Goal: Task Accomplishment & Management: Manage account settings

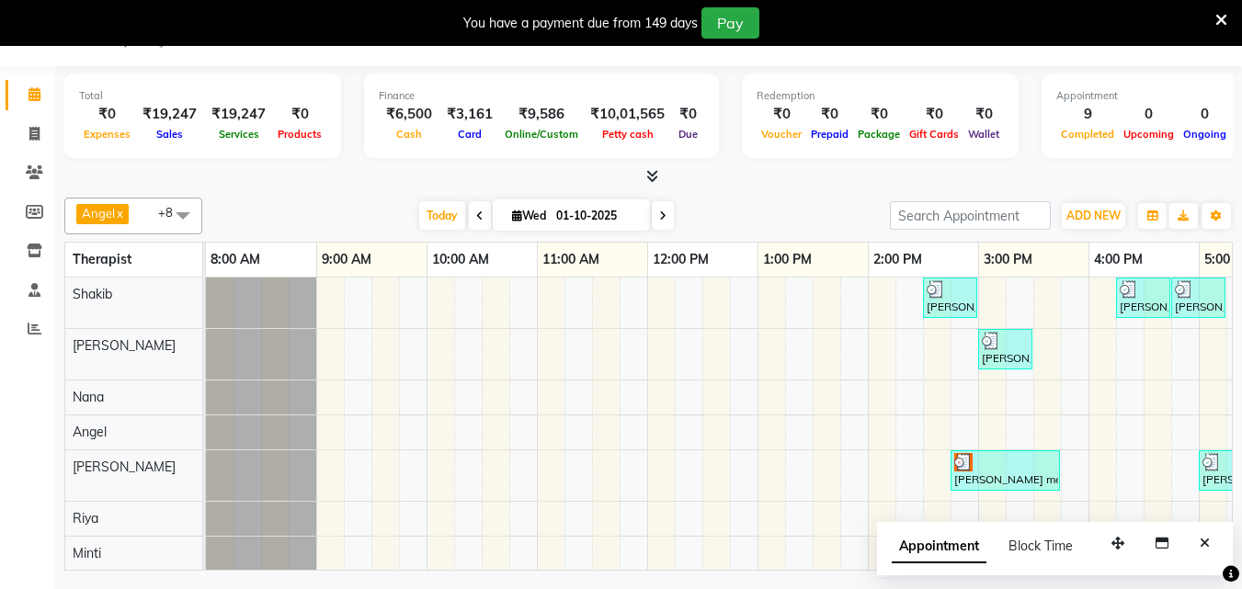
scroll to position [83, 615]
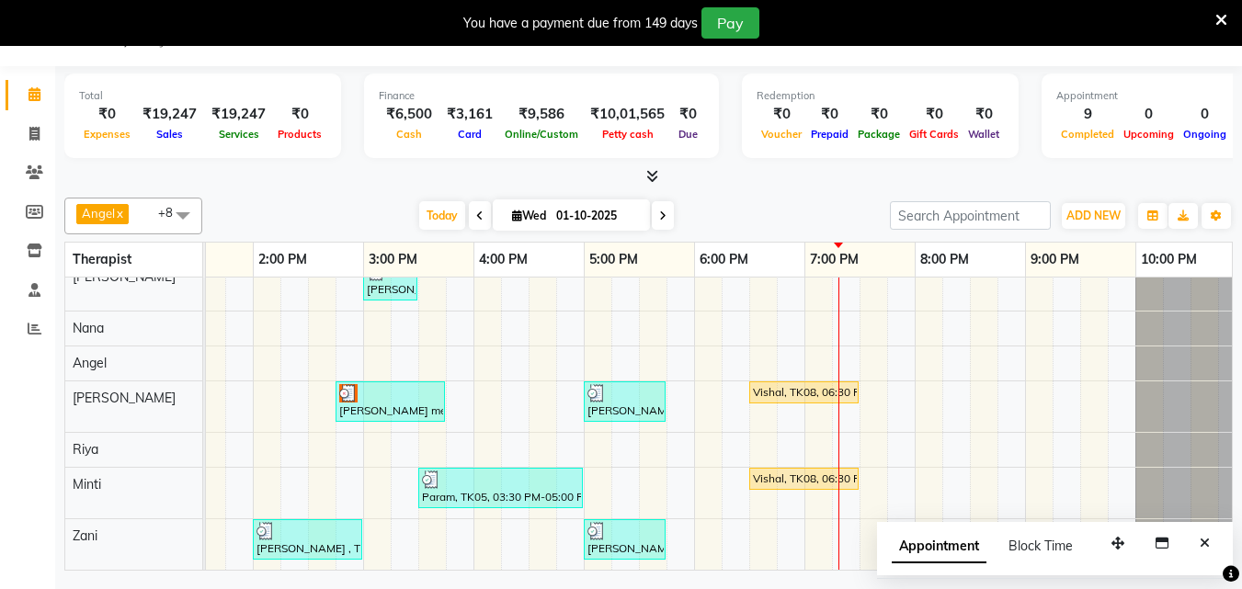
click at [814, 370] on div "[PERSON_NAME] , TK03, 02:30 PM-03:00 PM, Hair Care - Therapies - Hair Cut (With…" at bounding box center [418, 389] width 1655 height 361
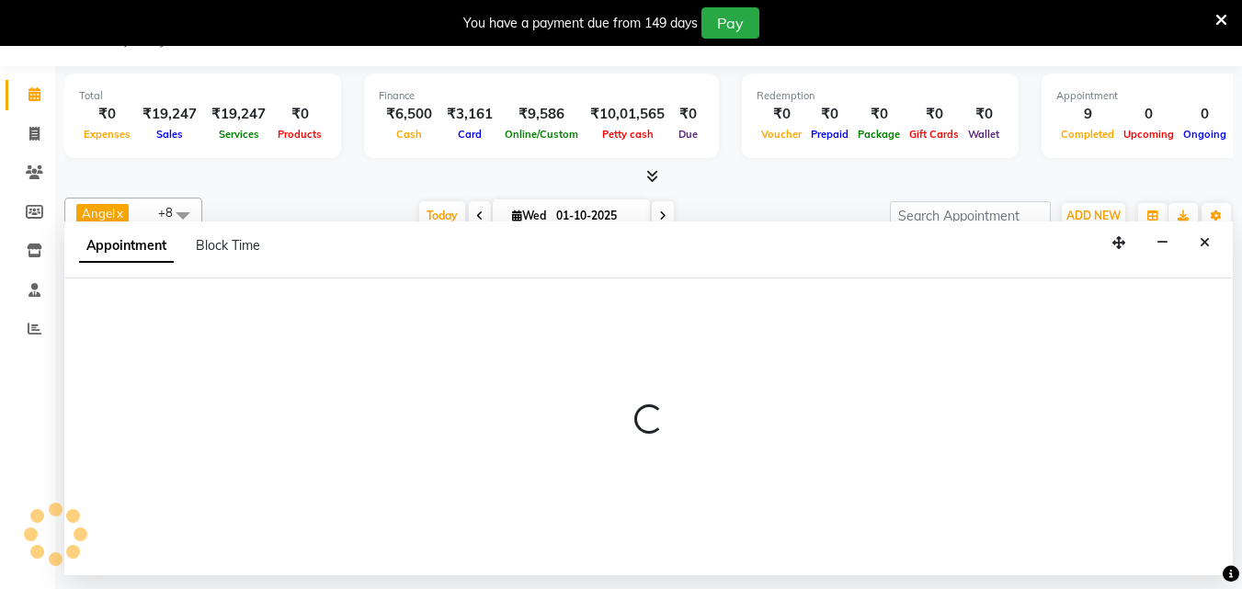
select select "78966"
select select "tentative"
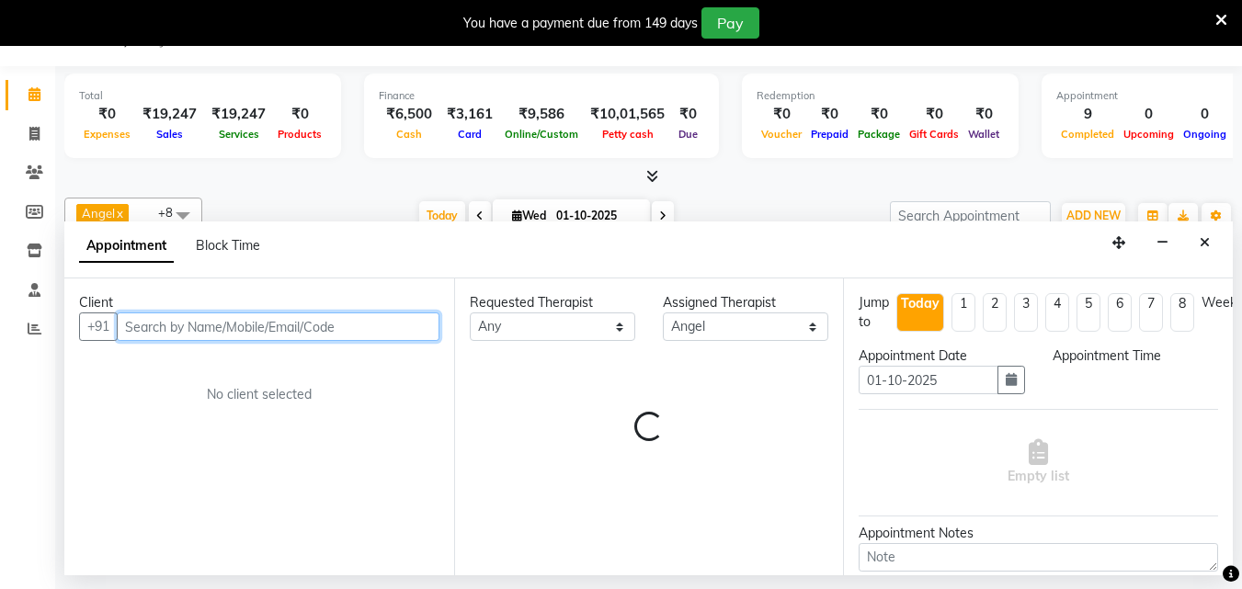
select select "1140"
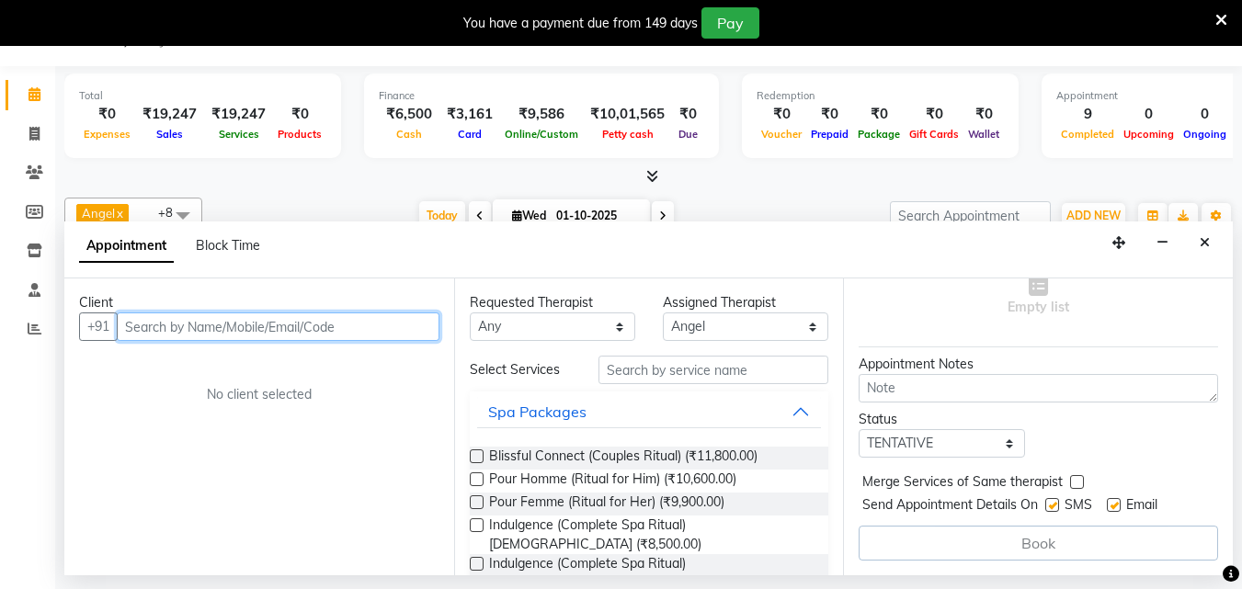
scroll to position [183, 0]
click at [31, 131] on icon at bounding box center [34, 134] width 10 height 14
select select "service"
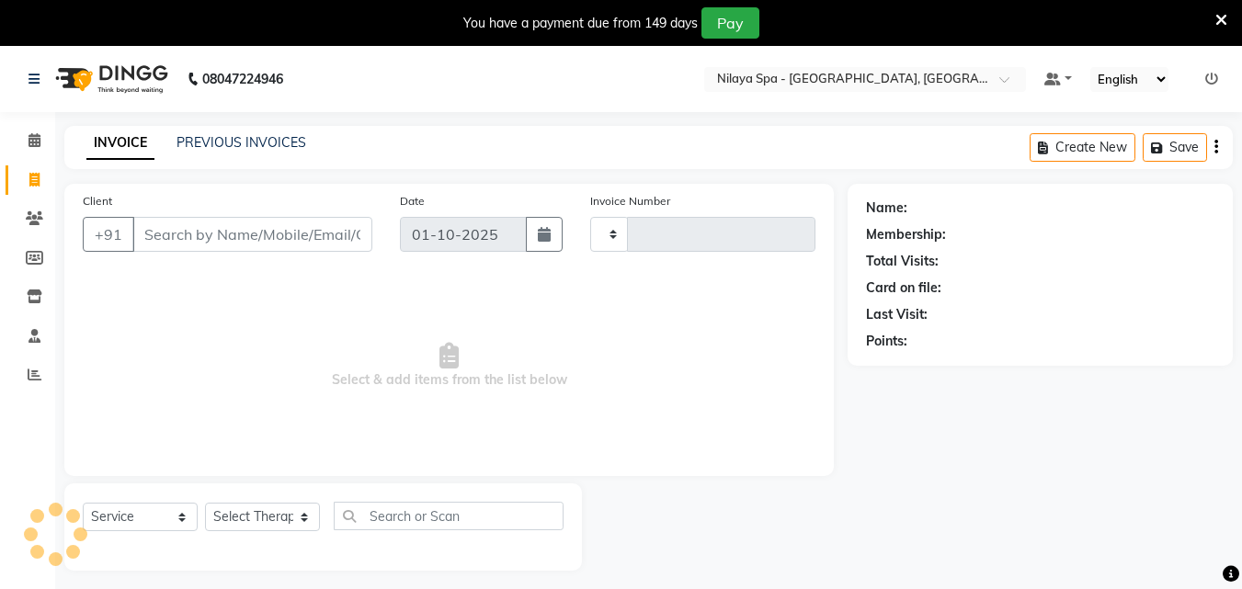
type input "1653"
select select "8066"
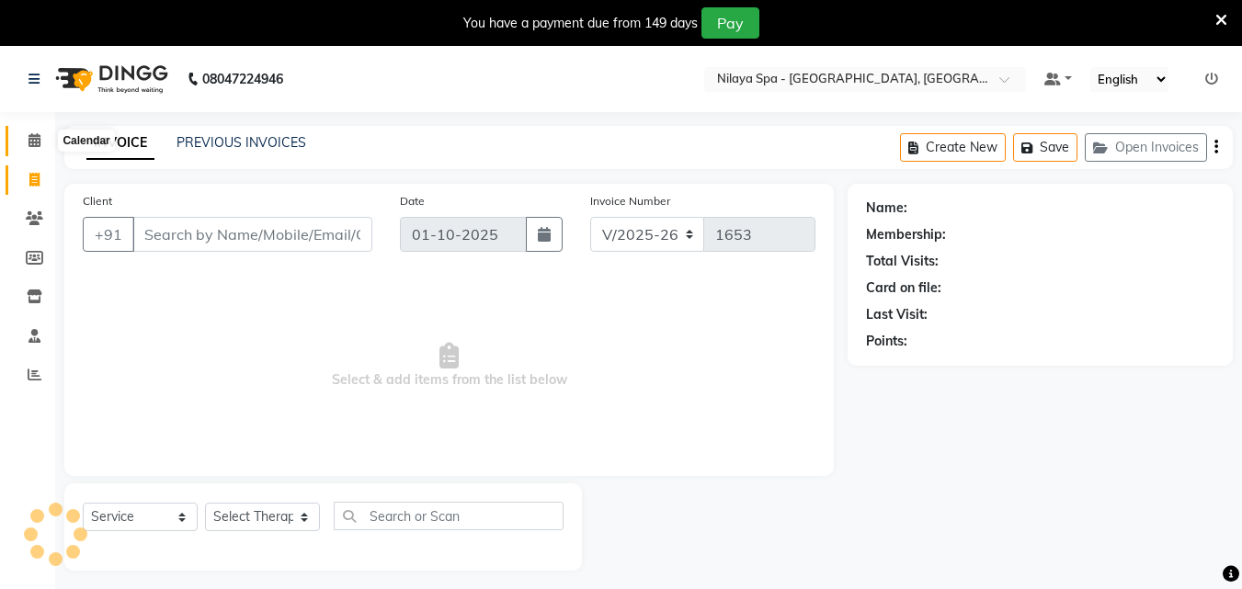
click at [40, 136] on icon at bounding box center [35, 140] width 12 height 14
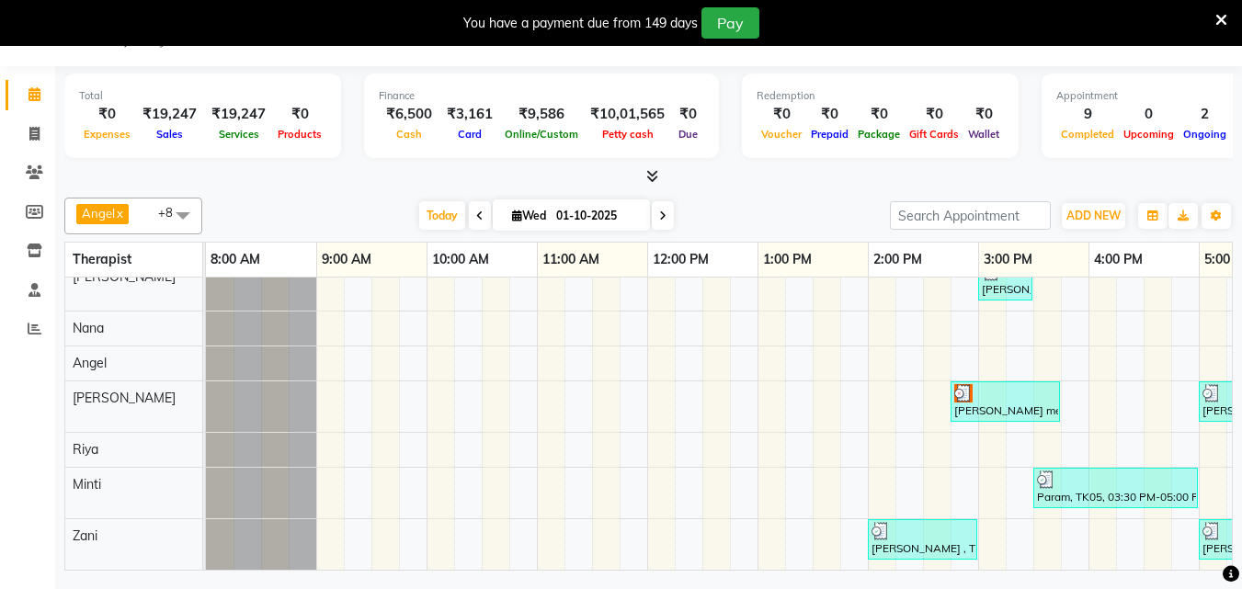
scroll to position [83, 0]
drag, startPoint x: 738, startPoint y: 553, endPoint x: 904, endPoint y: 569, distance: 167.3
click at [904, 569] on div "[PERSON_NAME] , TK03, 02:30 PM-03:00 PM, Hair Care - Therapies - Hair Cut (With…" at bounding box center [719, 424] width 1026 height 292
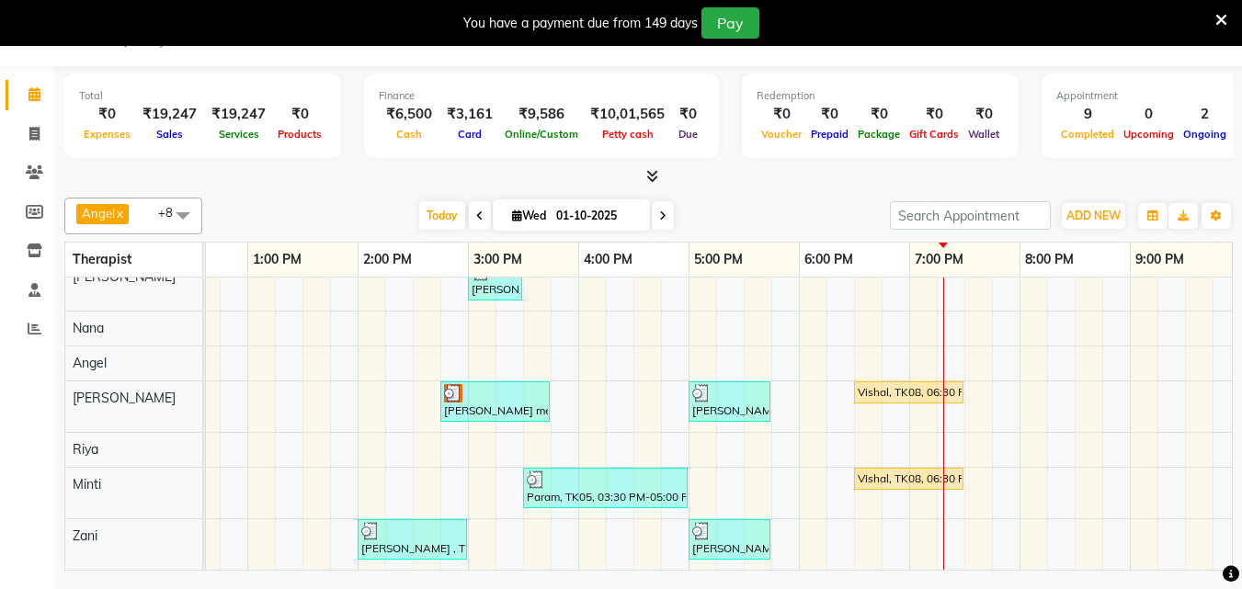
scroll to position [0, 629]
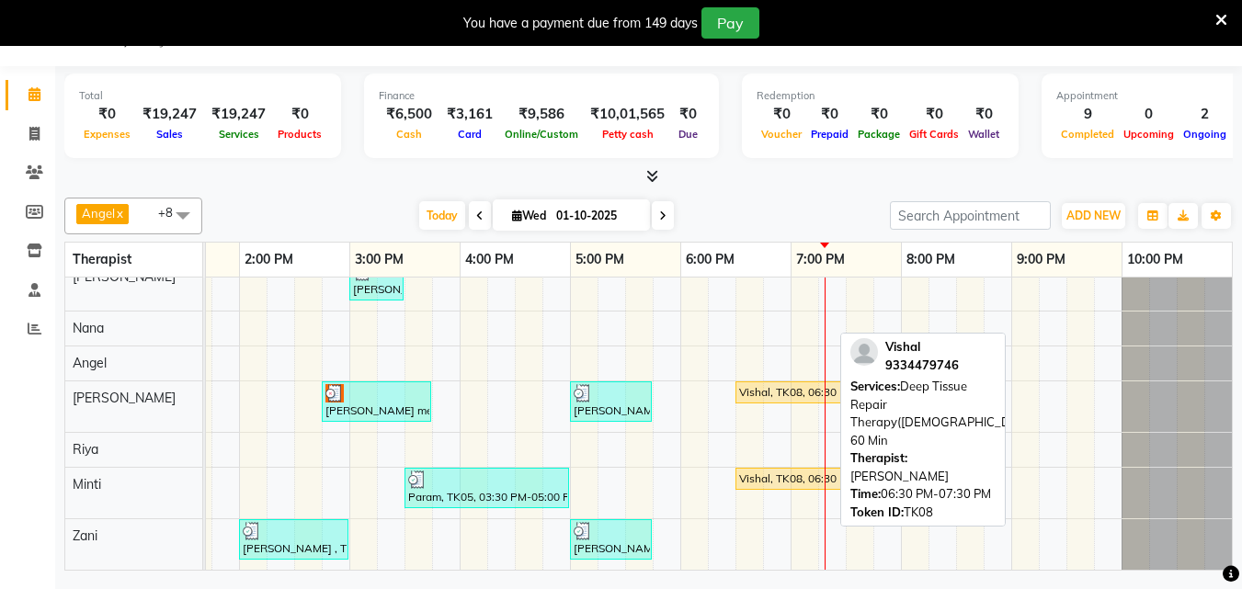
click at [738, 384] on div "Vishal, TK08, 06:30 PM-07:30 PM, Deep Tissue Repair Therapy([DEMOGRAPHIC_DATA])…" at bounding box center [791, 392] width 106 height 17
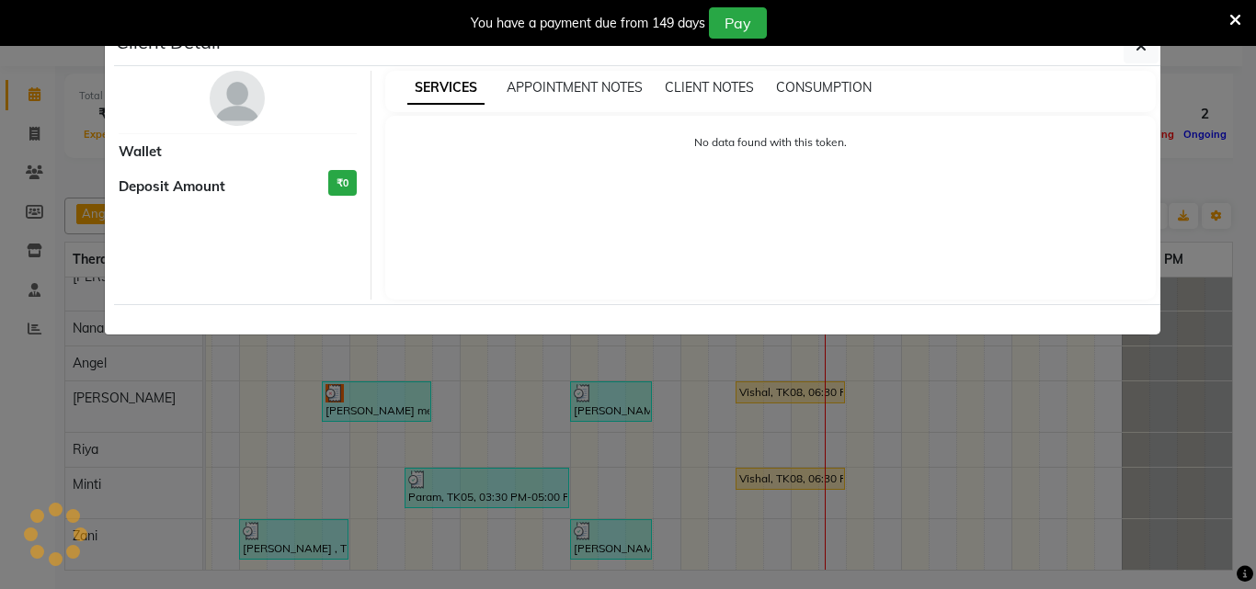
select select "1"
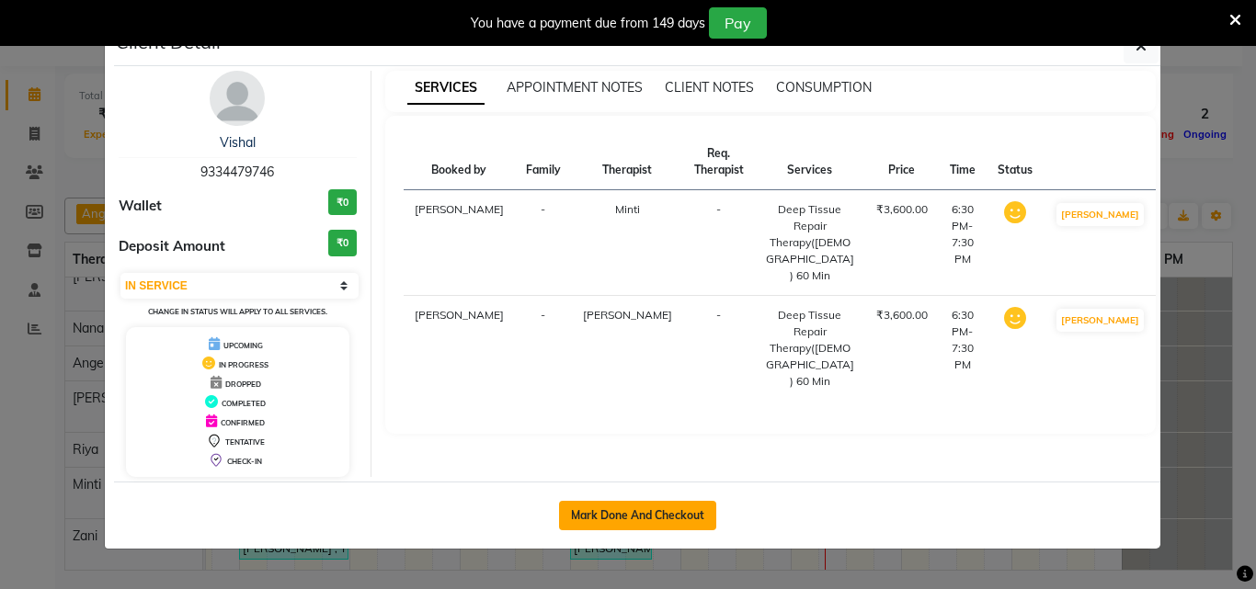
click at [669, 508] on button "Mark Done And Checkout" at bounding box center [637, 515] width 157 height 29
select select "service"
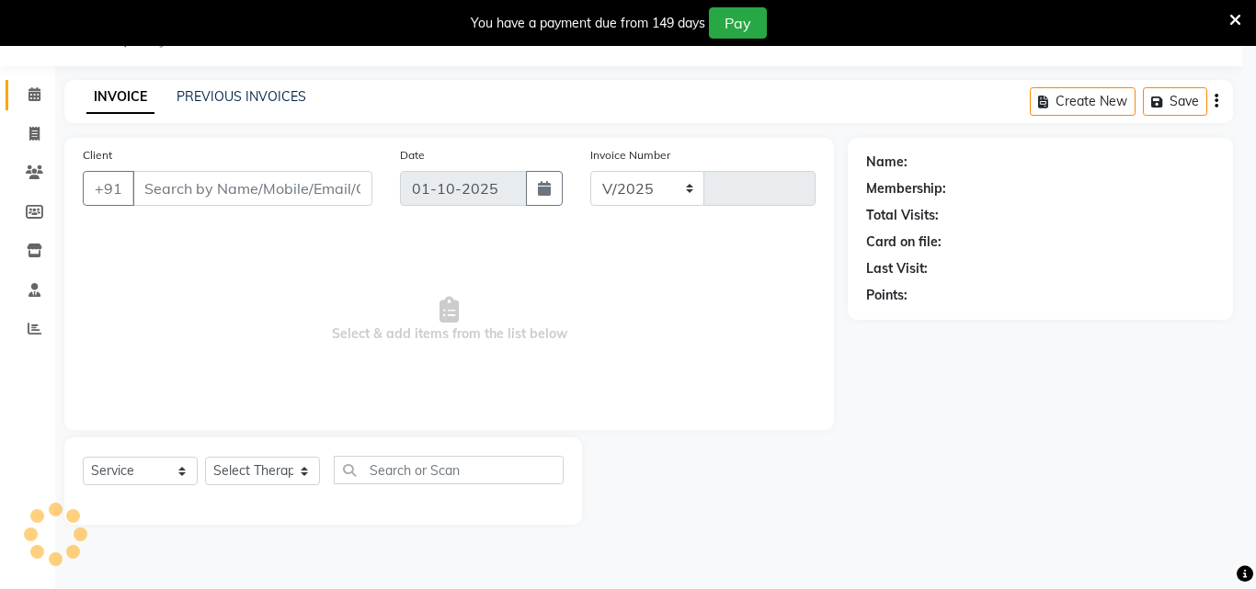
select select "8066"
type input "1653"
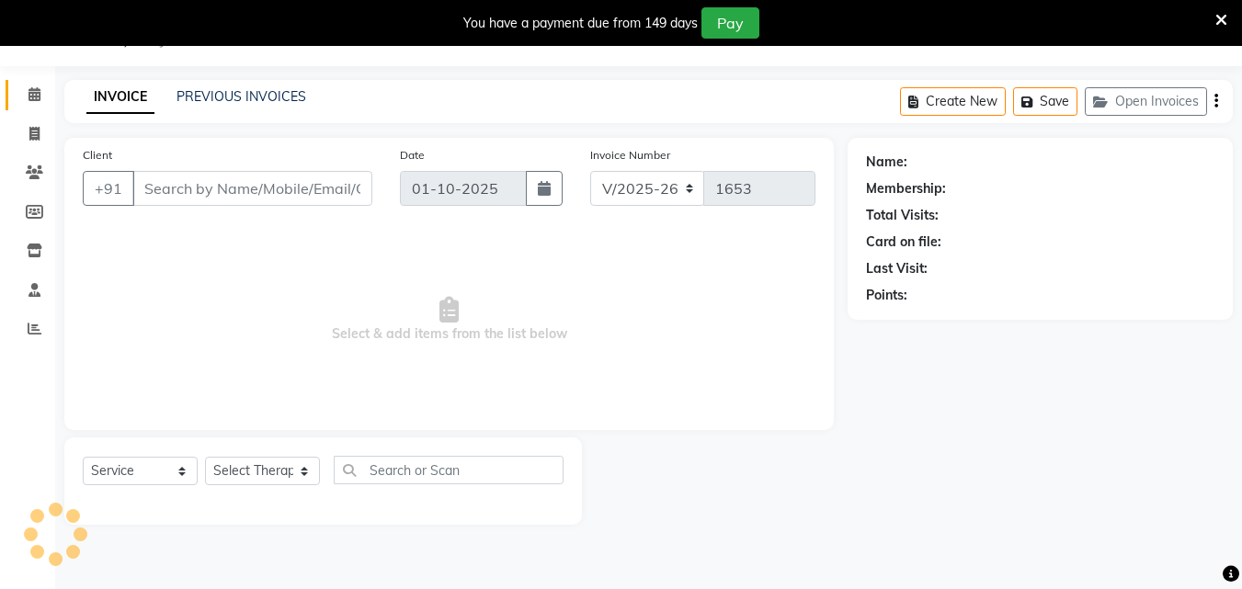
type input "93******46"
select select "90192"
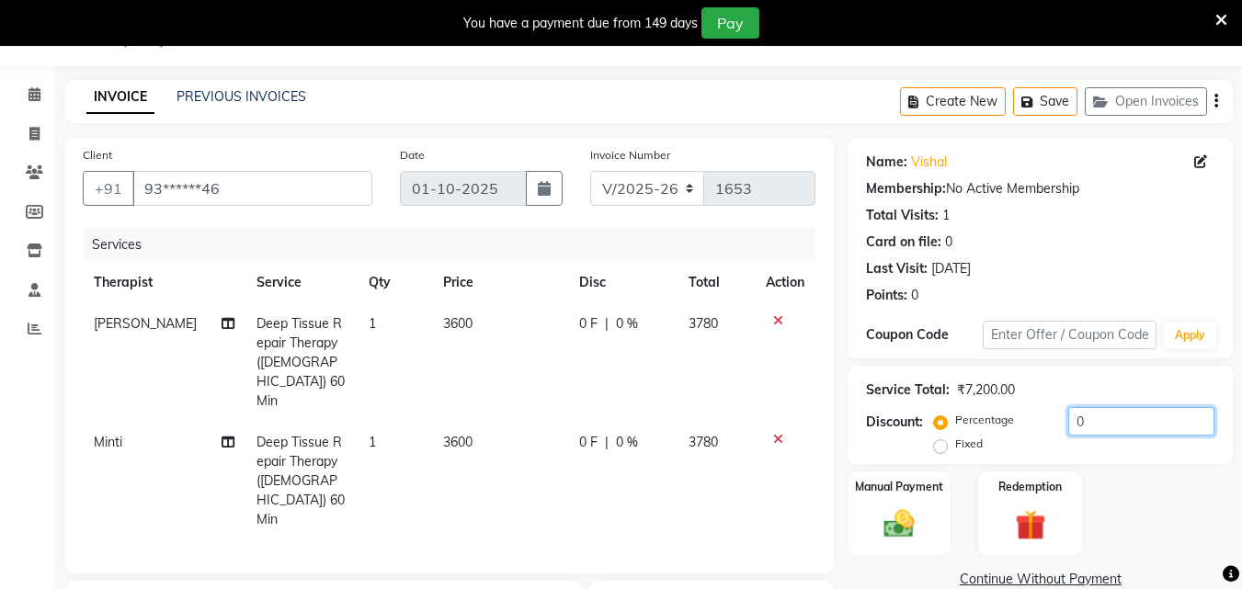
click at [1096, 418] on input "0" at bounding box center [1142, 421] width 146 height 29
type input "20"
click at [896, 521] on img at bounding box center [900, 524] width 52 height 37
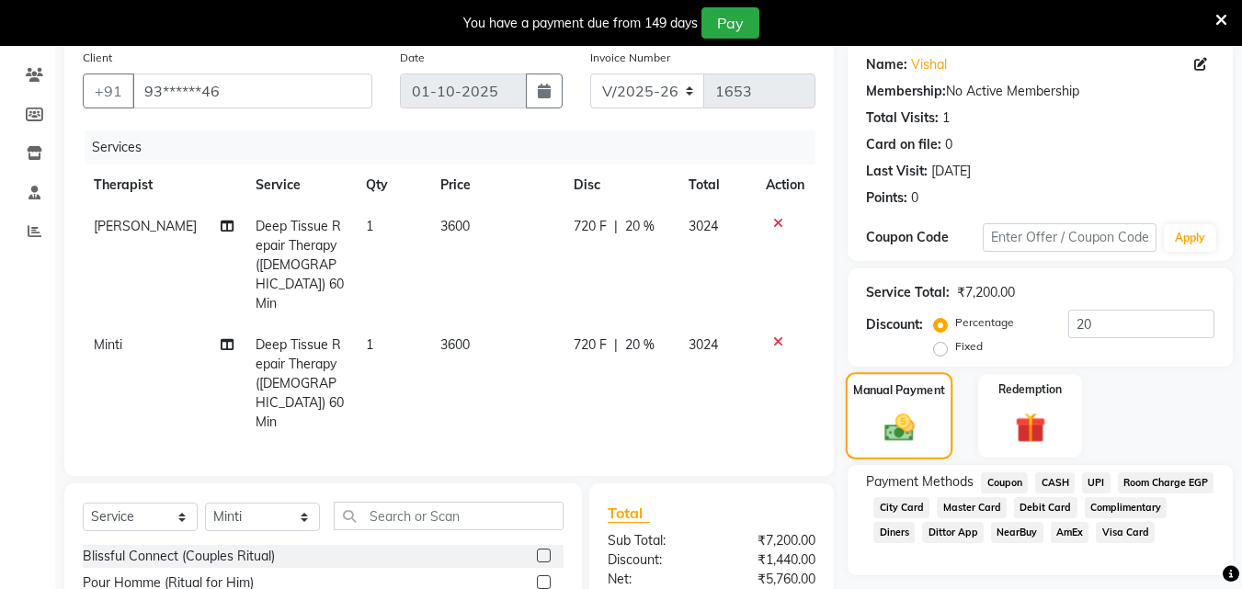
scroll to position [273, 0]
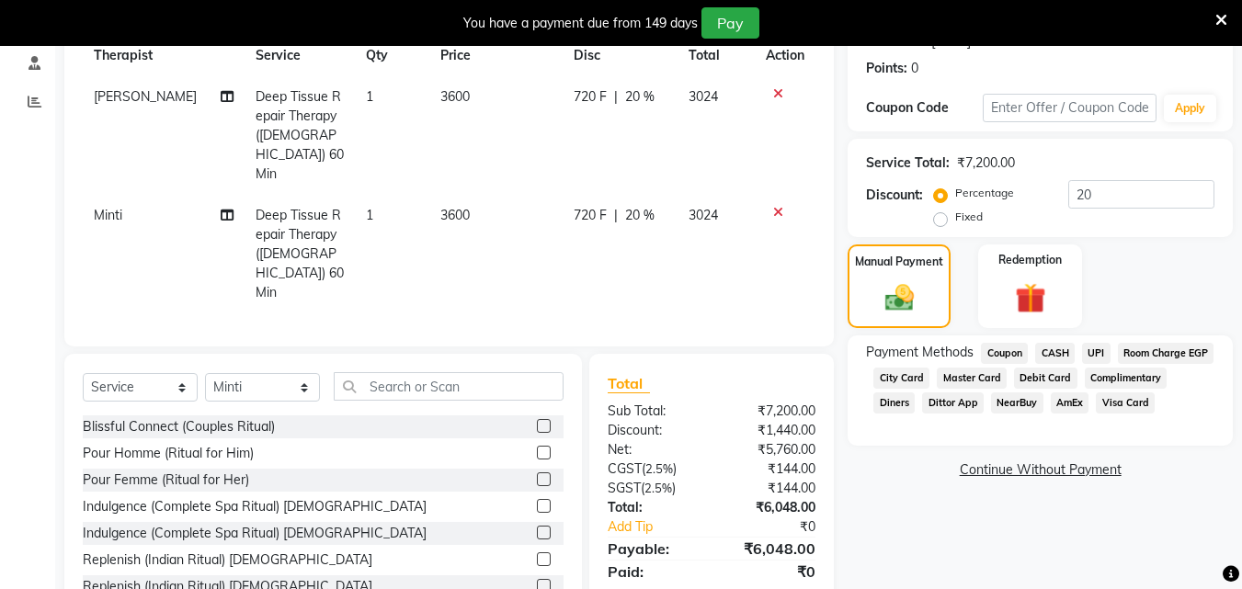
click at [1093, 356] on span "UPI" at bounding box center [1096, 353] width 29 height 21
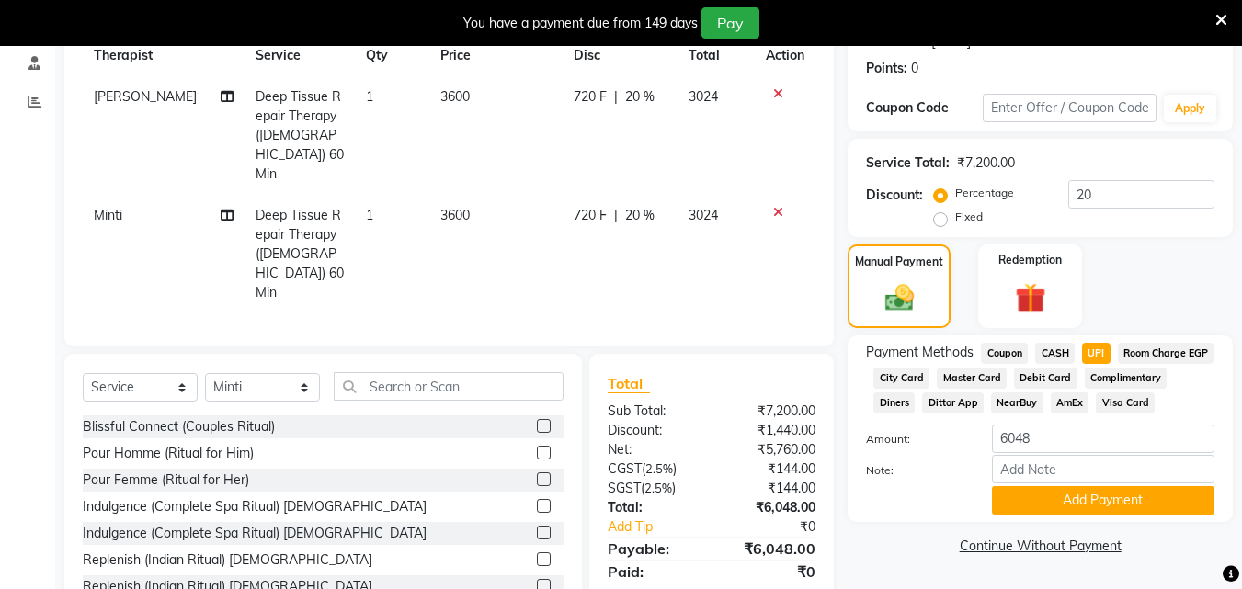
scroll to position [296, 0]
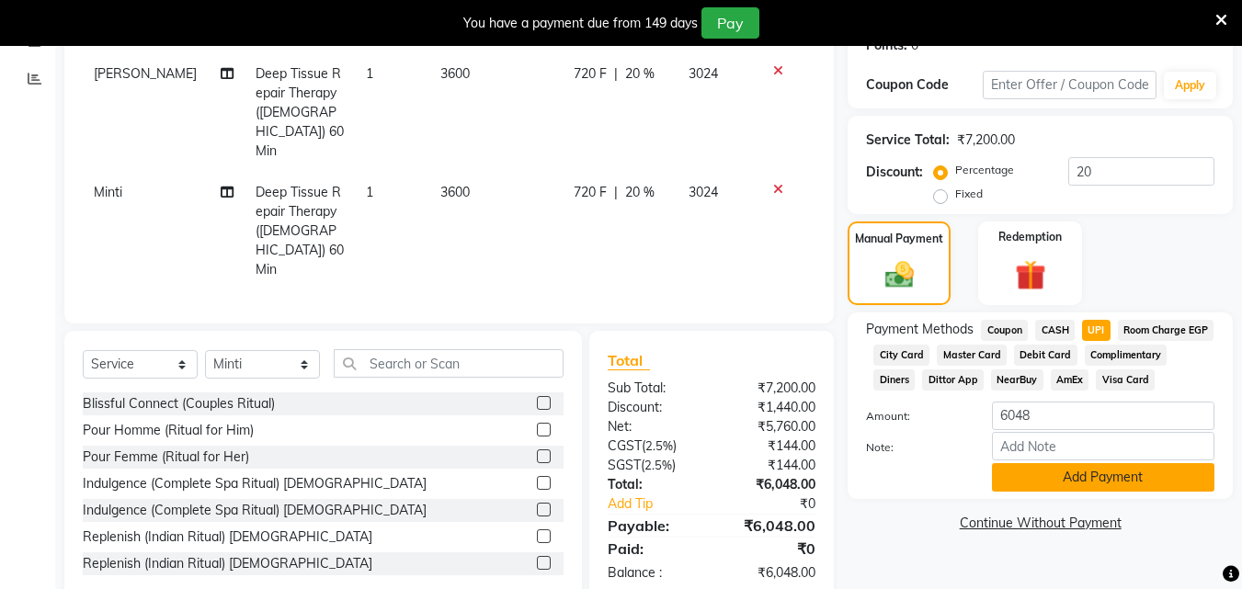
click at [1080, 492] on button "Add Payment" at bounding box center [1103, 478] width 223 height 29
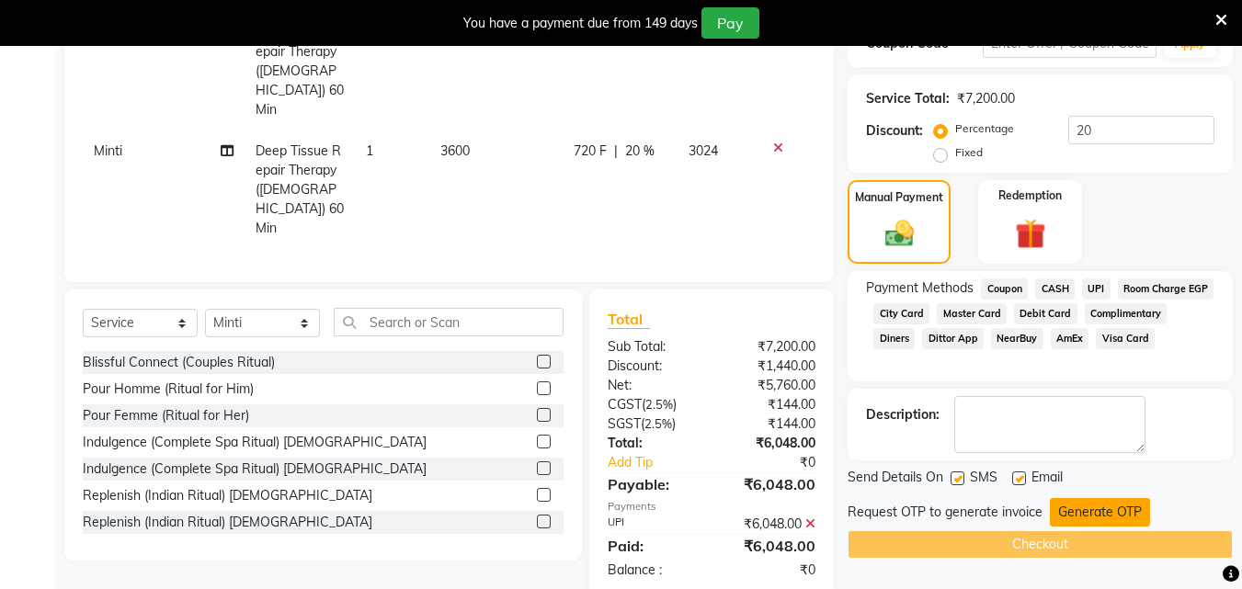
scroll to position [338, 0]
click at [1078, 512] on button "Generate OTP" at bounding box center [1100, 512] width 100 height 29
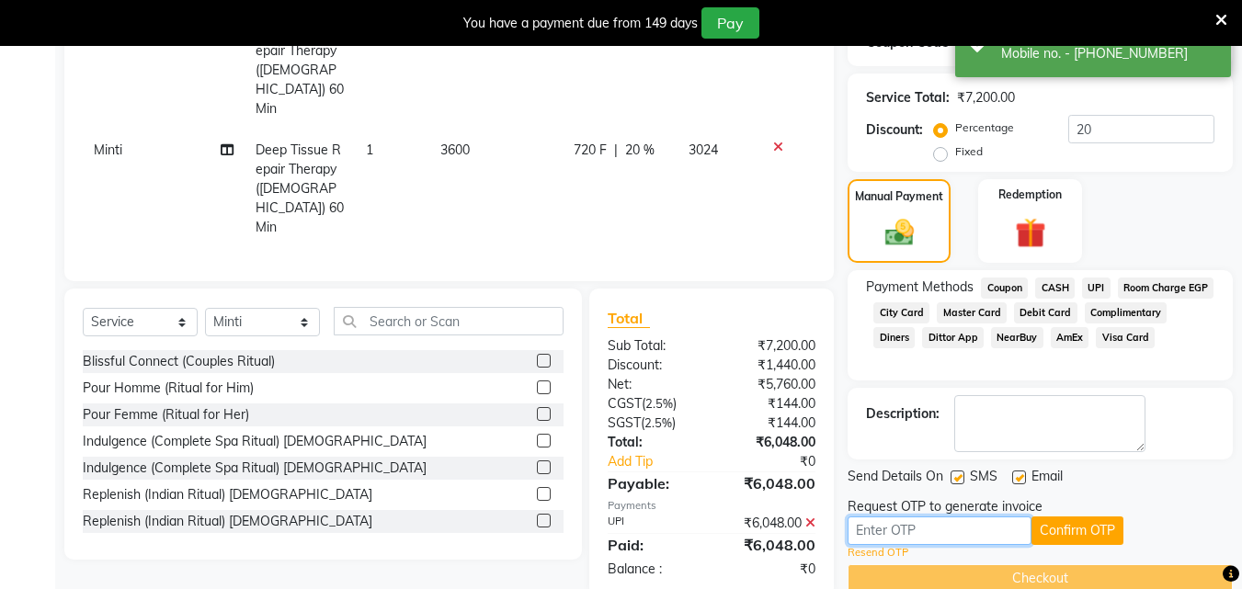
click at [884, 532] on input "text" at bounding box center [940, 531] width 184 height 29
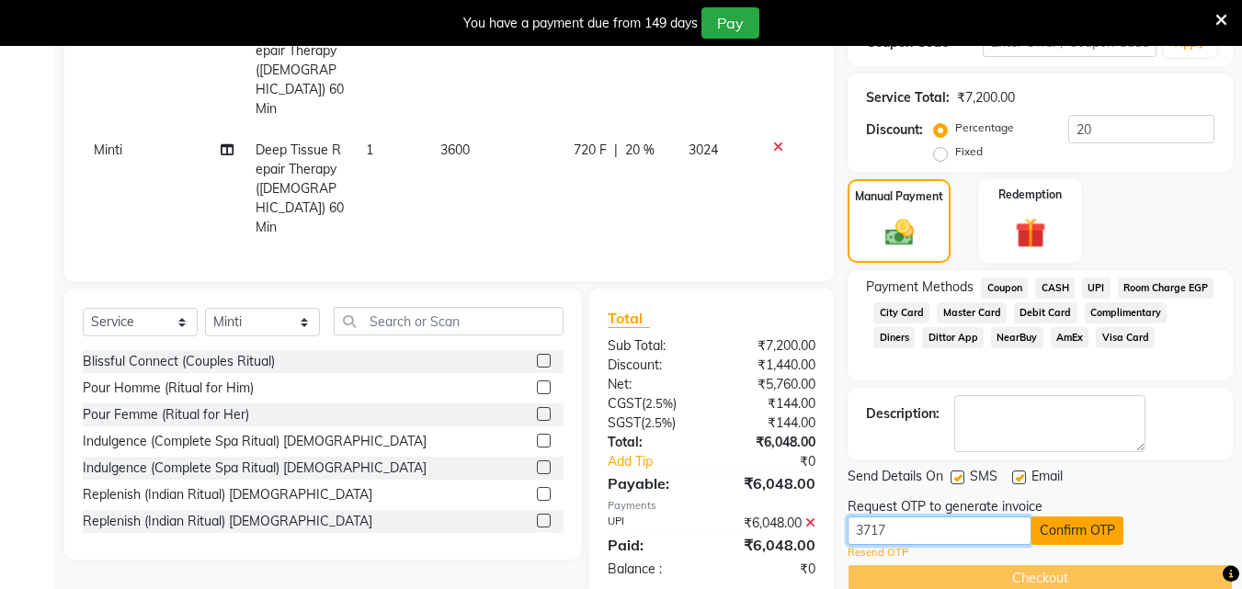
type input "3717"
click at [1069, 541] on button "Confirm OTP" at bounding box center [1078, 531] width 92 height 29
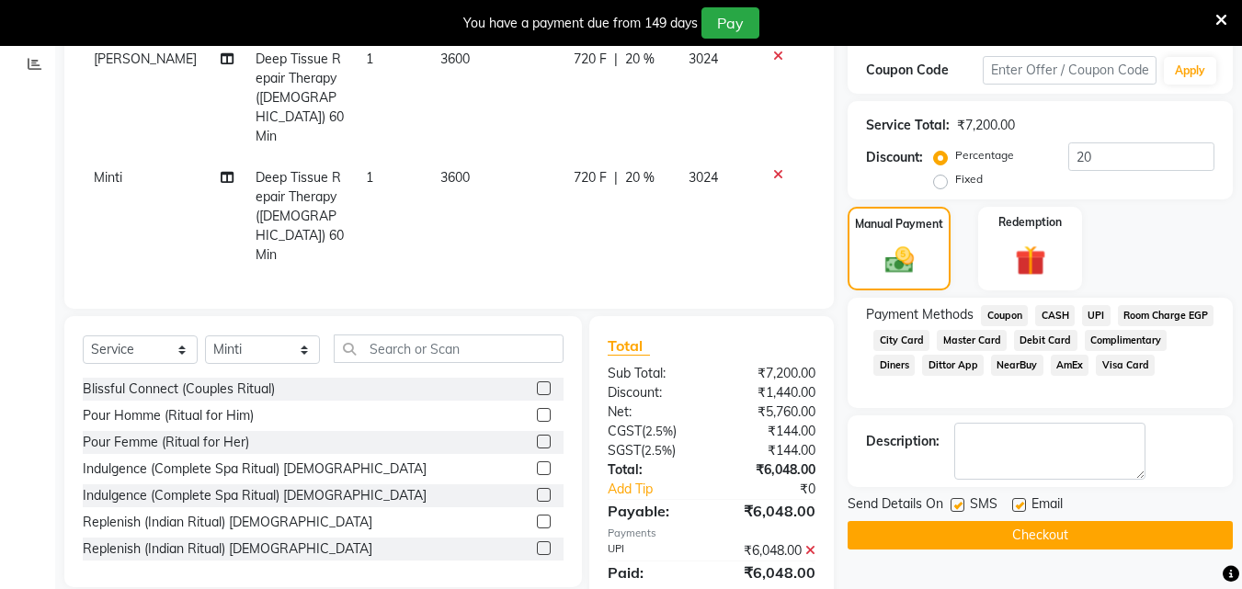
click at [1069, 541] on button "Checkout" at bounding box center [1040, 535] width 385 height 29
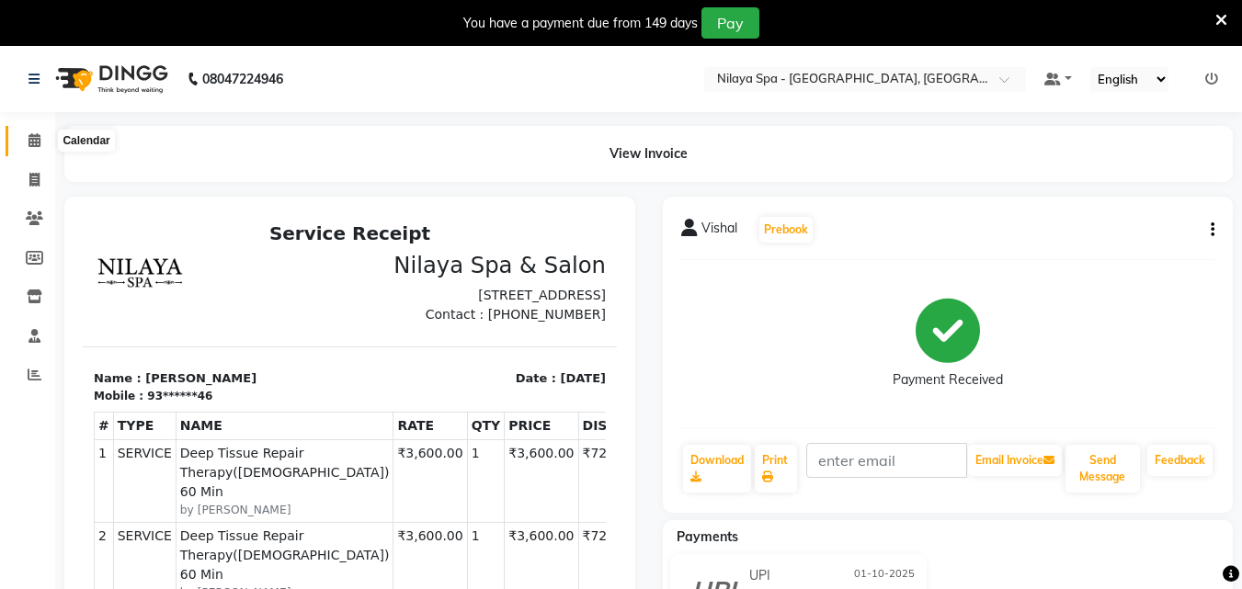
click at [36, 138] on icon at bounding box center [35, 140] width 12 height 14
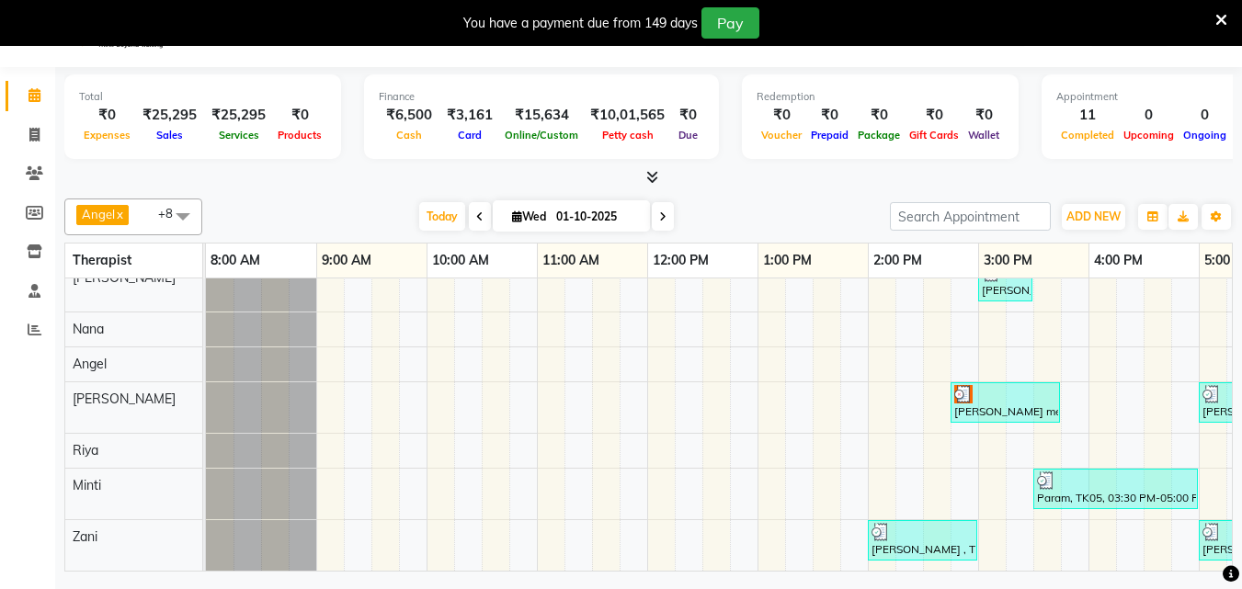
scroll to position [46, 0]
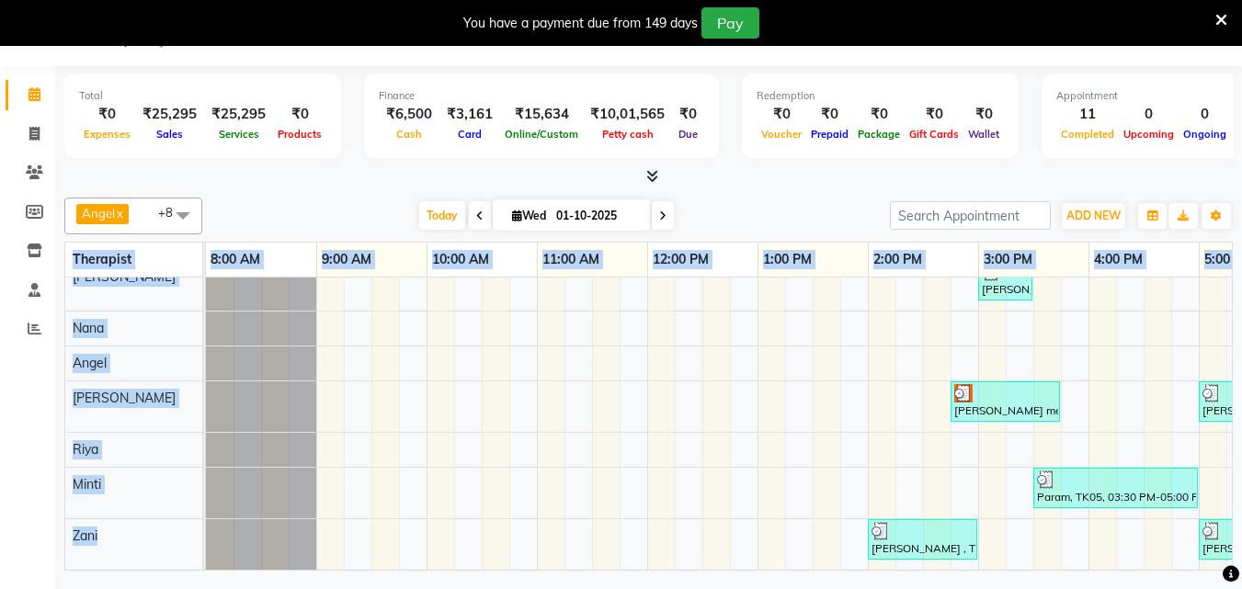
drag, startPoint x: 804, startPoint y: 574, endPoint x: 873, endPoint y: 558, distance: 70.7
click at [873, 558] on div "Total ₹0 Expenses ₹25,295 Sales ₹25,295 Services ₹0 Products Finance ₹6,500 Cas…" at bounding box center [648, 320] width 1187 height 509
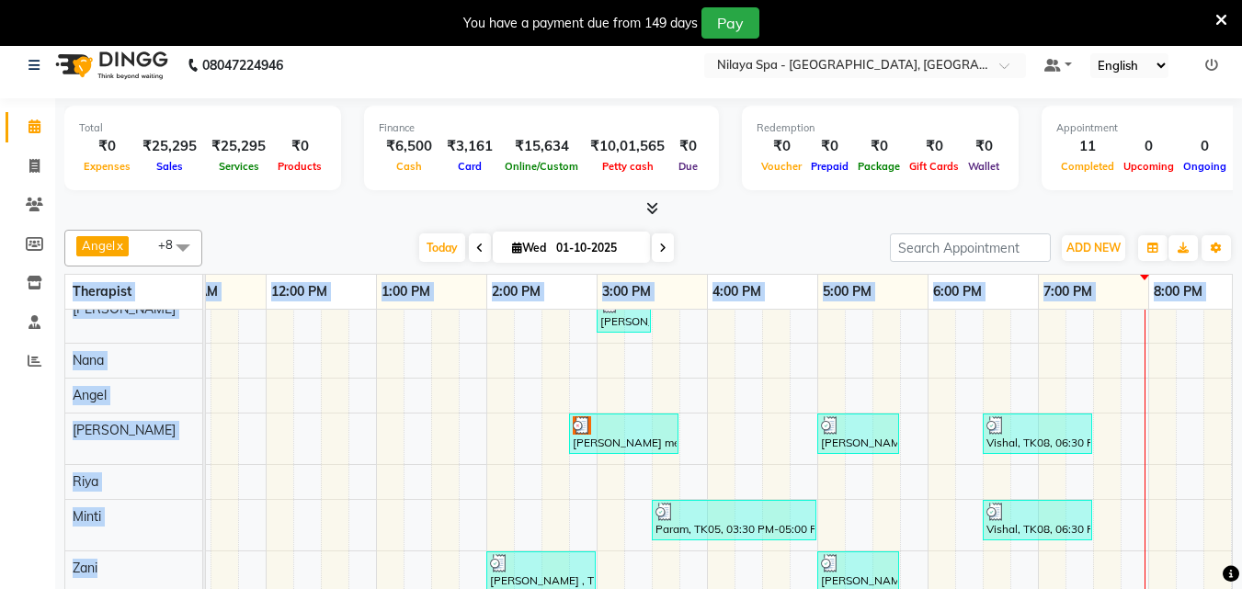
scroll to position [0, 0]
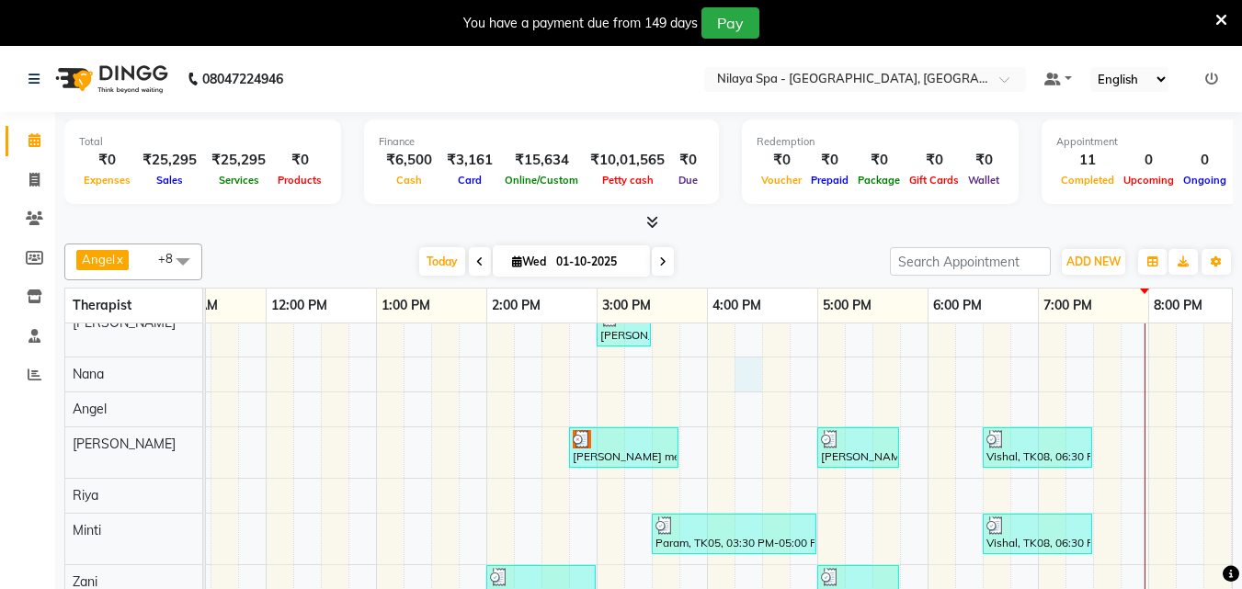
click at [759, 370] on div "[PERSON_NAME] , TK03, 02:30 PM-03:00 PM, Hair Care - Therapies - Hair Cut (With…" at bounding box center [651, 435] width 1655 height 361
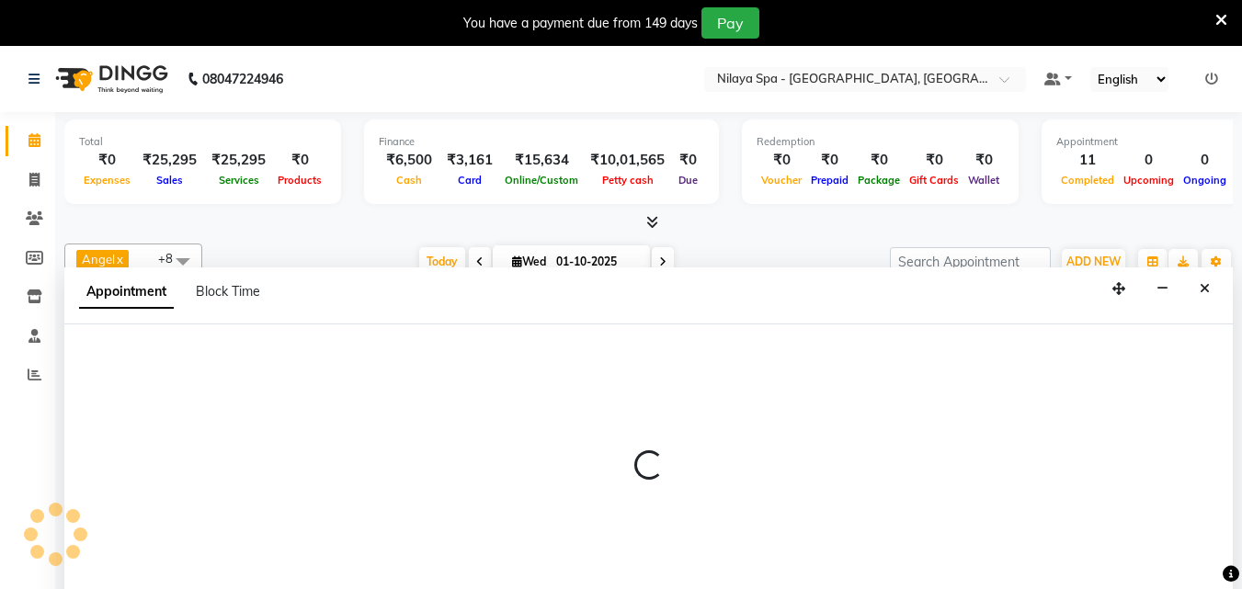
select select "78965"
select select "975"
select select "tentative"
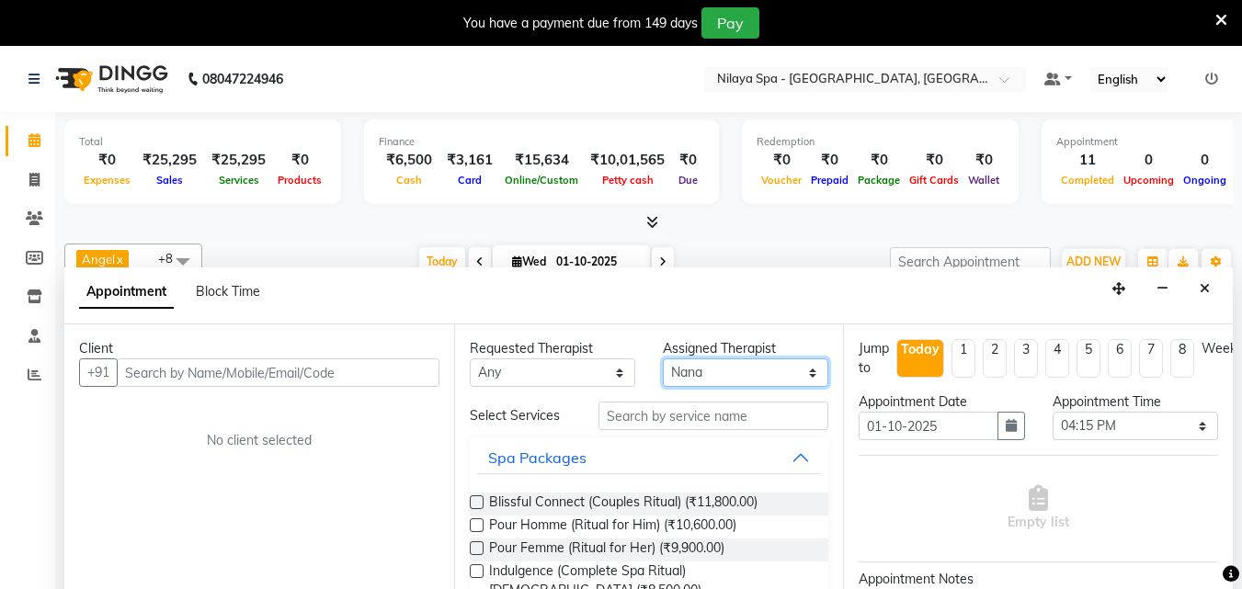
click at [794, 374] on select "Select [PERSON_NAME] Minti Nana [PERSON_NAME] [PERSON_NAME] [PERSON_NAME]" at bounding box center [746, 373] width 166 height 29
select select "78958"
click at [663, 359] on select "Select [PERSON_NAME] Minti Nana [PERSON_NAME] [PERSON_NAME] [PERSON_NAME]" at bounding box center [746, 373] width 166 height 29
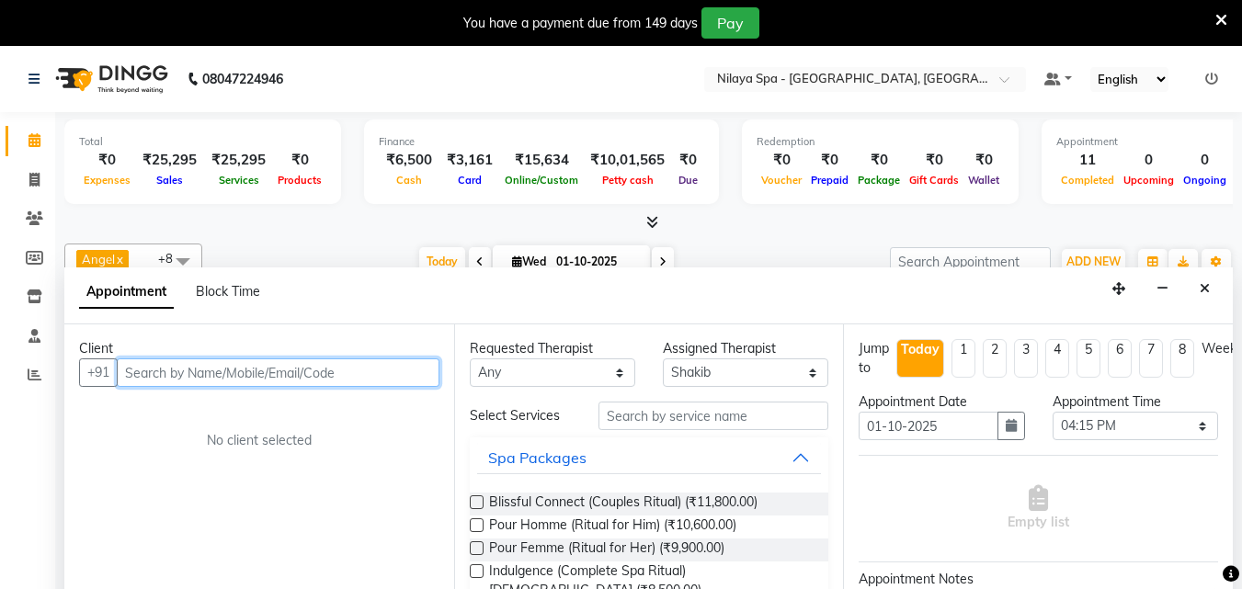
click at [235, 376] on input "text" at bounding box center [278, 373] width 323 height 29
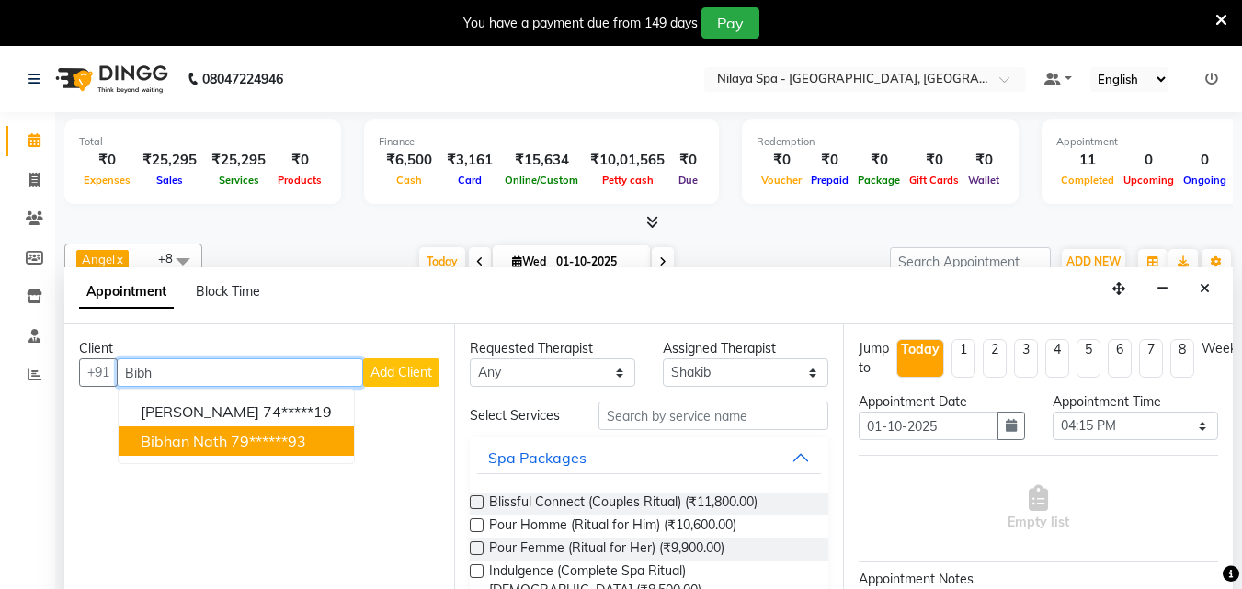
click at [229, 437] on button "Bibhan nath 79******93" at bounding box center [236, 441] width 235 height 29
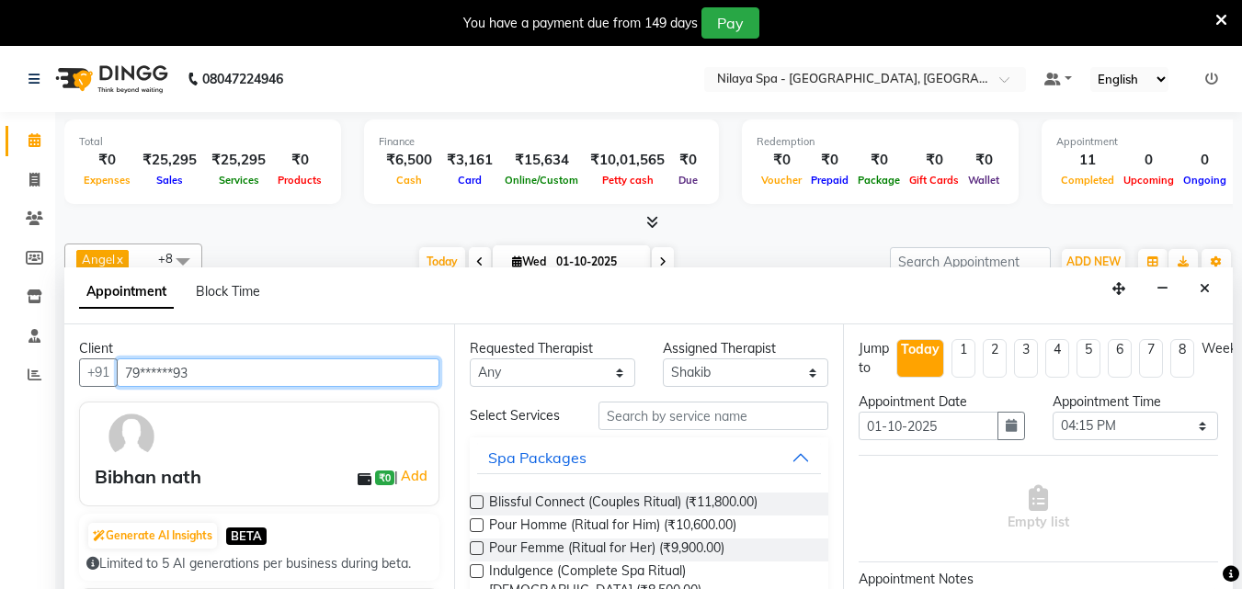
type input "79******93"
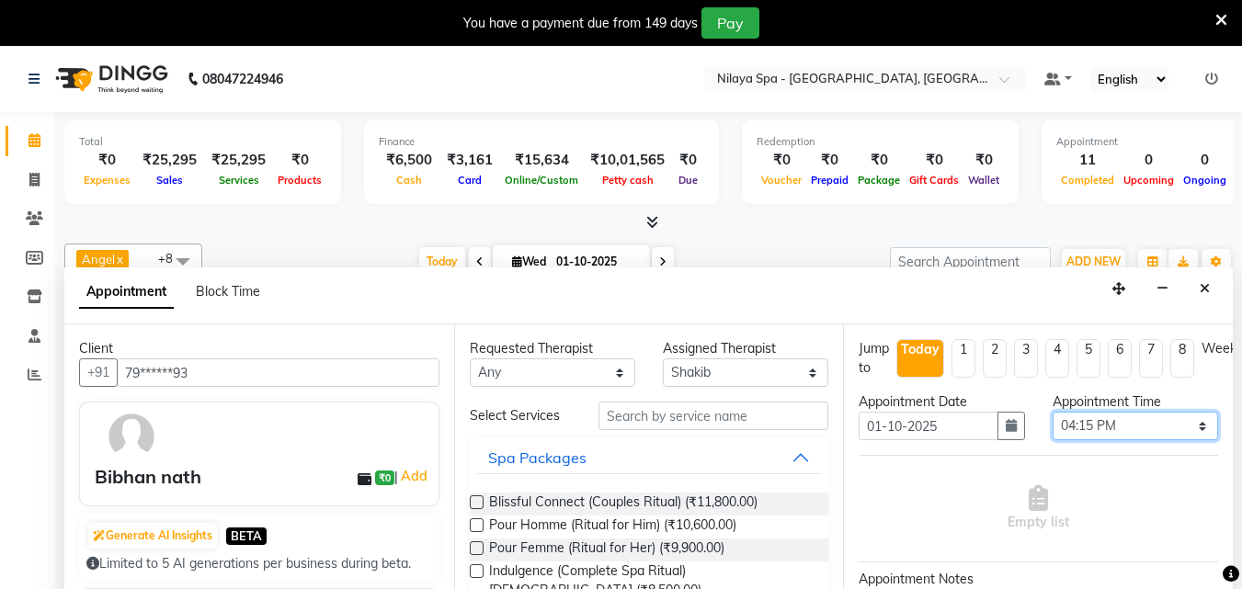
click at [1190, 430] on select "Select 09:00 AM 09:15 AM 09:30 AM 09:45 AM 10:00 AM 10:15 AM 10:30 AM 10:45 AM …" at bounding box center [1136, 426] width 166 height 29
select select "1140"
click at [1053, 412] on select "Select 09:00 AM 09:15 AM 09:30 AM 09:45 AM 10:00 AM 10:15 AM 10:30 AM 10:45 AM …" at bounding box center [1136, 426] width 166 height 29
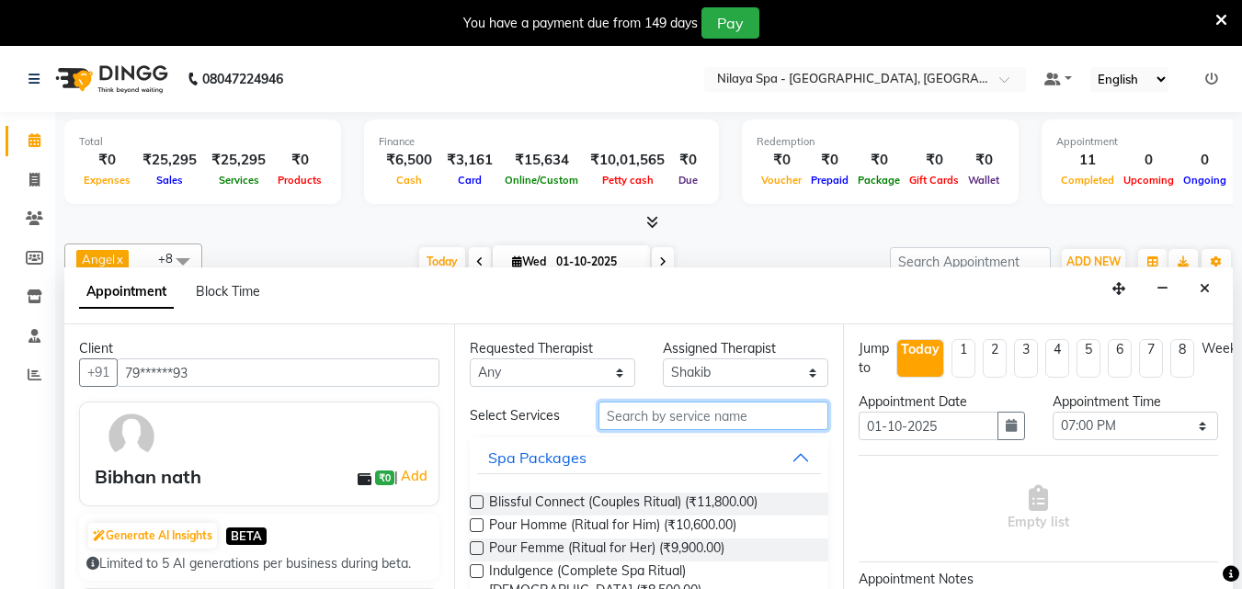
click at [662, 425] on input "text" at bounding box center [714, 416] width 230 height 29
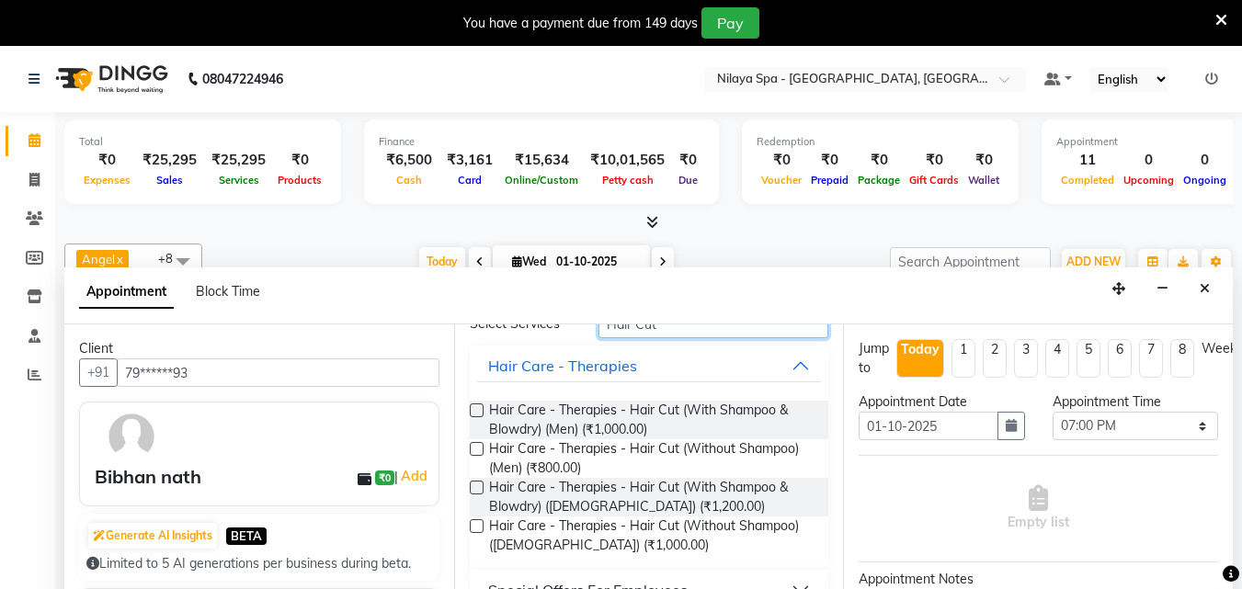
type input "Hair Cut"
click at [479, 449] on label at bounding box center [477, 449] width 14 height 14
click at [479, 449] on input "checkbox" at bounding box center [476, 451] width 12 height 12
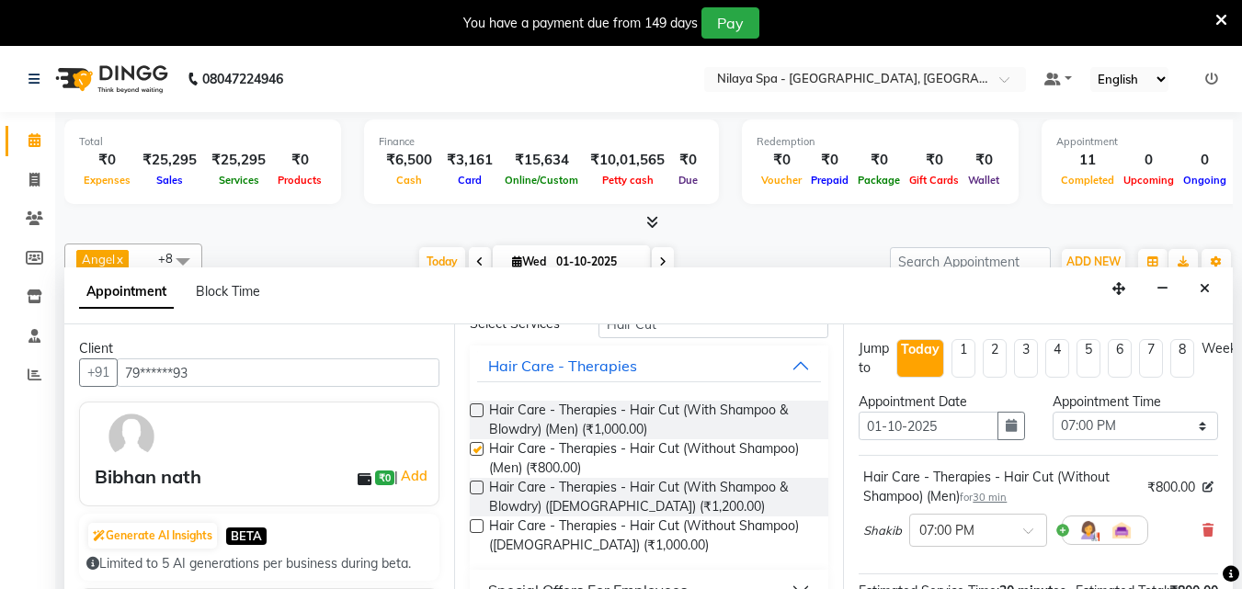
checkbox input "false"
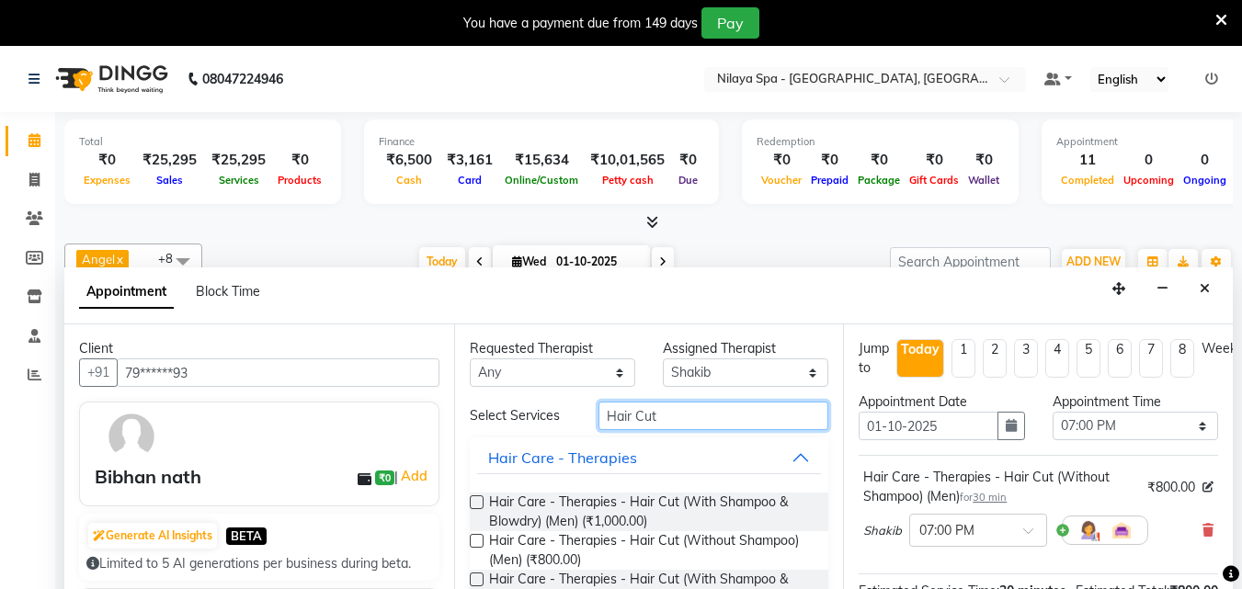
click at [662, 415] on input "Hair Cut" at bounding box center [714, 416] width 230 height 29
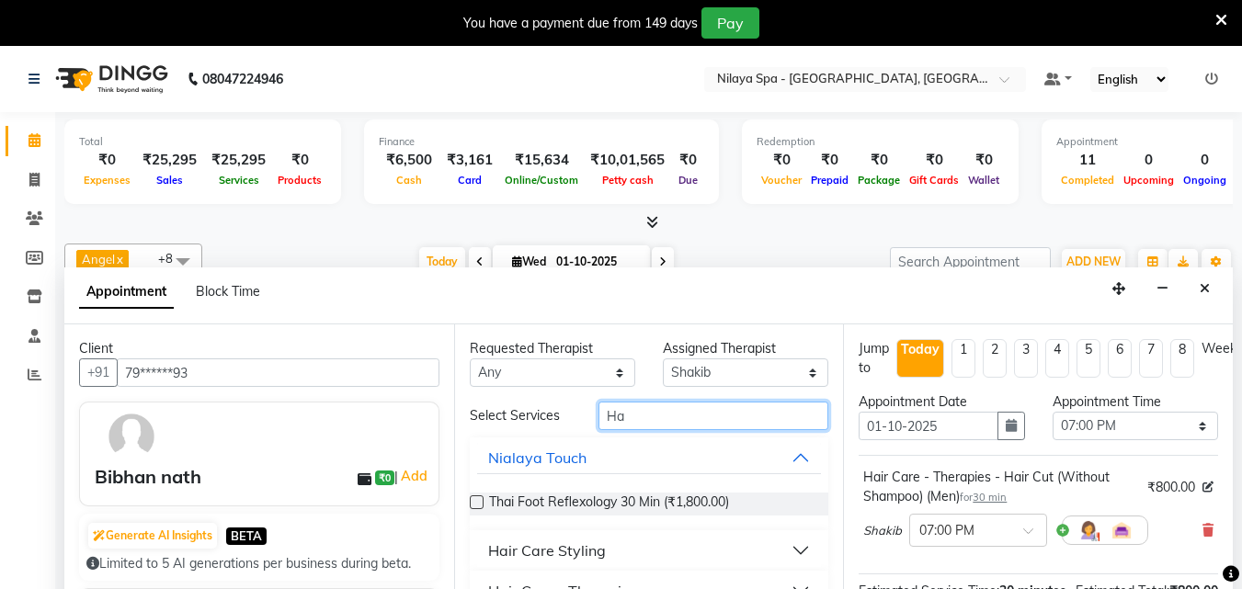
type input "H"
type input "Shaving"
click at [473, 501] on label at bounding box center [477, 503] width 14 height 14
click at [473, 501] on input "checkbox" at bounding box center [476, 504] width 12 height 12
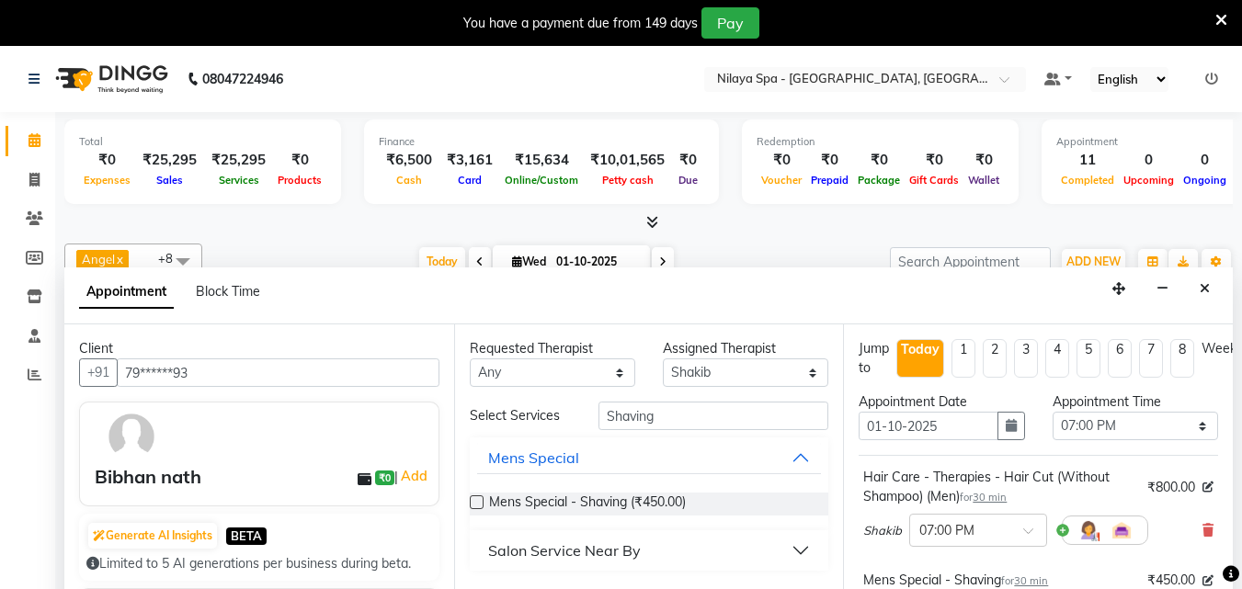
click at [474, 506] on label at bounding box center [477, 503] width 14 height 14
click at [474, 506] on input "checkbox" at bounding box center [476, 504] width 12 height 12
checkbox input "false"
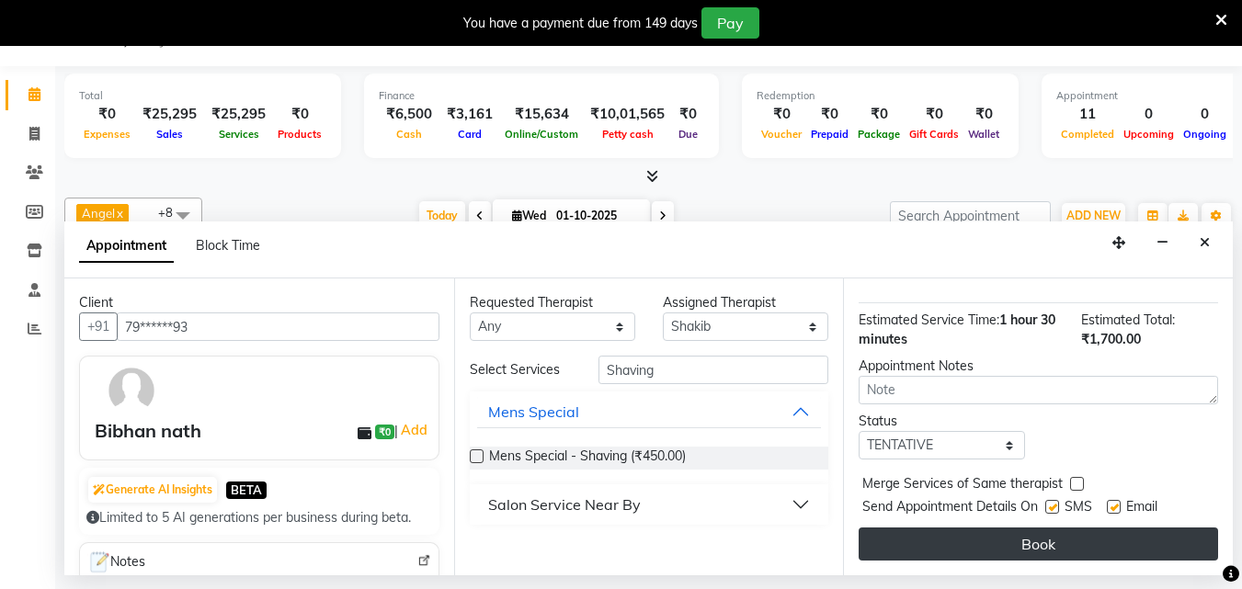
click at [1037, 531] on button "Book" at bounding box center [1039, 544] width 360 height 33
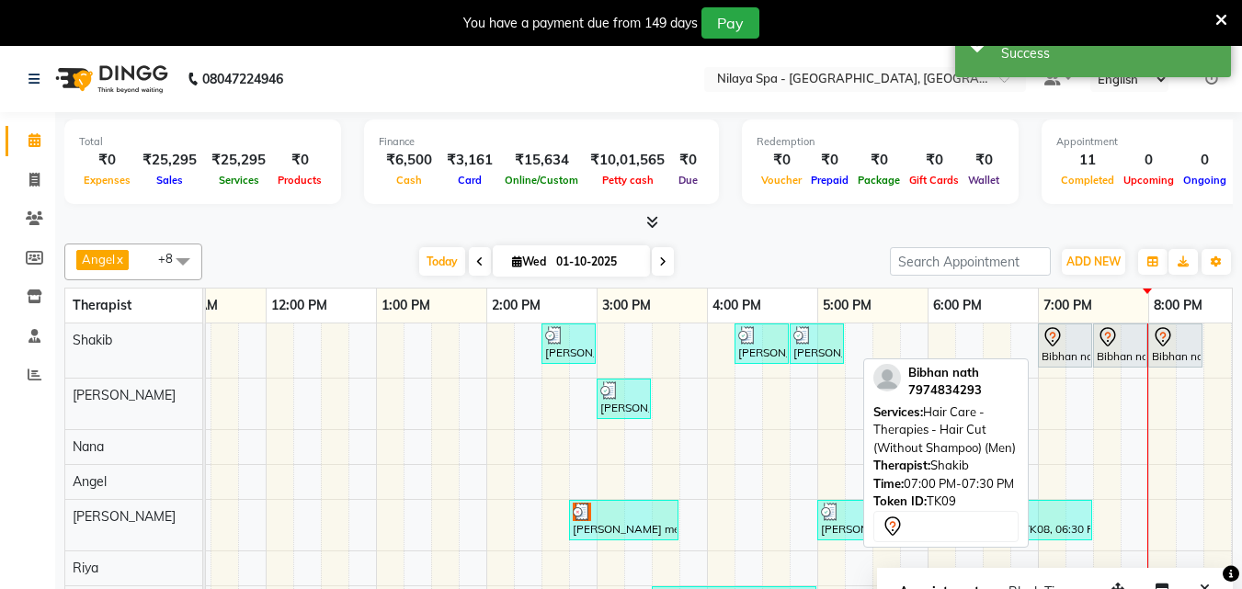
click at [1068, 344] on div at bounding box center [1065, 337] width 47 height 22
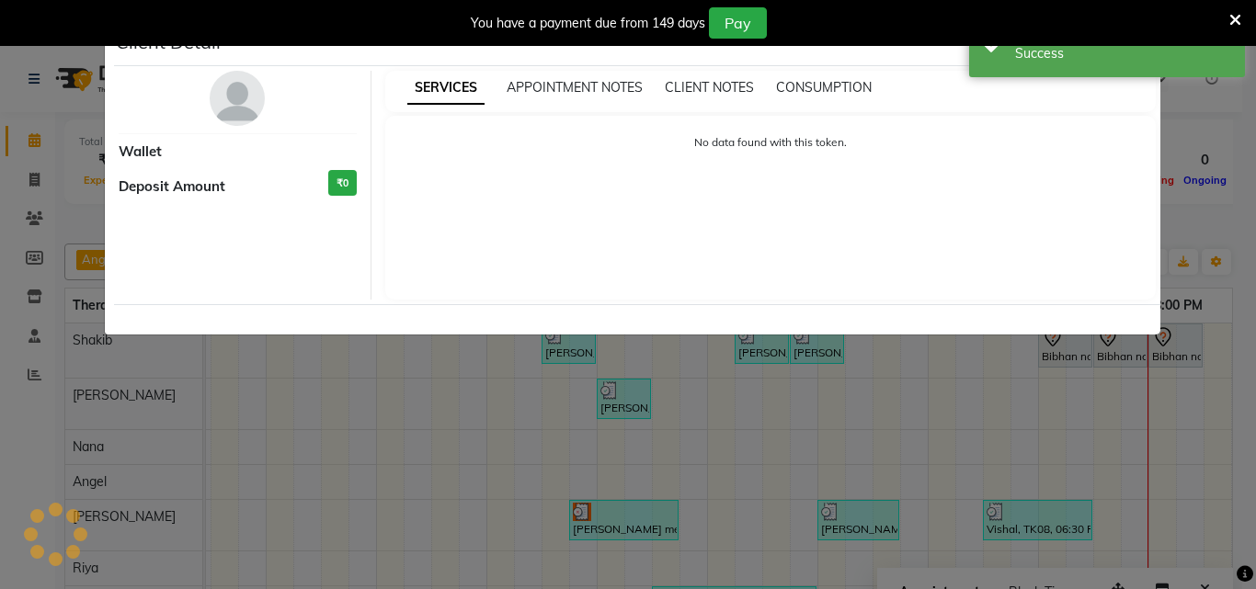
select select "7"
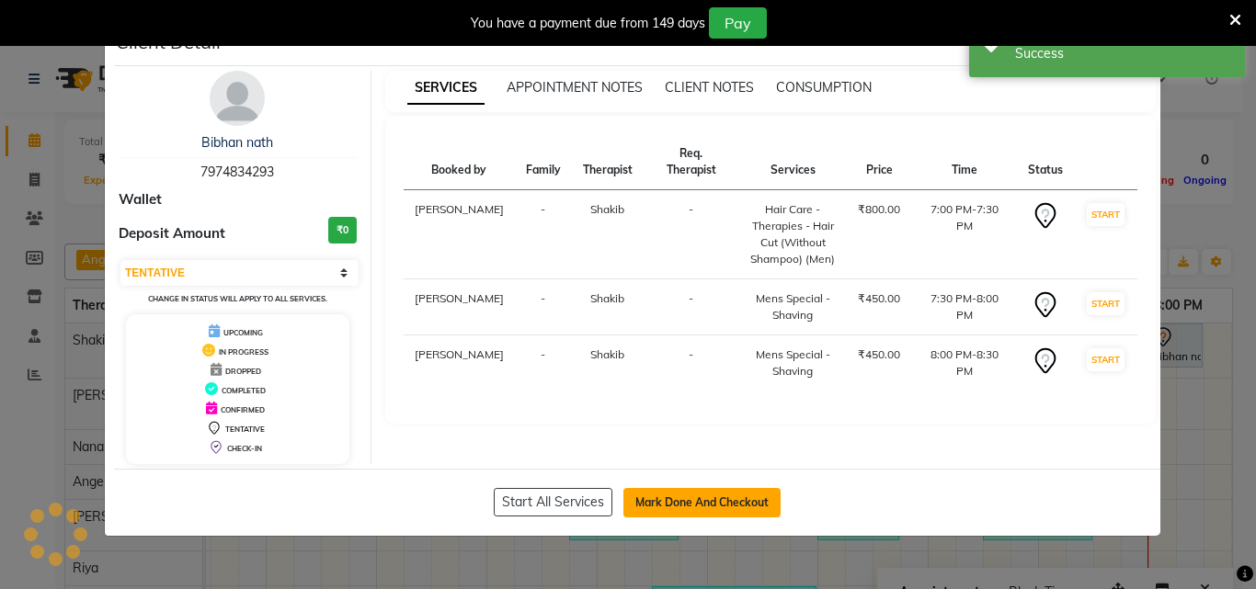
click at [746, 505] on button "Mark Done And Checkout" at bounding box center [702, 502] width 157 height 29
select select "service"
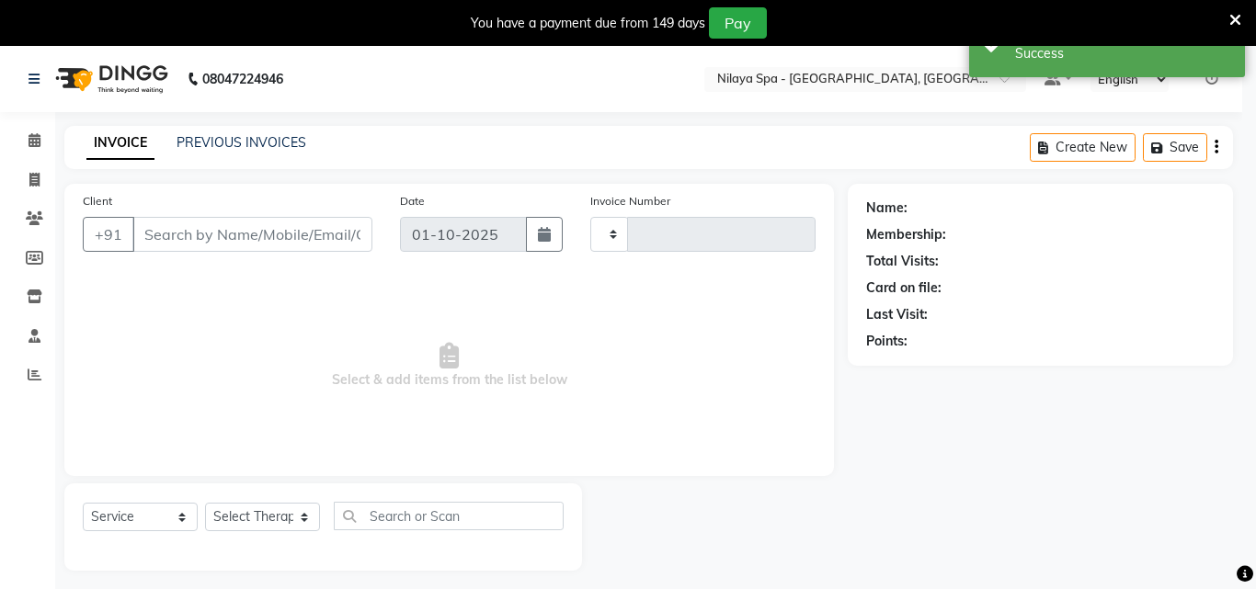
type input "1654"
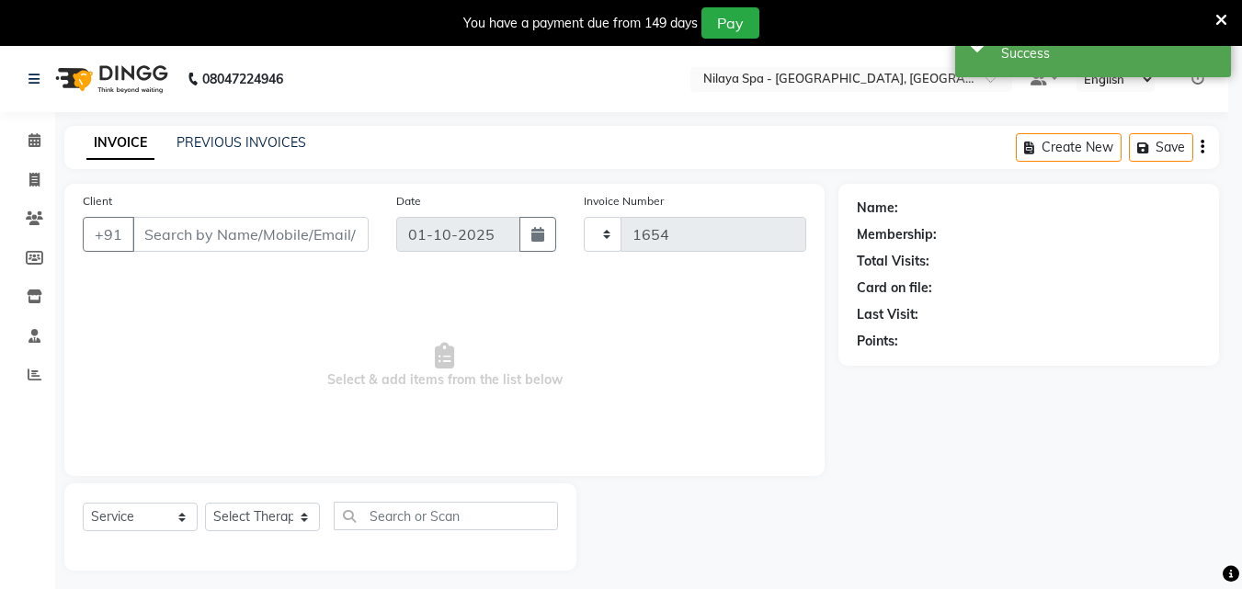
select select "8066"
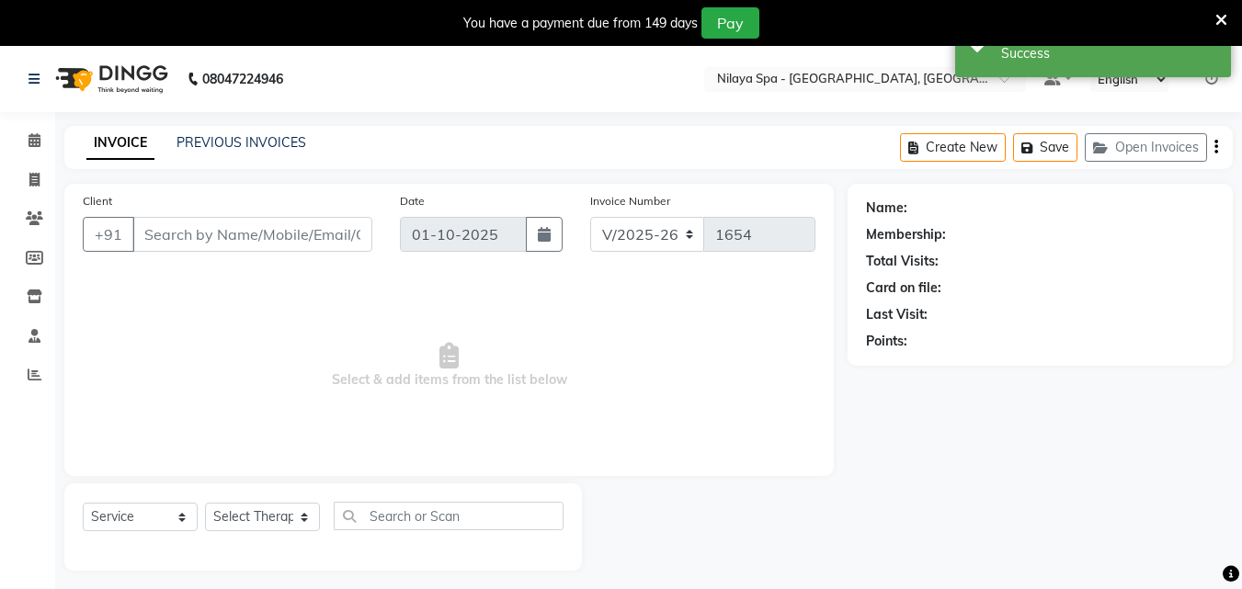
type input "79******93"
select select "78958"
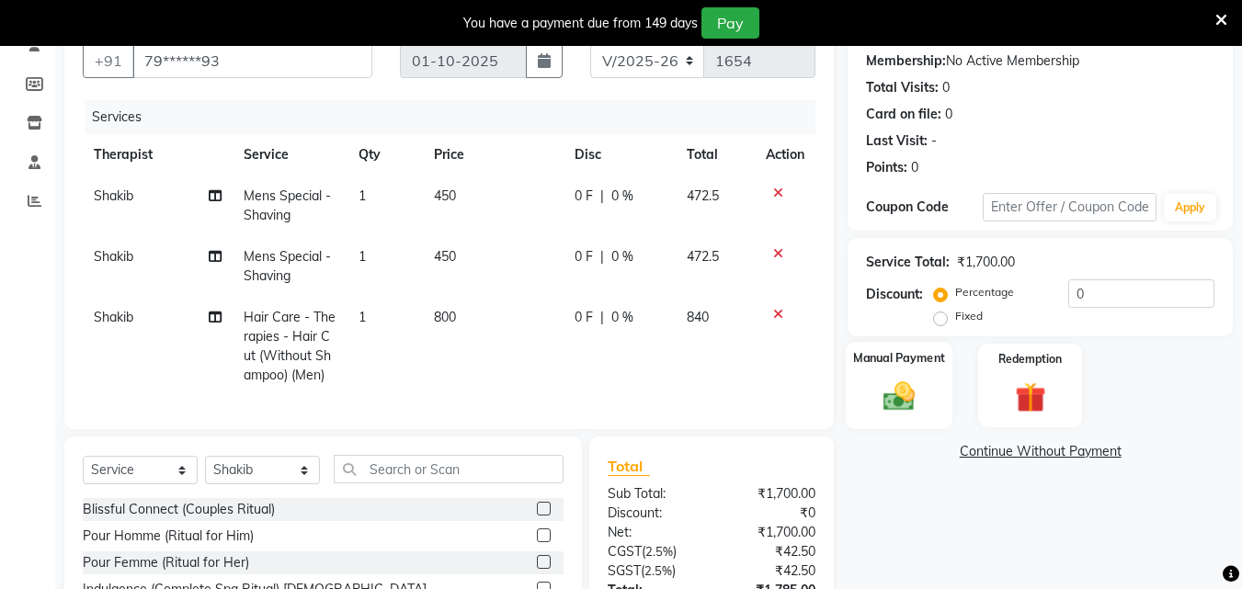
scroll to position [150, 0]
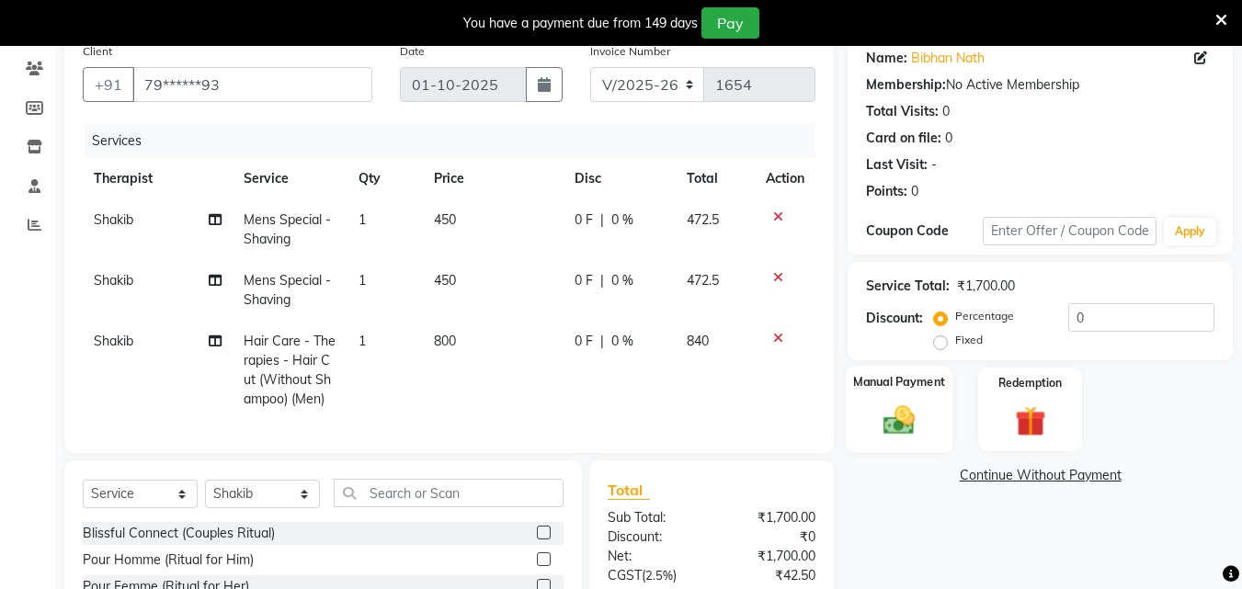
click at [898, 425] on img at bounding box center [900, 420] width 52 height 37
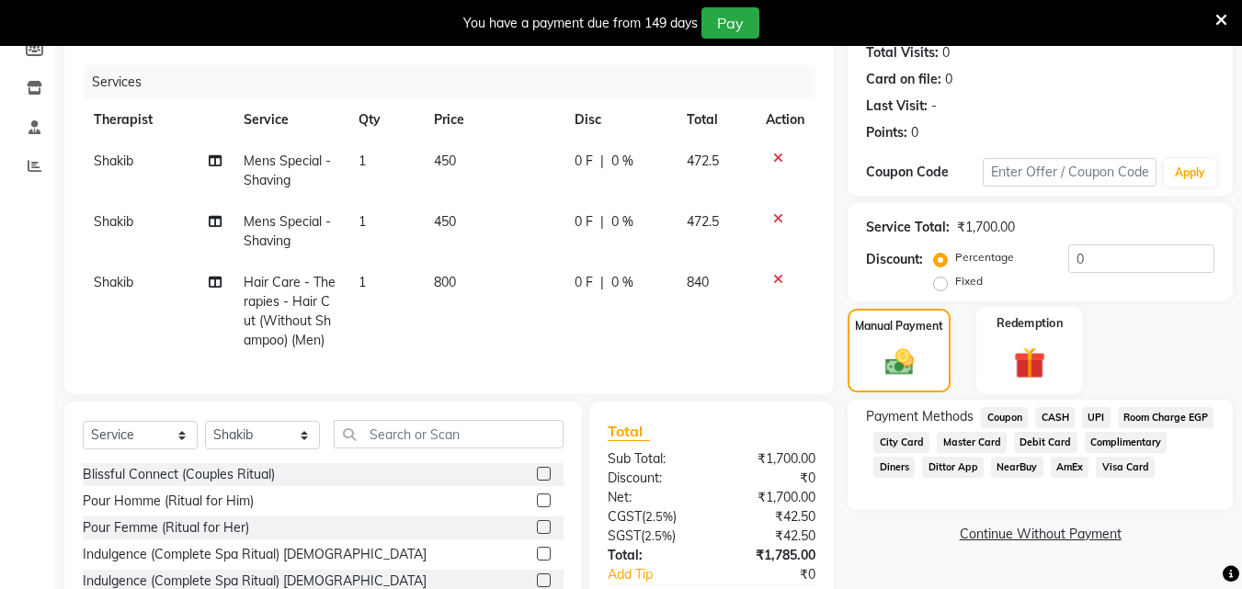
scroll to position [334, 0]
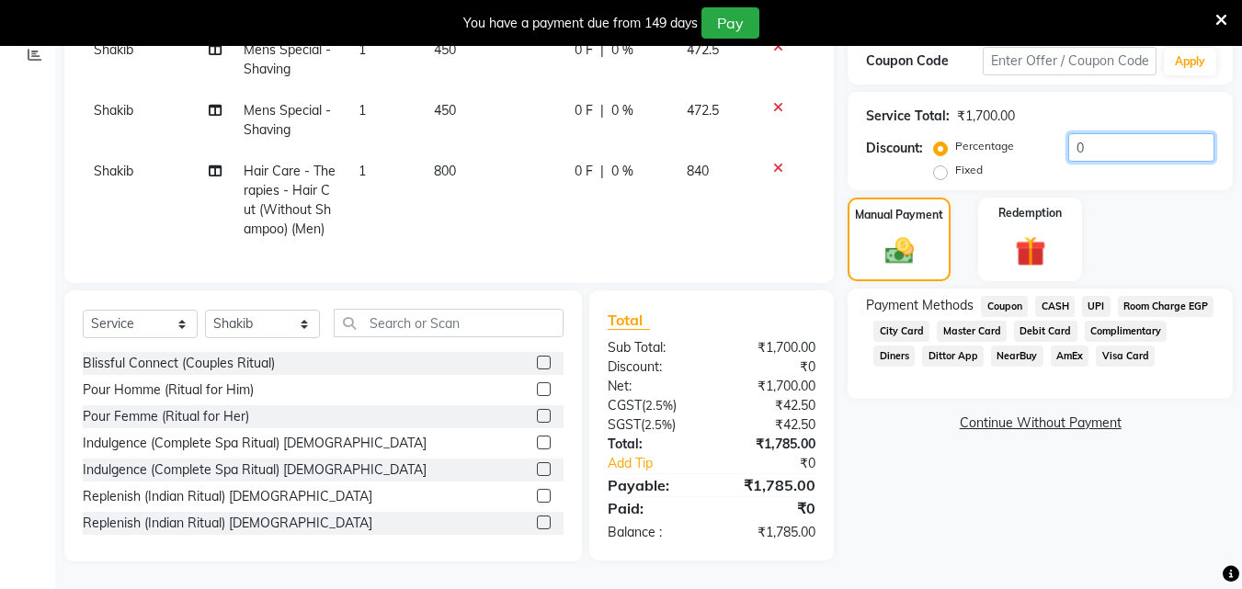
click at [1099, 133] on input "0" at bounding box center [1142, 147] width 146 height 29
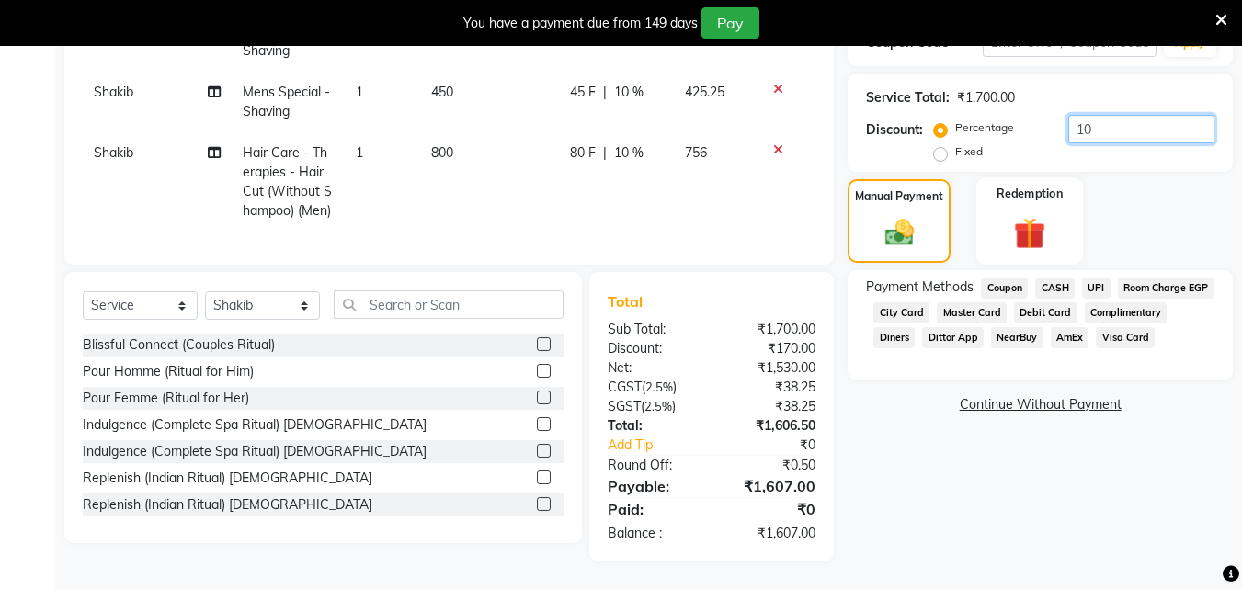
scroll to position [352, 0]
type input "10"
click at [1096, 278] on span "UPI" at bounding box center [1096, 288] width 29 height 21
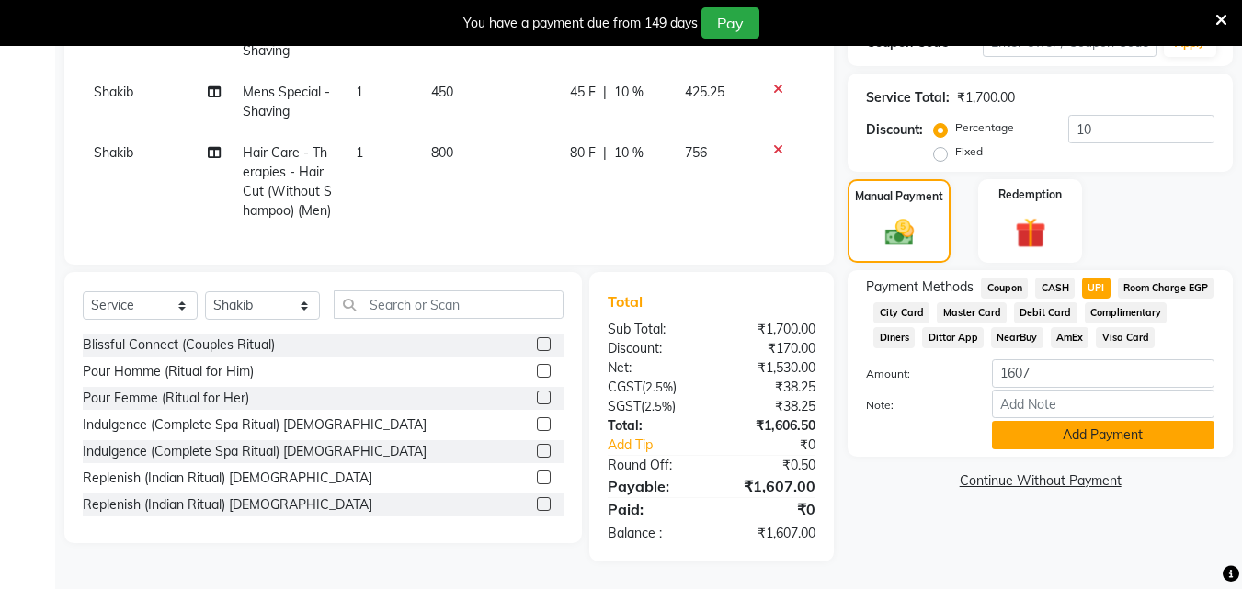
click at [1084, 450] on button "Add Payment" at bounding box center [1103, 435] width 223 height 29
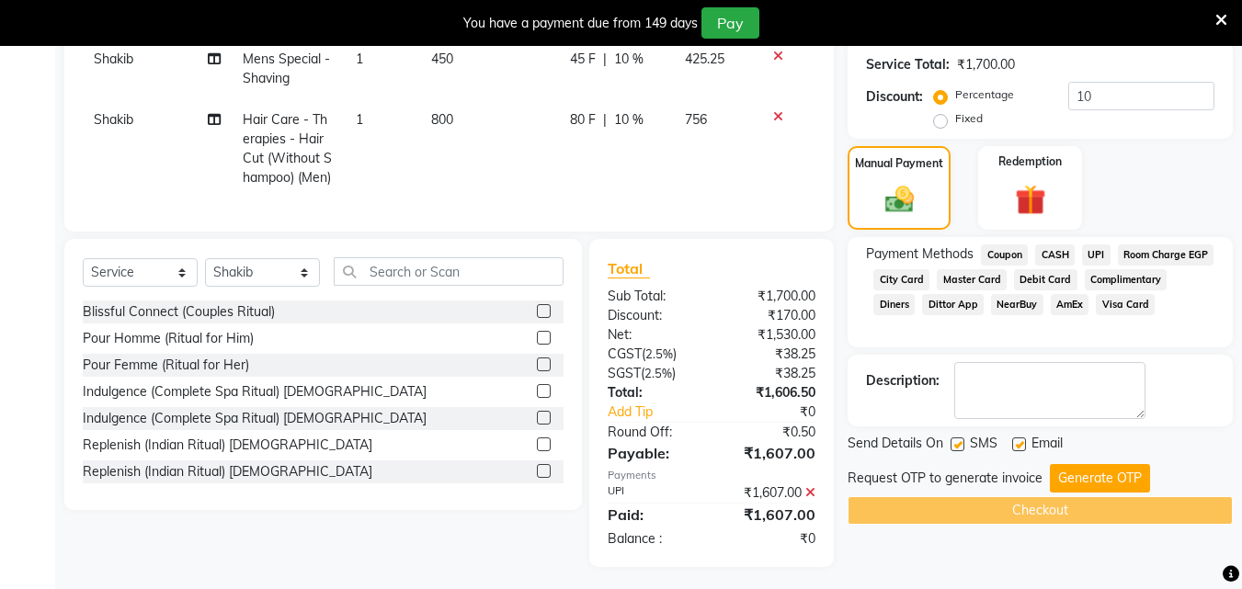
scroll to position [391, 0]
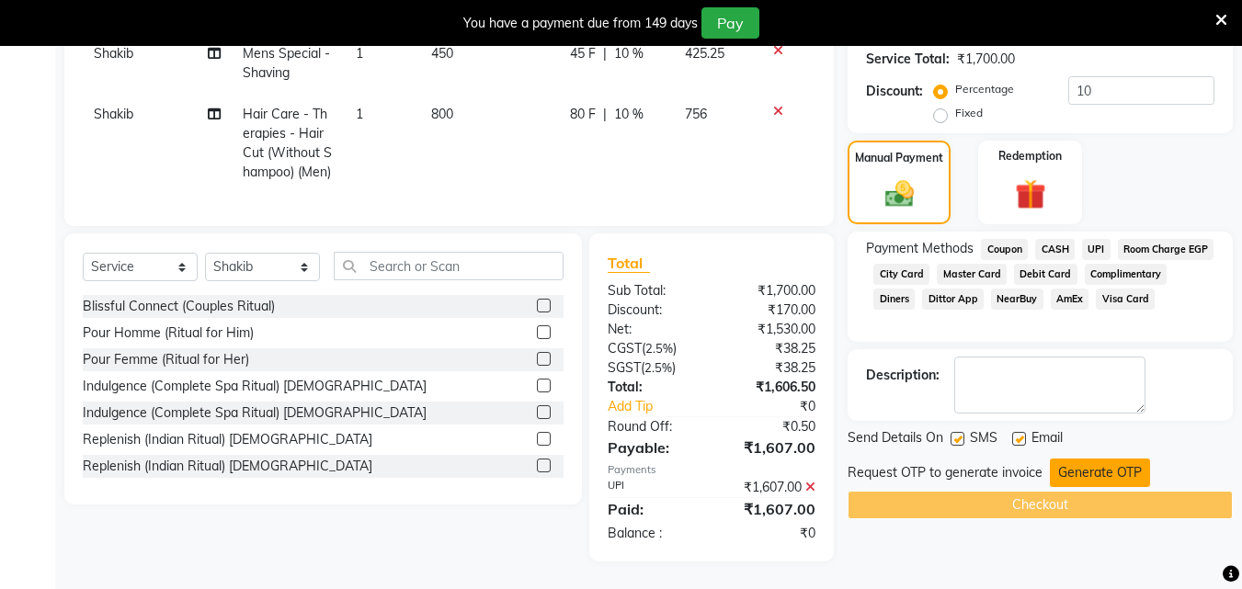
click at [1085, 459] on button "Generate OTP" at bounding box center [1100, 473] width 100 height 29
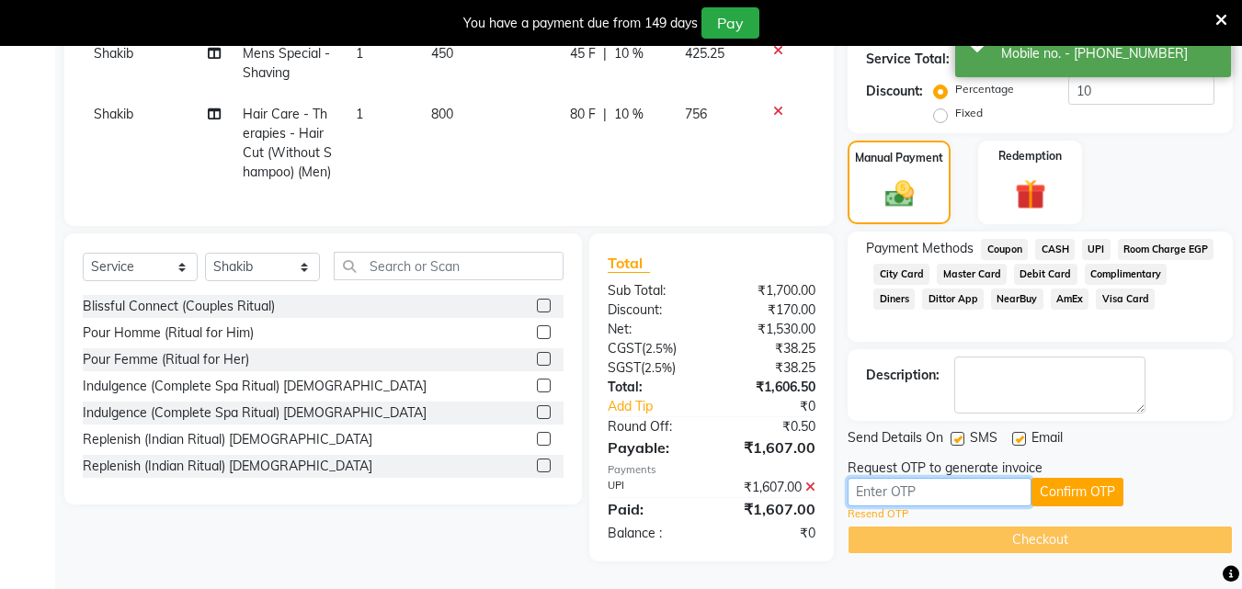
click at [881, 483] on input "text" at bounding box center [940, 492] width 184 height 29
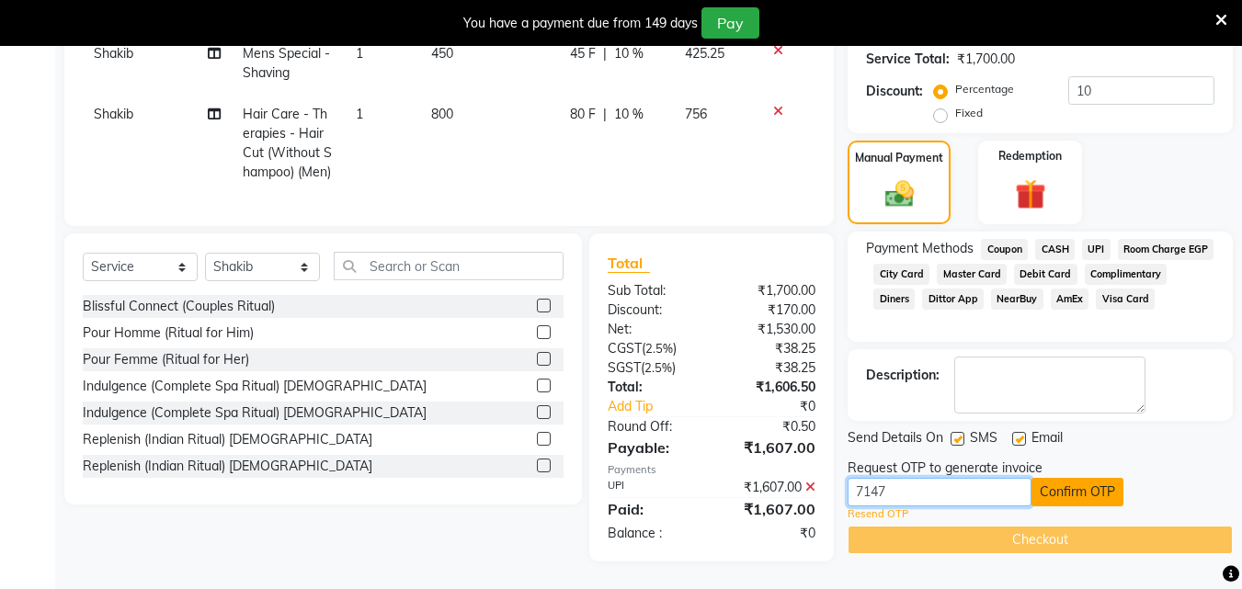
type input "7147"
click at [1096, 486] on button "Confirm OTP" at bounding box center [1078, 492] width 92 height 29
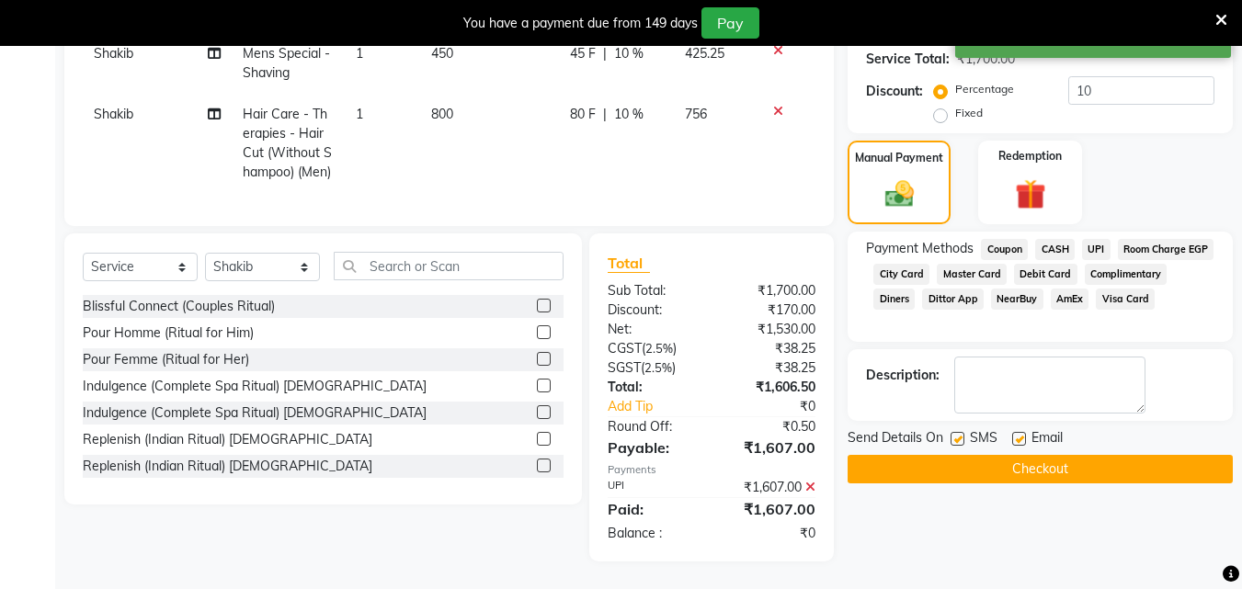
click at [1082, 458] on button "Checkout" at bounding box center [1040, 469] width 385 height 29
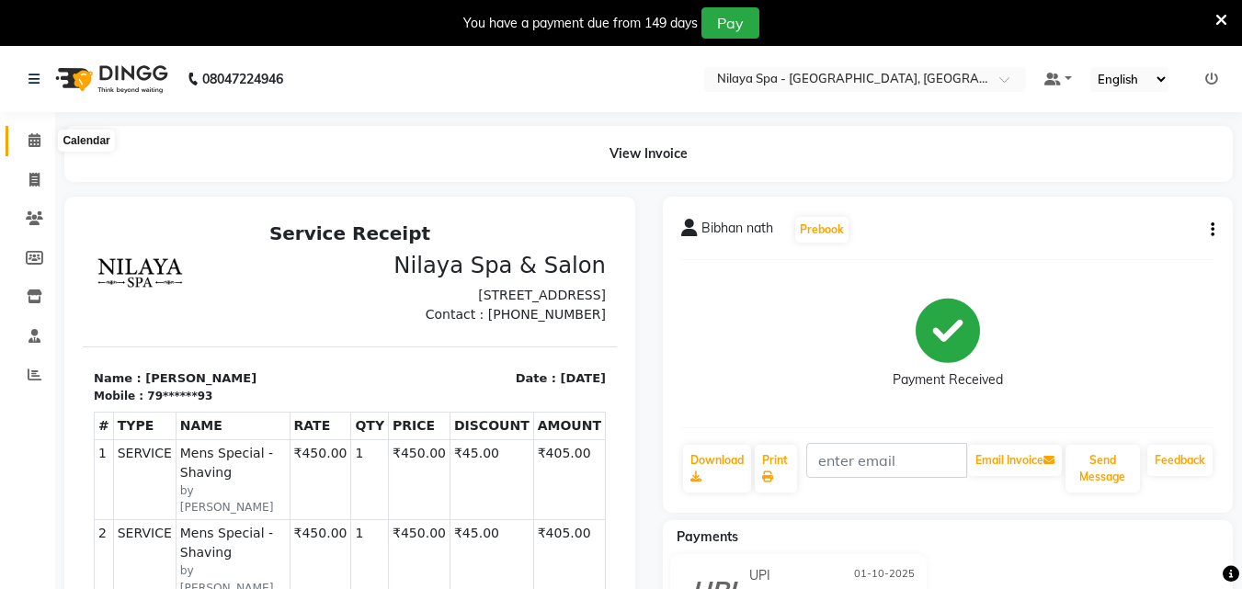
click at [32, 142] on icon at bounding box center [35, 140] width 12 height 14
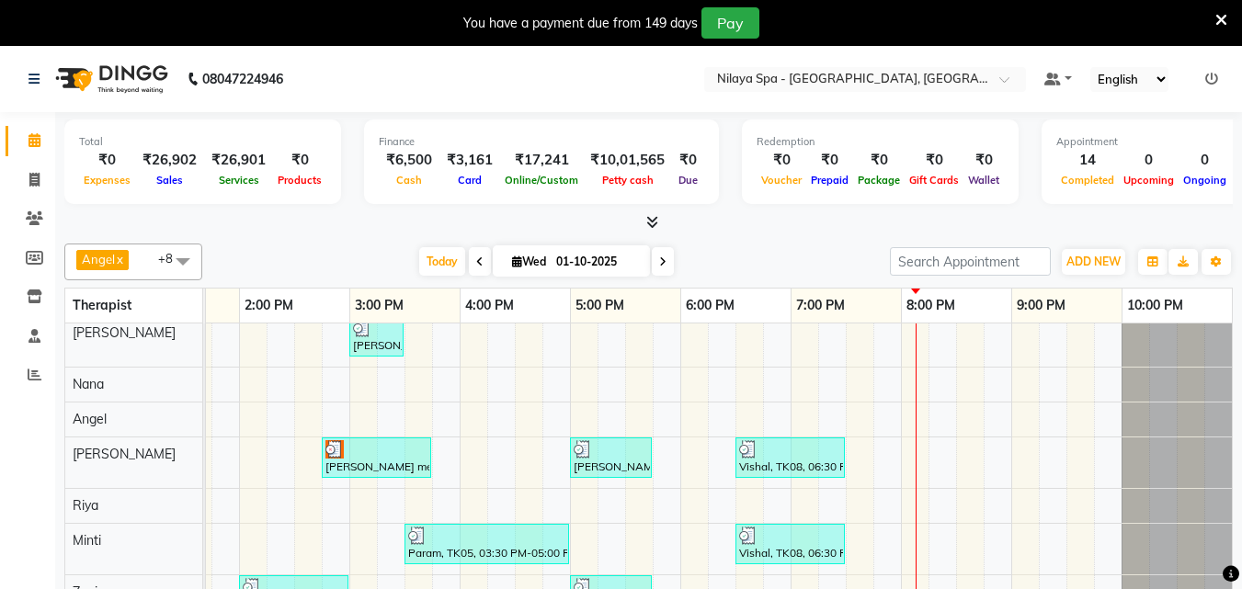
scroll to position [83, 643]
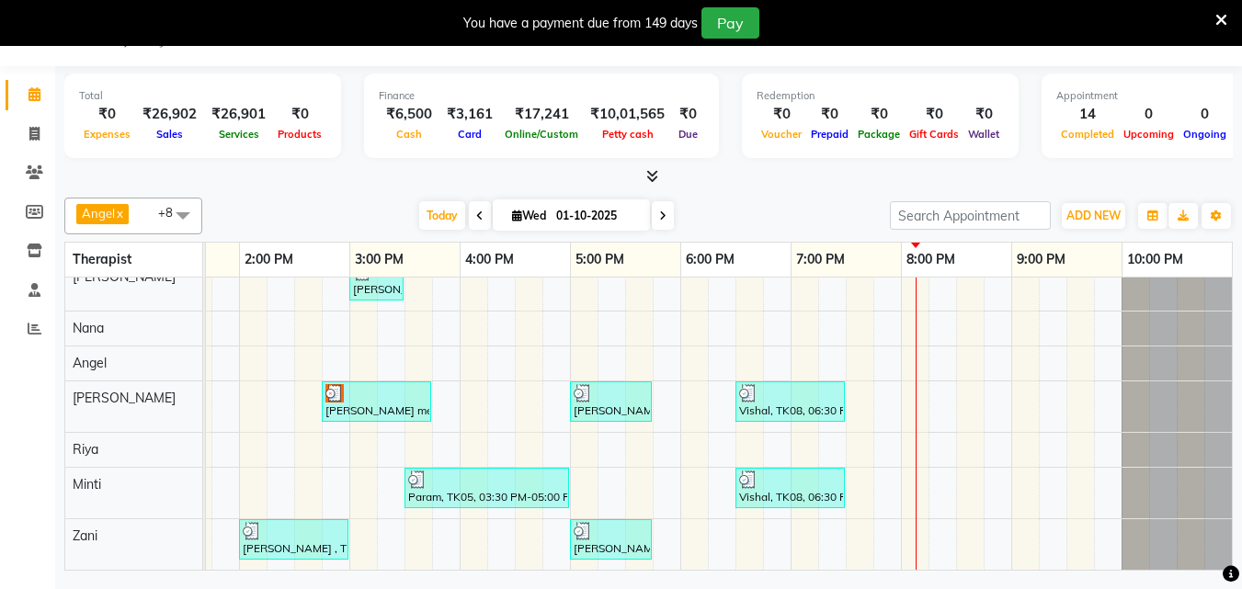
click at [926, 467] on div "[PERSON_NAME] , TK03, 02:30 PM-03:00 PM, Hair Care - Therapies - Hair Cut (With…" at bounding box center [404, 389] width 1655 height 361
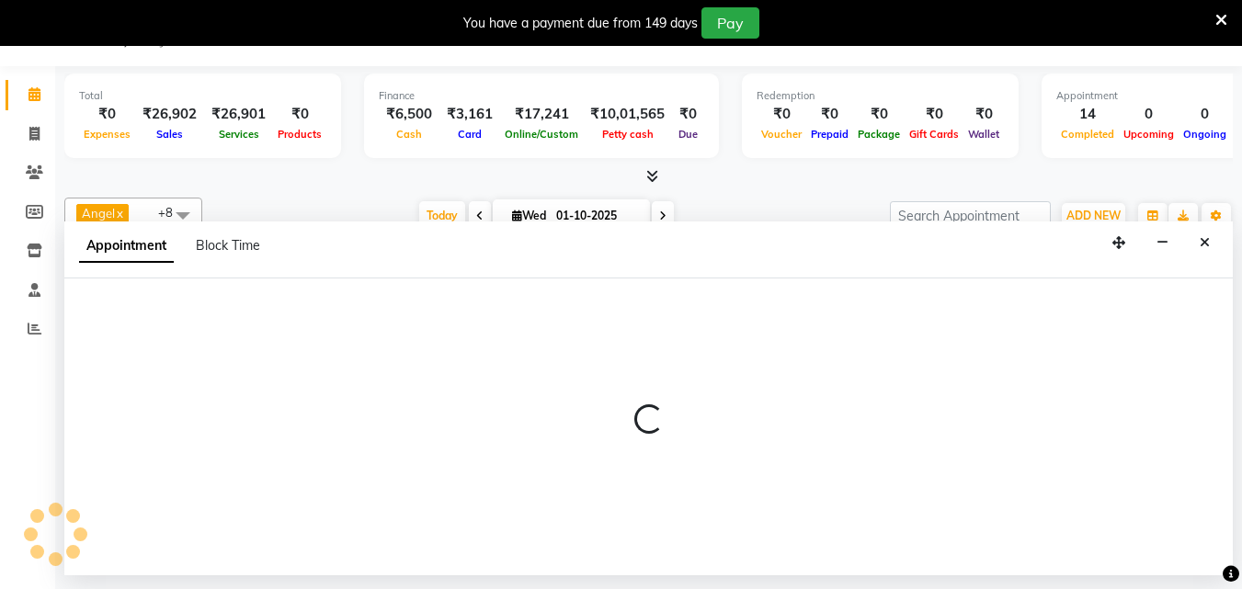
select select "90192"
select select "tentative"
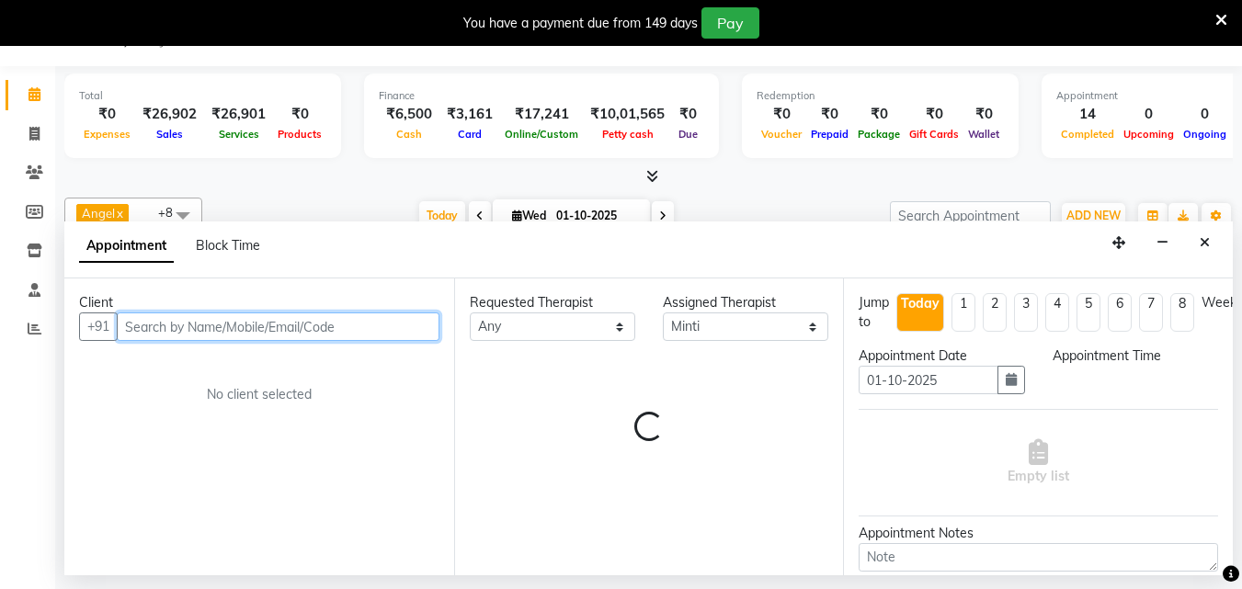
select select "1215"
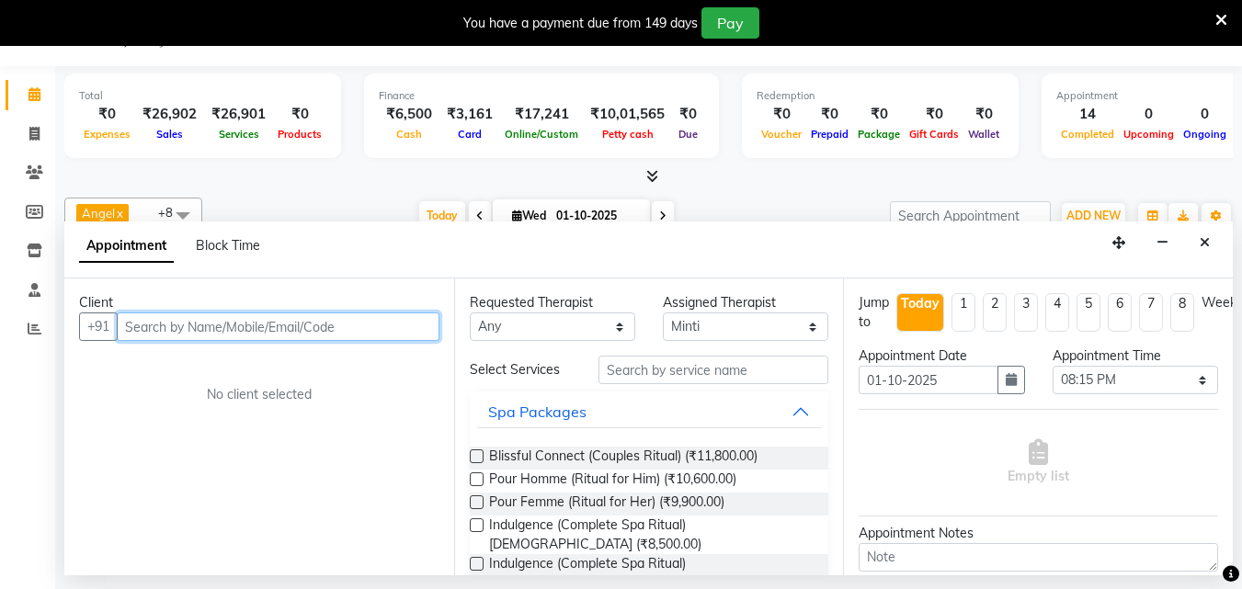
click at [209, 323] on input "text" at bounding box center [278, 327] width 323 height 29
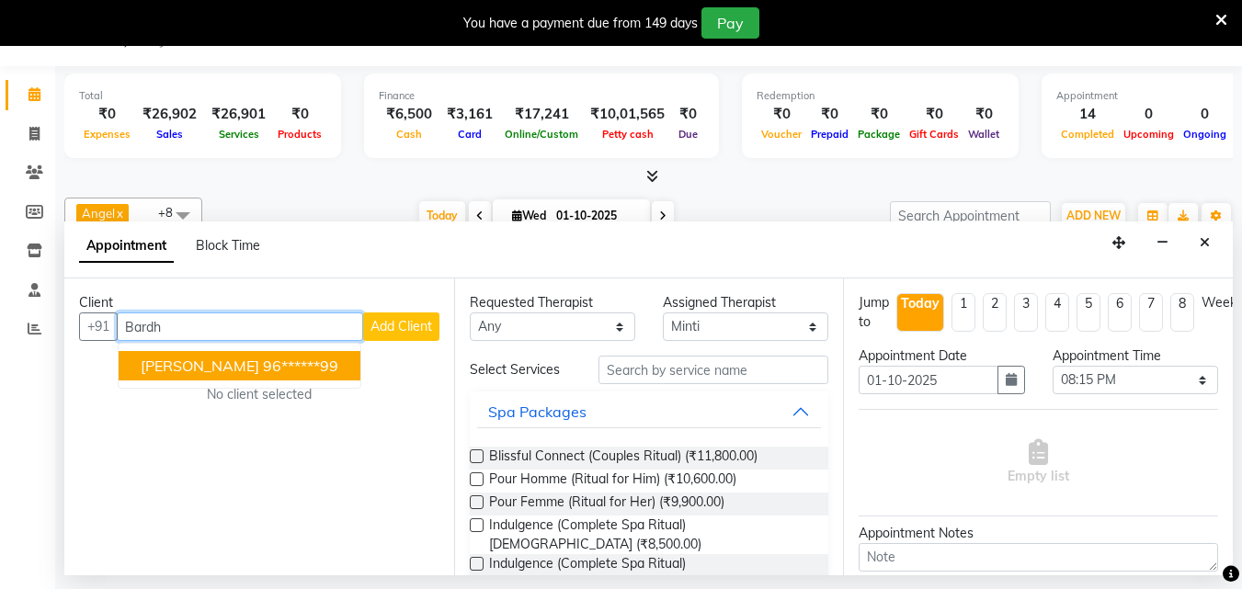
click at [259, 363] on span "[PERSON_NAME]" at bounding box center [200, 366] width 119 height 18
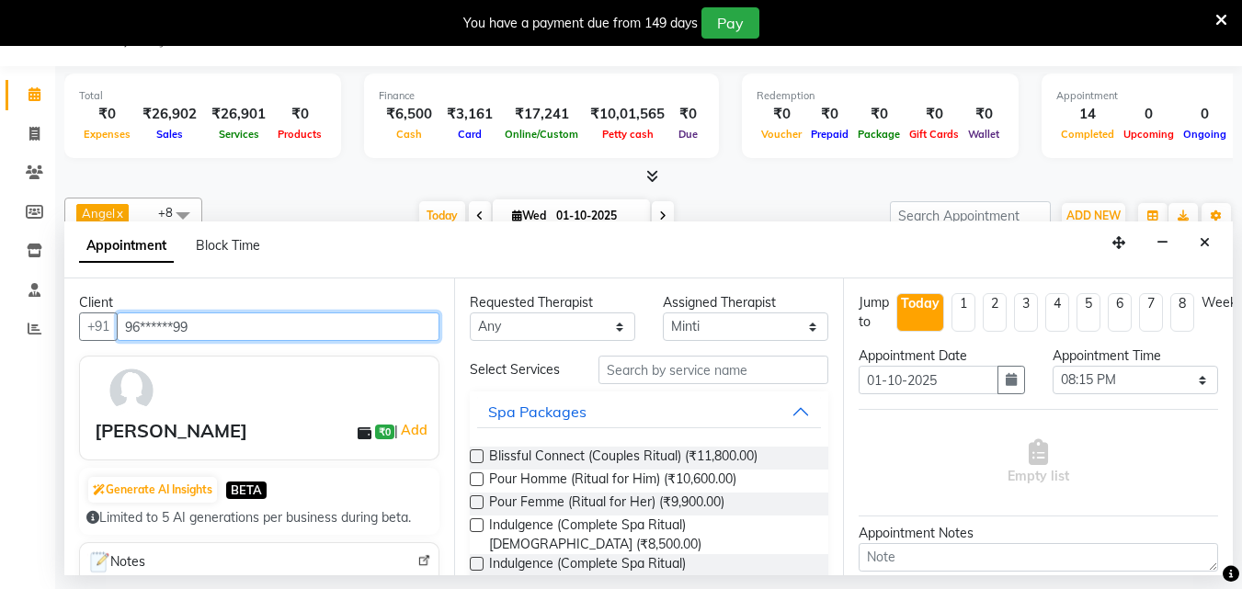
type input "96******99"
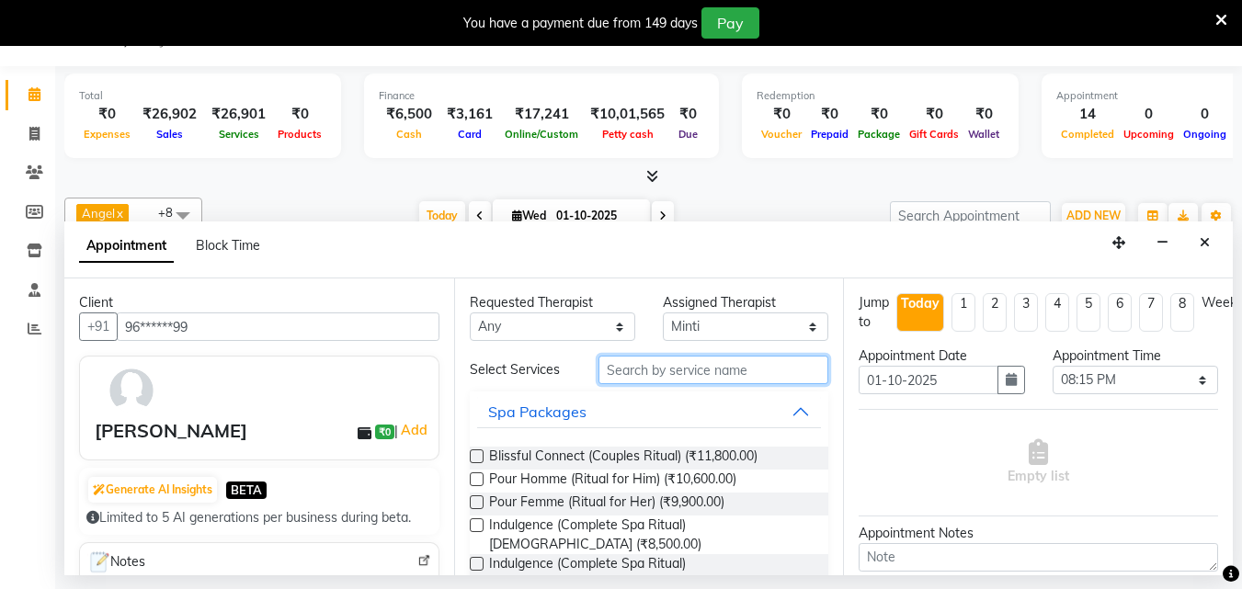
click at [700, 368] on input "text" at bounding box center [714, 370] width 230 height 29
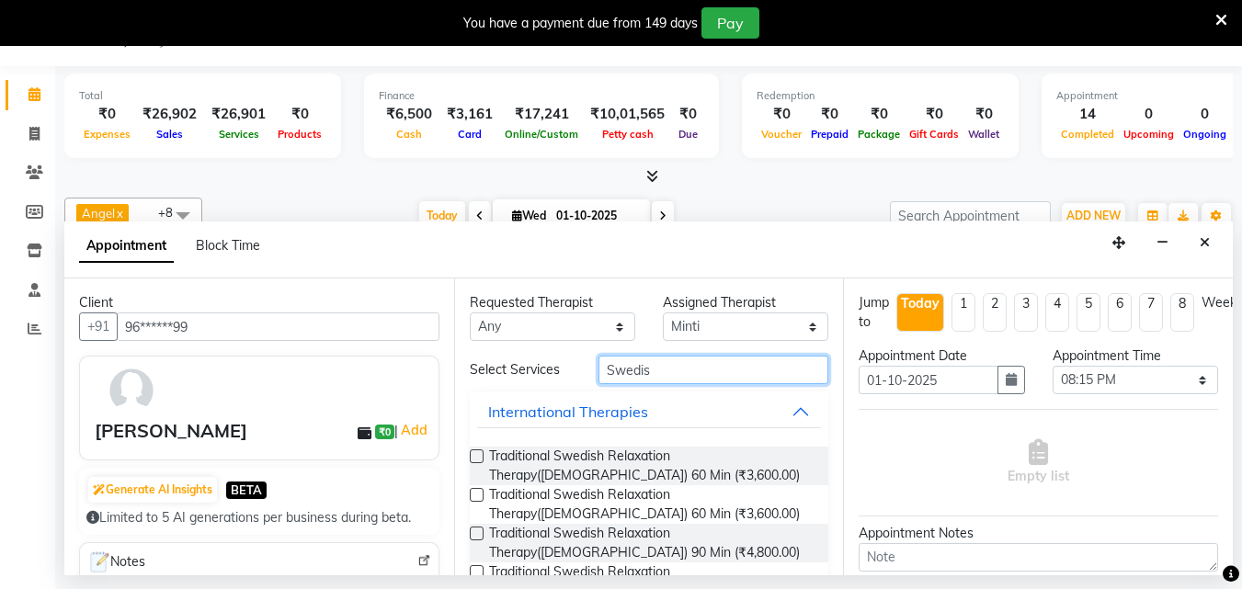
type input "Swedis"
click at [484, 454] on div "Traditional Swedish Relaxation Therapy([DEMOGRAPHIC_DATA]) 60 Min (₹3,600.00)" at bounding box center [650, 466] width 360 height 39
click at [476, 490] on label at bounding box center [477, 495] width 14 height 14
click at [476, 491] on input "checkbox" at bounding box center [476, 497] width 12 height 12
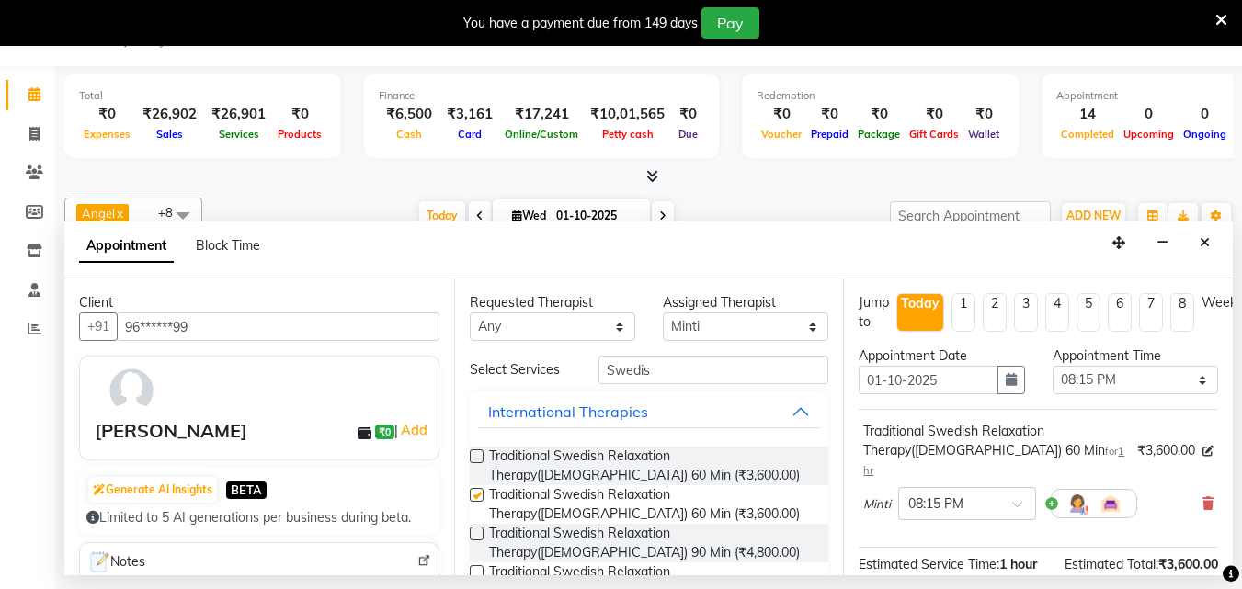
checkbox input "false"
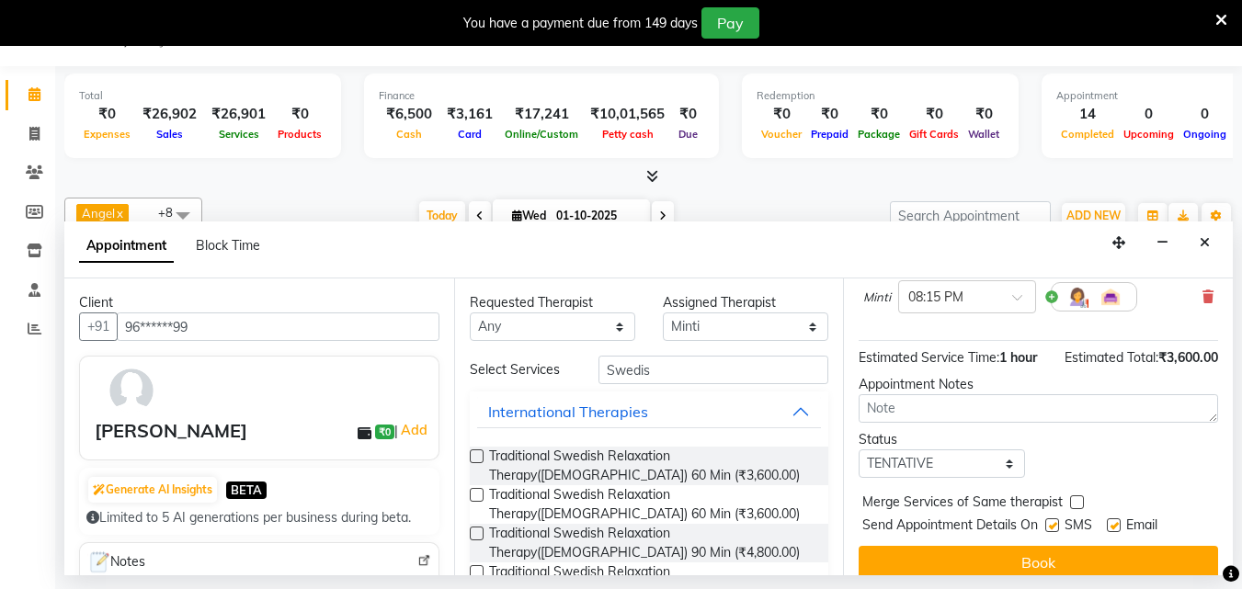
scroll to position [220, 0]
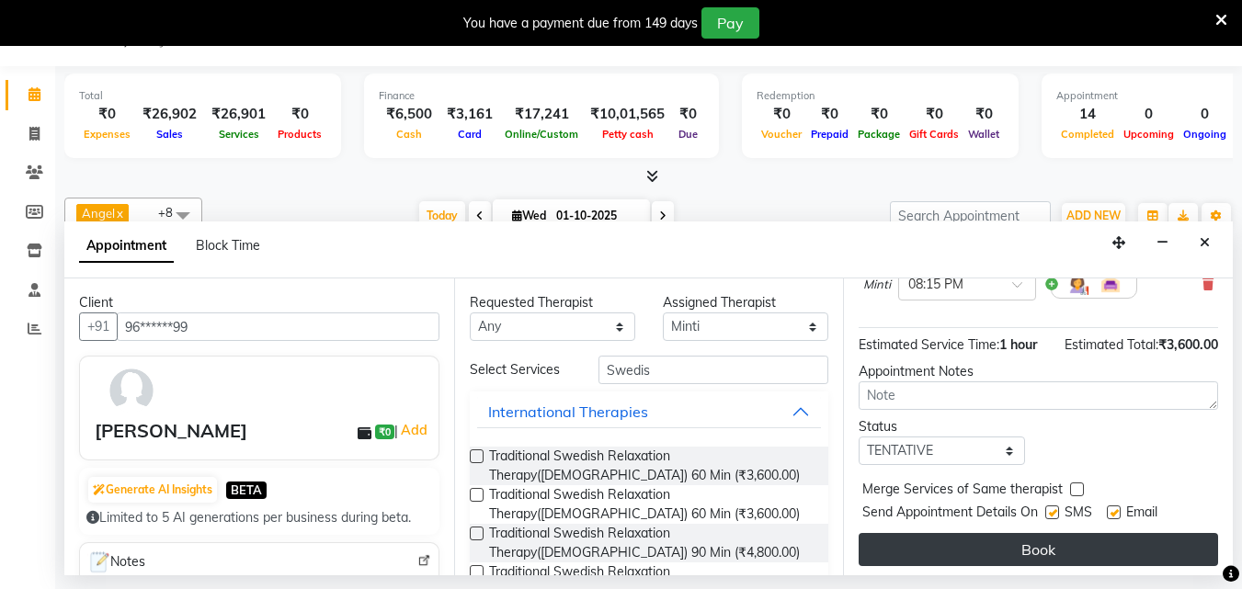
click at [1136, 533] on button "Book" at bounding box center [1039, 549] width 360 height 33
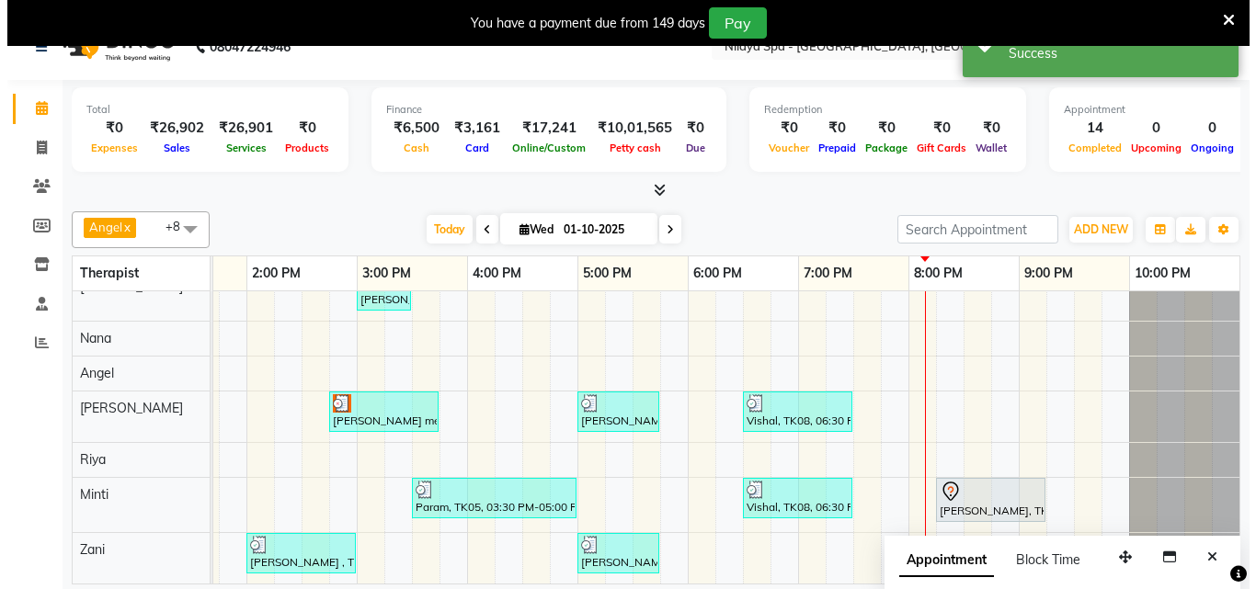
scroll to position [46, 0]
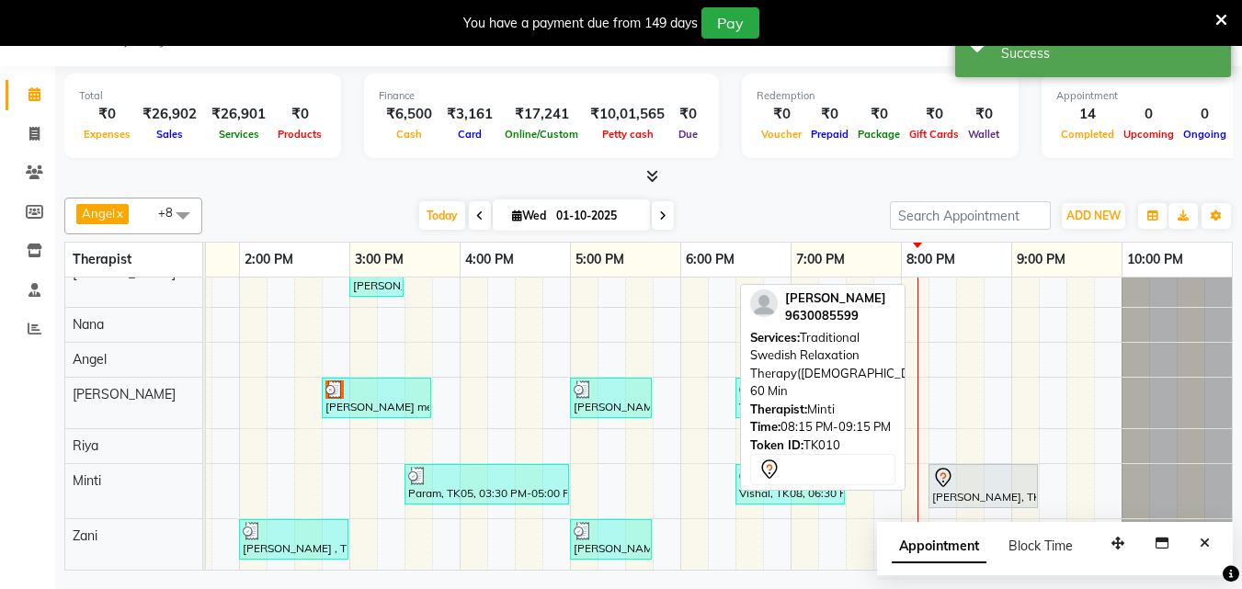
click at [954, 486] on div "[PERSON_NAME], TK10, 08:15 PM-09:15 PM, Traditional Swedish Relaxation Therapy(…" at bounding box center [984, 486] width 106 height 39
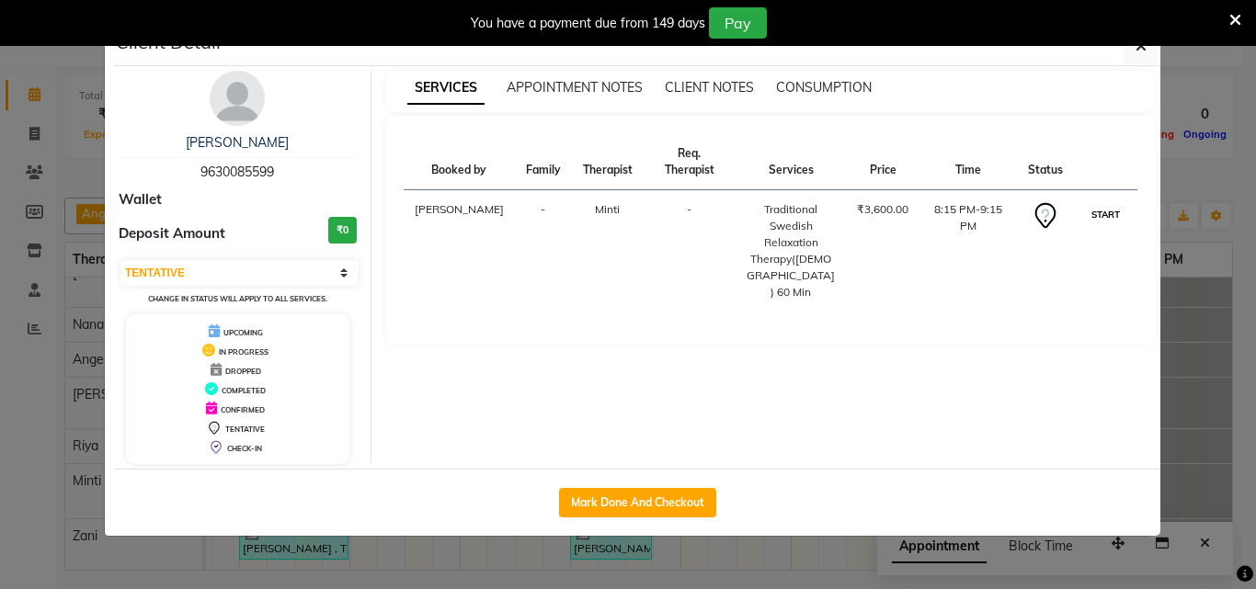
click at [1104, 203] on button "START" at bounding box center [1106, 214] width 38 height 23
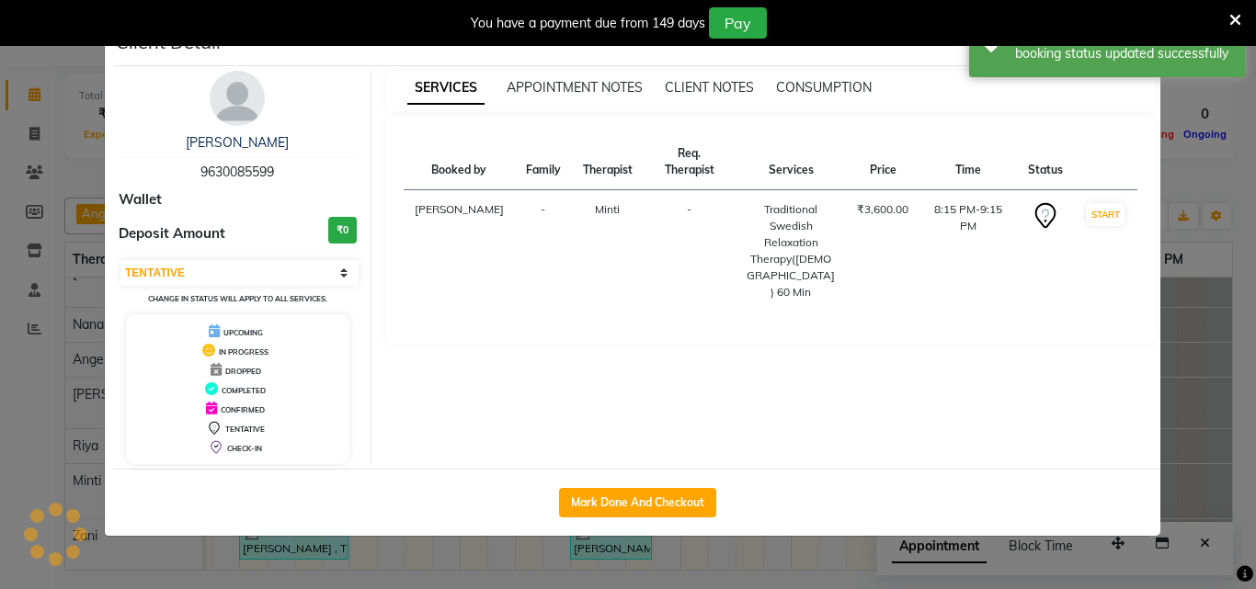
select select "1"
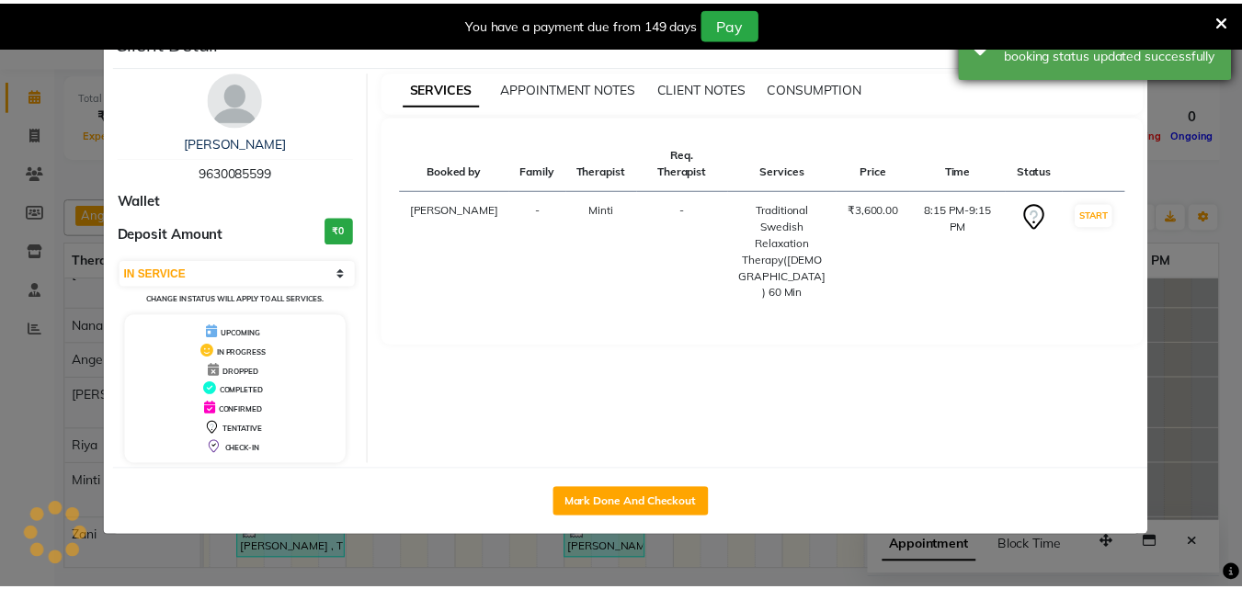
scroll to position [83, 643]
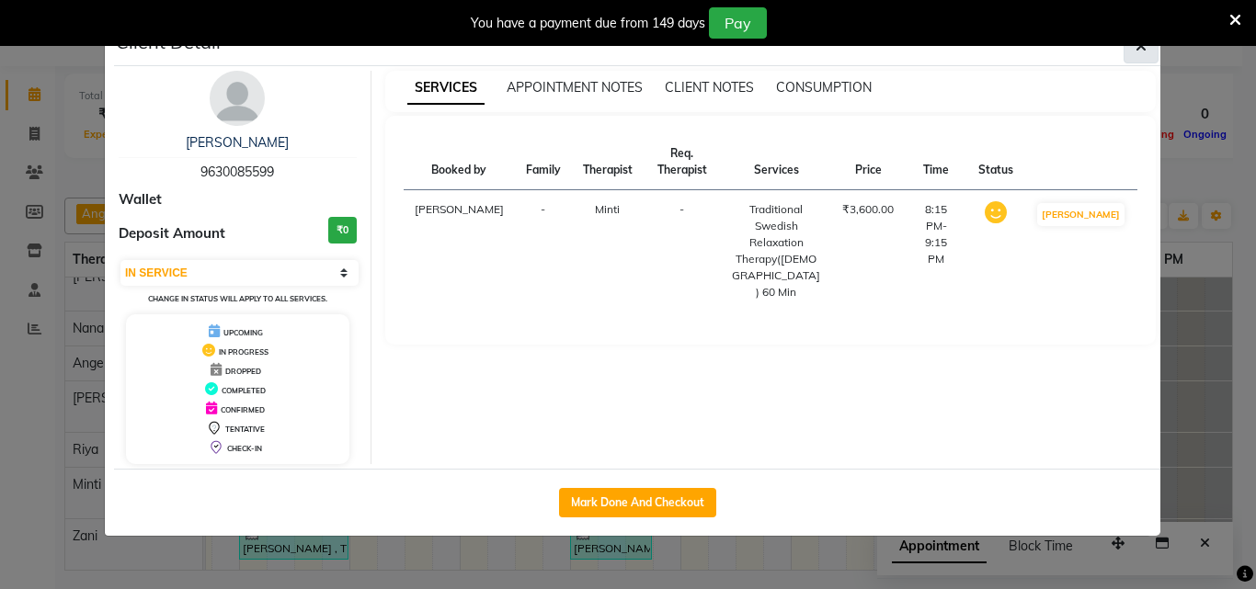
click at [1139, 54] on span "button" at bounding box center [1141, 46] width 11 height 18
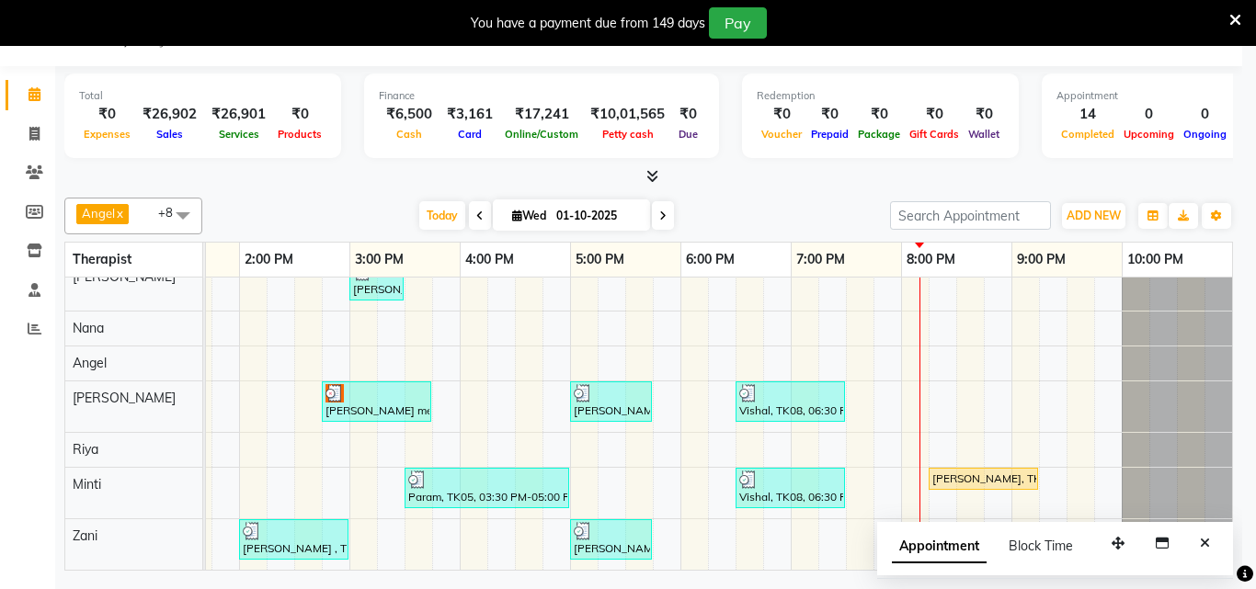
scroll to position [83, 615]
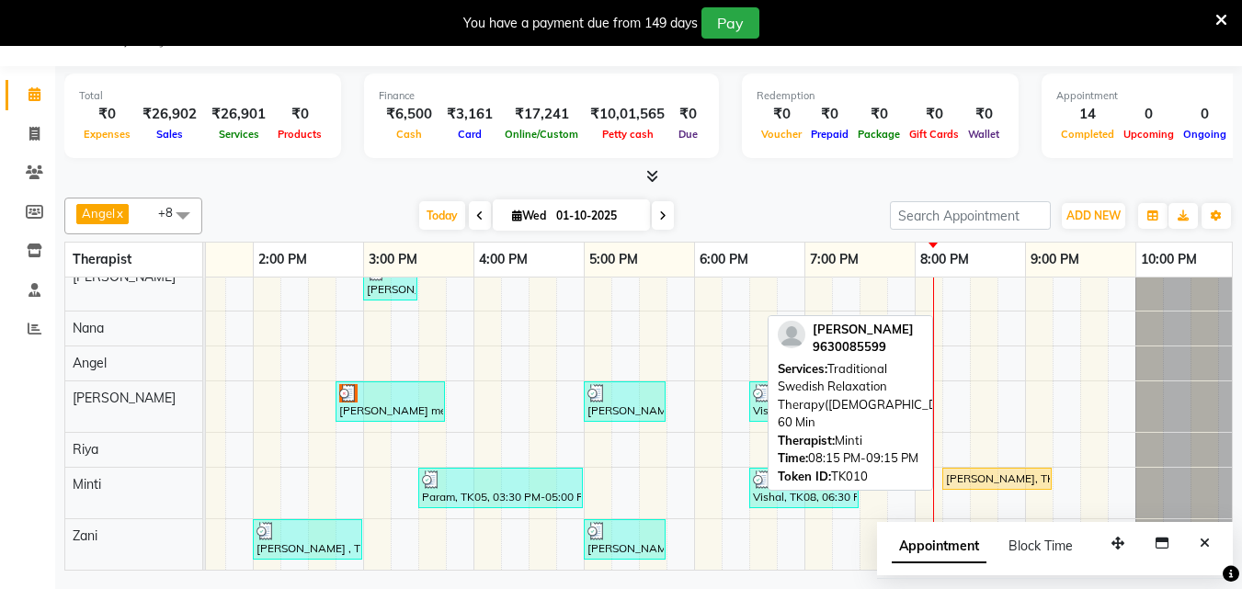
click at [995, 471] on div "[PERSON_NAME], TK10, 08:15 PM-09:15 PM, Traditional Swedish Relaxation Therapy(…" at bounding box center [997, 479] width 106 height 17
select select "1"
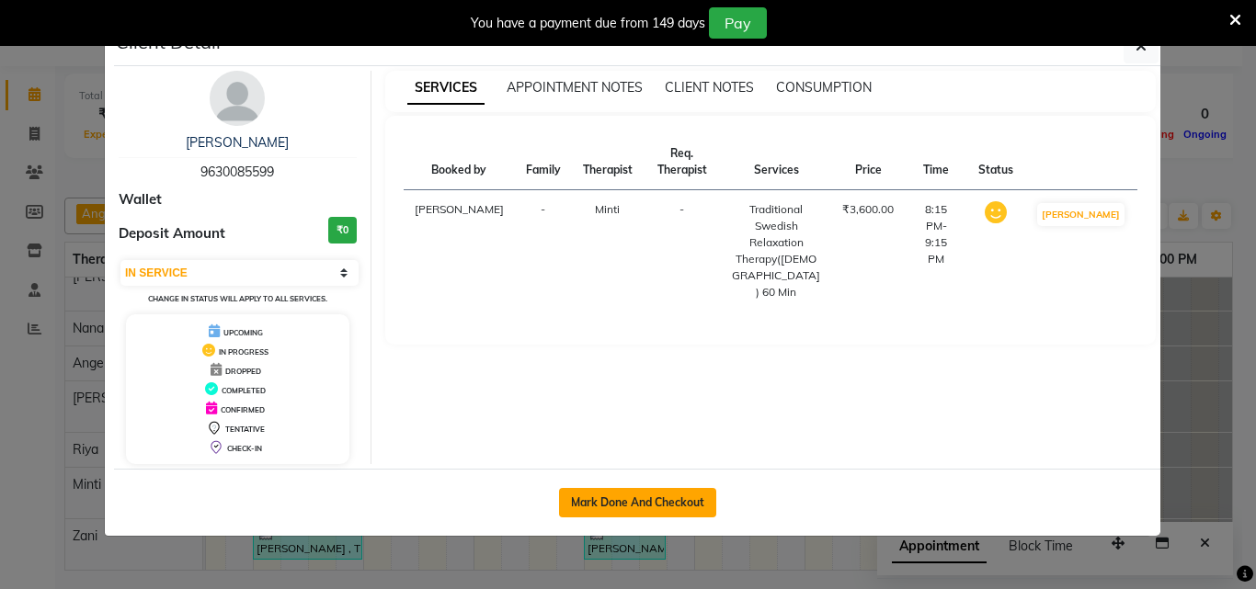
click at [668, 507] on button "Mark Done And Checkout" at bounding box center [637, 502] width 157 height 29
select select "service"
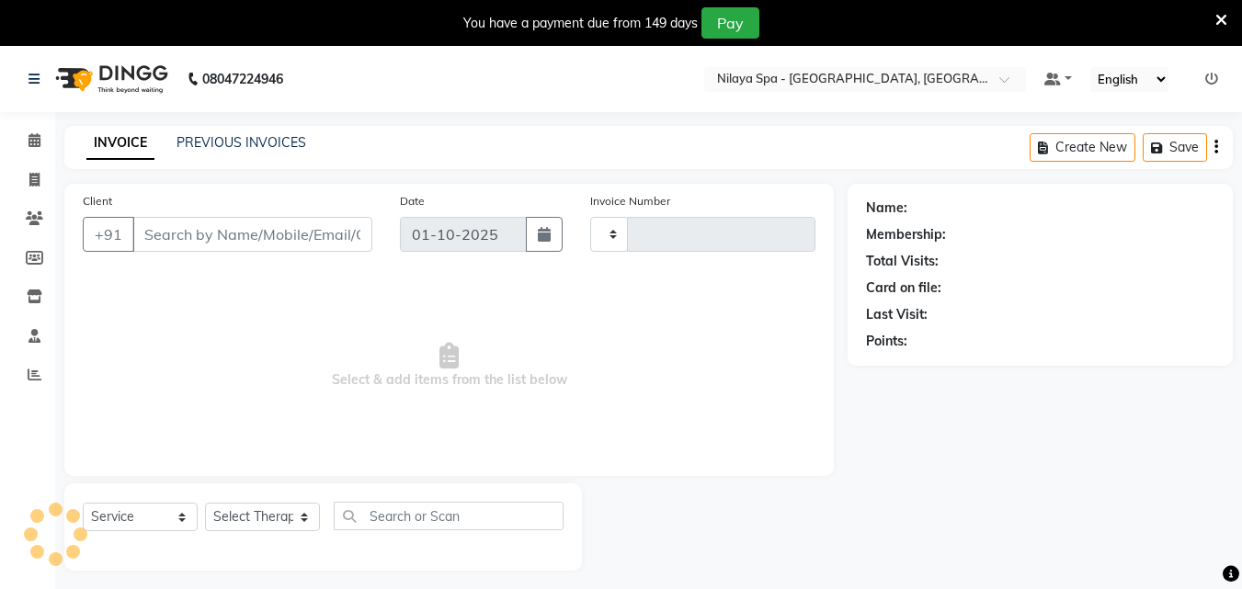
type input "1655"
select select "8066"
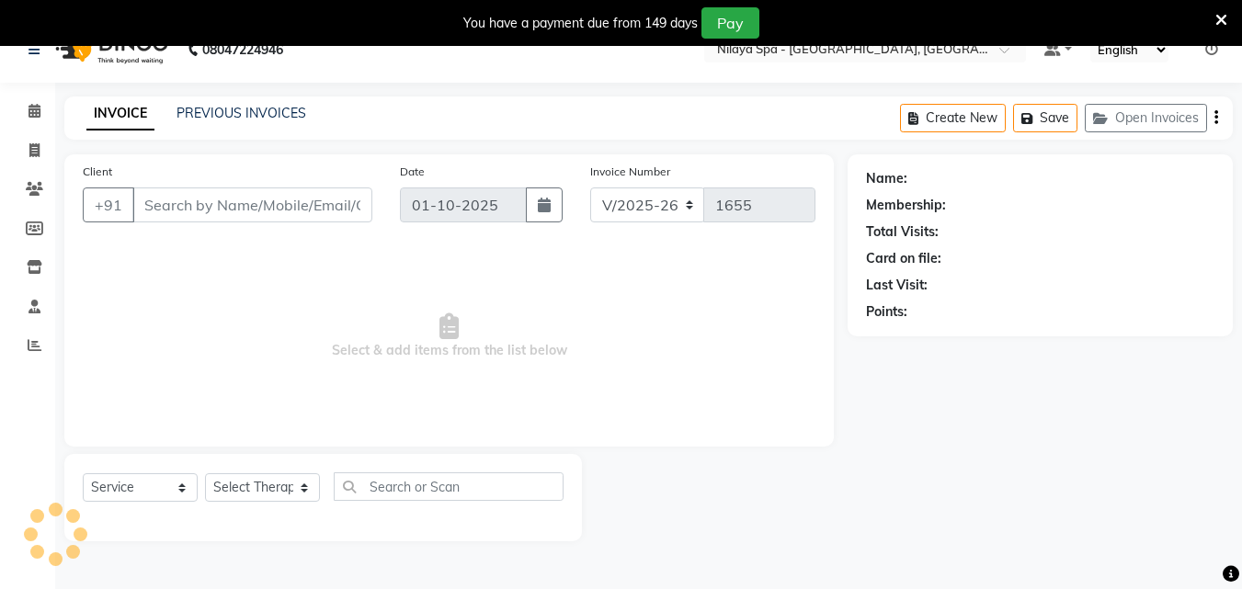
scroll to position [46, 0]
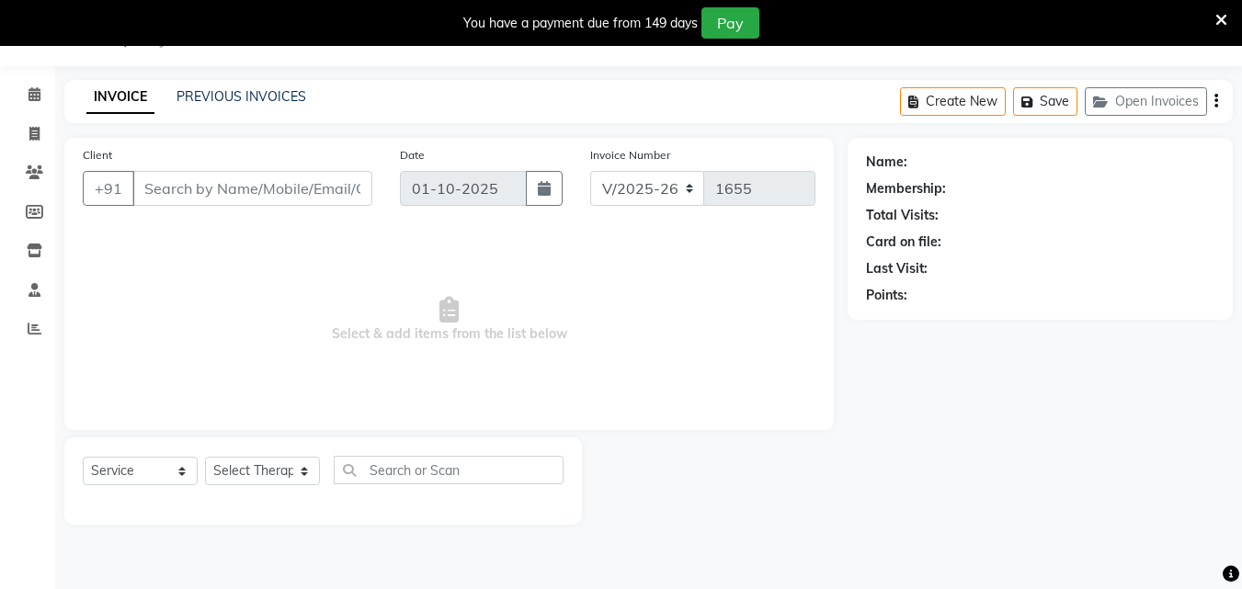
type input "96******99"
select select "90192"
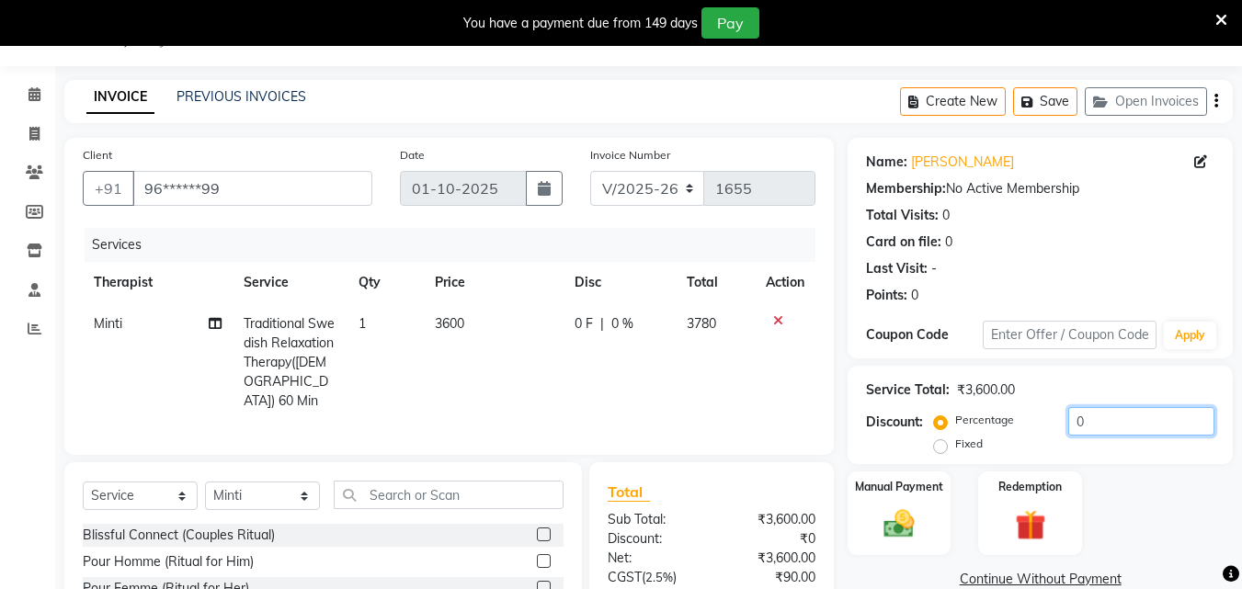
click at [1095, 417] on input "0" at bounding box center [1142, 421] width 146 height 29
click at [34, 91] on icon at bounding box center [35, 94] width 12 height 14
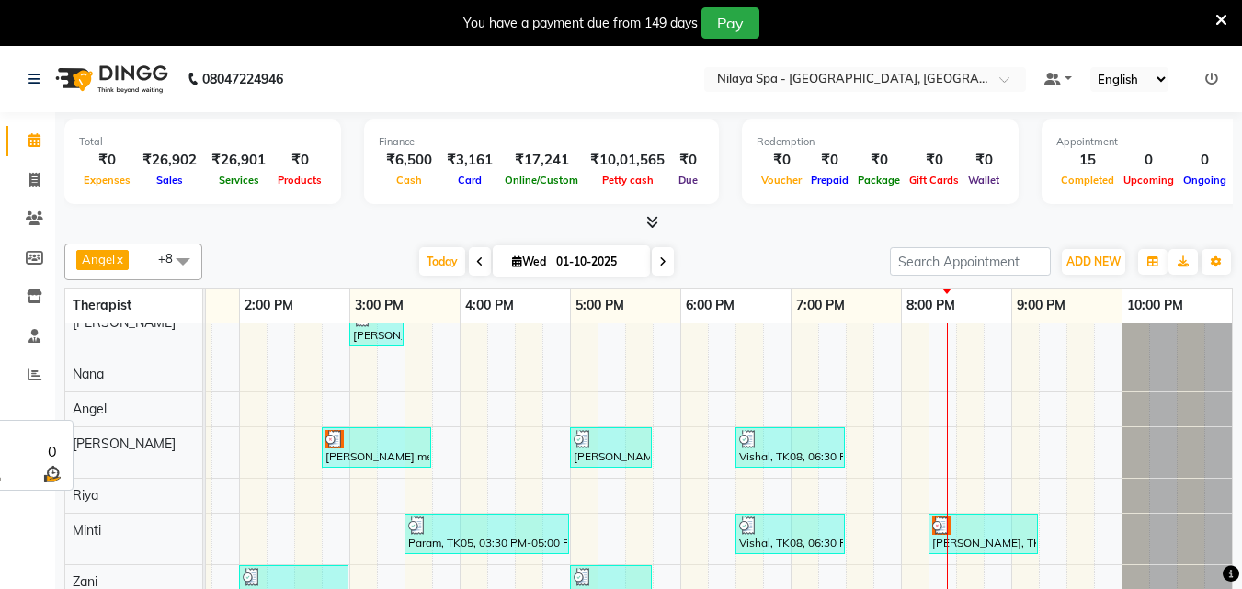
scroll to position [83, 0]
click at [958, 427] on div "[PERSON_NAME] , TK03, 02:30 PM-03:00 PM, Hair Care - Therapies - Hair Cut (With…" at bounding box center [404, 435] width 1655 height 361
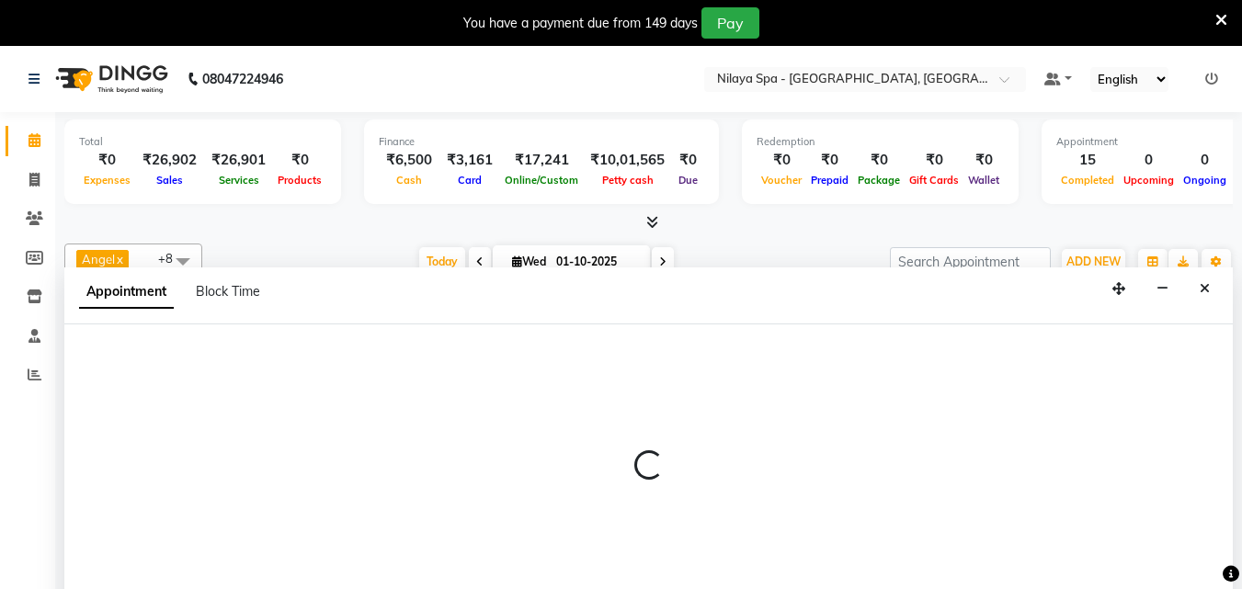
scroll to position [46, 0]
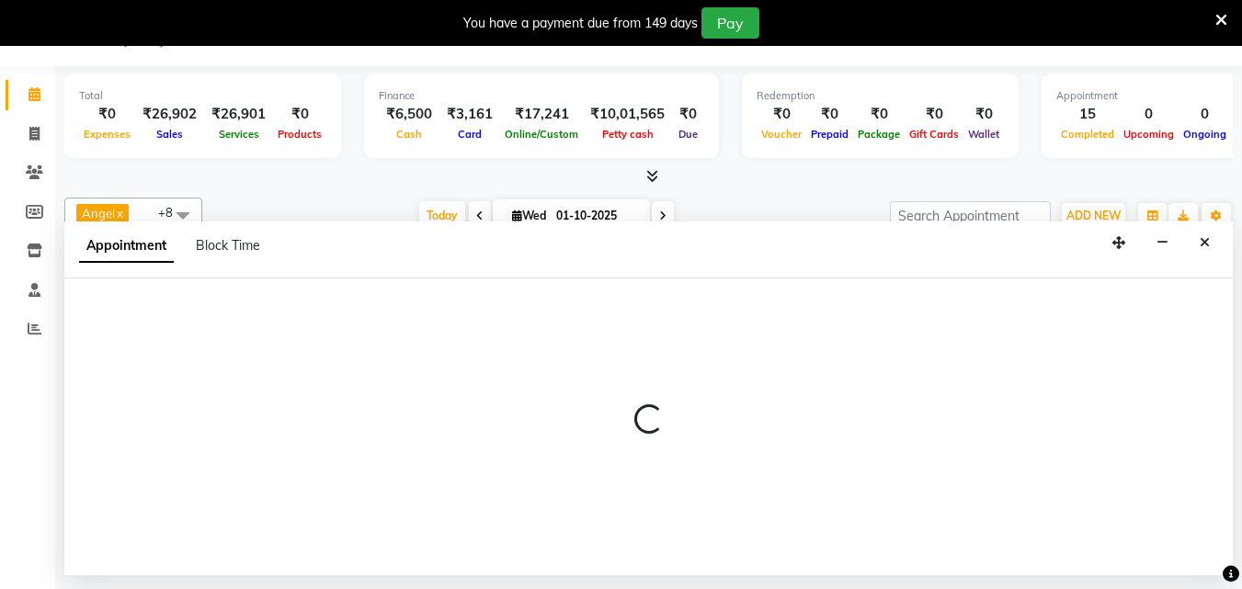
select select "78999"
select select "1230"
select select "tentative"
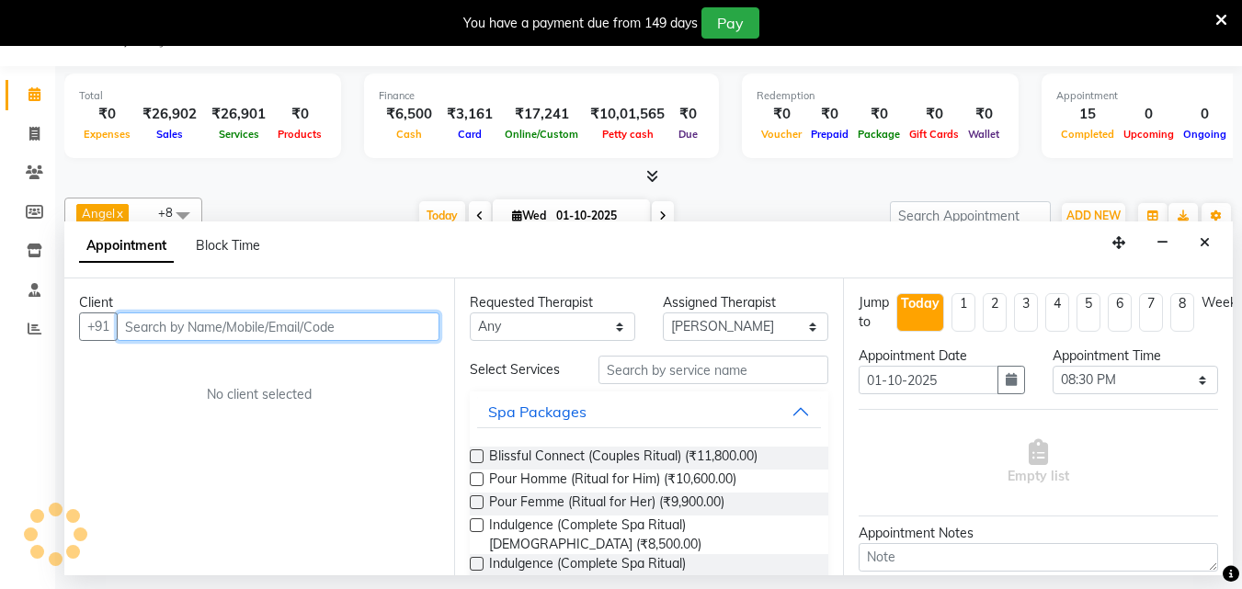
click at [195, 328] on input "text" at bounding box center [278, 327] width 323 height 29
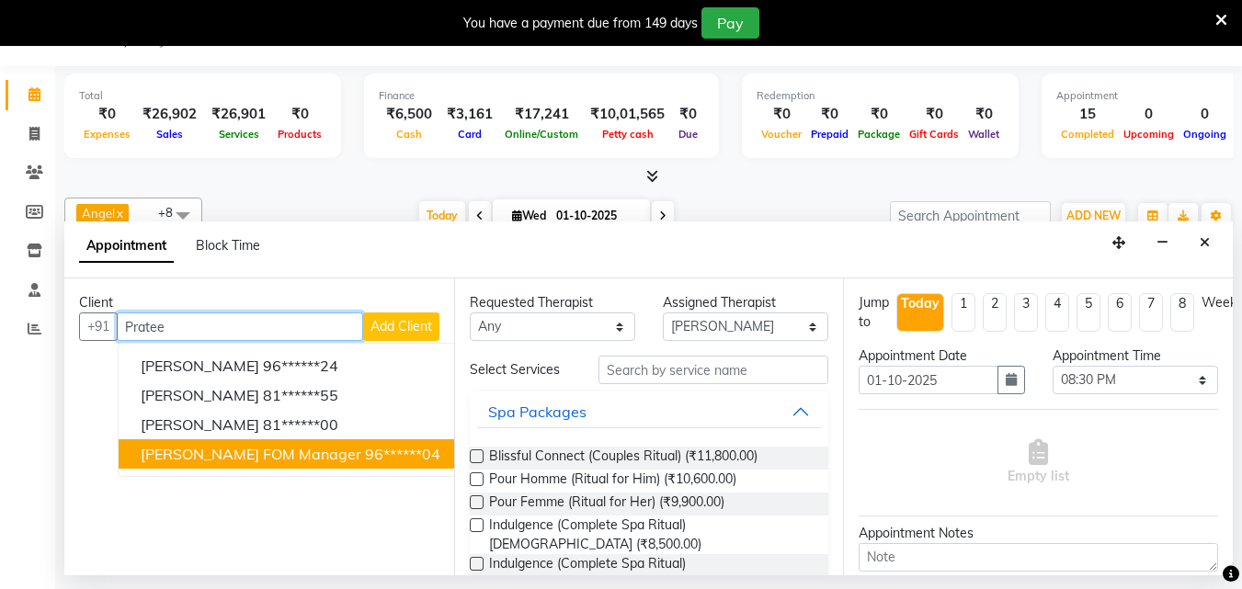
click at [307, 456] on span "[PERSON_NAME] FOM manager" at bounding box center [251, 454] width 221 height 18
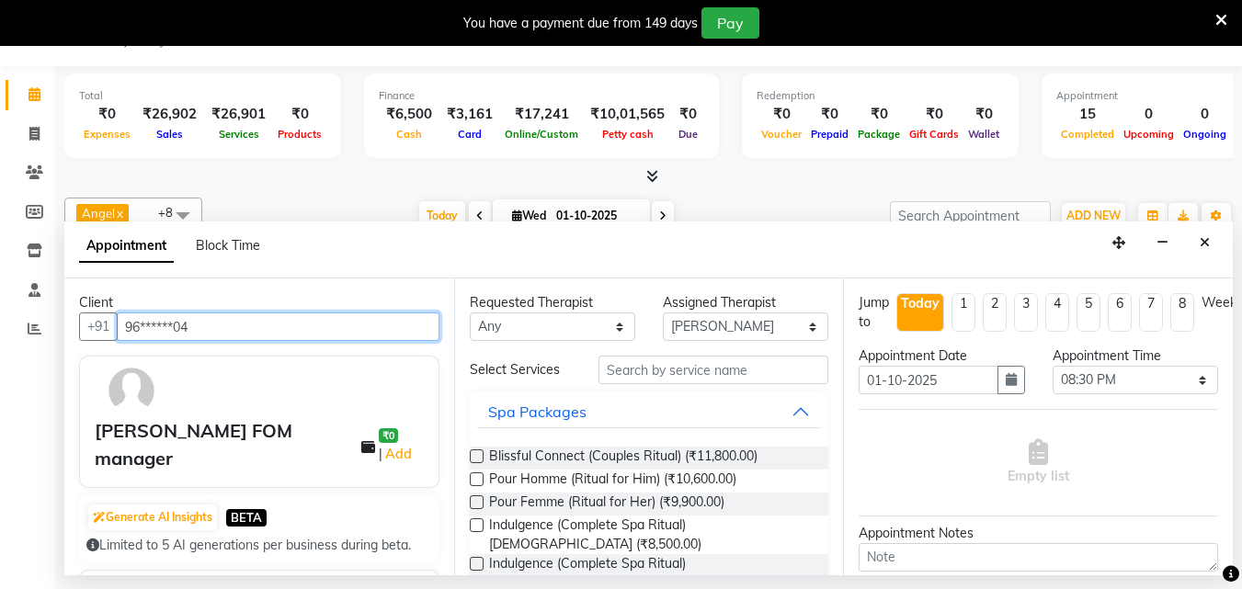
type input "96******04"
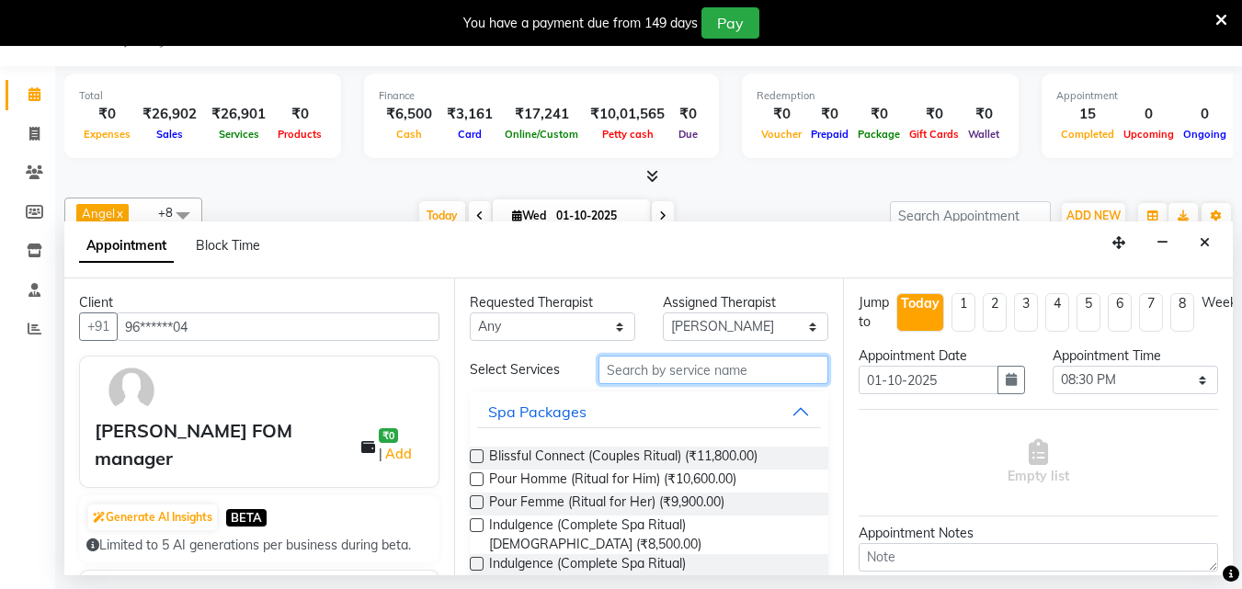
click at [706, 377] on input "text" at bounding box center [714, 370] width 230 height 29
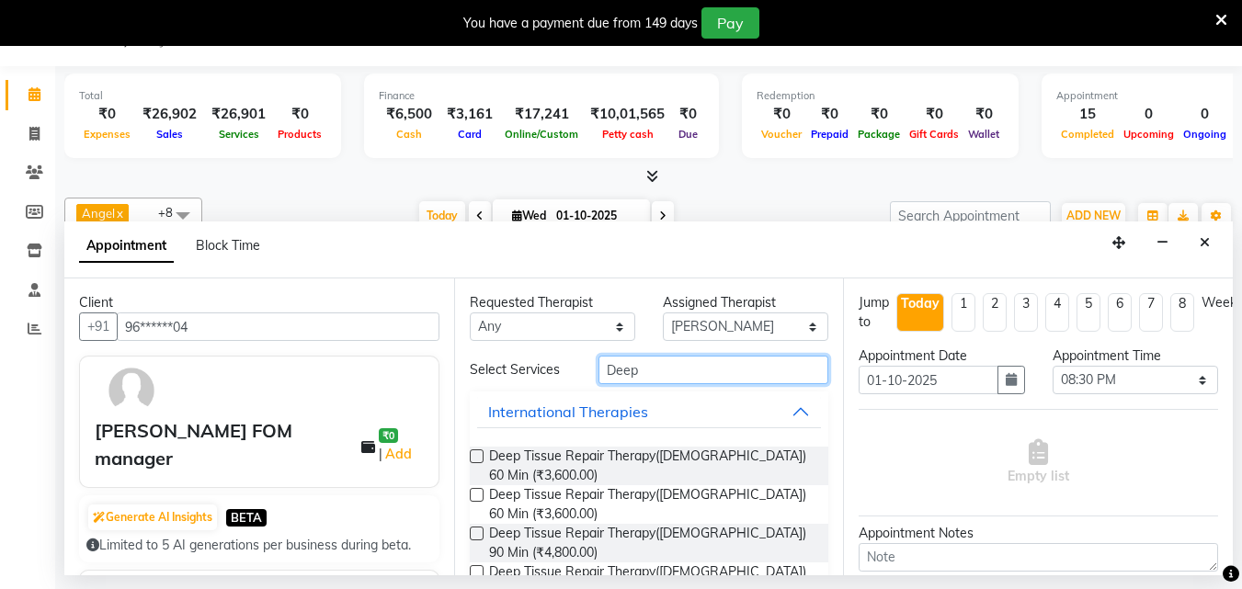
type input "Deep"
click at [479, 453] on label at bounding box center [477, 457] width 14 height 14
click at [479, 453] on input "checkbox" at bounding box center [476, 458] width 12 height 12
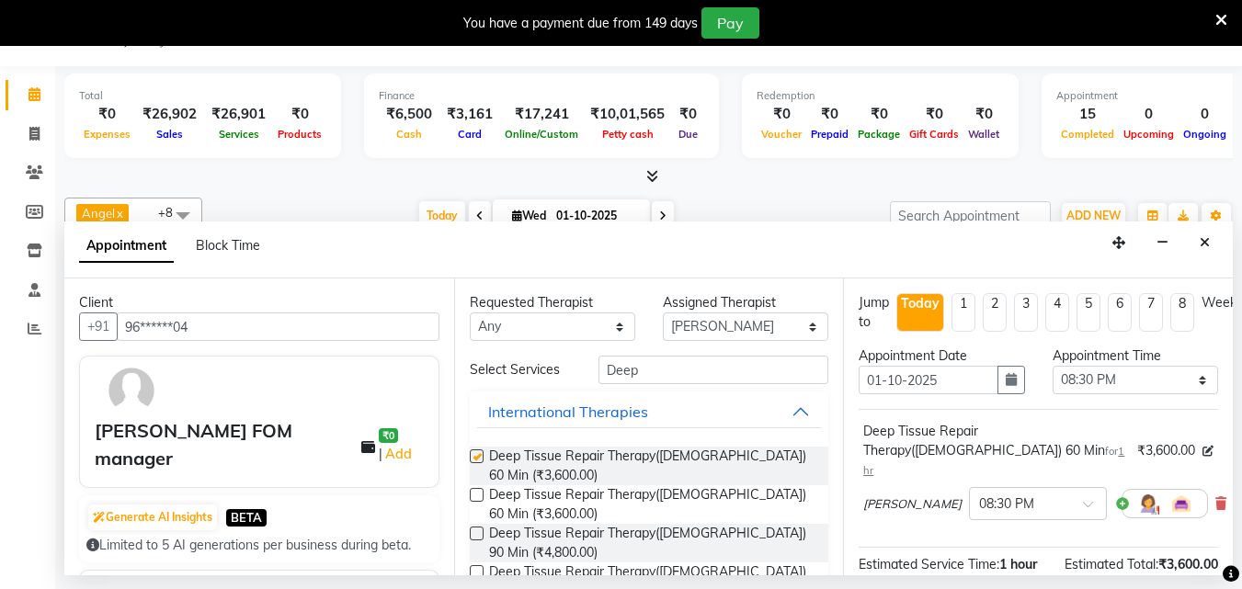
checkbox input "false"
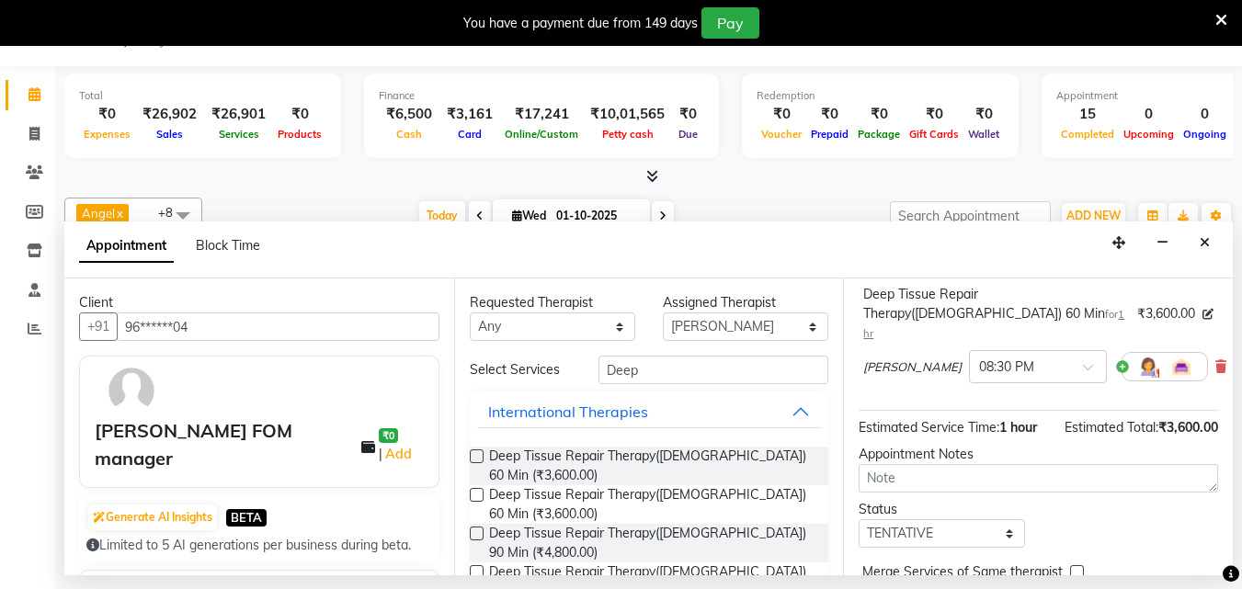
scroll to position [220, 0]
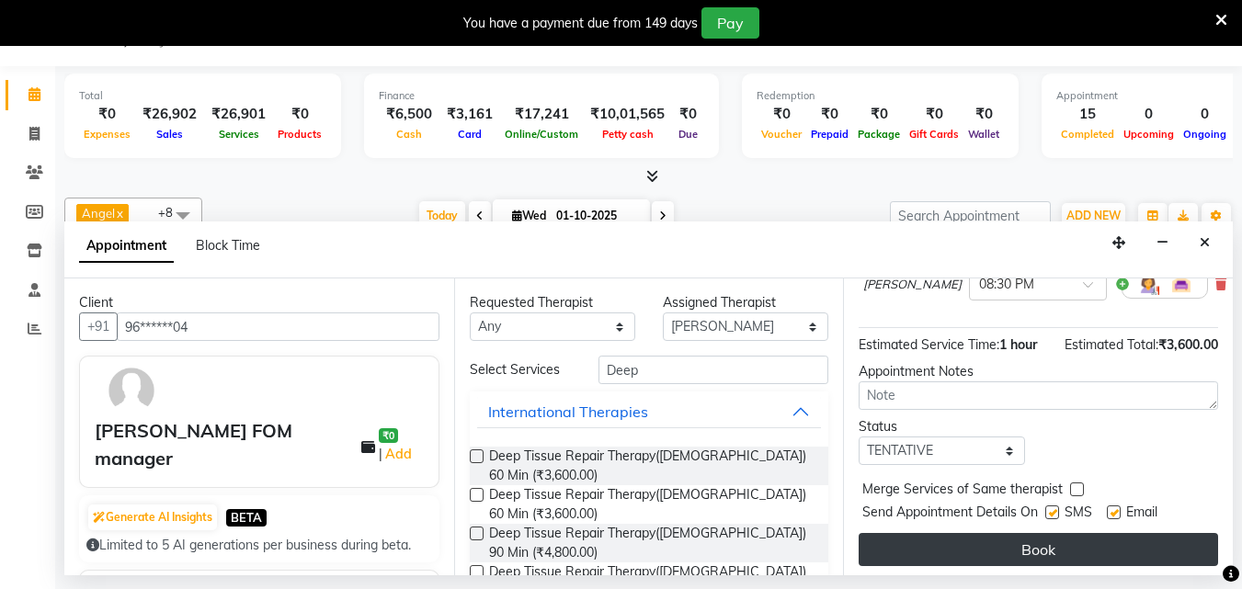
click at [1050, 533] on button "Book" at bounding box center [1039, 549] width 360 height 33
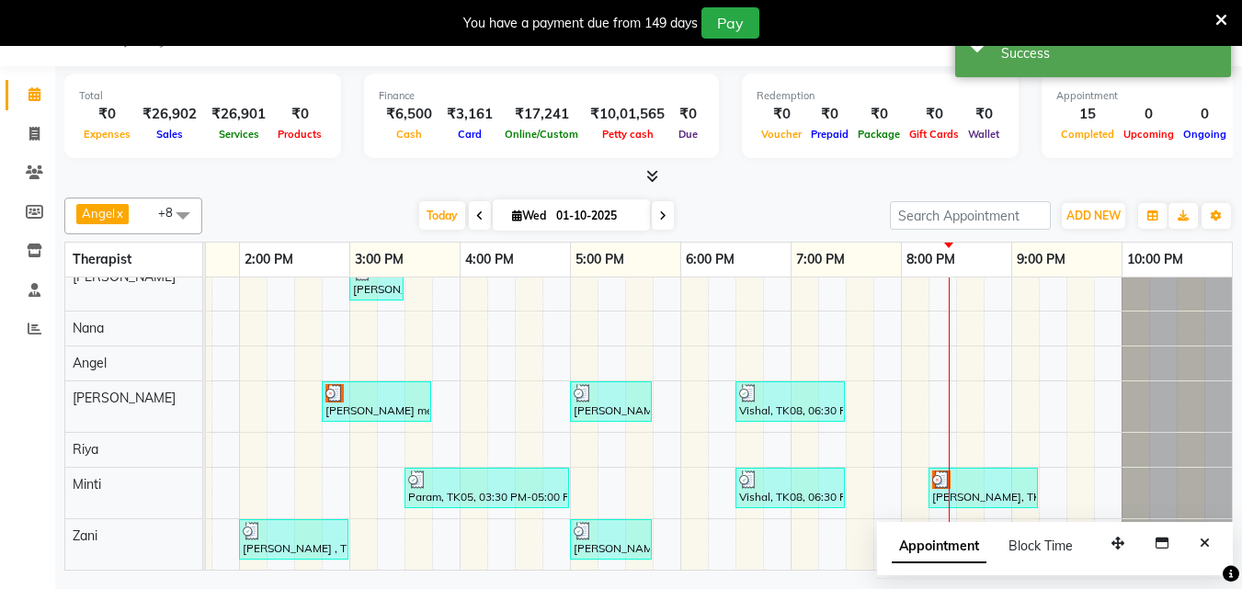
scroll to position [0, 0]
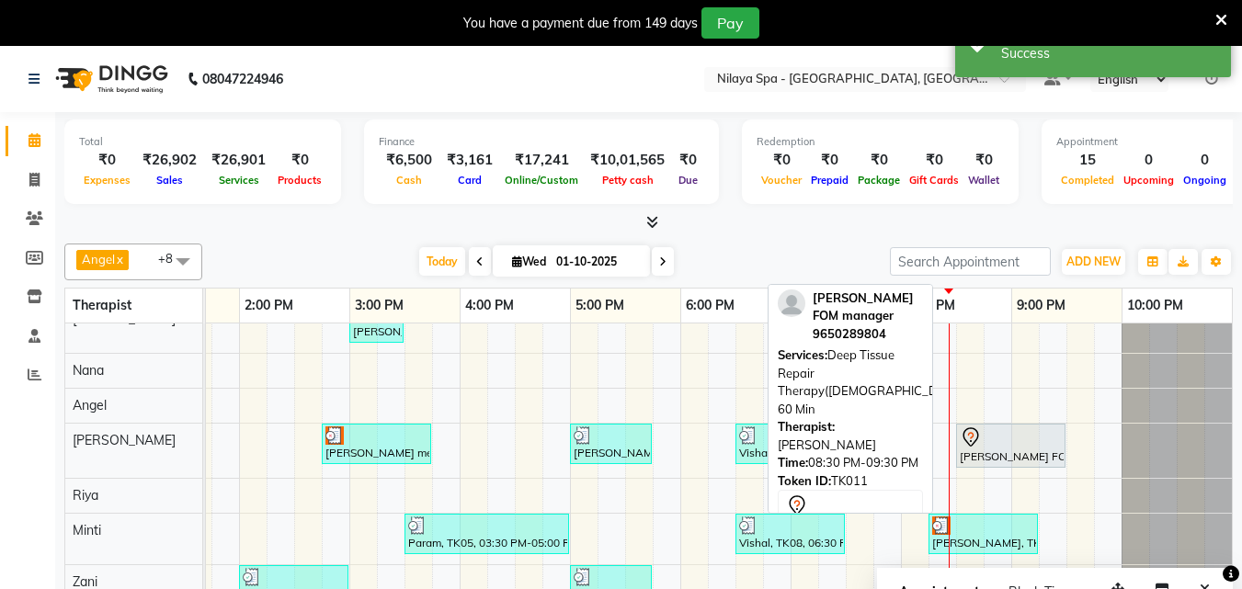
click at [985, 457] on link "[PERSON_NAME] FOM manager , TK11, 08:30 PM-09:30 PM, Deep Tissue Repair Therapy…" at bounding box center [1010, 446] width 109 height 44
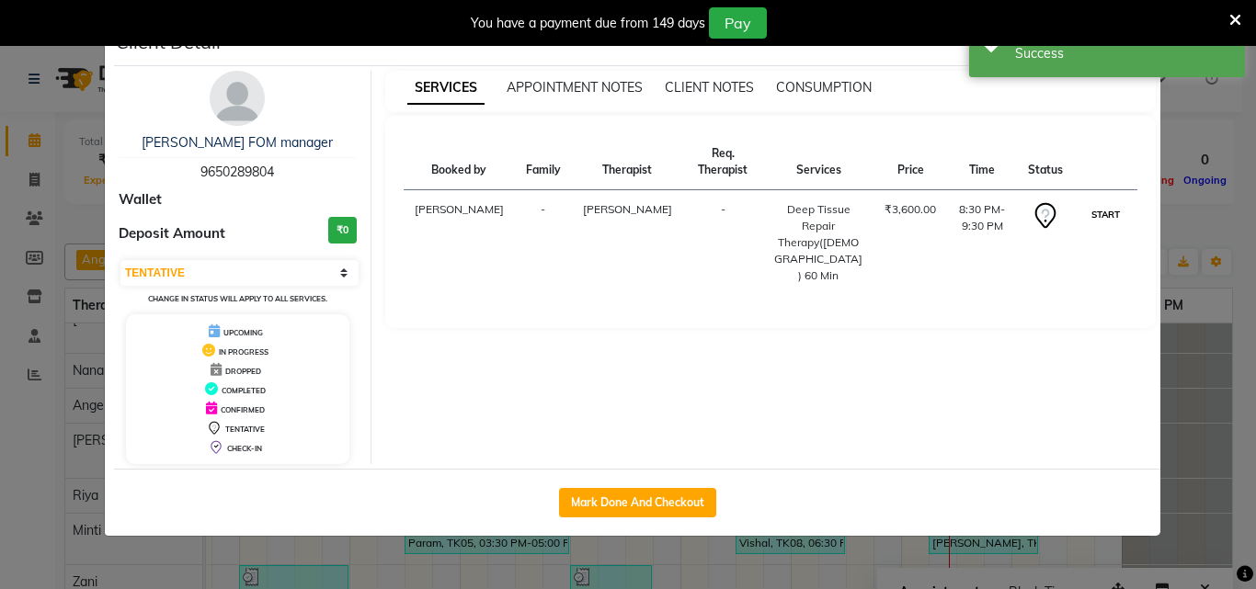
click at [1093, 203] on button "START" at bounding box center [1106, 214] width 38 height 23
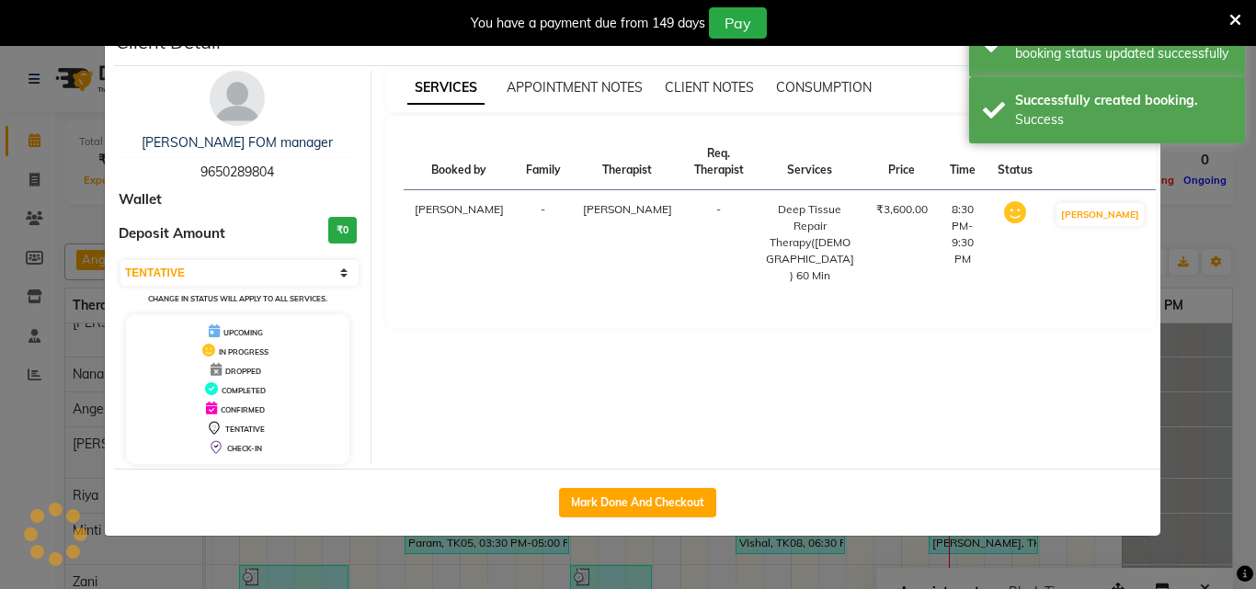
select select "1"
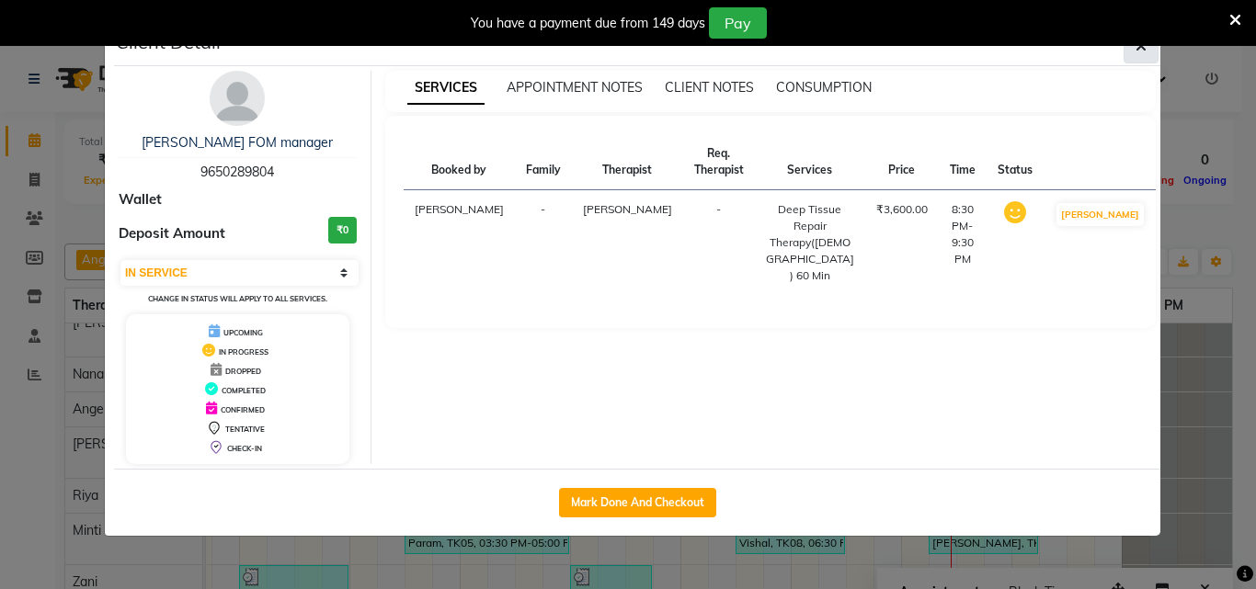
click at [1152, 50] on button "button" at bounding box center [1141, 46] width 35 height 35
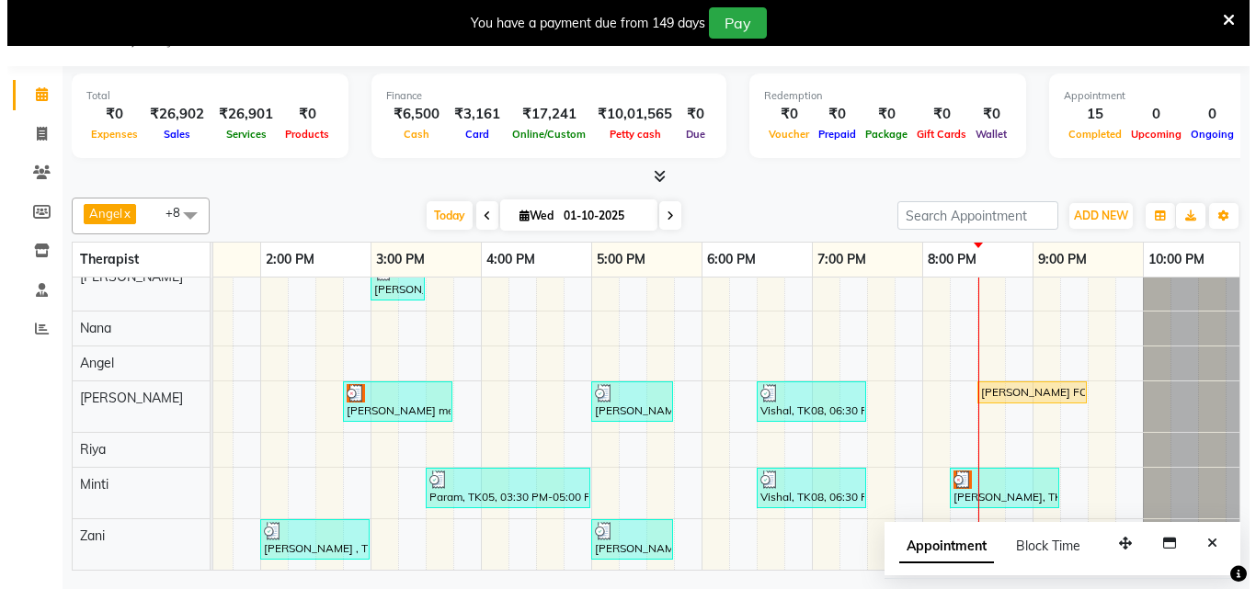
scroll to position [83, 0]
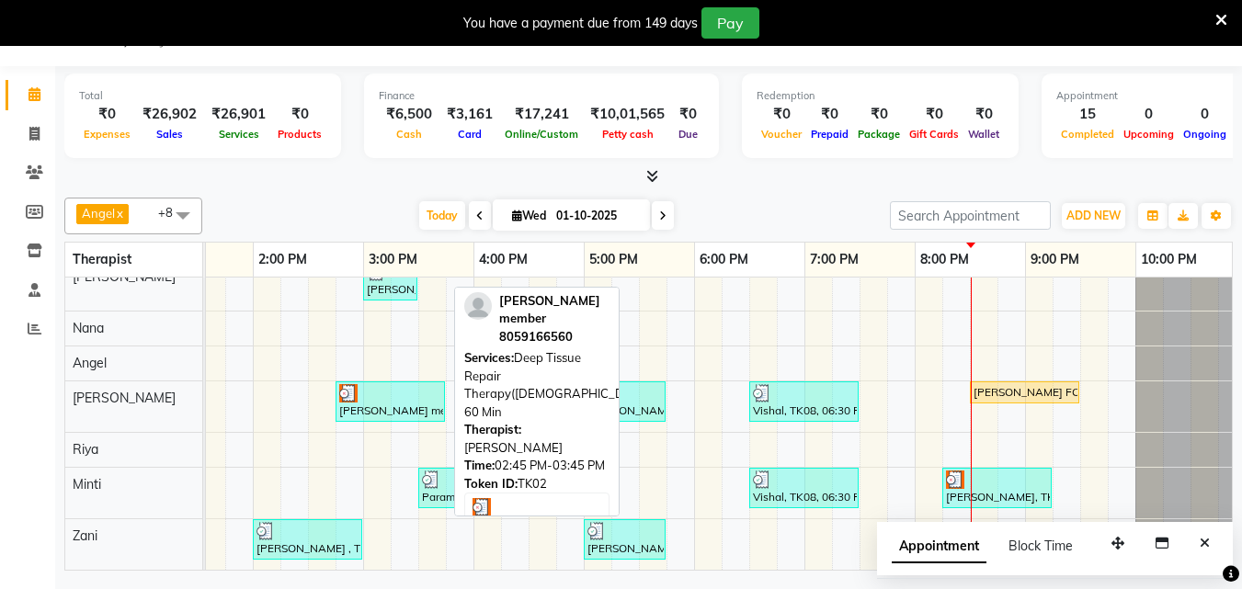
click at [368, 394] on div "[PERSON_NAME] member , TK02, 02:45 PM-03:45 PM, Deep Tissue Repair Therapy([DEM…" at bounding box center [391, 401] width 106 height 35
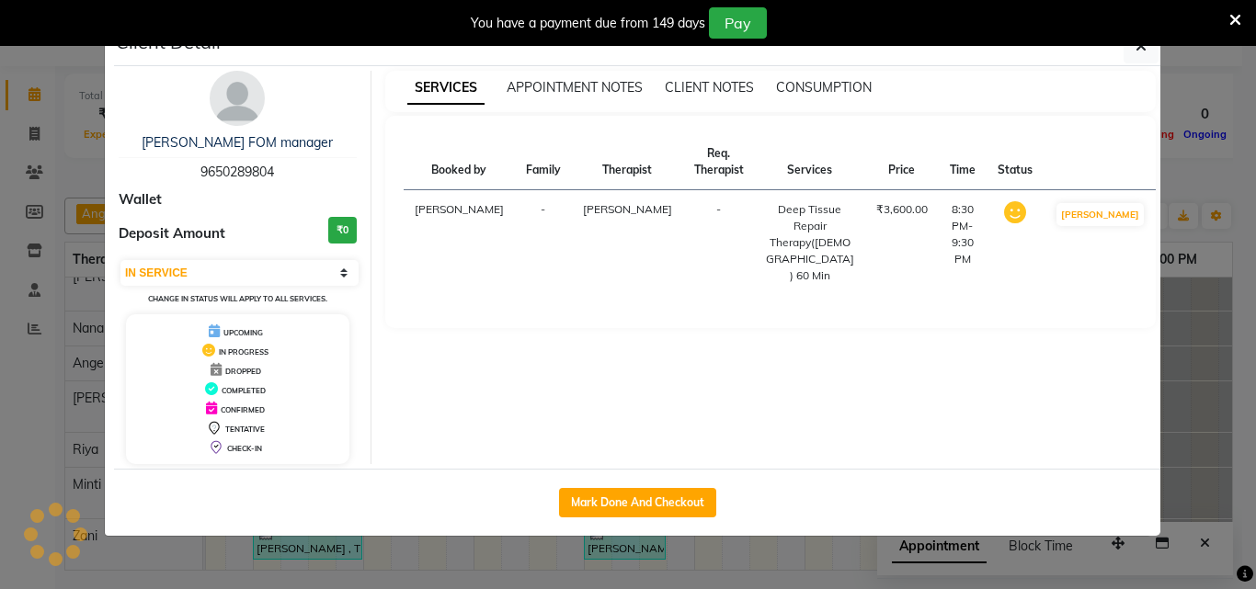
select select "3"
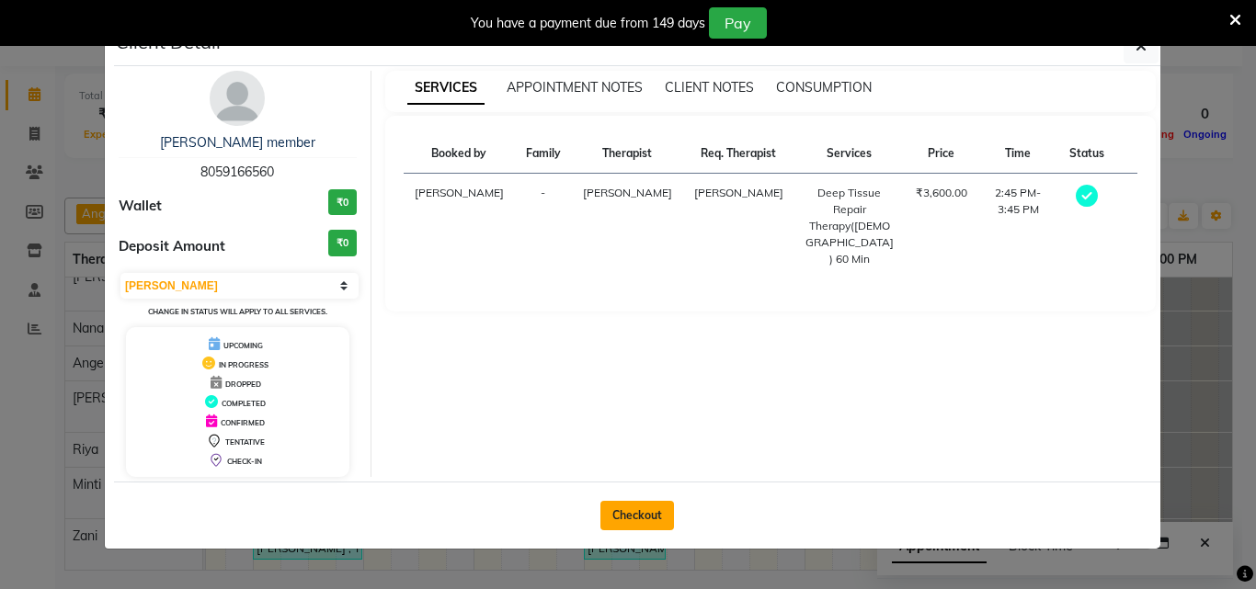
click at [640, 514] on button "Checkout" at bounding box center [638, 515] width 74 height 29
select select "service"
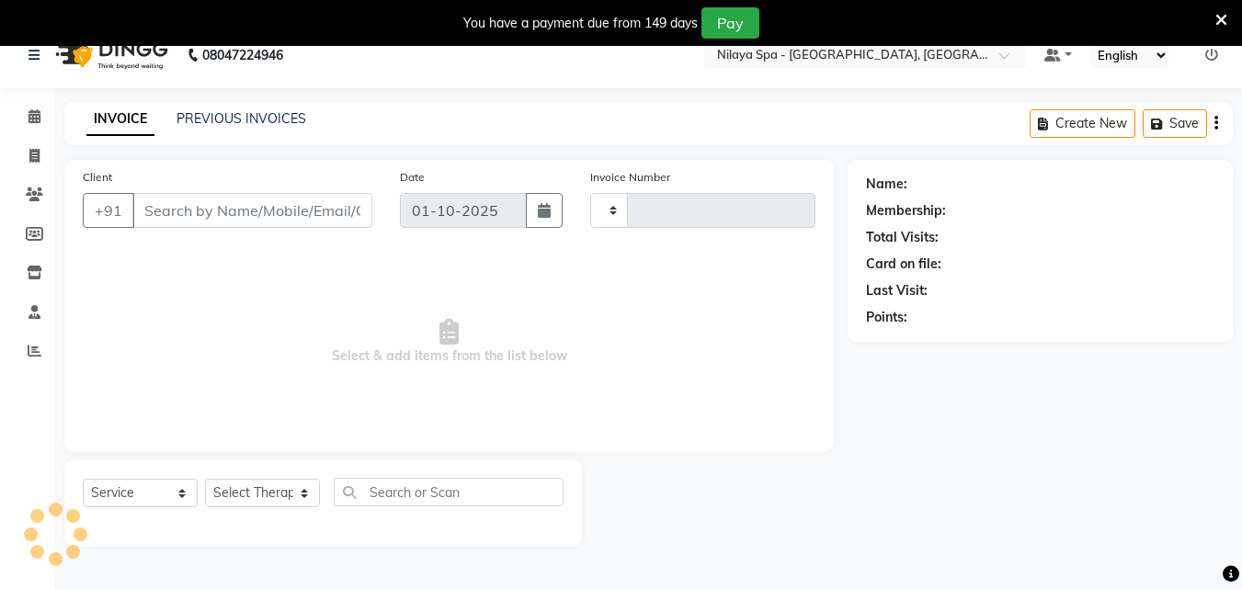
scroll to position [46, 0]
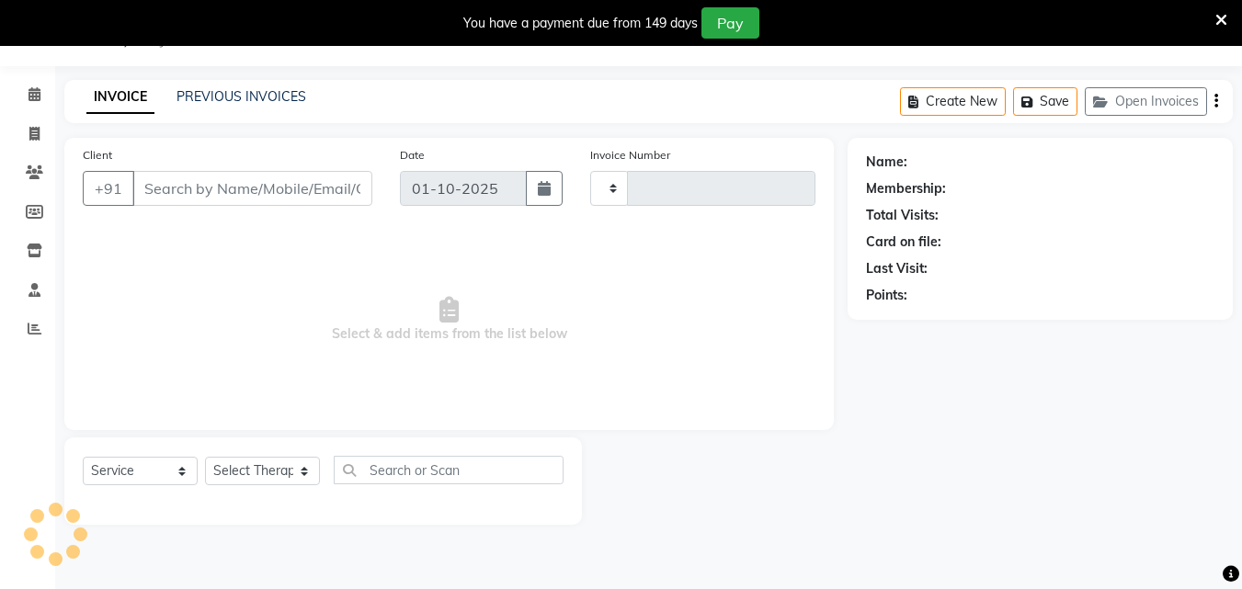
type input "1655"
select select "8066"
type input "80******60"
select select "78999"
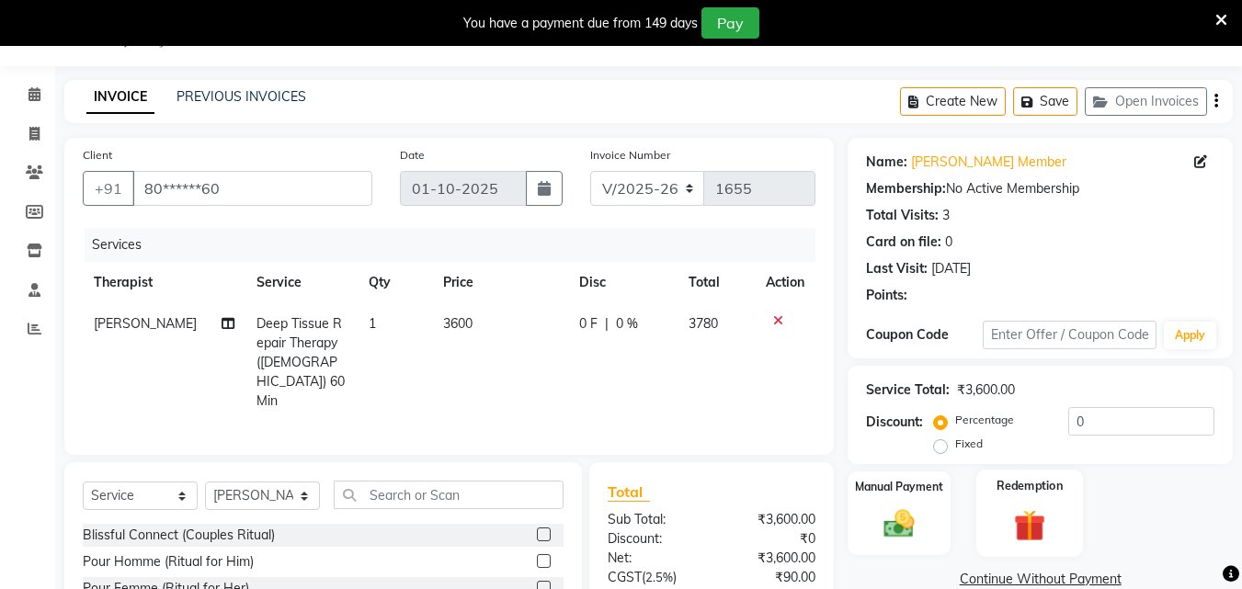
click at [1019, 526] on img at bounding box center [1030, 526] width 52 height 40
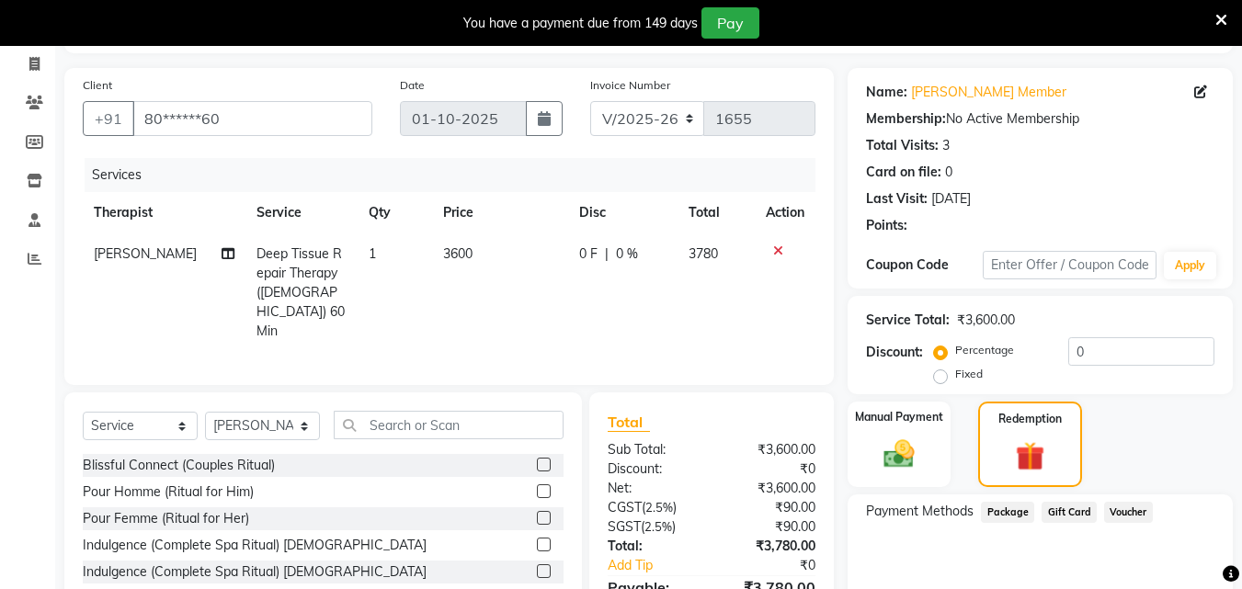
scroll to position [197, 0]
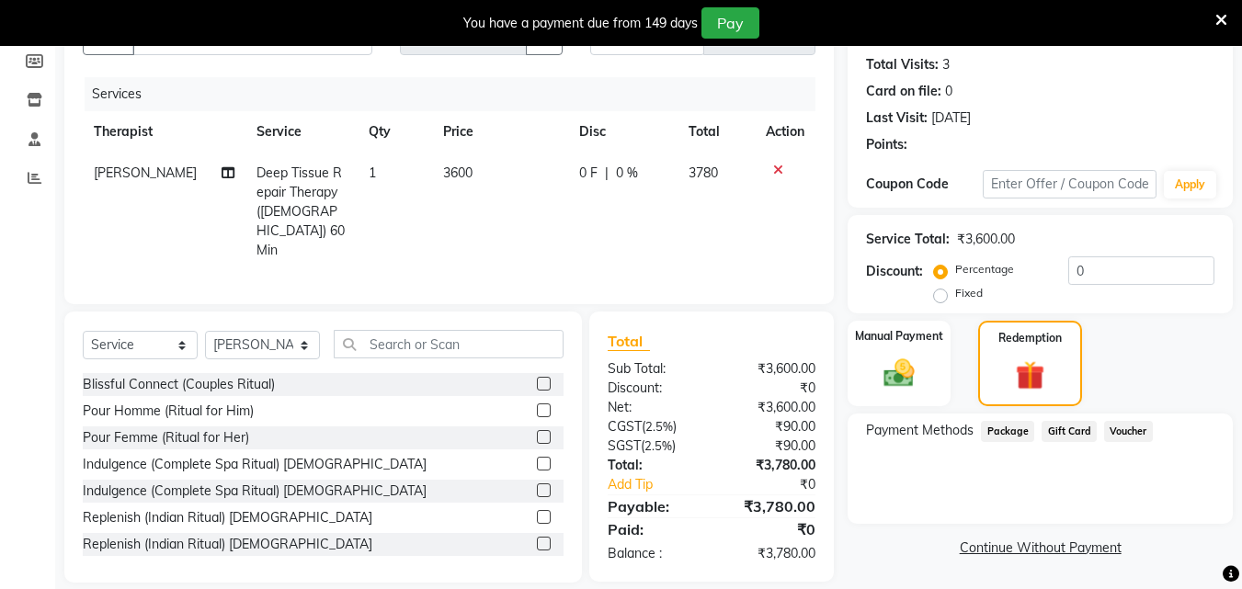
click at [1014, 433] on div "Payment Methods Package Gift Card Voucher" at bounding box center [1040, 469] width 385 height 110
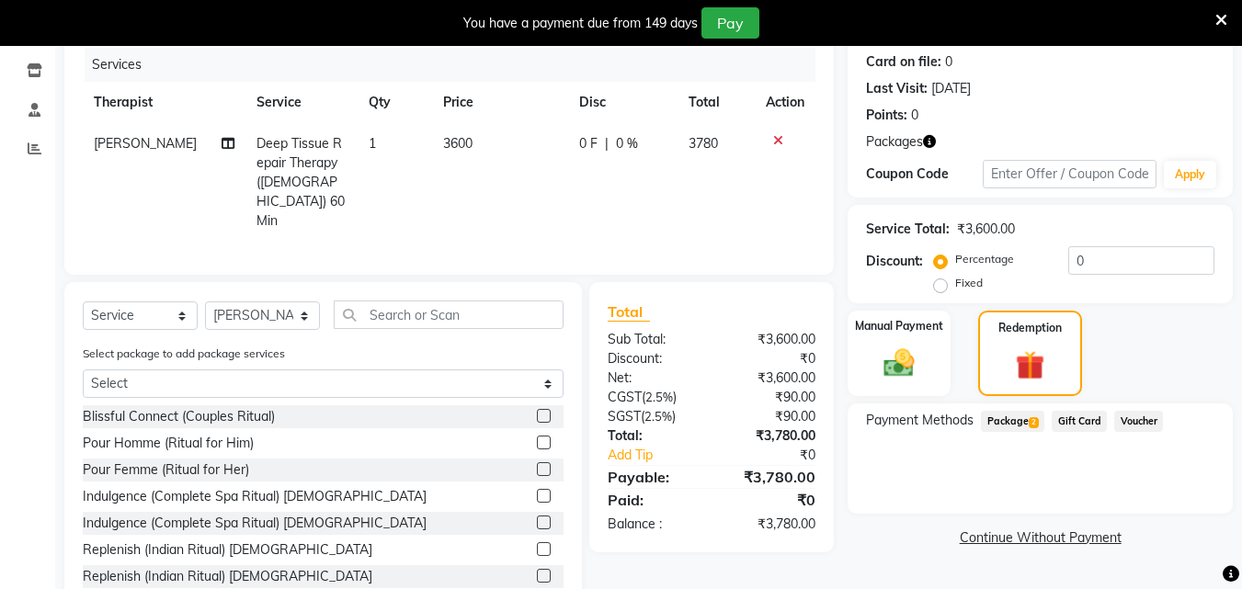
scroll to position [255, 0]
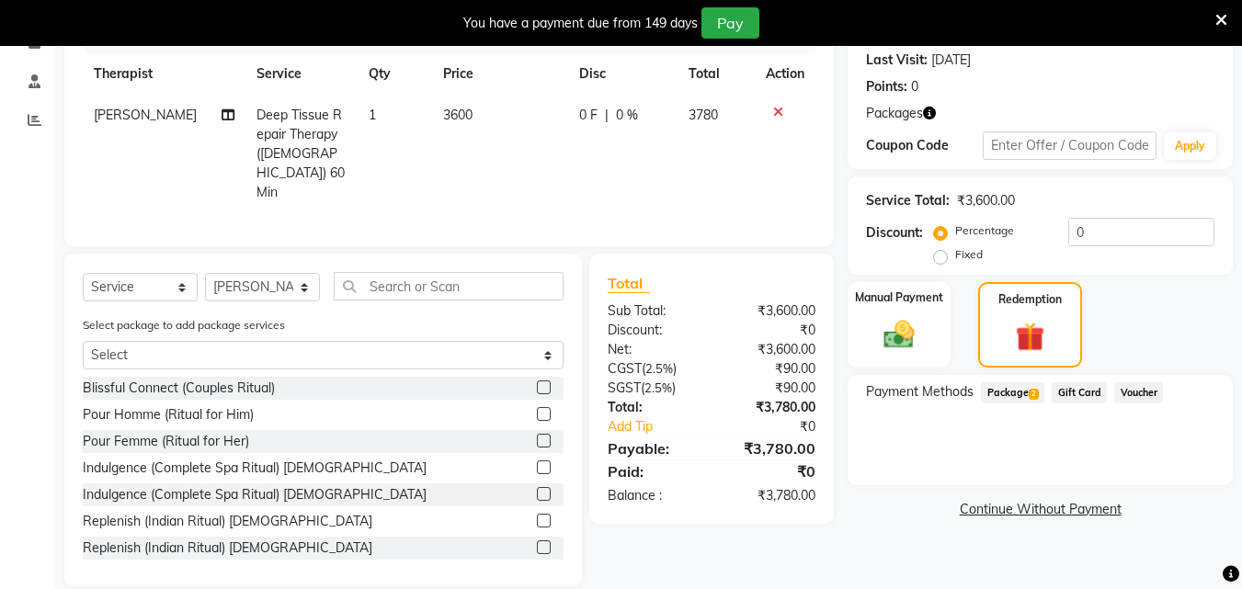
click at [1018, 386] on span "Package 2" at bounding box center [1012, 393] width 63 height 21
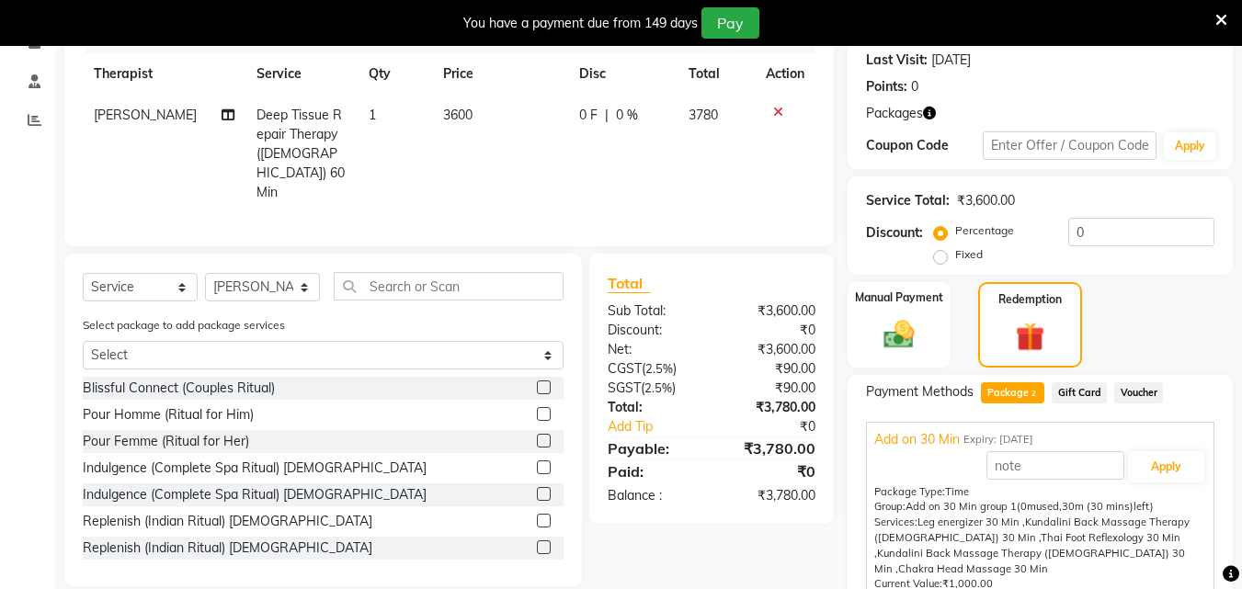
scroll to position [2, 0]
click at [1155, 464] on button "Apply" at bounding box center [1166, 465] width 76 height 31
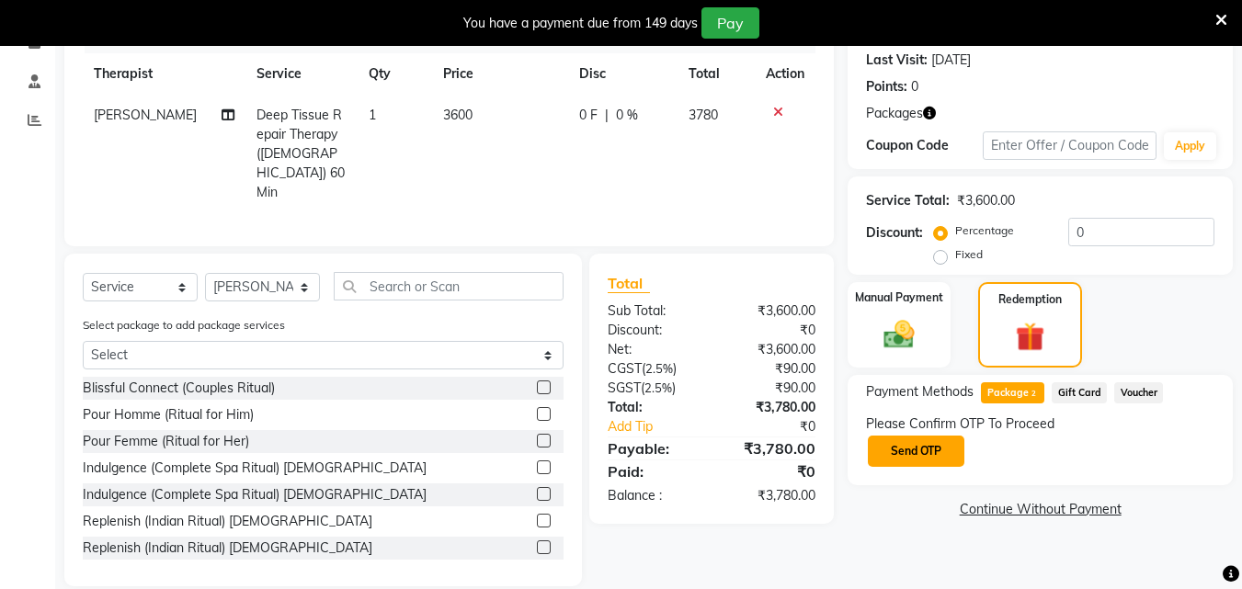
click at [908, 450] on button "Send OTP" at bounding box center [916, 451] width 97 height 31
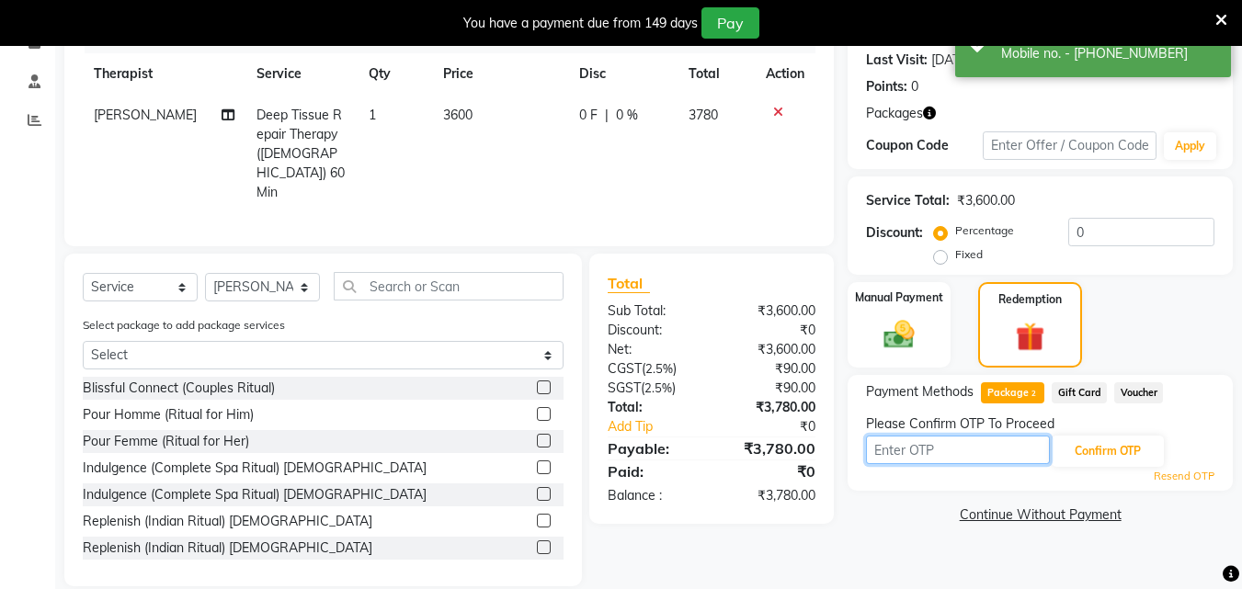
click at [907, 460] on input "text" at bounding box center [958, 450] width 184 height 29
type input "3283"
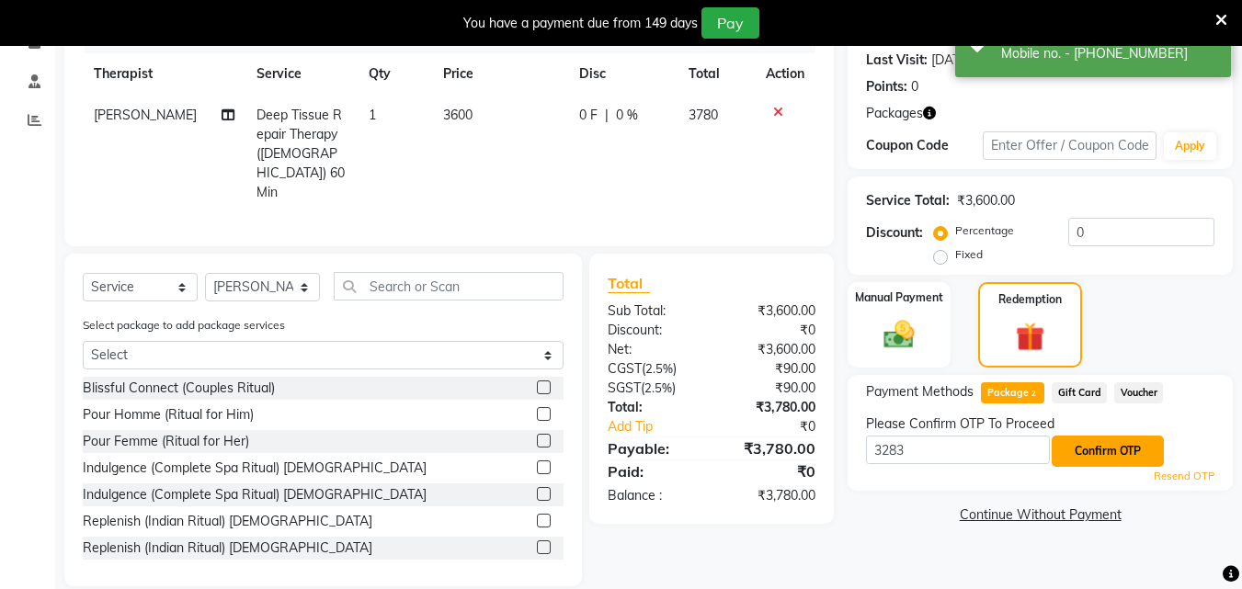
click at [1134, 454] on button "Confirm OTP" at bounding box center [1108, 451] width 112 height 31
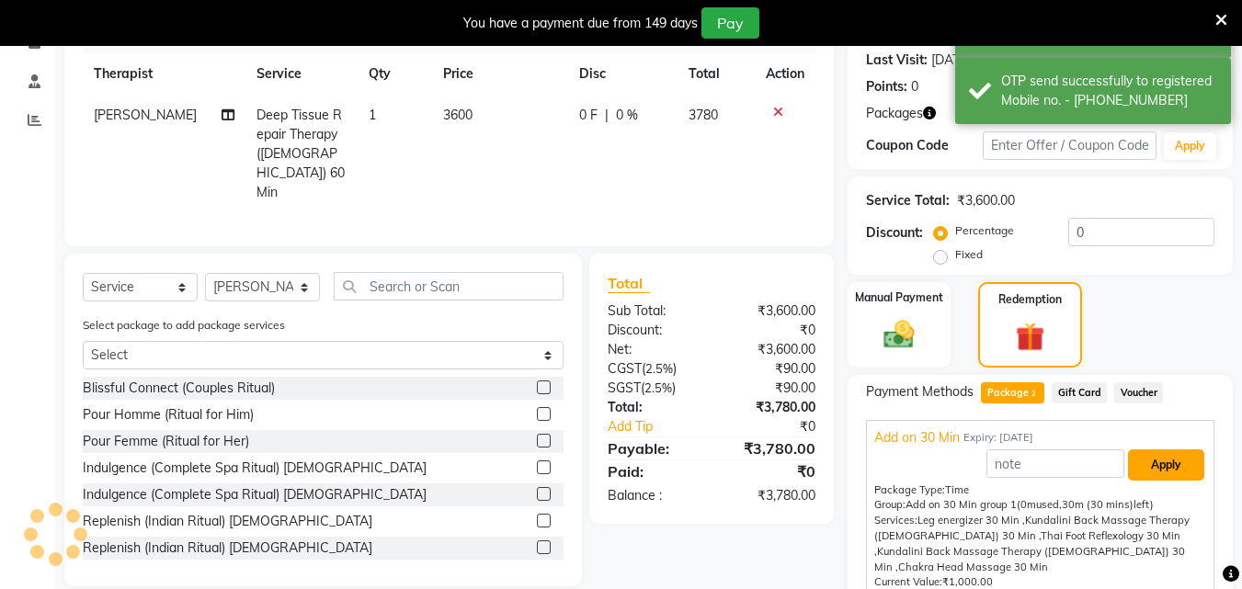
click at [1152, 470] on button "Apply" at bounding box center [1166, 465] width 76 height 31
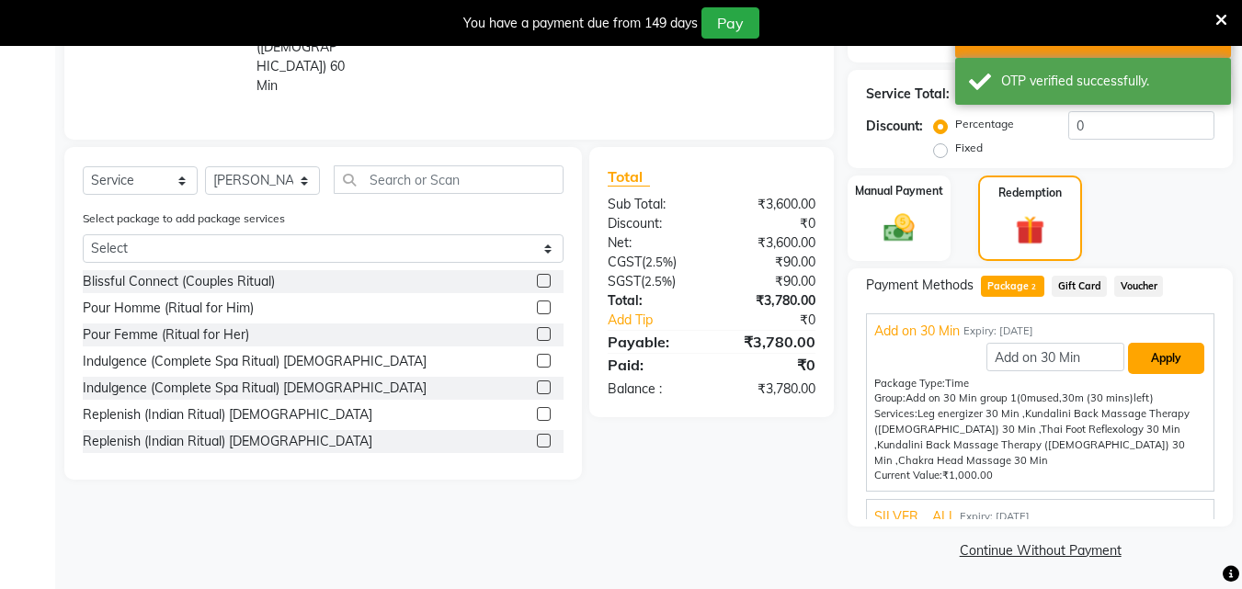
scroll to position [364, 0]
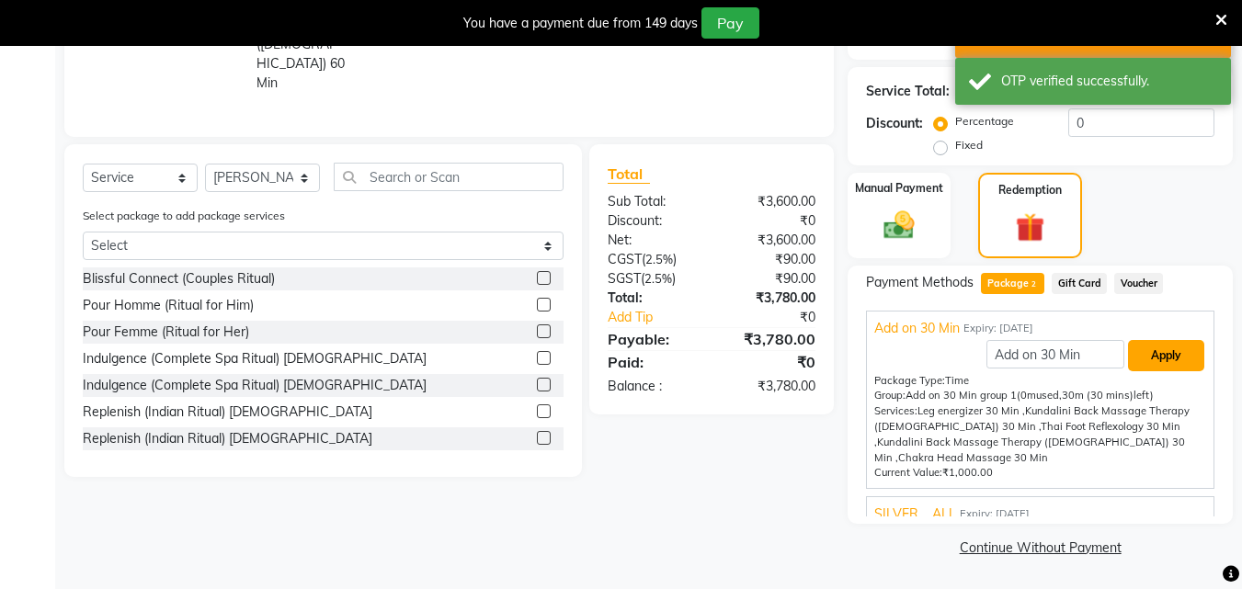
click at [1153, 356] on button "Apply" at bounding box center [1166, 355] width 76 height 31
click at [1060, 356] on input "Add on 30 Min" at bounding box center [1056, 354] width 138 height 29
click at [1041, 360] on input "Add on 30 Min" at bounding box center [1056, 354] width 138 height 29
click at [1036, 355] on input "Add on 30 Min" at bounding box center [1056, 354] width 138 height 29
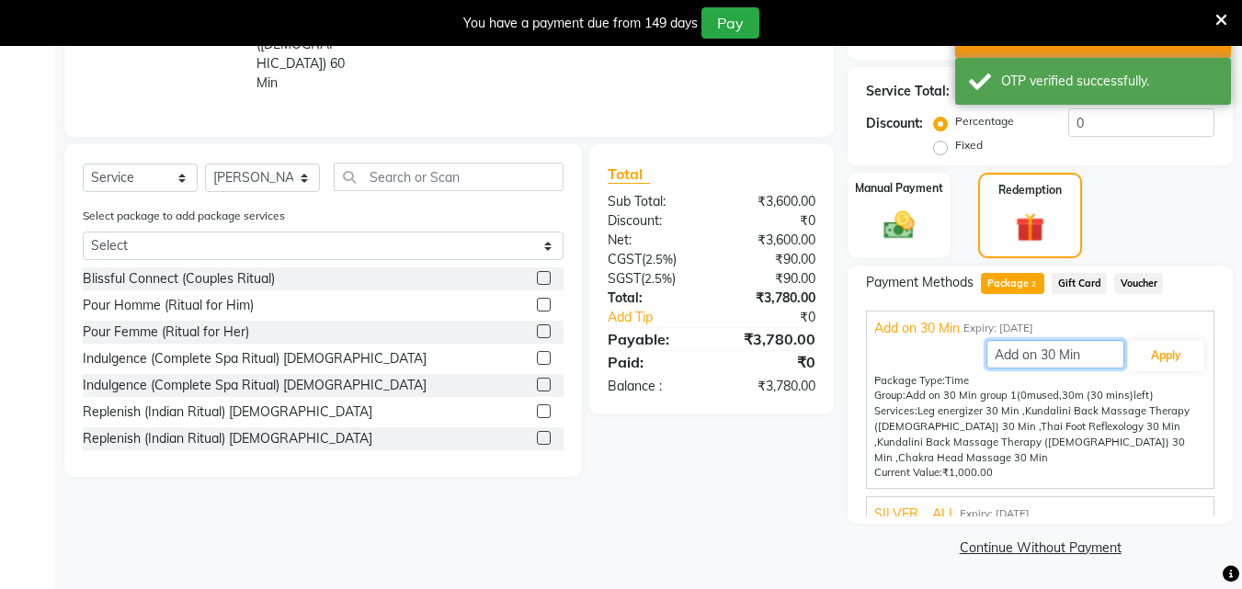
click at [1036, 354] on input "Add on 30 Min" at bounding box center [1056, 354] width 138 height 29
click at [1059, 356] on input "Add on 30 Min" at bounding box center [1056, 354] width 138 height 29
click at [1036, 352] on input "Add on 30 Min" at bounding box center [1056, 354] width 138 height 29
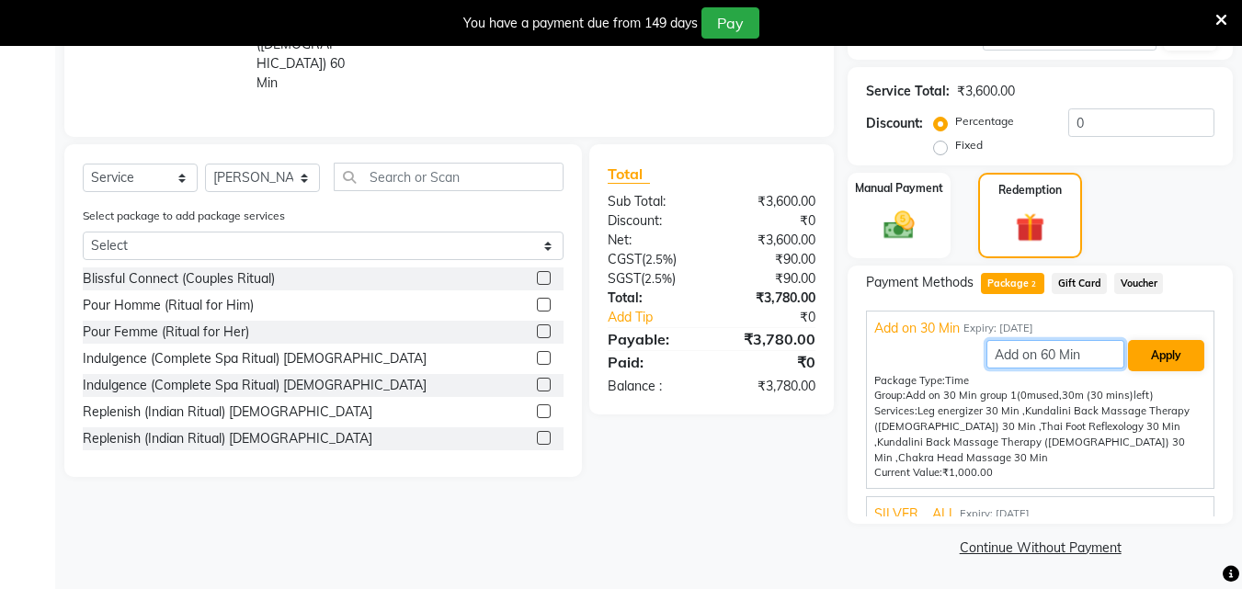
type input "Add on 60 Min"
click at [1165, 356] on button "Apply" at bounding box center [1166, 355] width 76 height 31
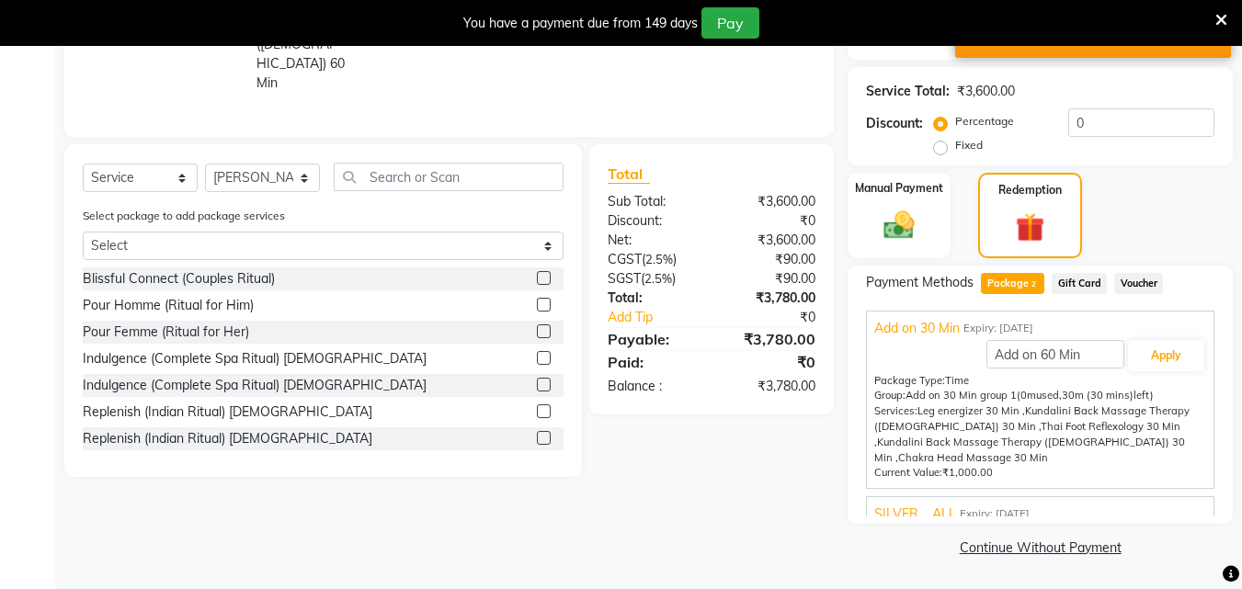
click at [1059, 505] on div "SILVER _ ALL Expiry: [DATE]" at bounding box center [1041, 514] width 332 height 19
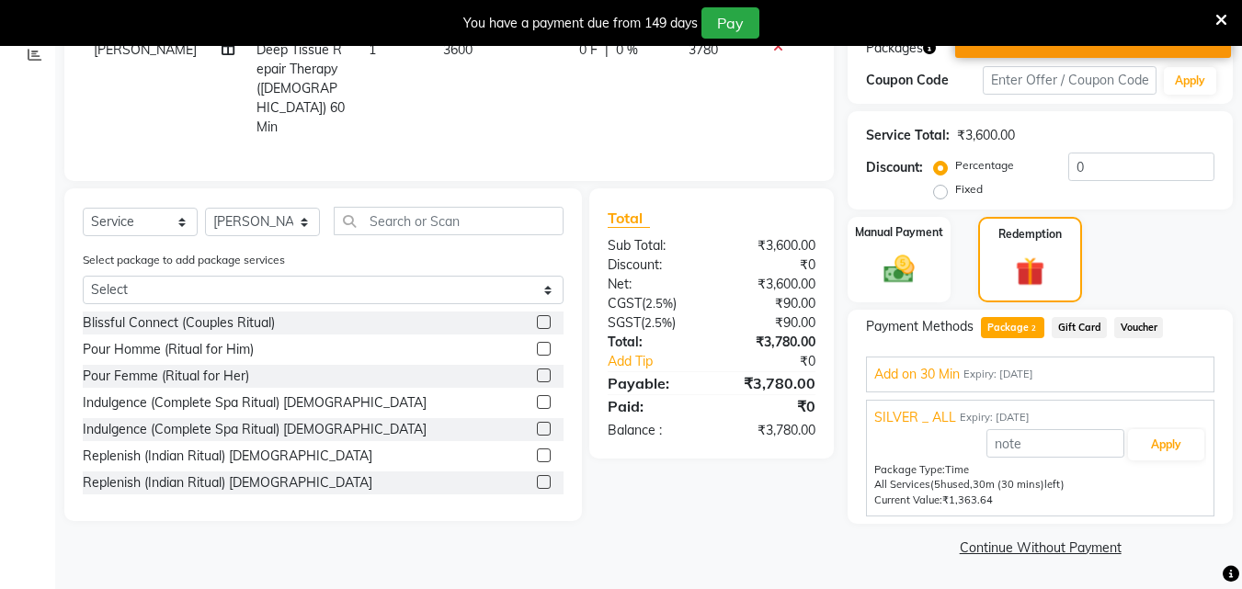
scroll to position [320, 0]
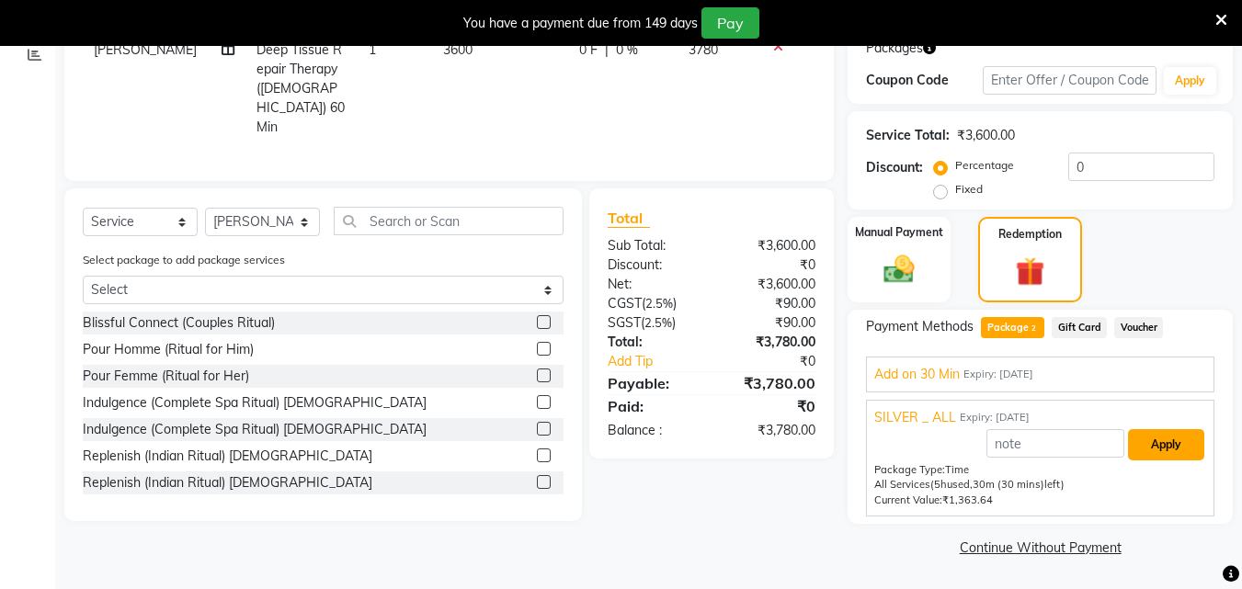
click at [1181, 452] on button "Apply" at bounding box center [1166, 444] width 76 height 31
type input "SILVER _ ALL"
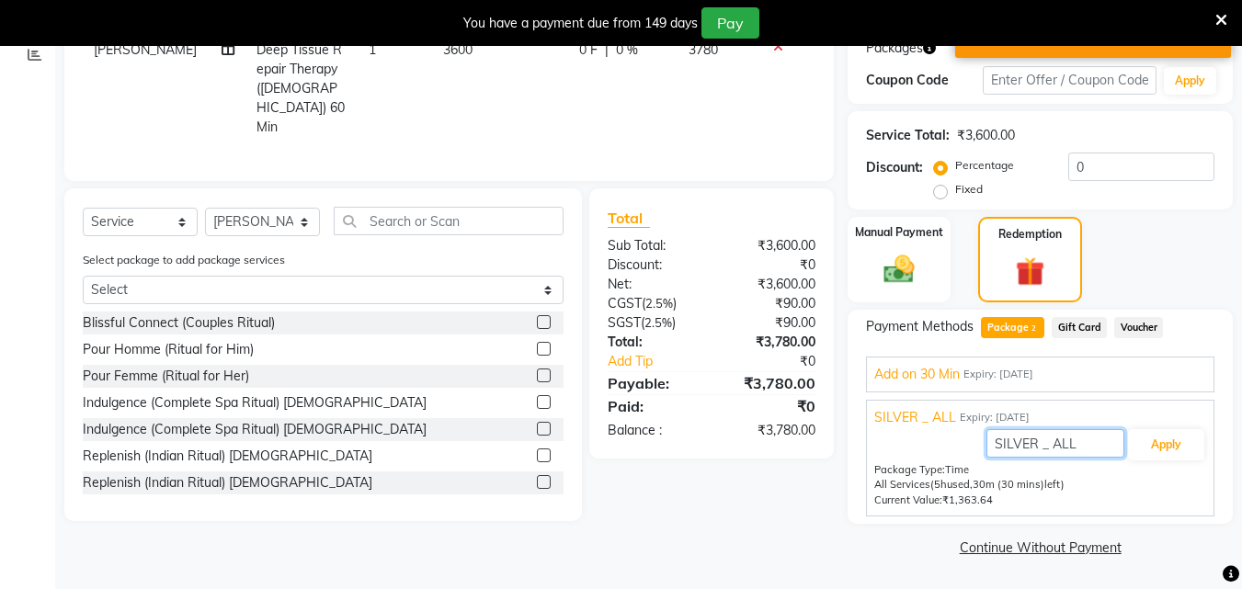
click at [1079, 445] on input "SILVER _ ALL" at bounding box center [1056, 443] width 138 height 29
click at [1167, 445] on button "Apply" at bounding box center [1166, 444] width 76 height 31
click at [907, 418] on span "SILVER _ ALL" at bounding box center [916, 417] width 82 height 19
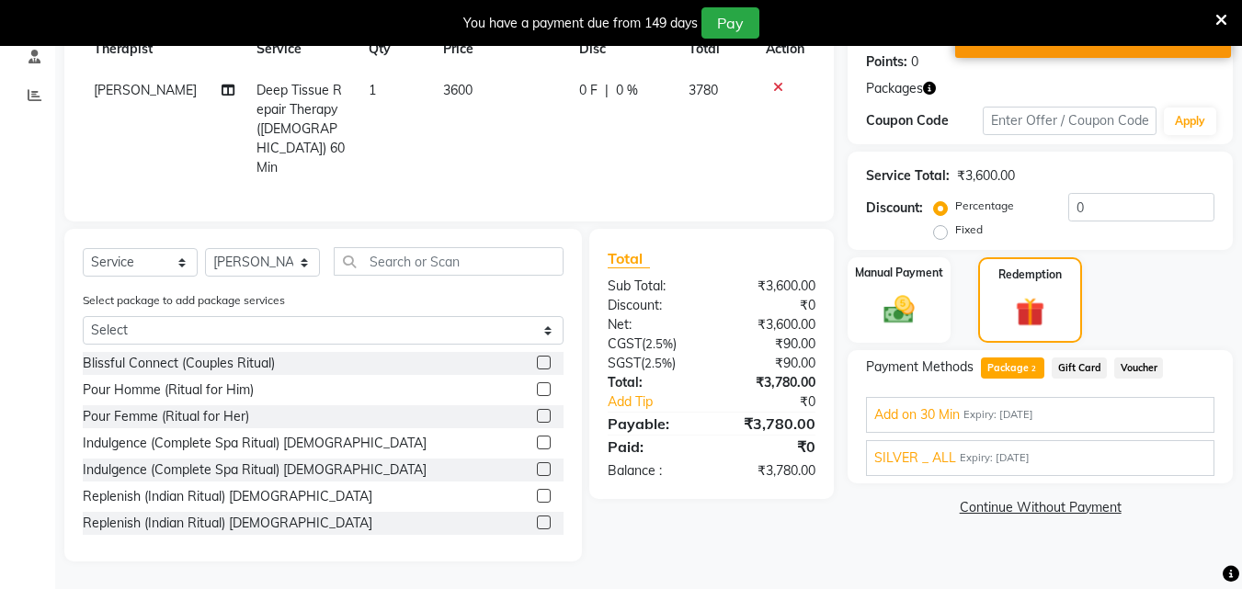
scroll to position [255, 0]
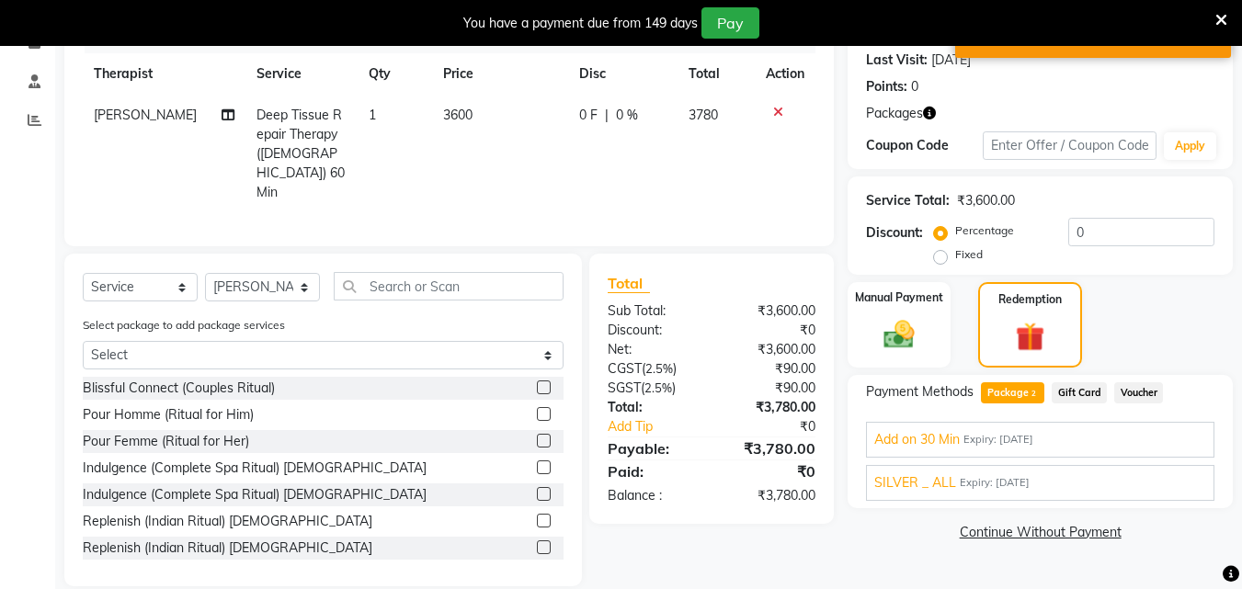
click at [1034, 535] on link "Continue Without Payment" at bounding box center [1041, 532] width 378 height 19
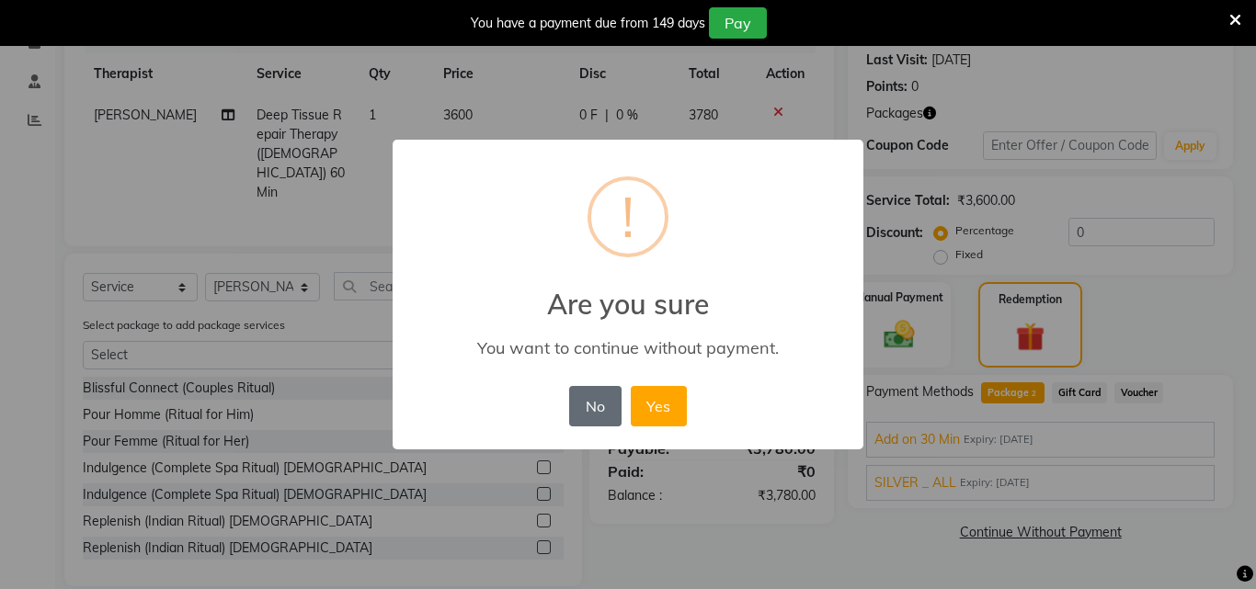
click at [595, 406] on button "No" at bounding box center [595, 406] width 52 height 40
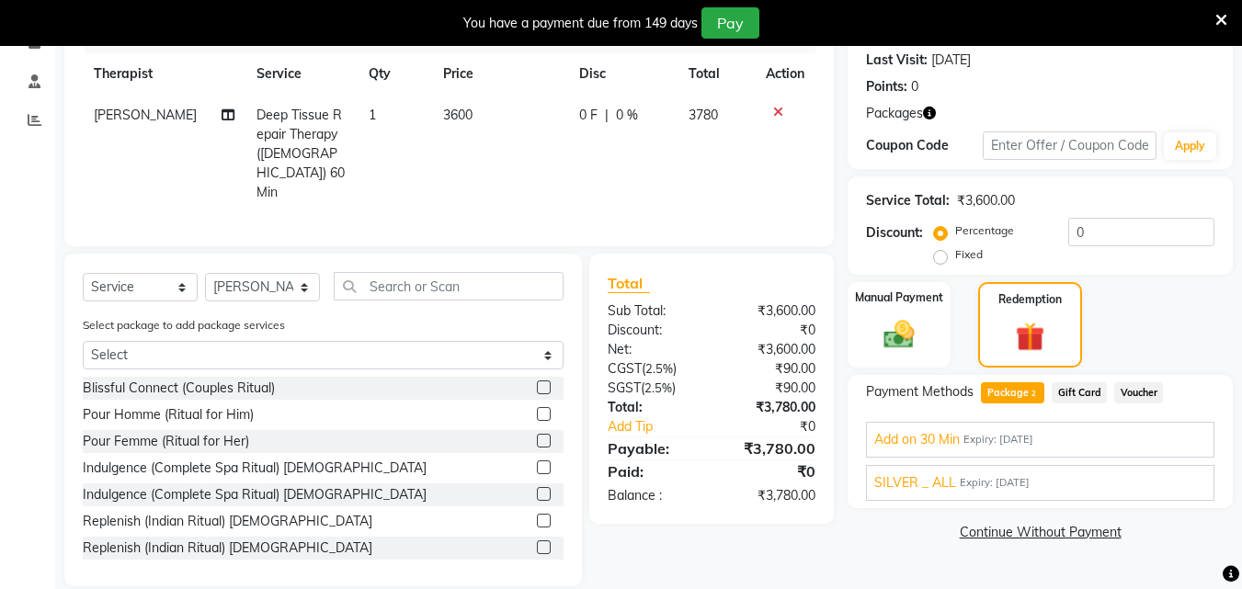
click at [1015, 477] on span "Expiry: [DATE]" at bounding box center [995, 483] width 70 height 16
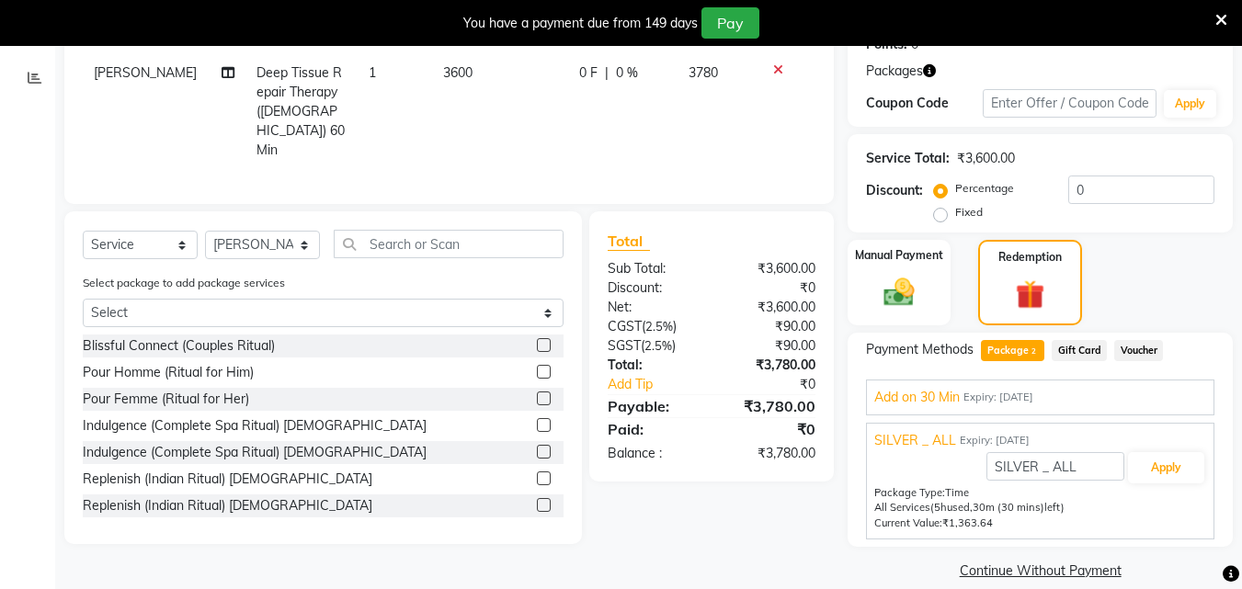
scroll to position [320, 0]
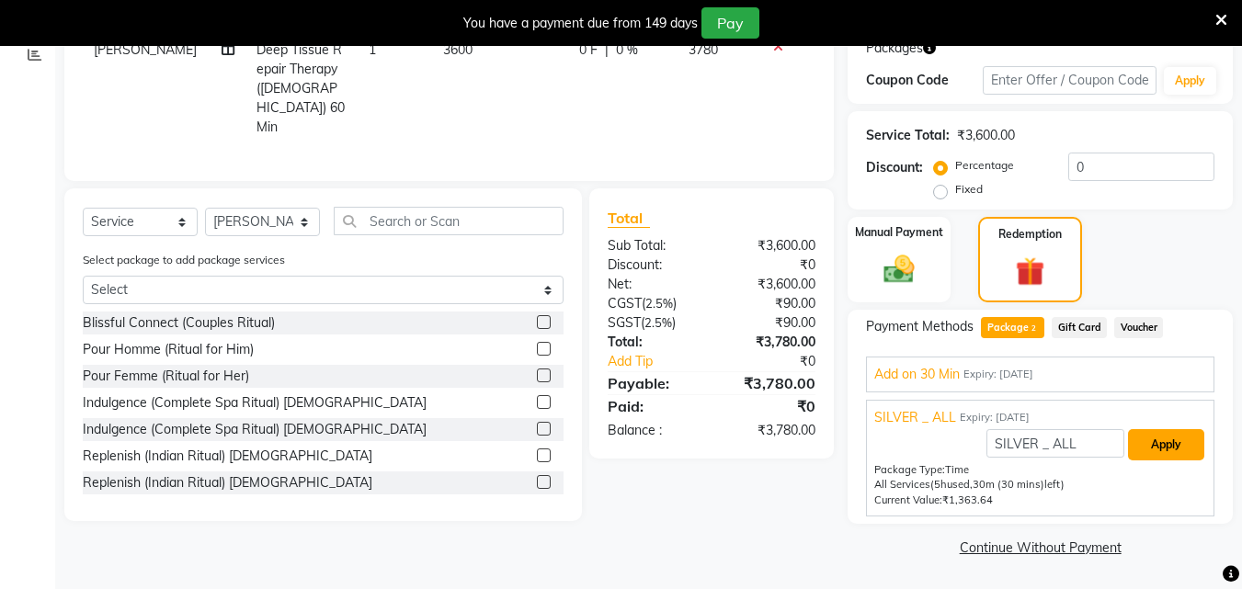
click at [1164, 433] on button "Apply" at bounding box center [1166, 444] width 76 height 31
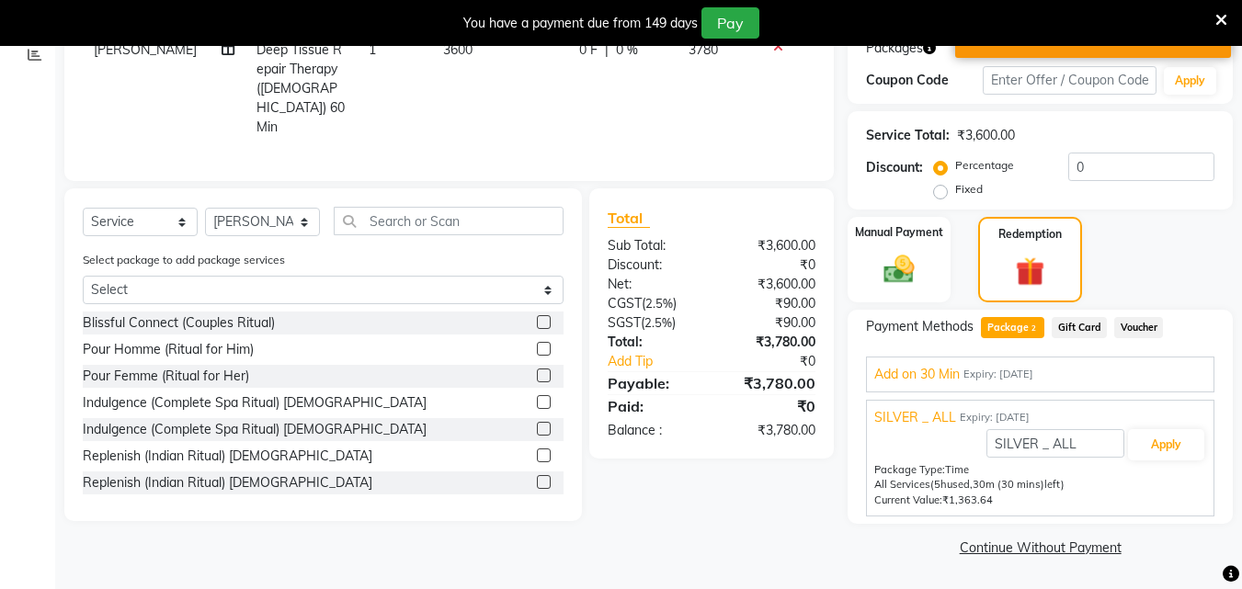
click at [925, 379] on span "Add on 30 Min" at bounding box center [918, 374] width 86 height 19
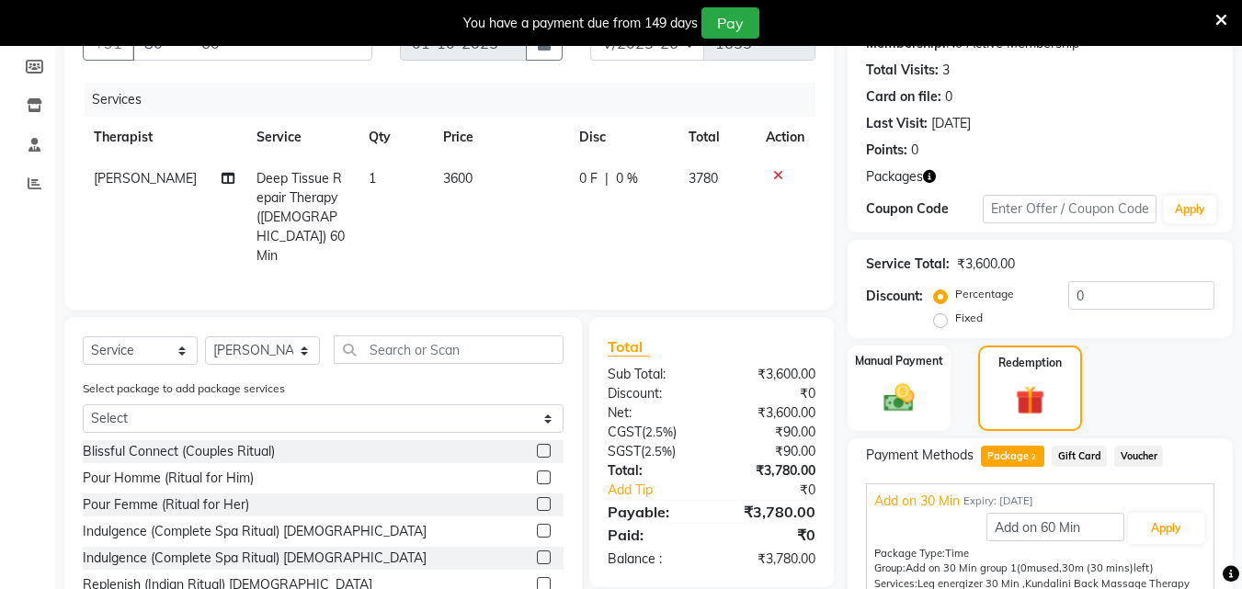
scroll to position [0, 0]
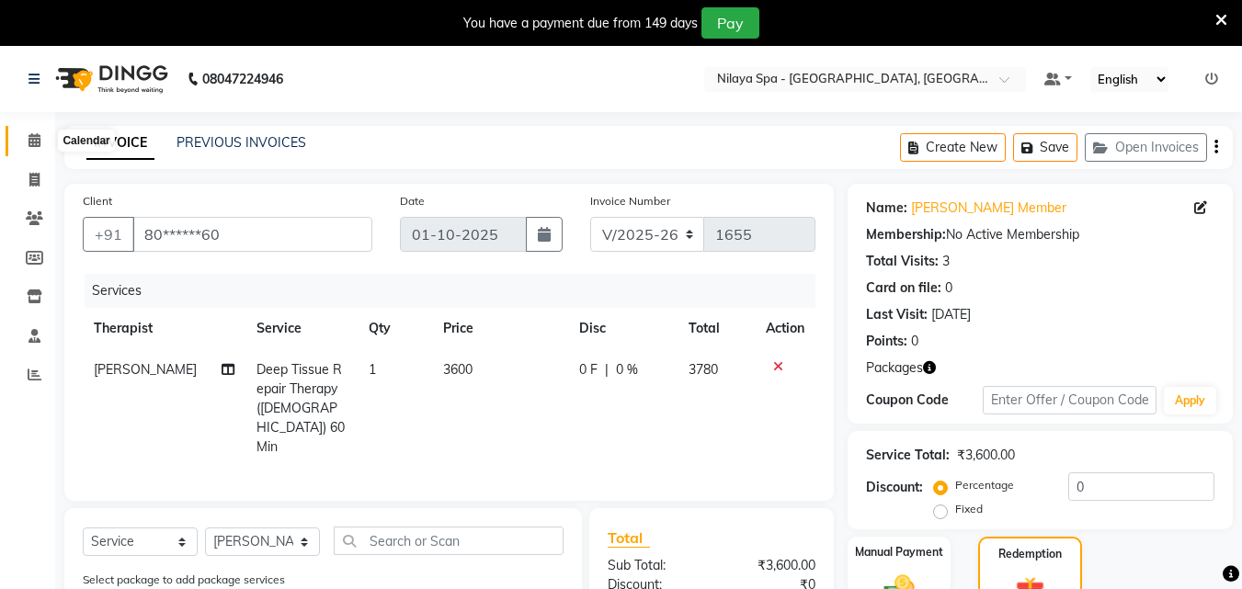
click at [27, 134] on span at bounding box center [34, 141] width 32 height 21
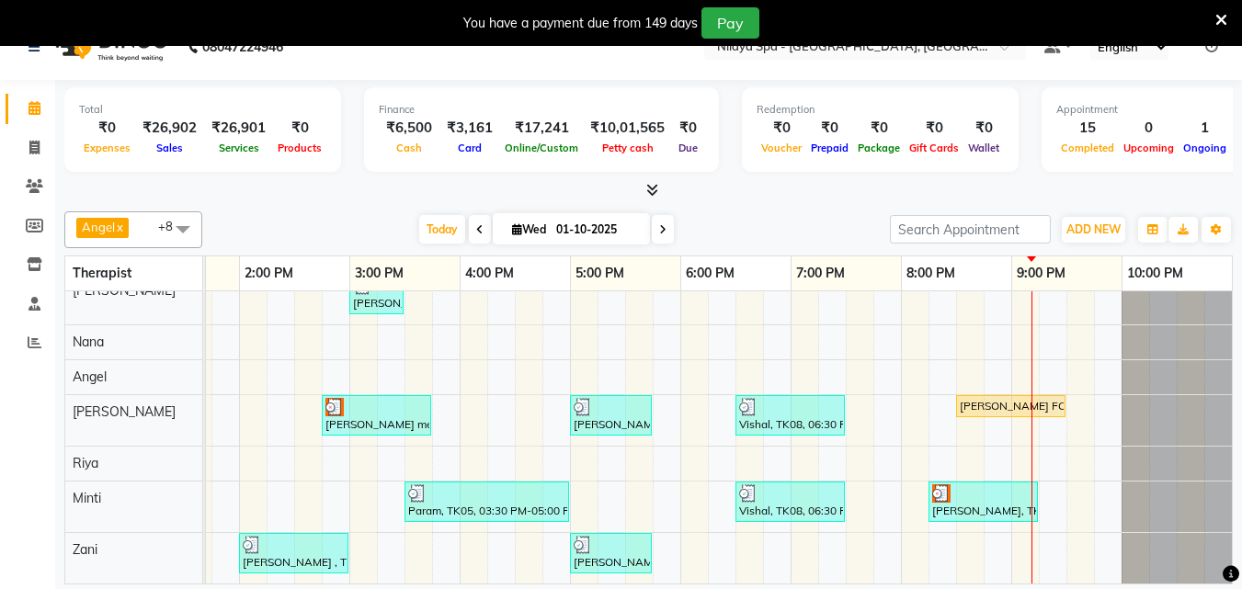
scroll to position [46, 0]
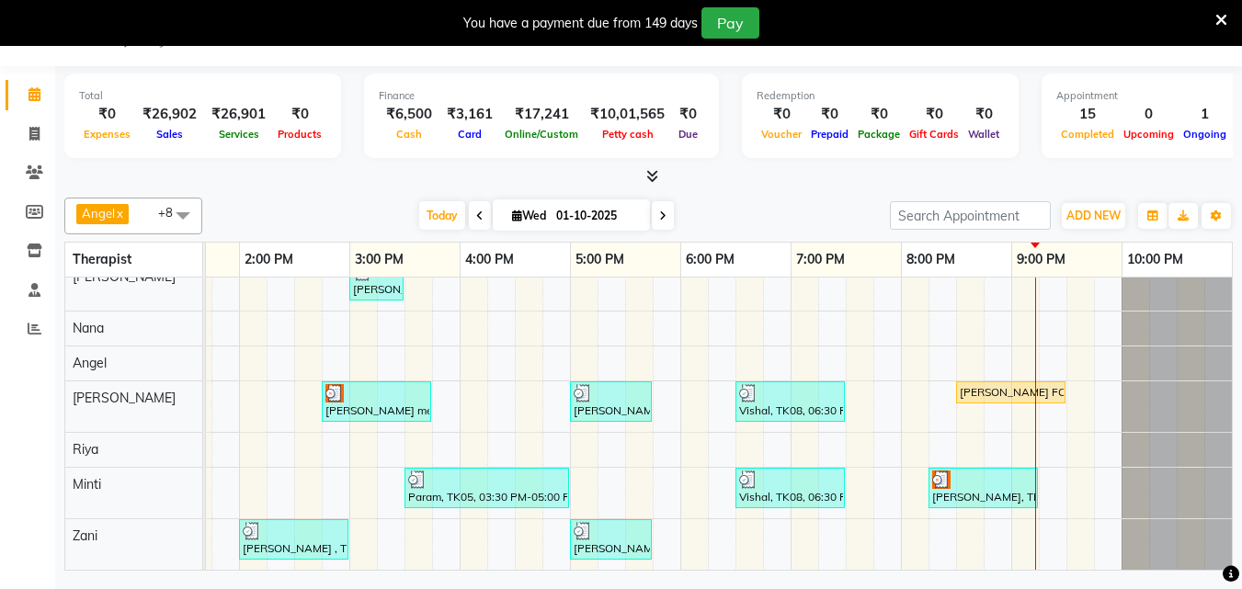
click at [275, 555] on div "[PERSON_NAME] , TK03, 02:30 PM-03:00 PM, Hair Care - Therapies - Hair Cut (With…" at bounding box center [404, 389] width 1655 height 361
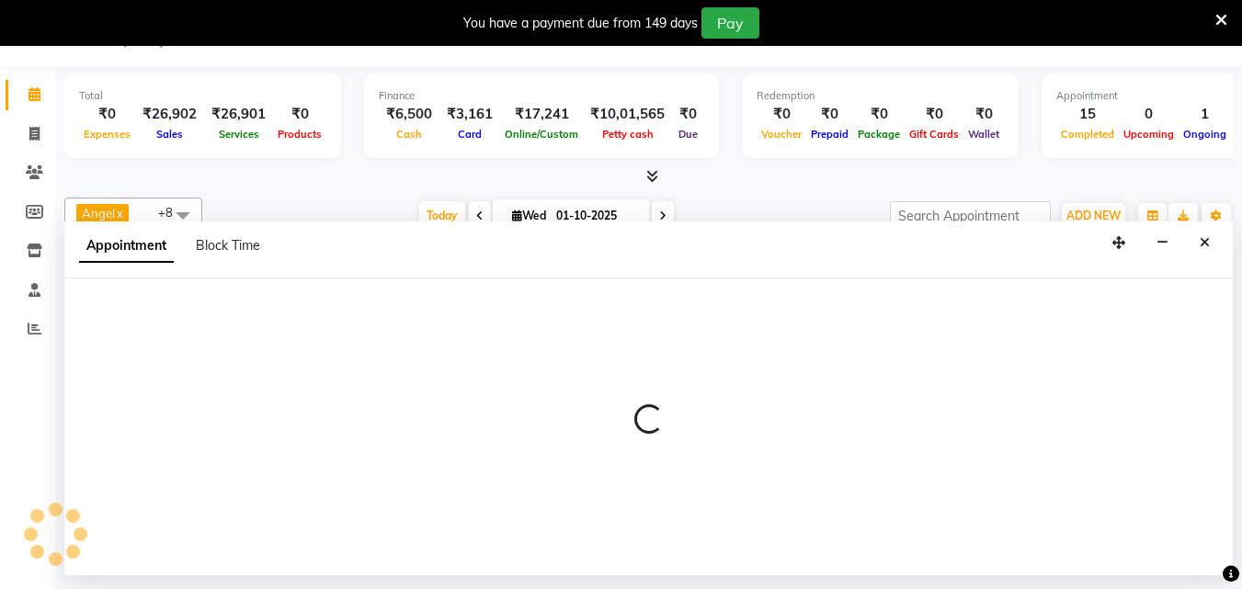
select select "90193"
select select "855"
select select "tentative"
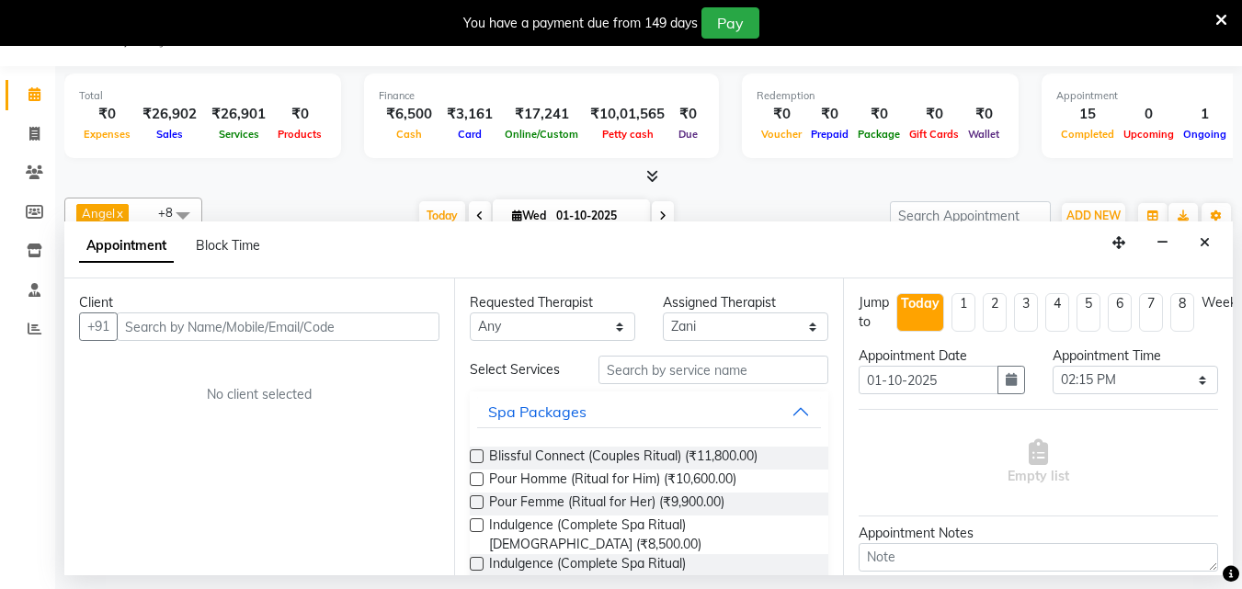
click at [1224, 21] on icon at bounding box center [1222, 20] width 12 height 17
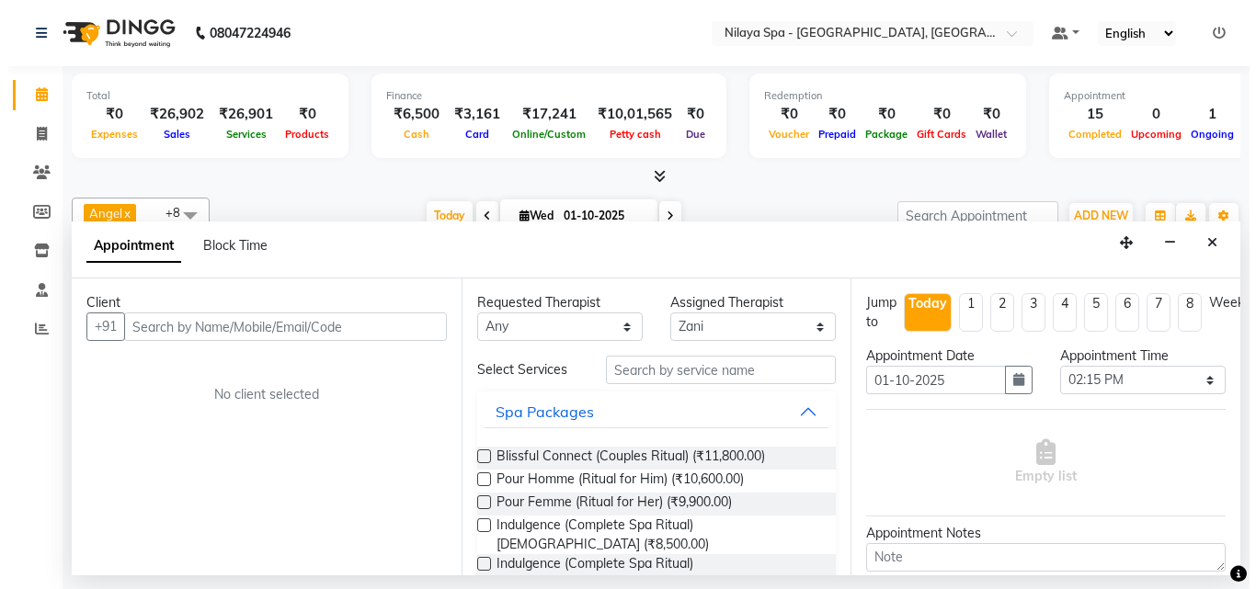
scroll to position [83, 615]
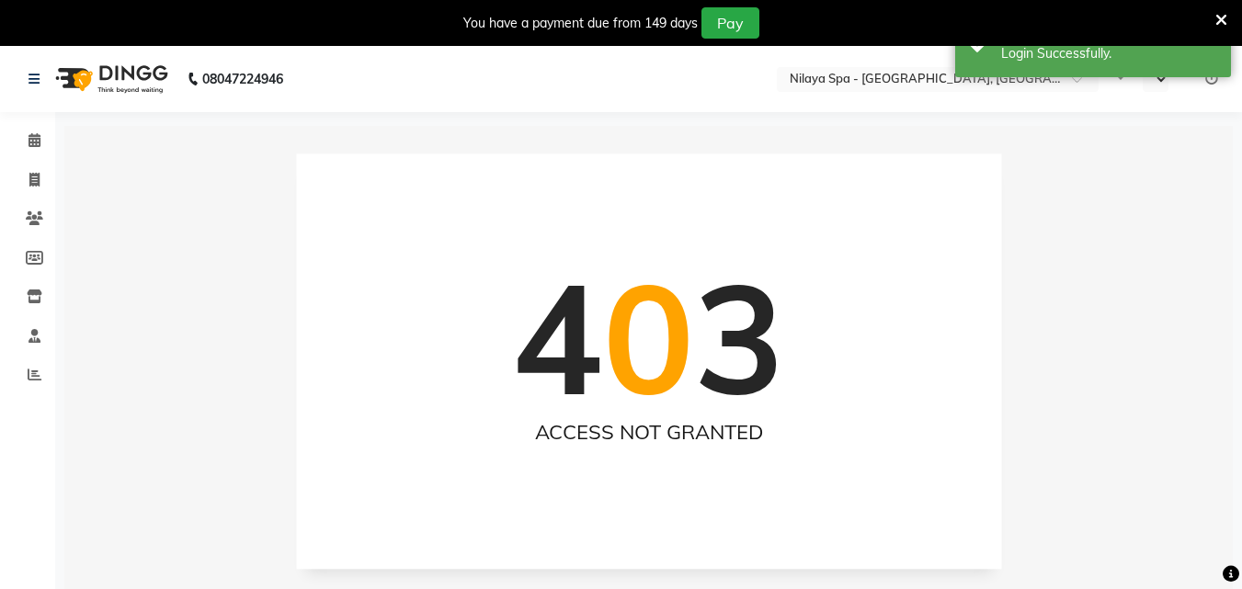
select select "en"
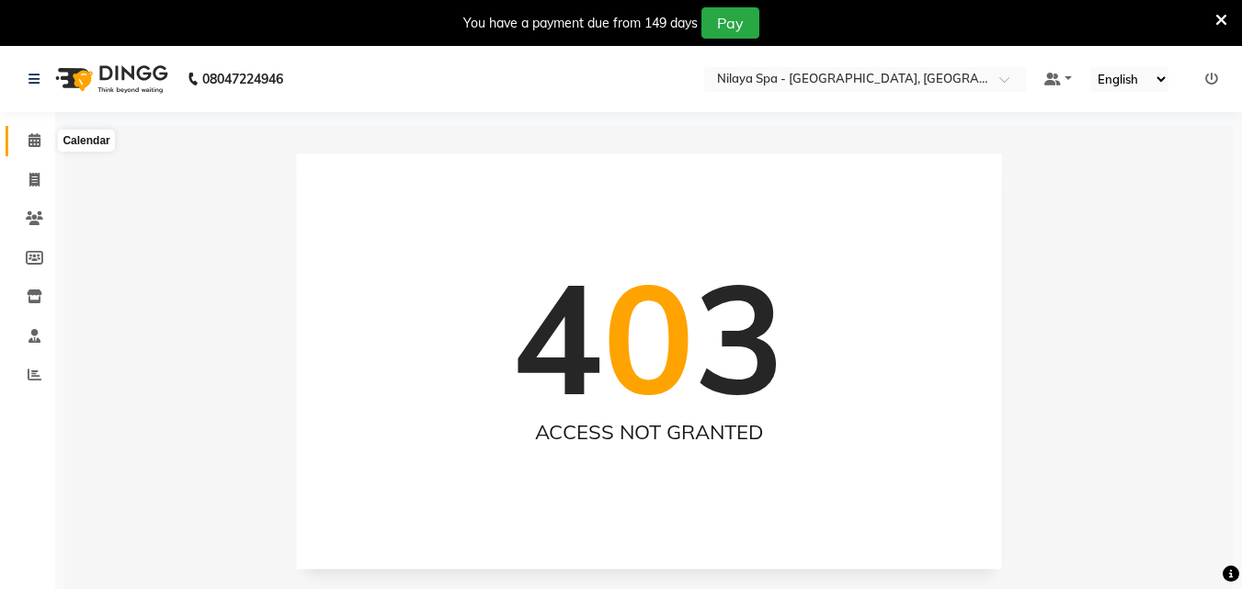
click at [39, 135] on icon at bounding box center [35, 140] width 12 height 14
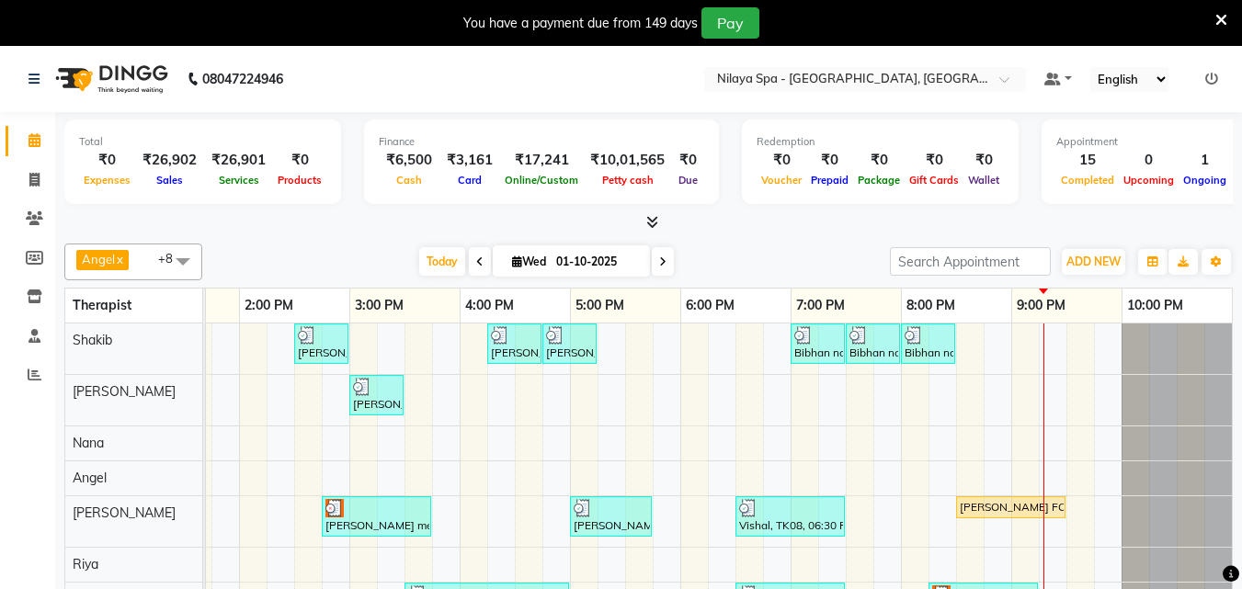
click at [1036, 338] on div "[PERSON_NAME] , TK03, 02:30 PM-03:00 PM, Hair Care - Therapies - Hair Cut (With…" at bounding box center [404, 504] width 1655 height 361
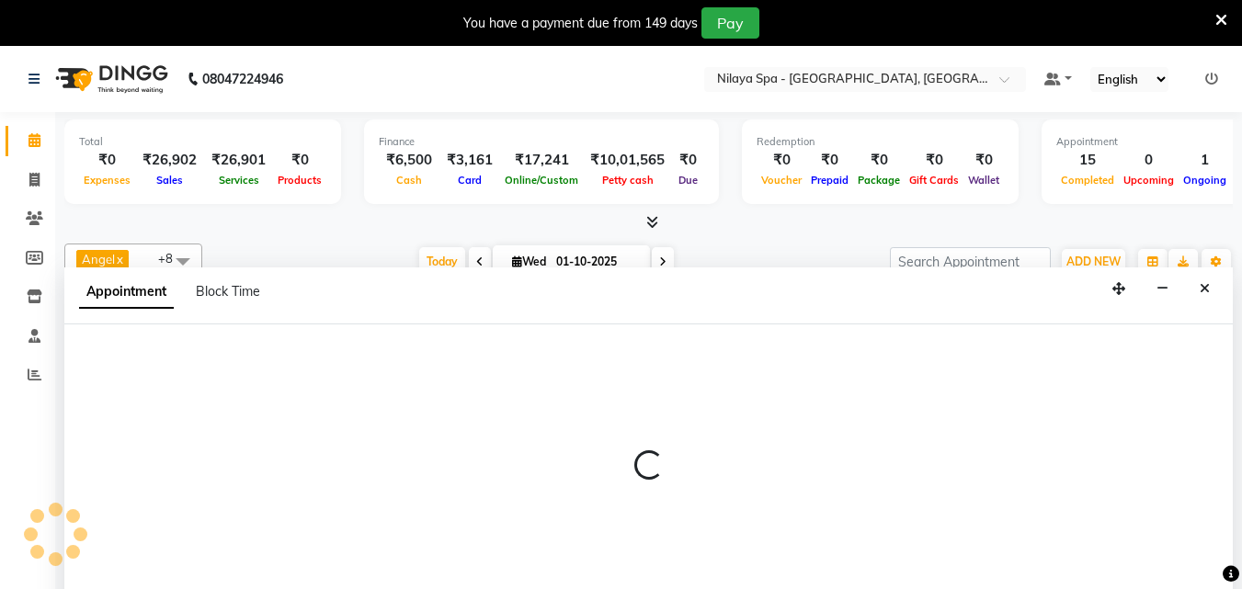
scroll to position [46, 0]
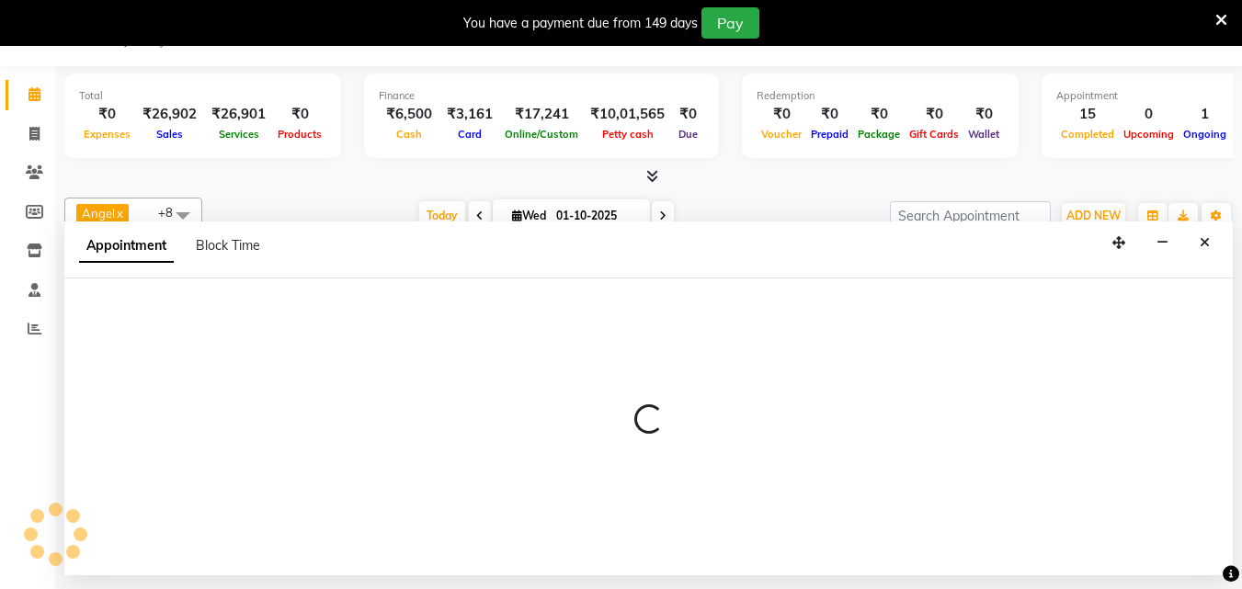
select select "78958"
select select "1275"
select select "tentative"
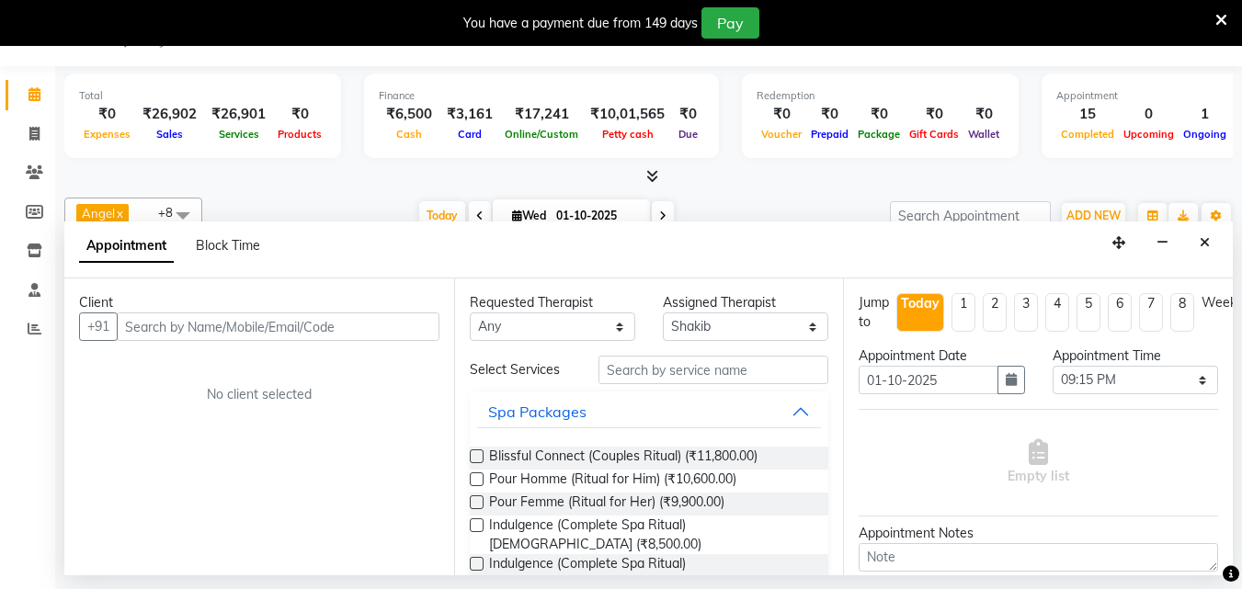
click at [213, 320] on input "text" at bounding box center [278, 327] width 323 height 29
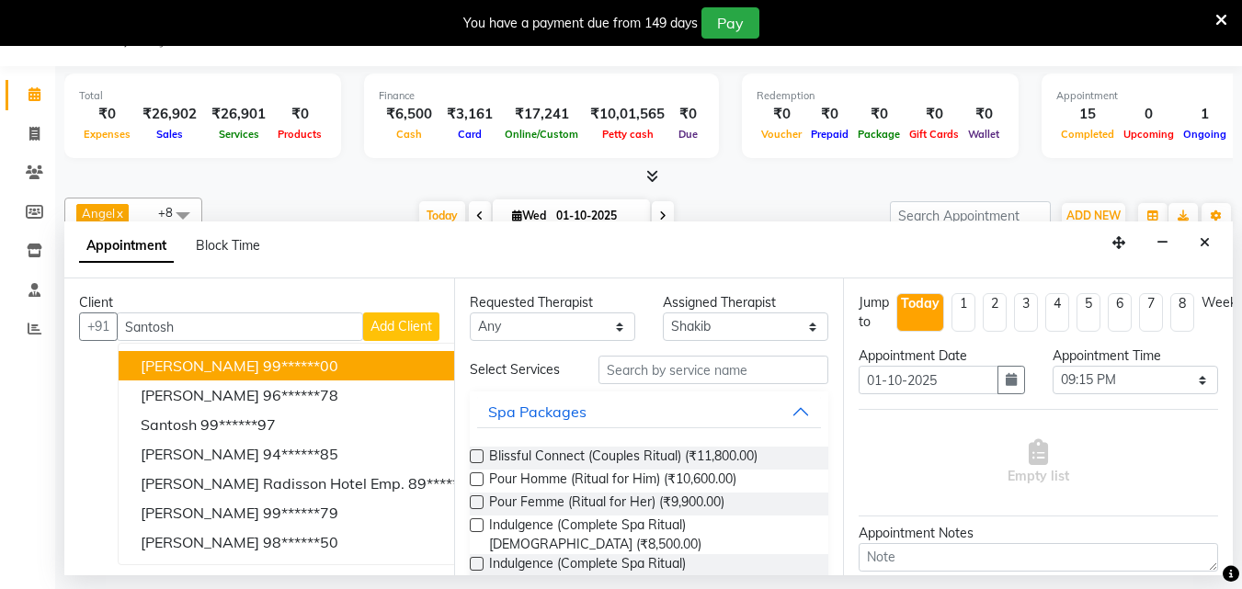
scroll to position [4, 0]
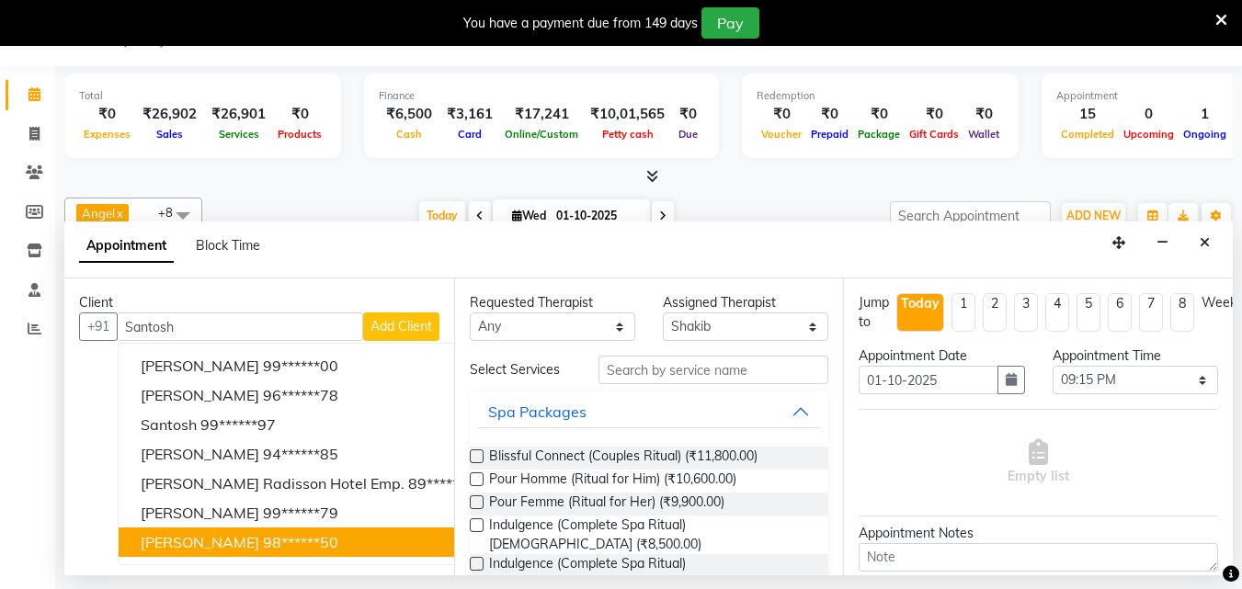
click at [279, 540] on ngb-highlight "98******50" at bounding box center [300, 542] width 75 height 18
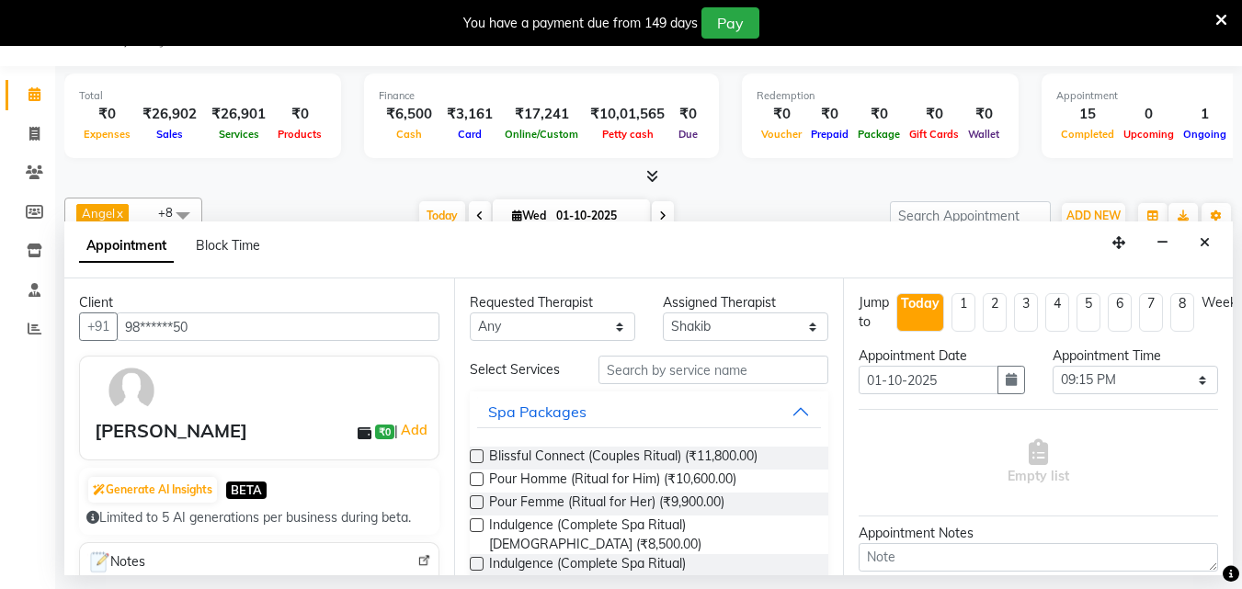
type input "98******50"
click at [648, 374] on input "text" at bounding box center [714, 370] width 230 height 29
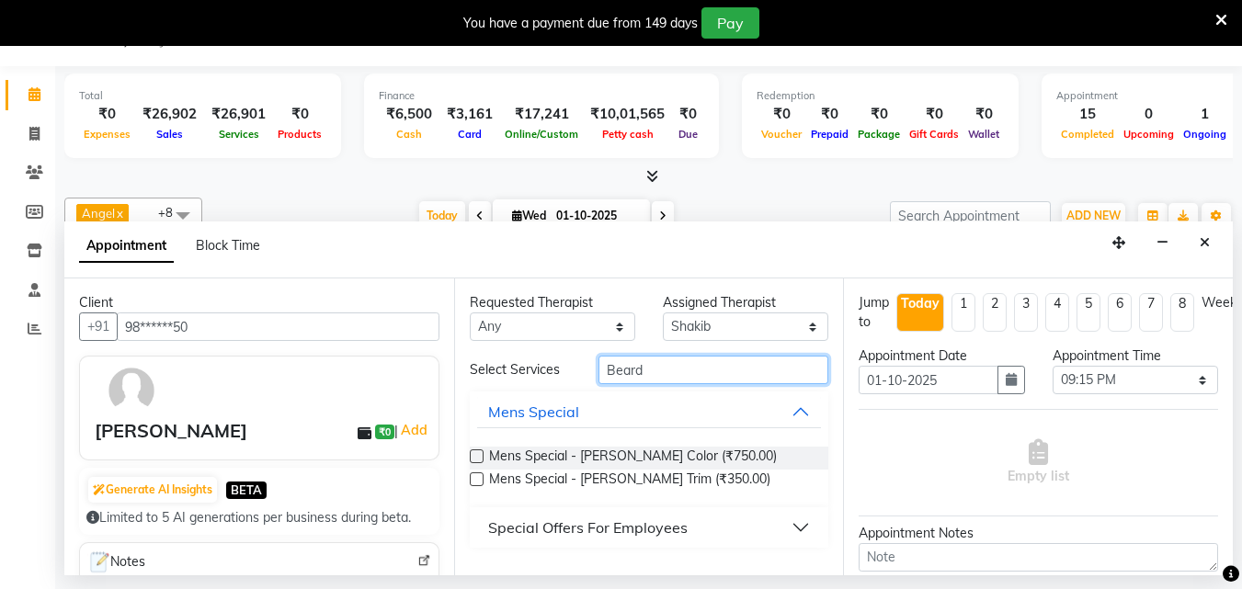
type input "Beard"
click at [473, 480] on label at bounding box center [477, 480] width 14 height 14
click at [473, 480] on input "checkbox" at bounding box center [476, 481] width 12 height 12
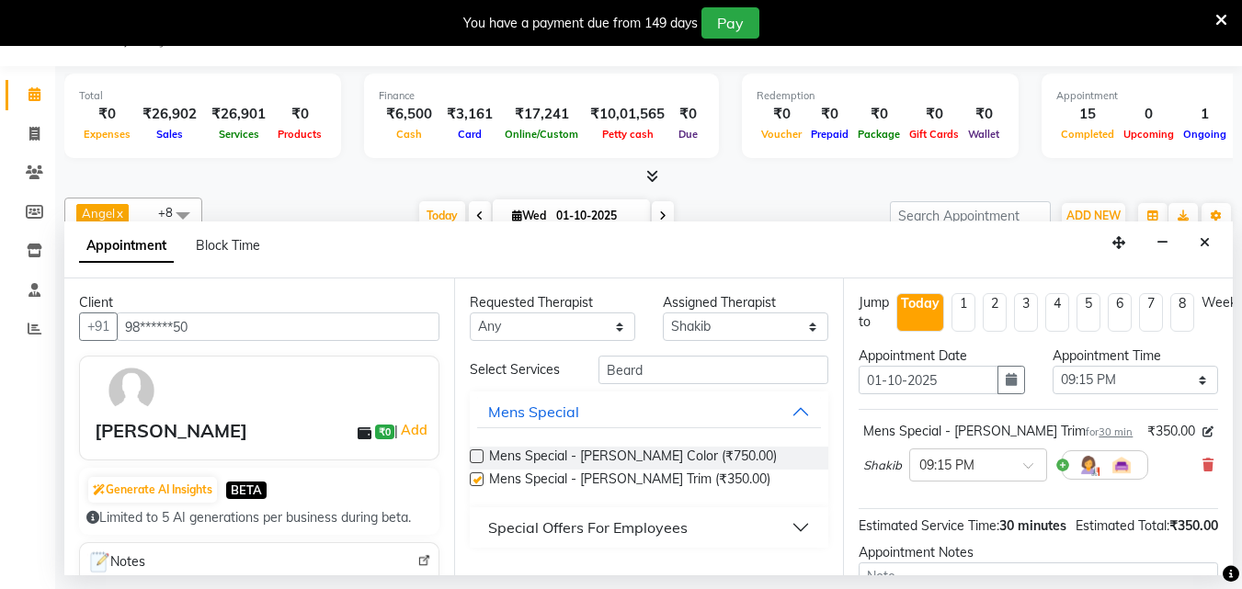
checkbox input "false"
click at [1186, 380] on select "Select 09:00 AM 09:15 AM 09:30 AM 09:45 AM 10:00 AM 10:15 AM 10:30 AM 10:45 AM …" at bounding box center [1136, 380] width 166 height 29
select select "1260"
click at [1053, 366] on select "Select 09:00 AM 09:15 AM 09:30 AM 09:45 AM 10:00 AM 10:15 AM 10:30 AM 10:45 AM …" at bounding box center [1136, 380] width 166 height 29
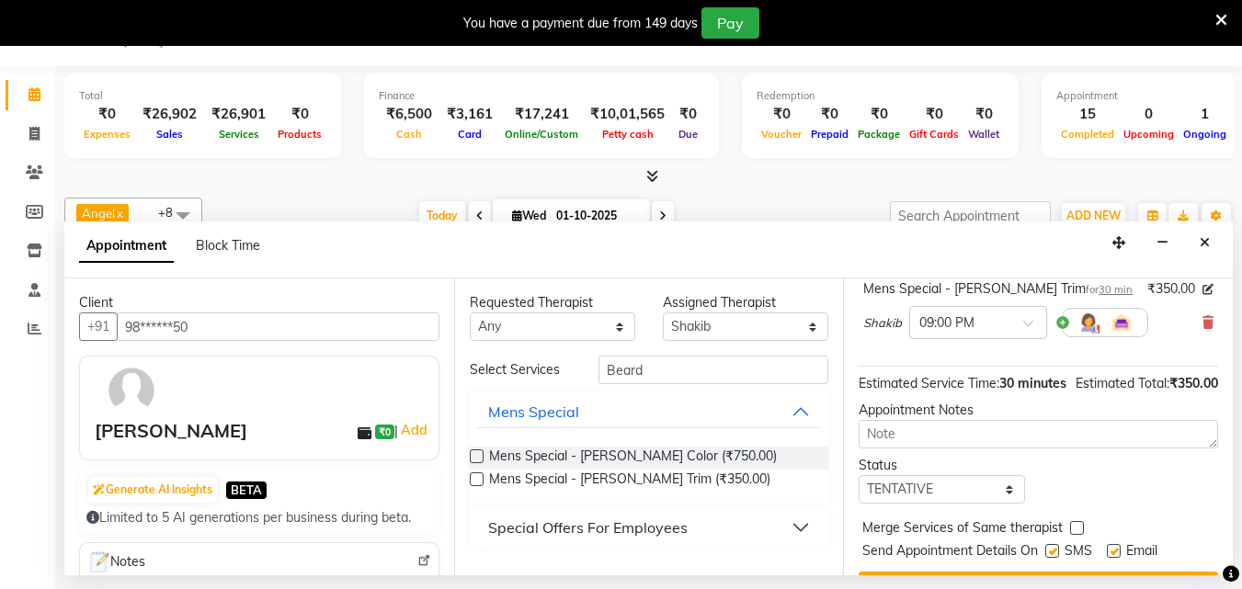
scroll to position [220, 0]
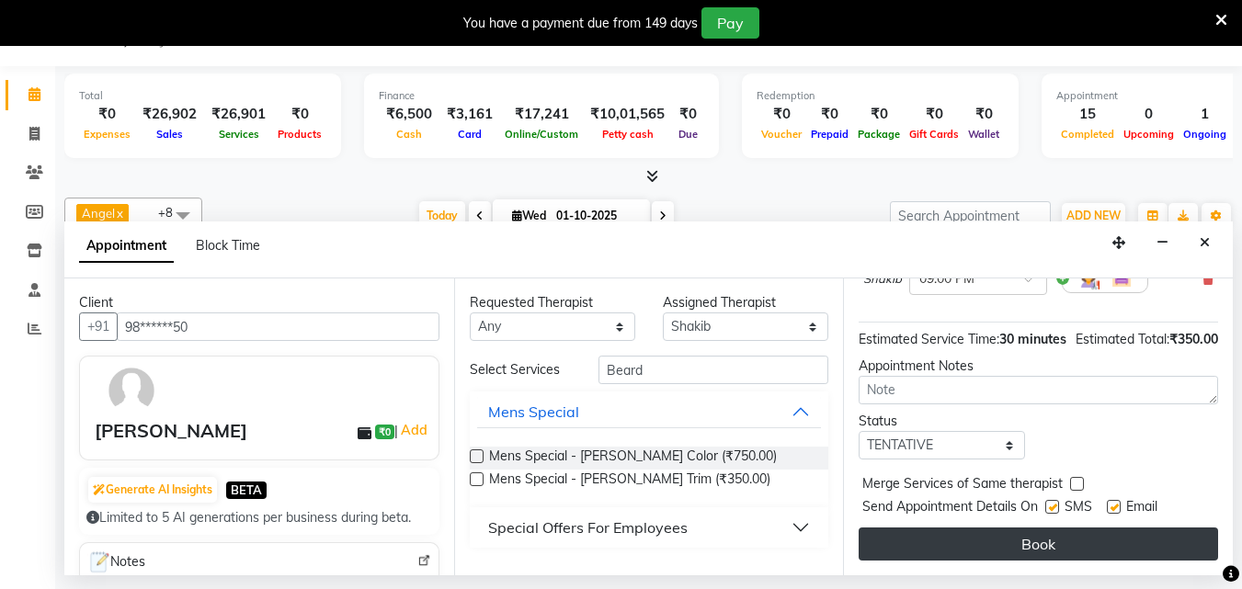
click at [1082, 536] on button "Book" at bounding box center [1039, 544] width 360 height 33
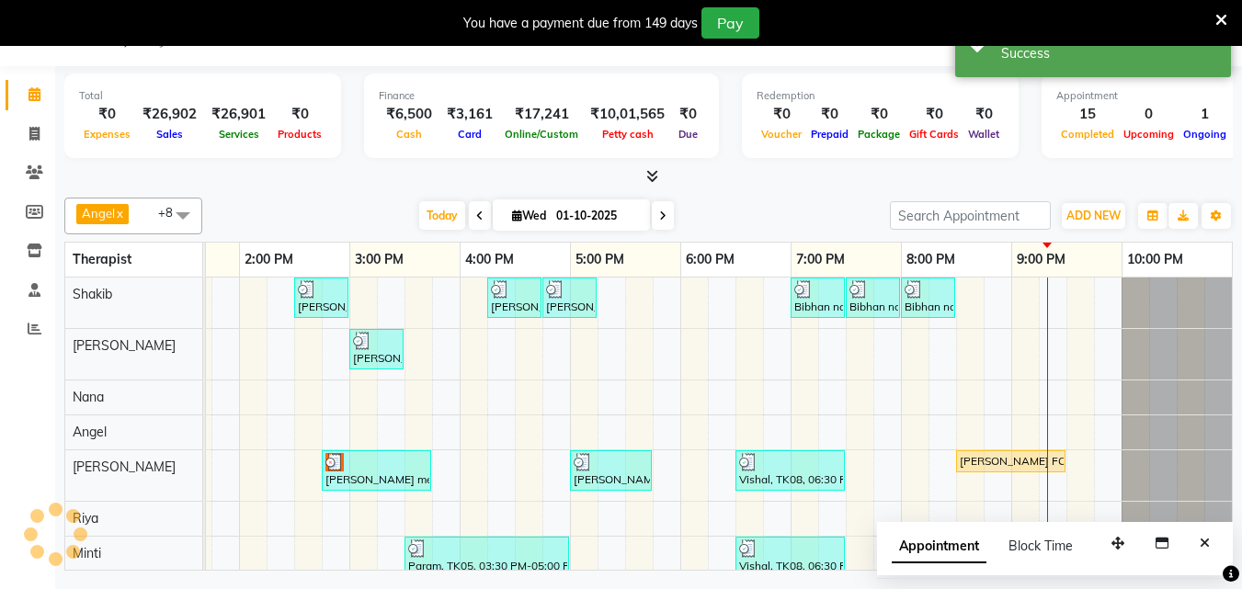
scroll to position [0, 0]
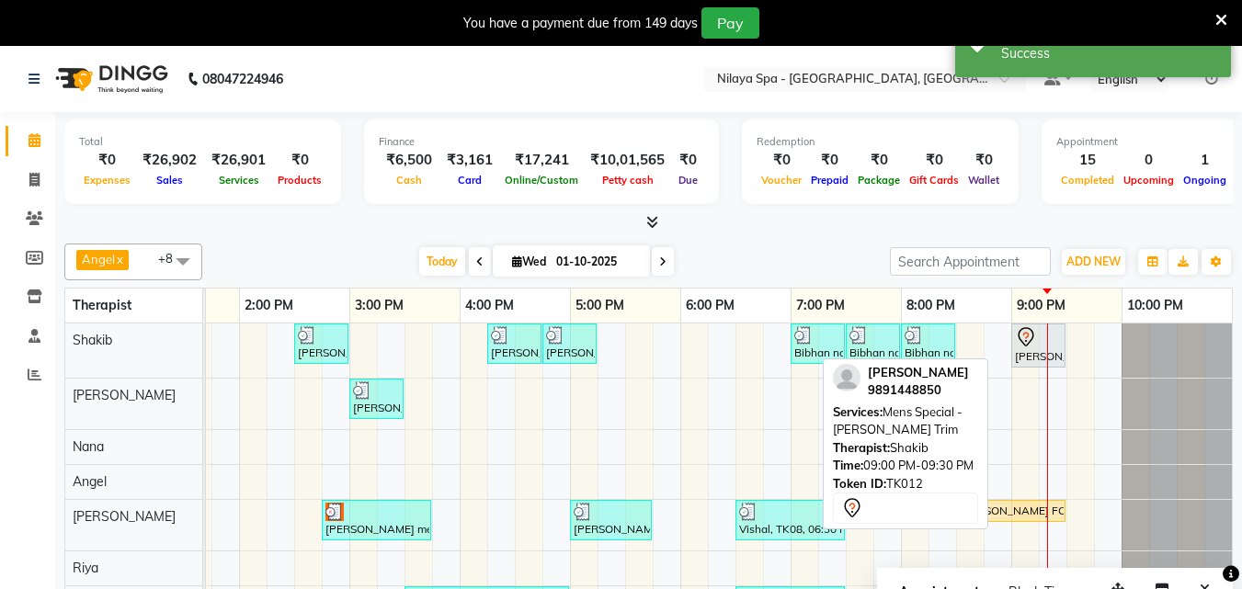
click at [1028, 358] on div "Santosh Kumar , TK12, 09:00 PM-09:30 PM, Mens Special - Beard Trim" at bounding box center [1038, 345] width 51 height 39
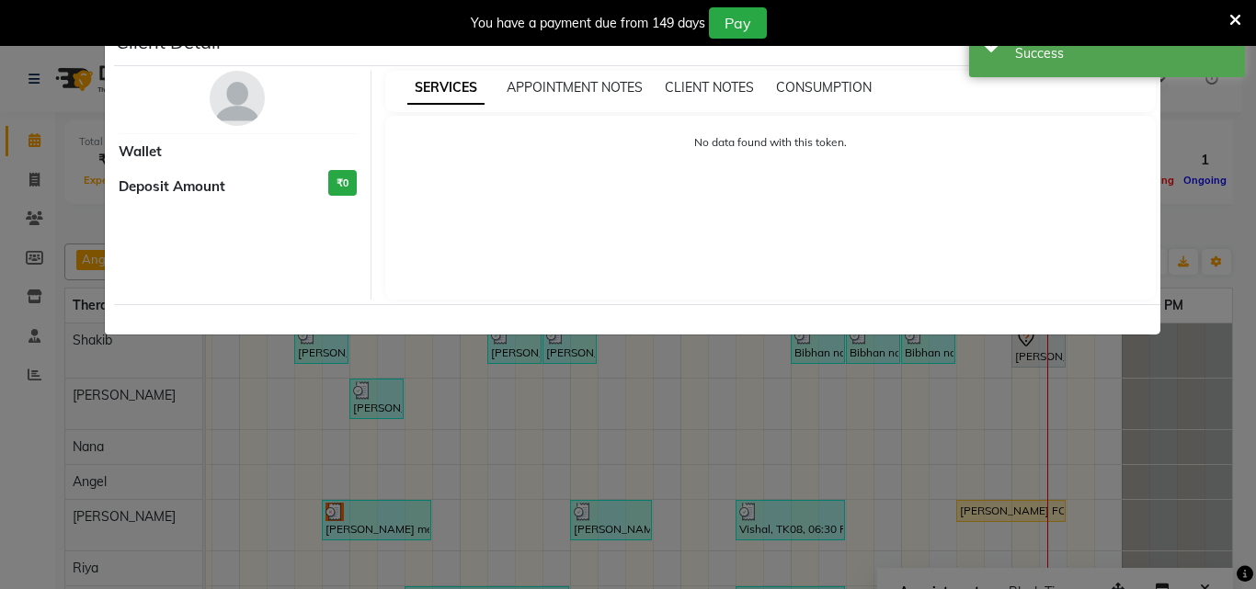
select select "7"
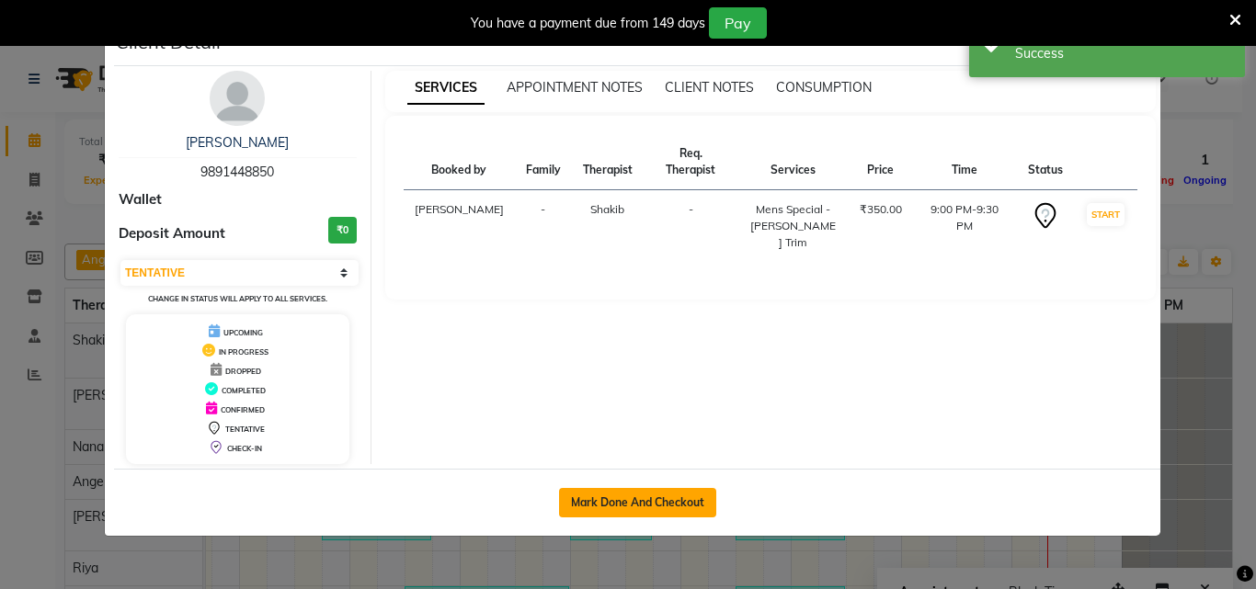
click at [633, 507] on button "Mark Done And Checkout" at bounding box center [637, 502] width 157 height 29
select select "service"
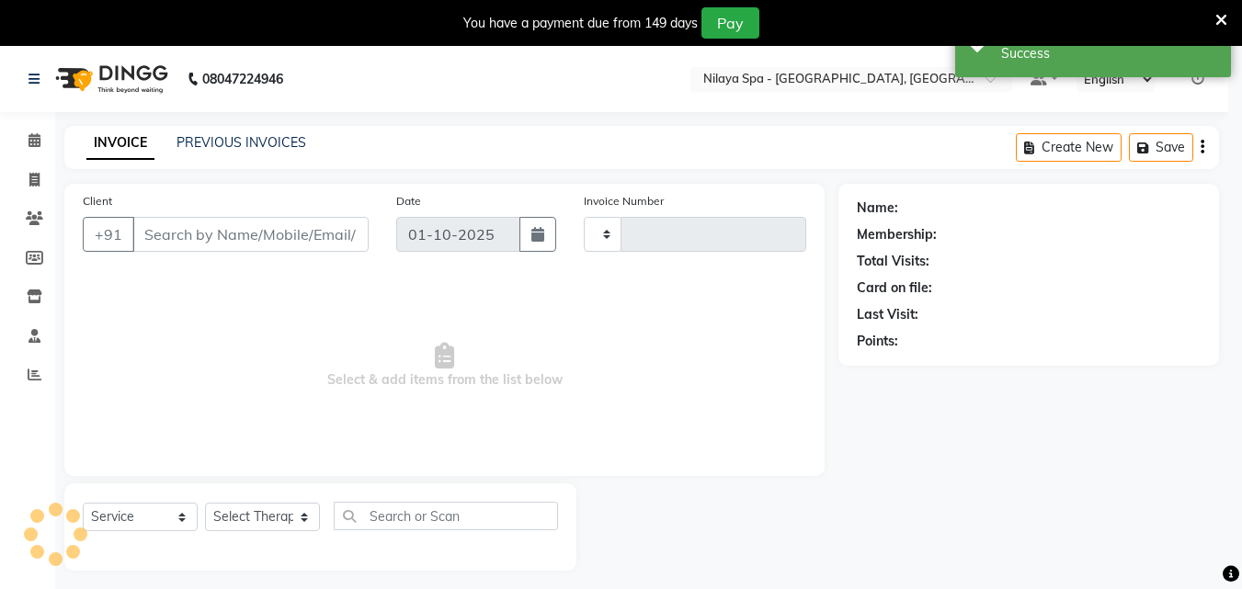
type input "1655"
select select "8066"
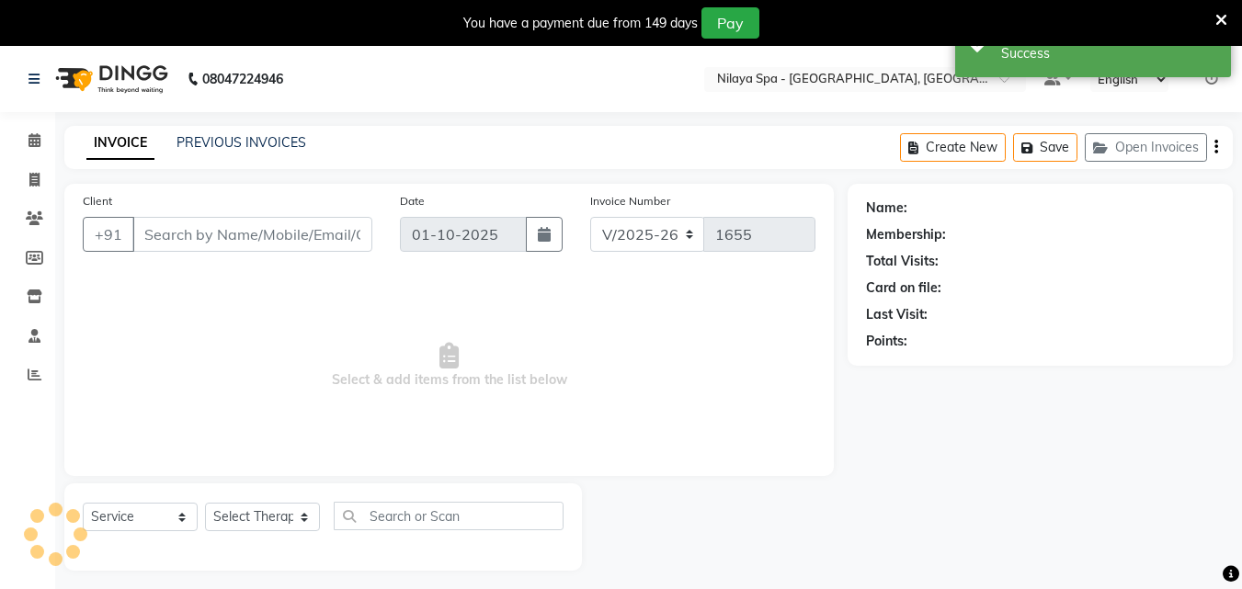
scroll to position [46, 0]
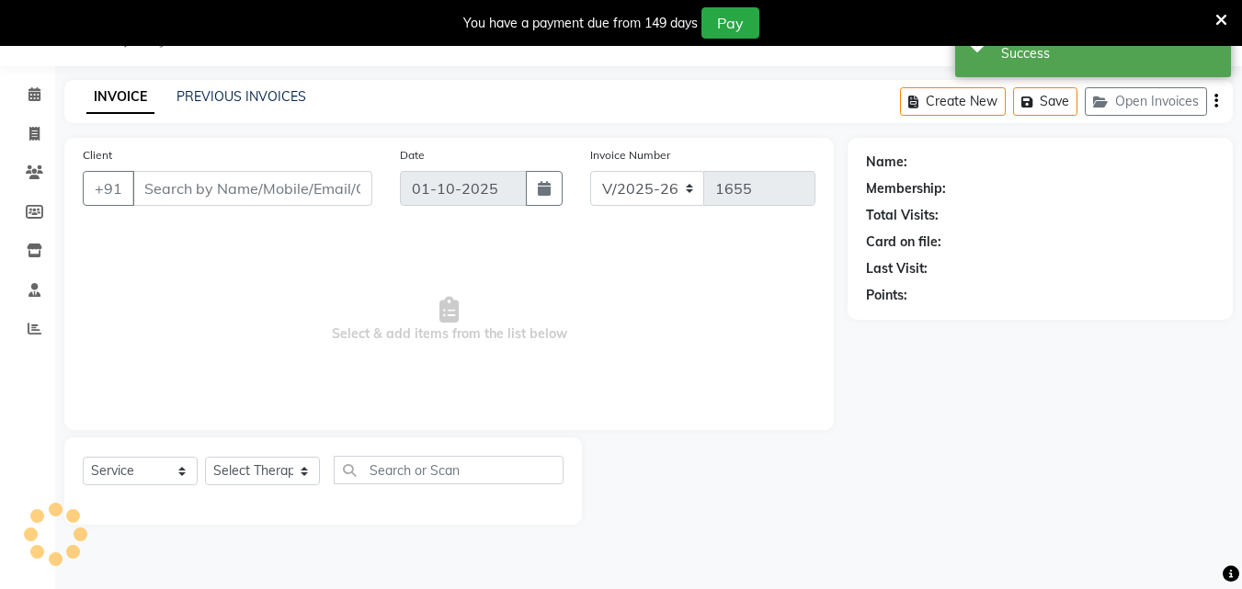
type input "98******50"
select select "78958"
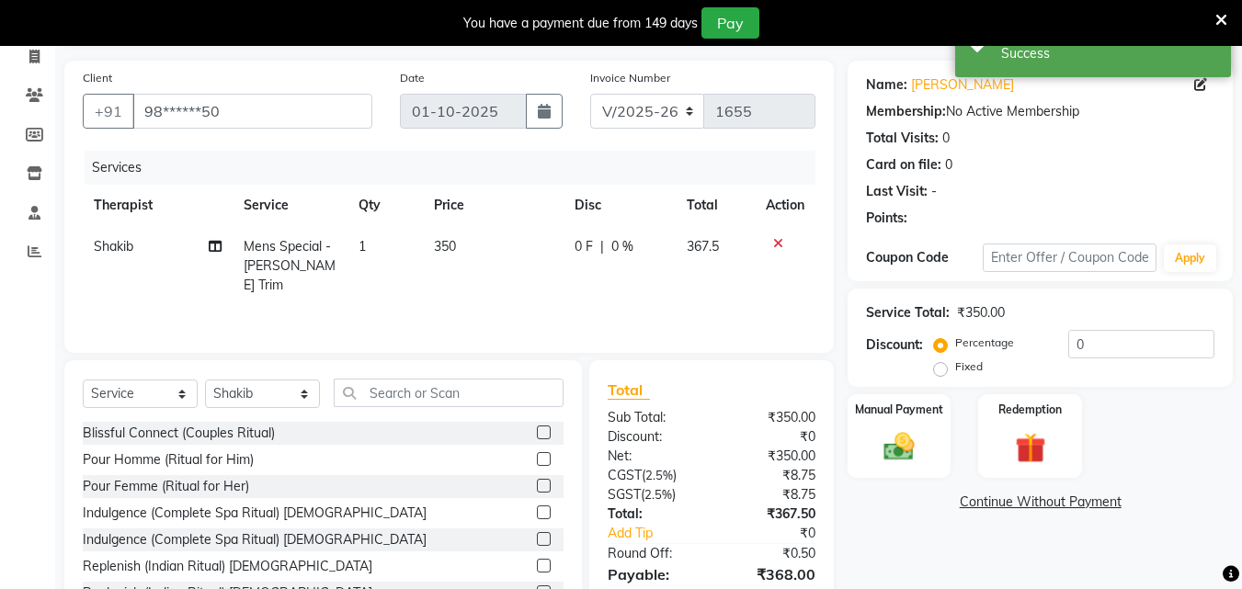
scroll to position [212, 0]
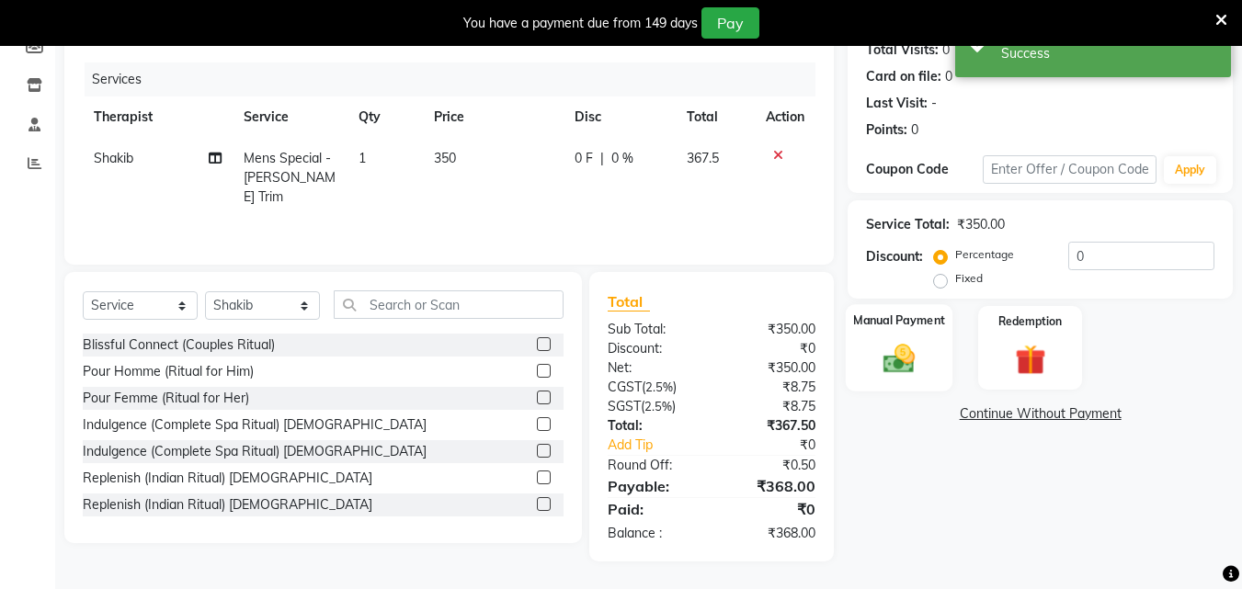
click at [882, 367] on img at bounding box center [900, 358] width 52 height 37
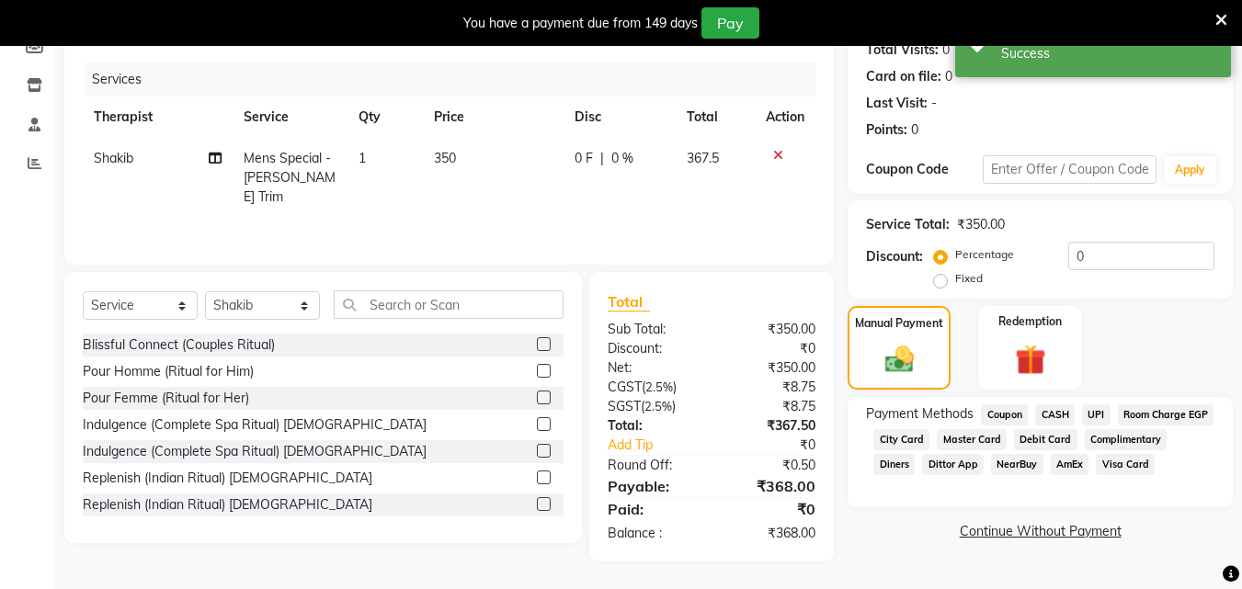
click at [1118, 426] on span "Room Charge EGP" at bounding box center [1166, 415] width 97 height 21
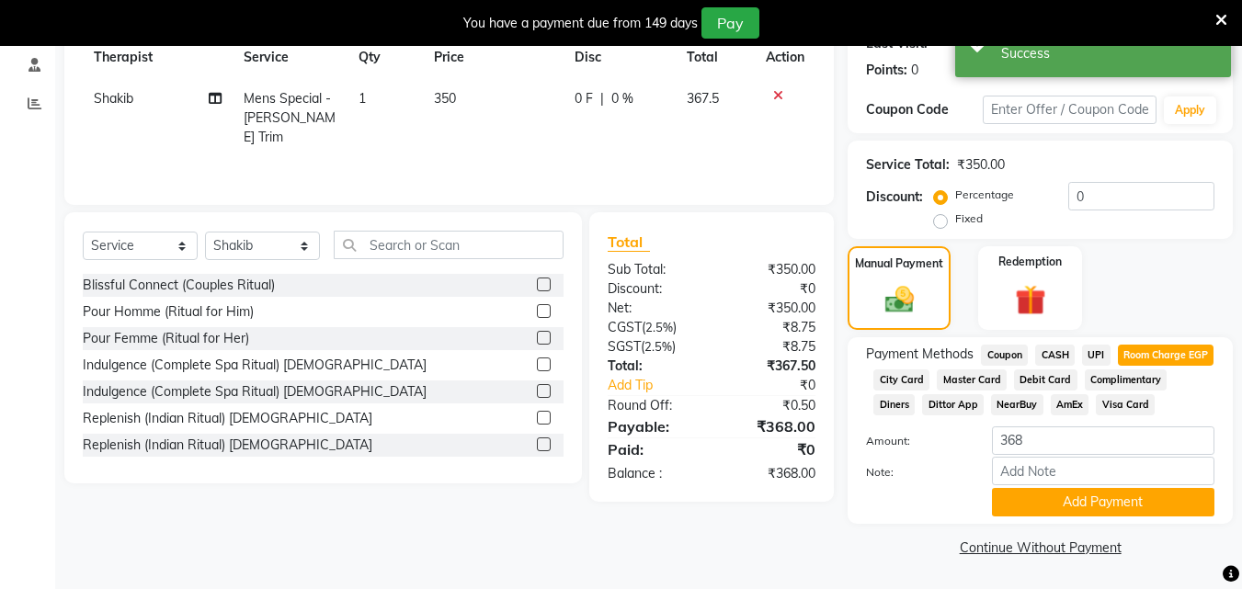
scroll to position [296, 0]
click at [1045, 497] on button "Add Payment" at bounding box center [1103, 502] width 223 height 29
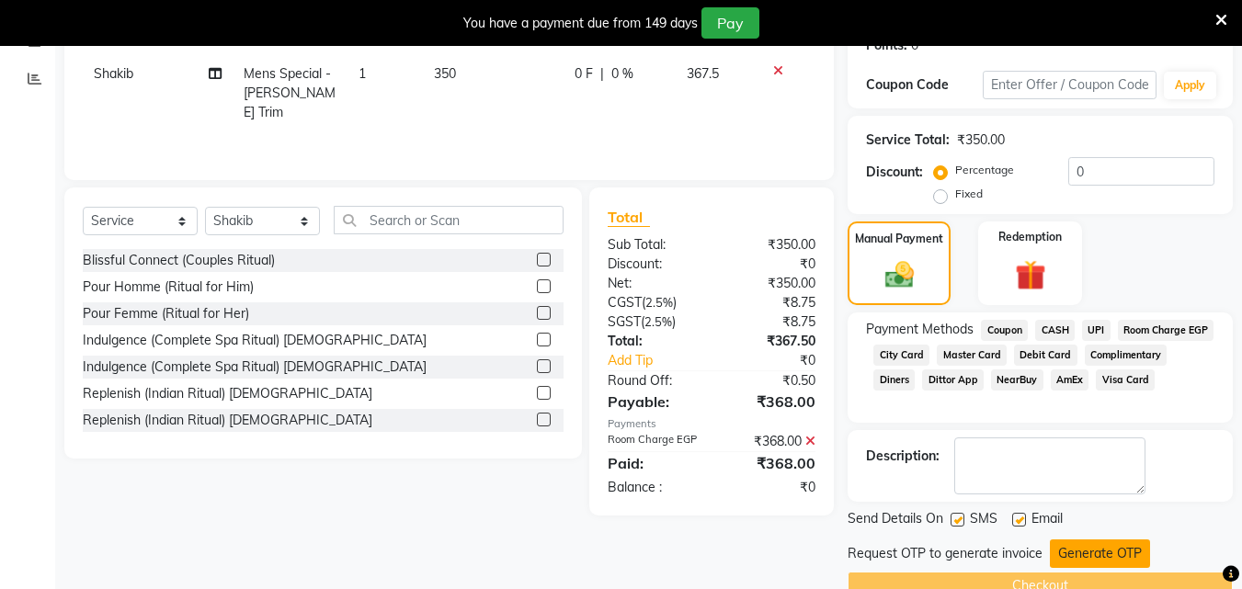
click at [1090, 555] on button "Generate OTP" at bounding box center [1100, 554] width 100 height 29
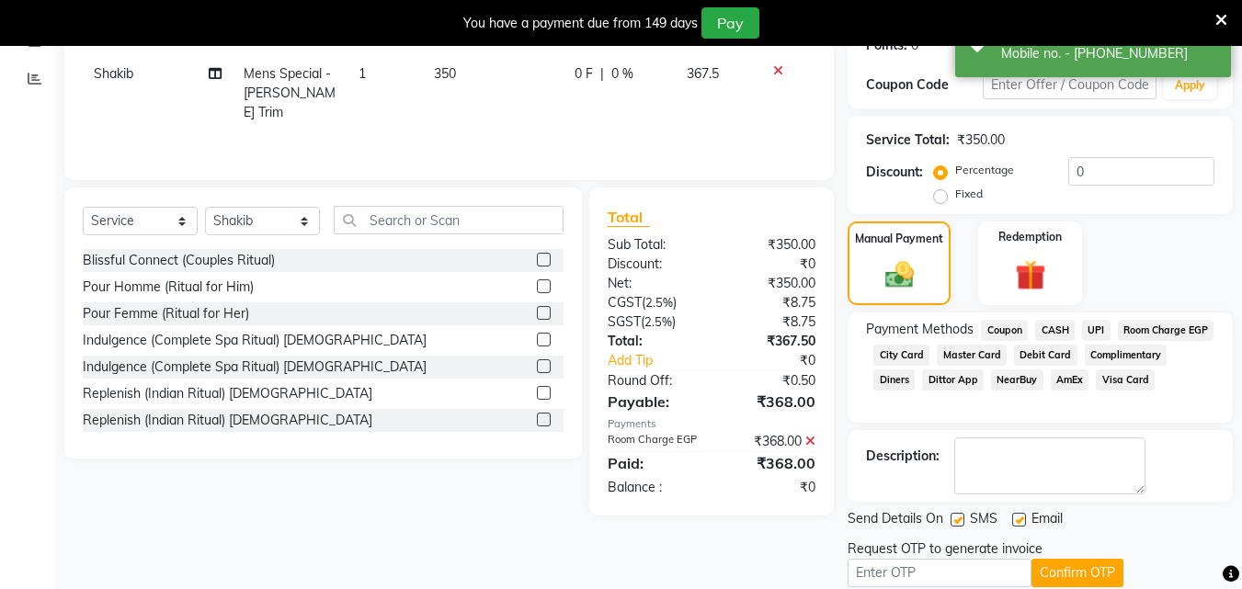
scroll to position [373, 0]
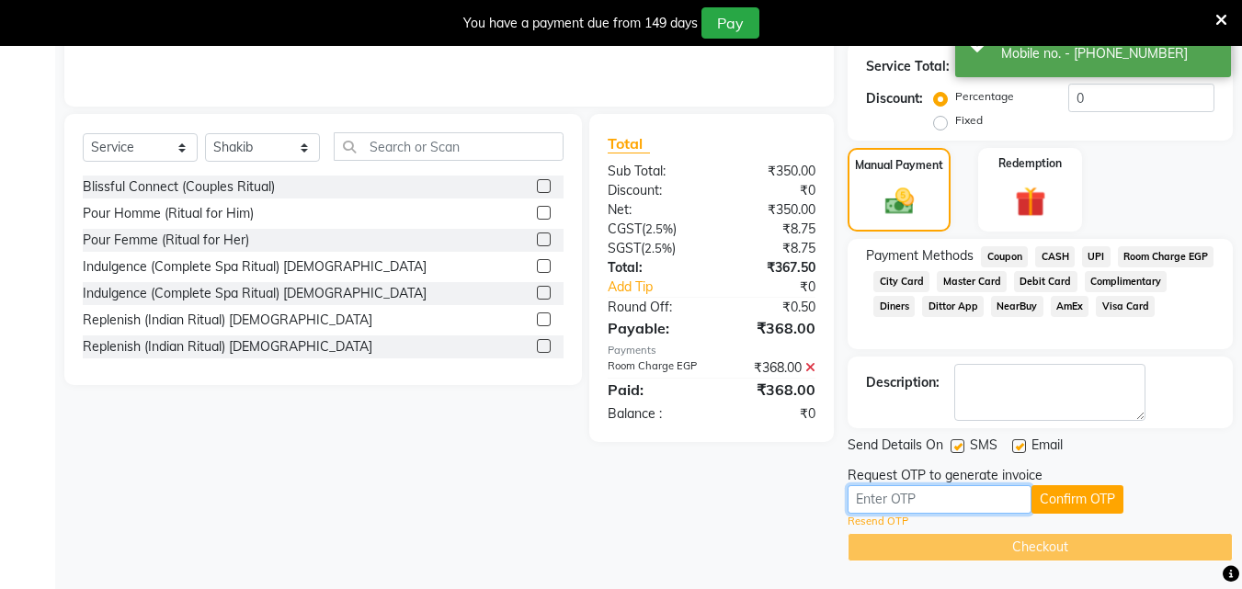
click at [905, 502] on input "text" at bounding box center [940, 500] width 184 height 29
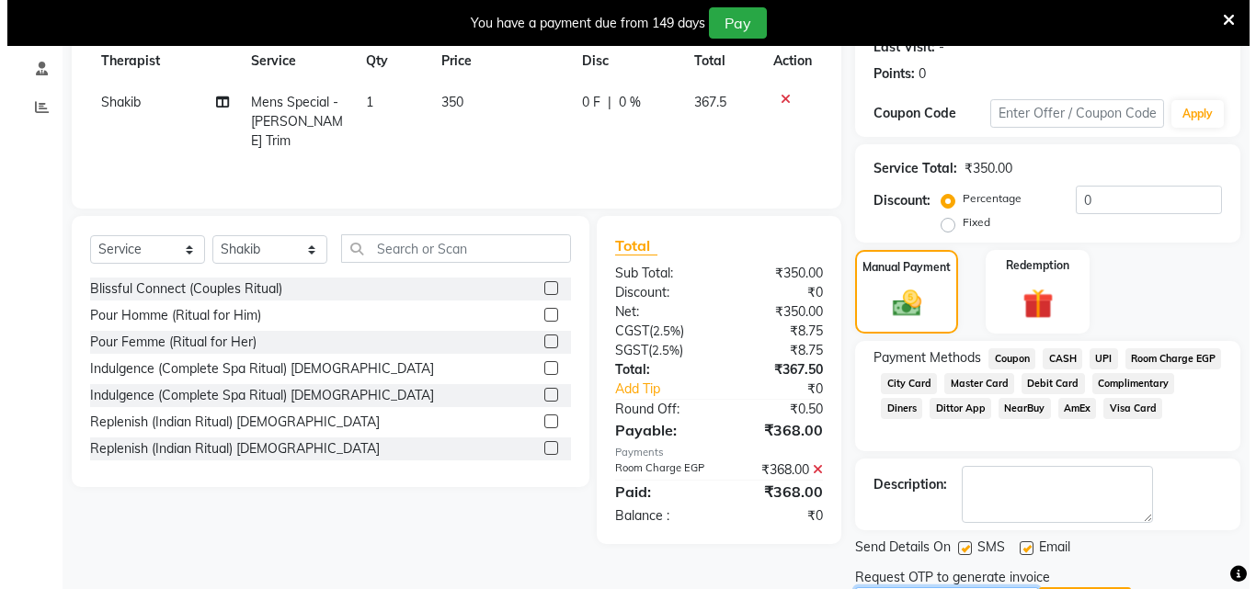
scroll to position [0, 0]
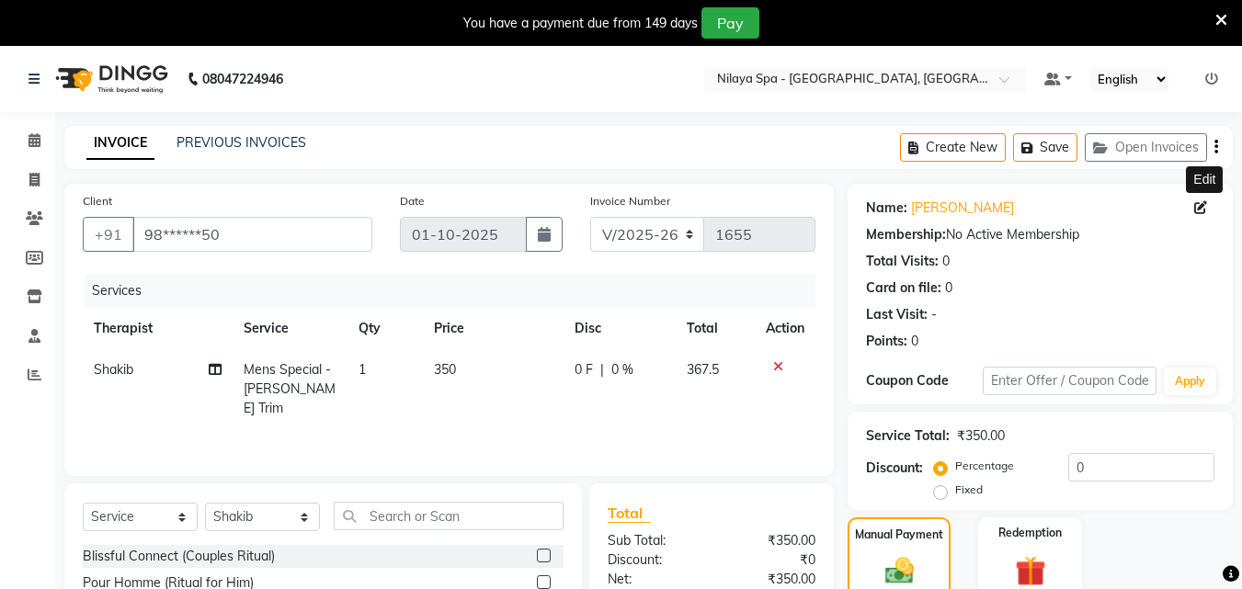
click at [1198, 205] on icon at bounding box center [1201, 207] width 13 height 13
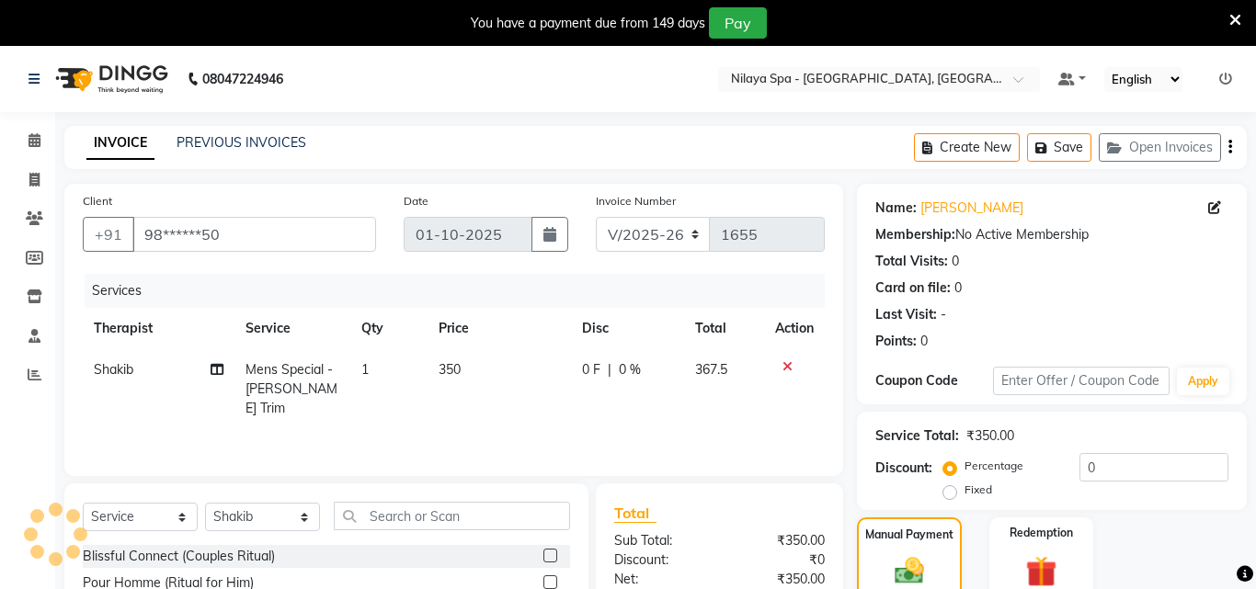
select select "male"
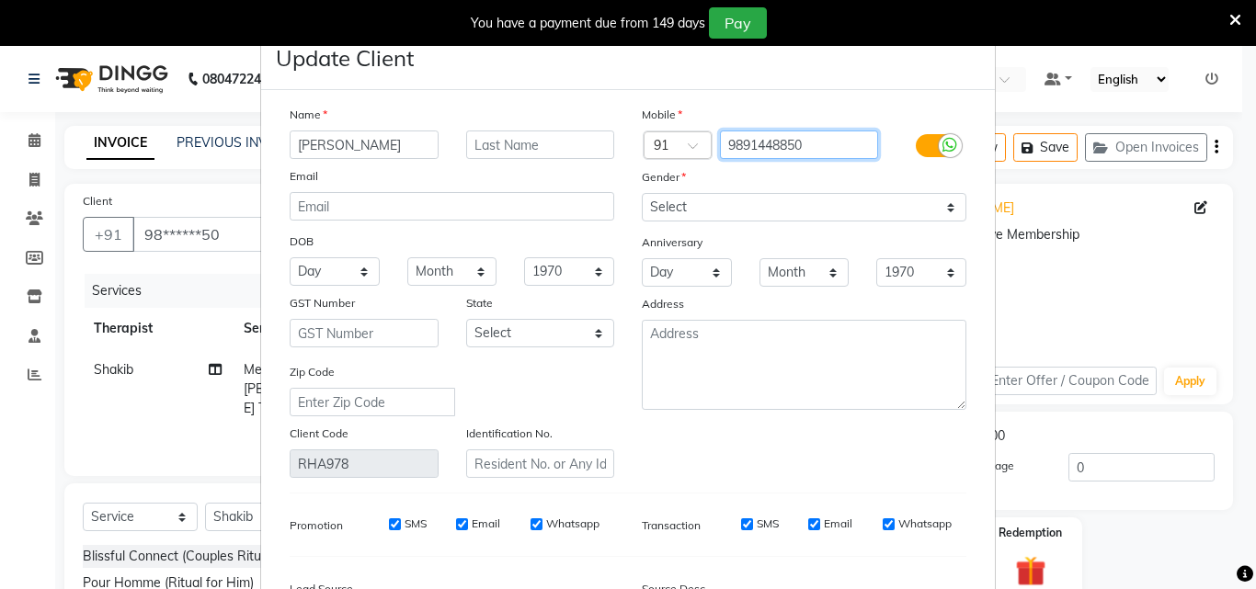
click at [811, 154] on input "9891448850" at bounding box center [799, 145] width 159 height 29
type input "9"
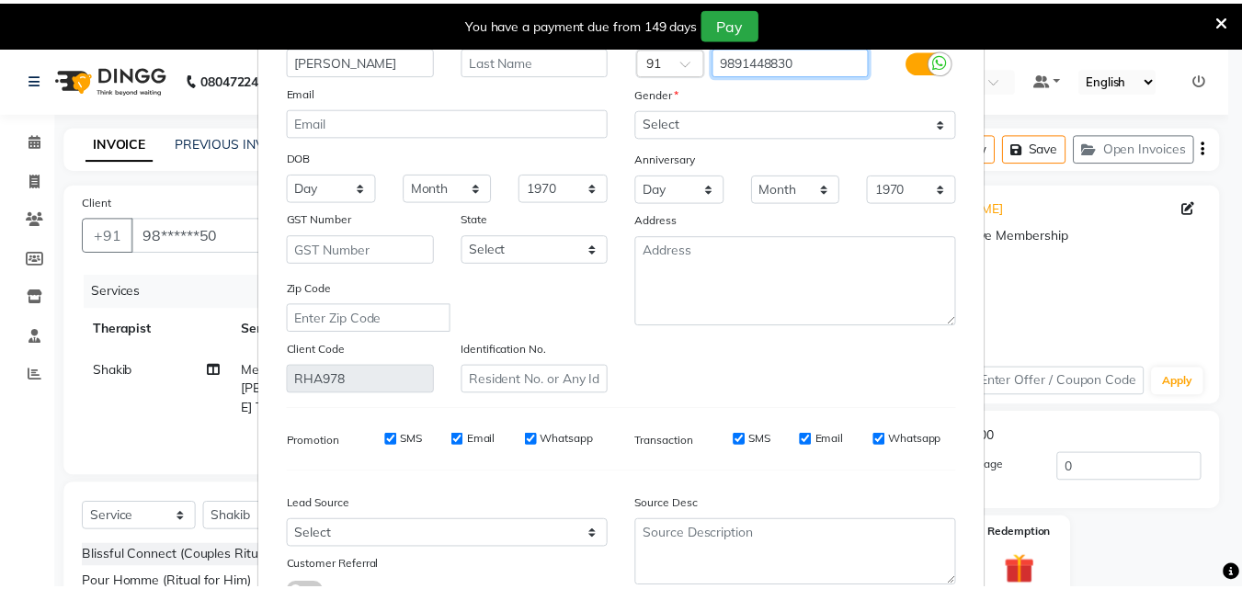
scroll to position [226, 0]
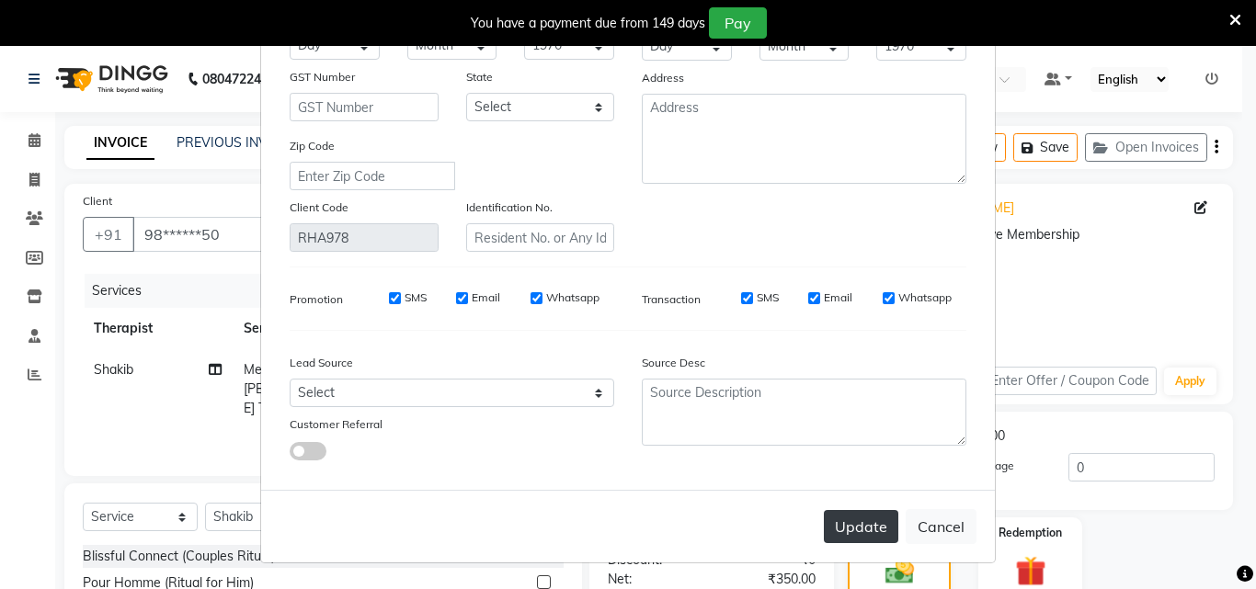
type input "9891448830"
click at [858, 522] on button "Update" at bounding box center [861, 526] width 74 height 33
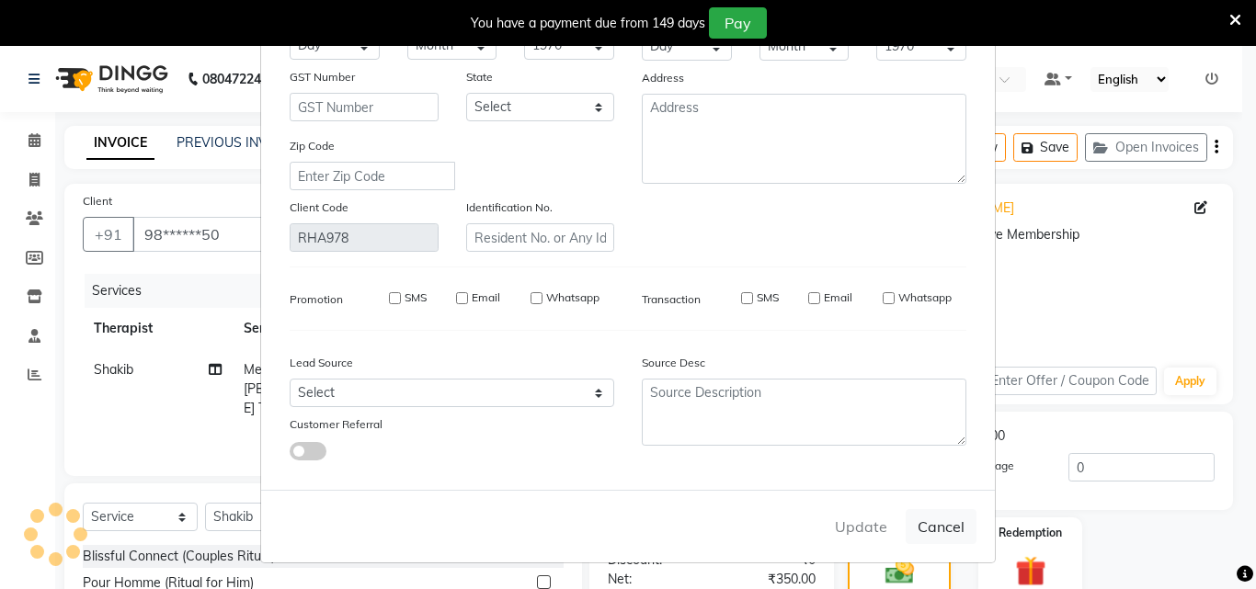
type input "98******30"
select select
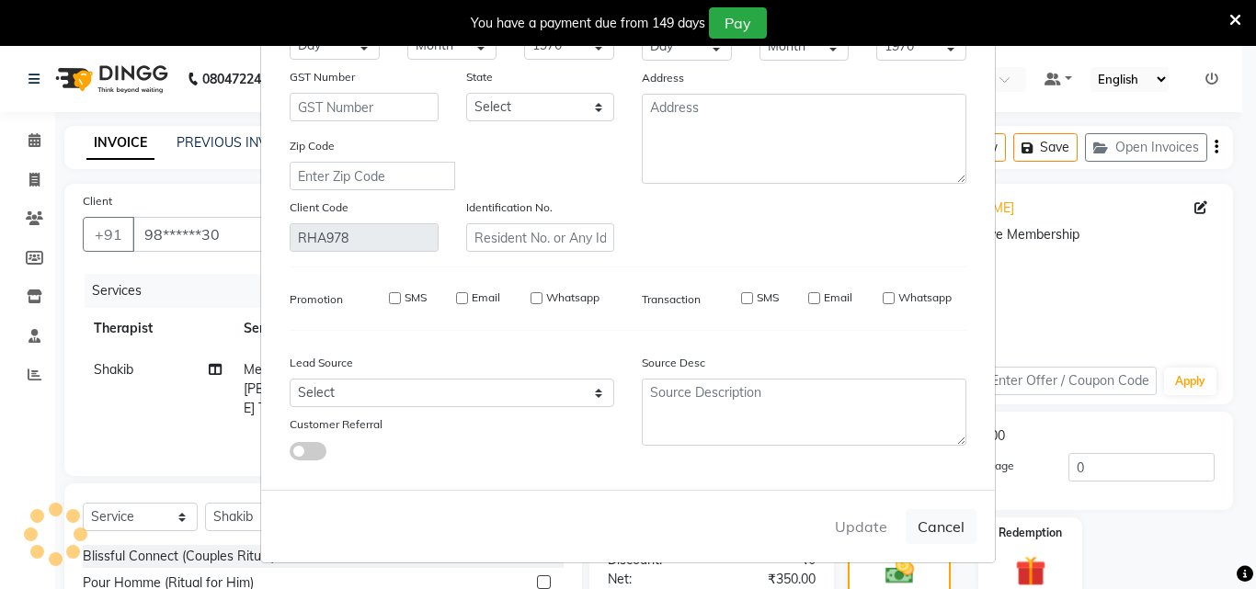
select select
checkbox input "false"
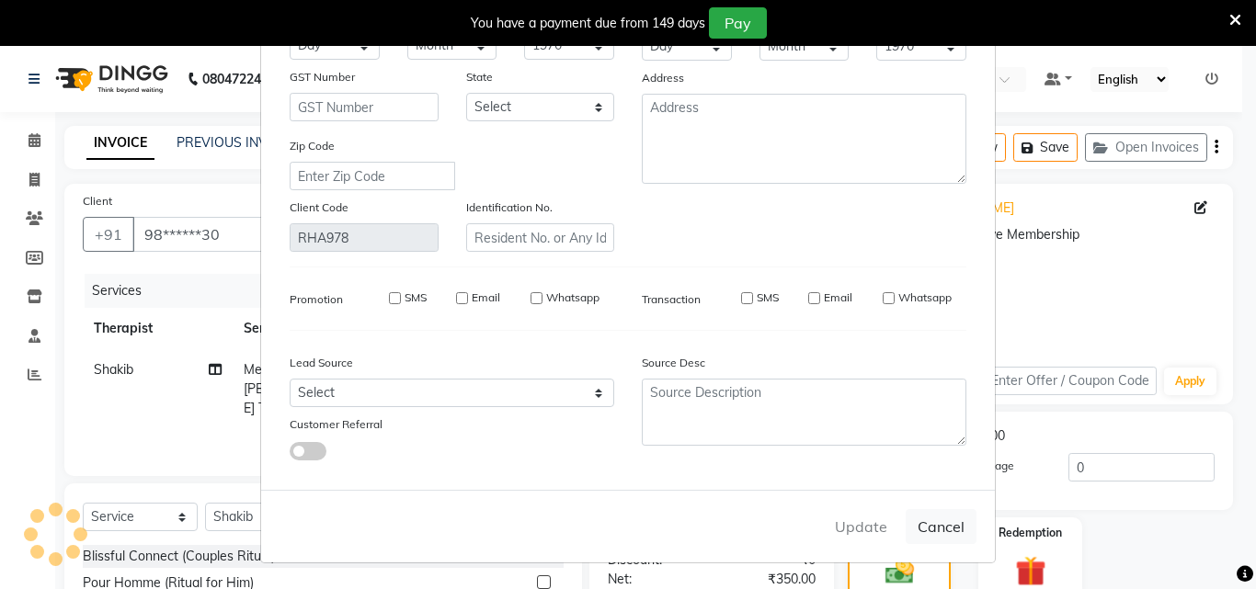
checkbox input "false"
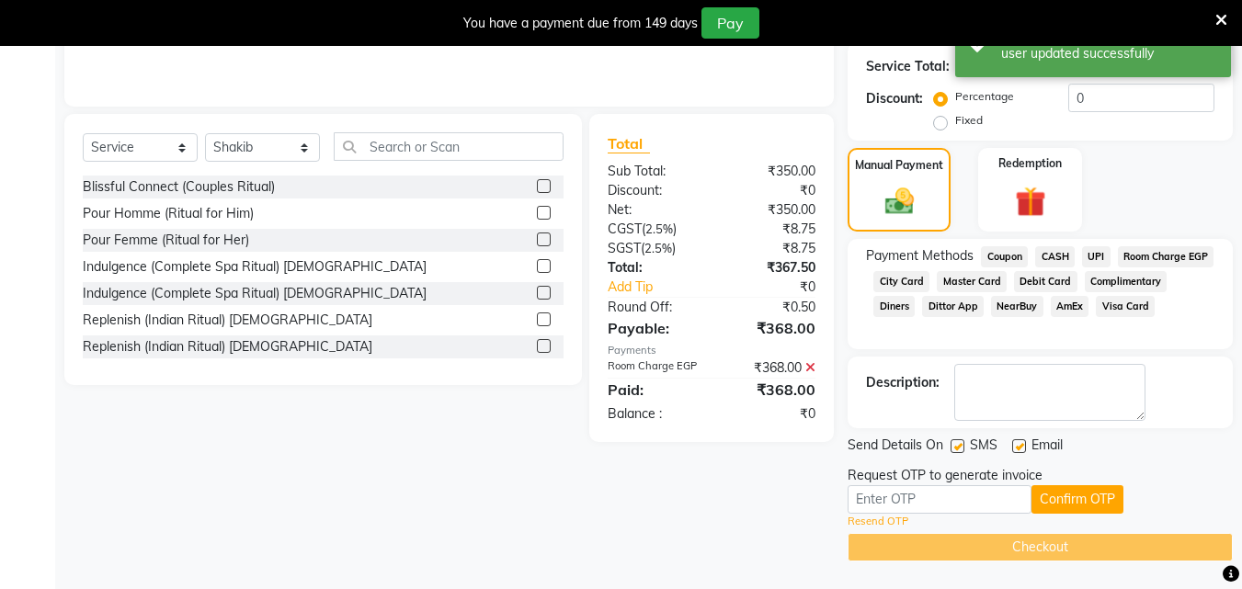
scroll to position [373, 0]
click at [1118, 268] on span "Room Charge EGP" at bounding box center [1166, 256] width 97 height 21
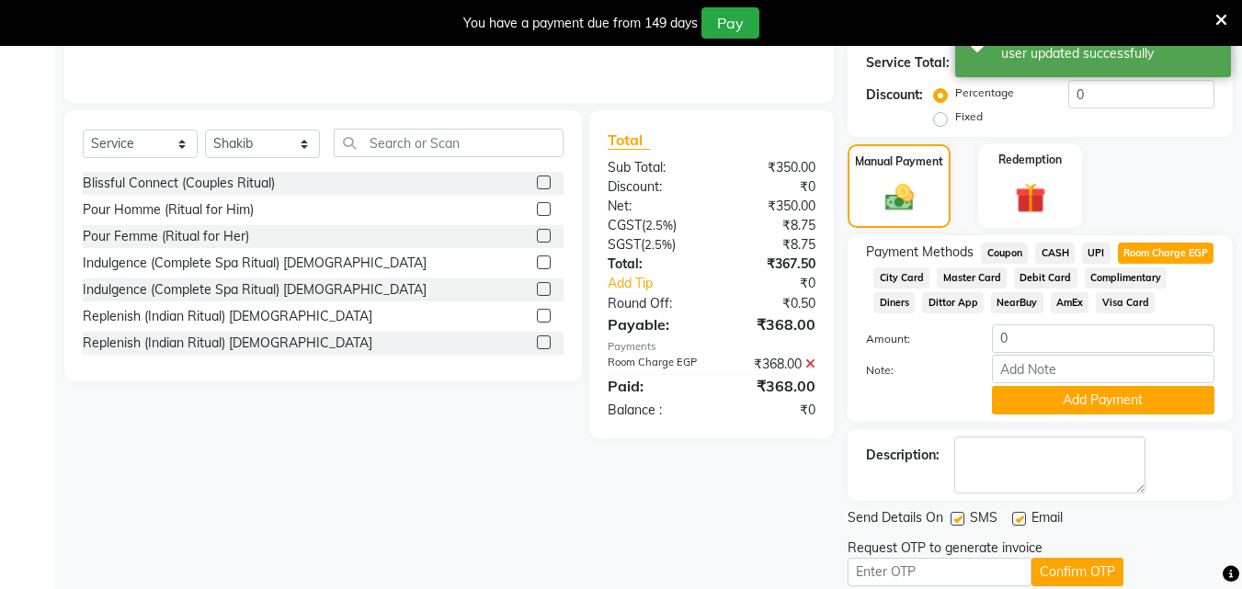
click at [805, 362] on div "₹368.00" at bounding box center [771, 364] width 118 height 19
click at [807, 362] on icon at bounding box center [811, 364] width 10 height 13
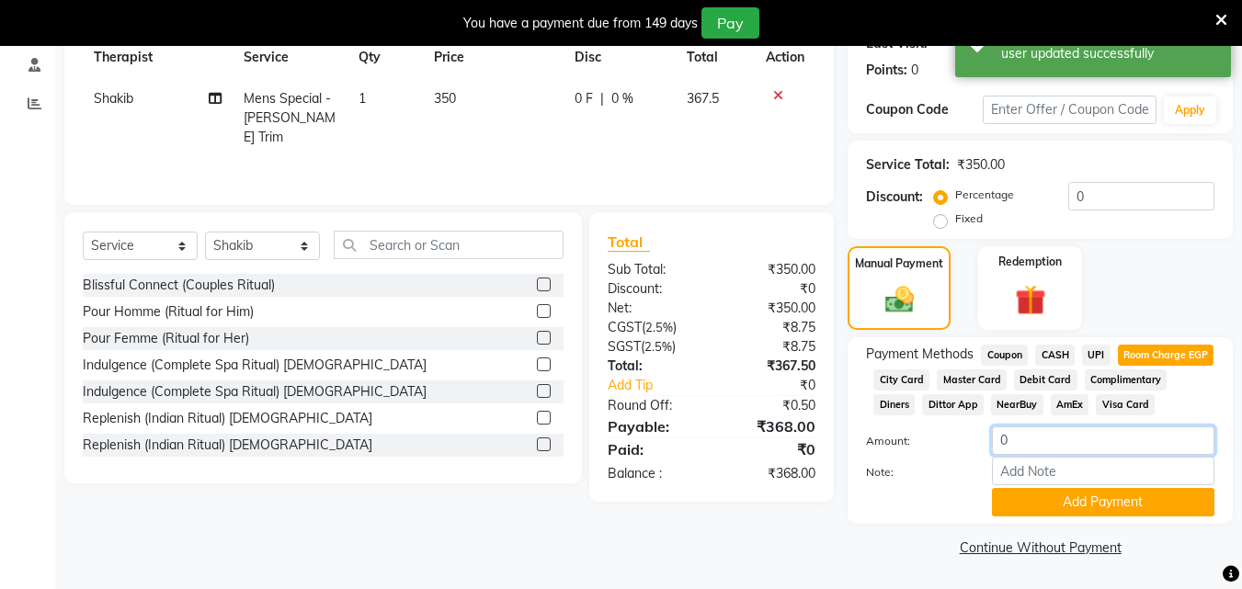
click at [1028, 445] on input "0" at bounding box center [1103, 441] width 223 height 29
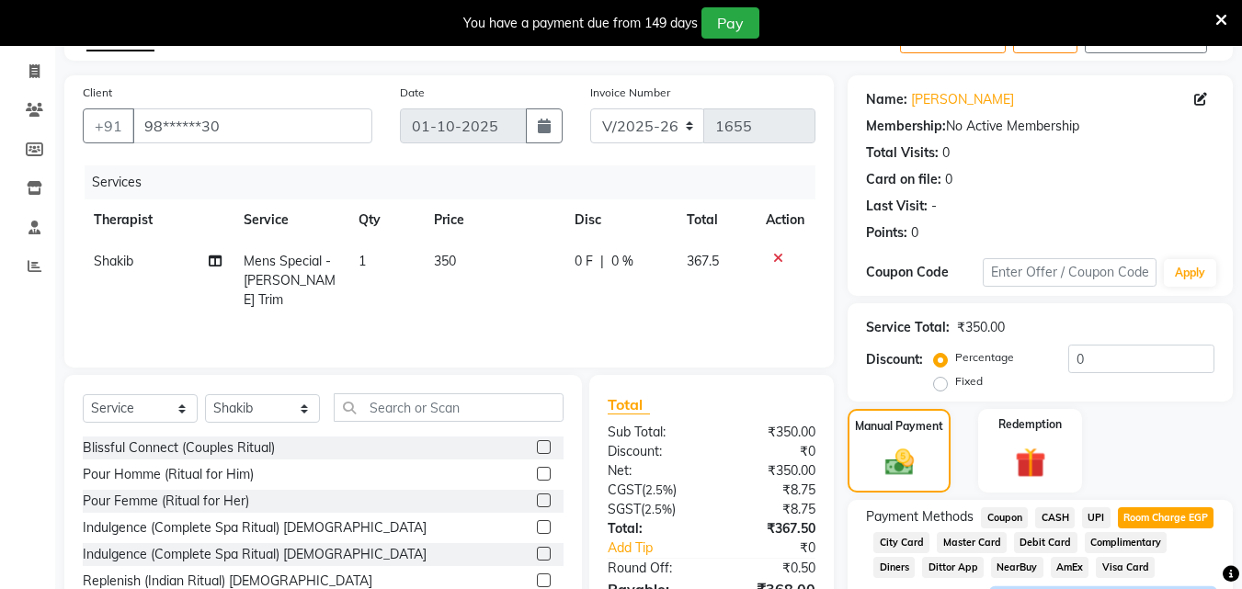
scroll to position [20, 0]
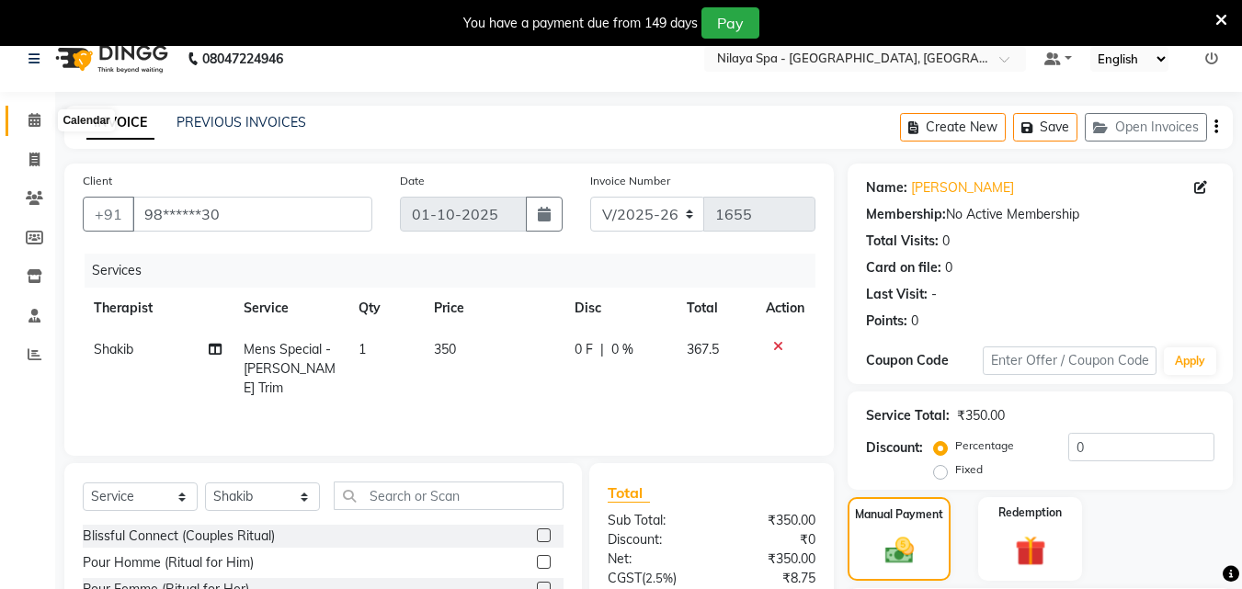
click at [40, 122] on icon at bounding box center [35, 120] width 12 height 14
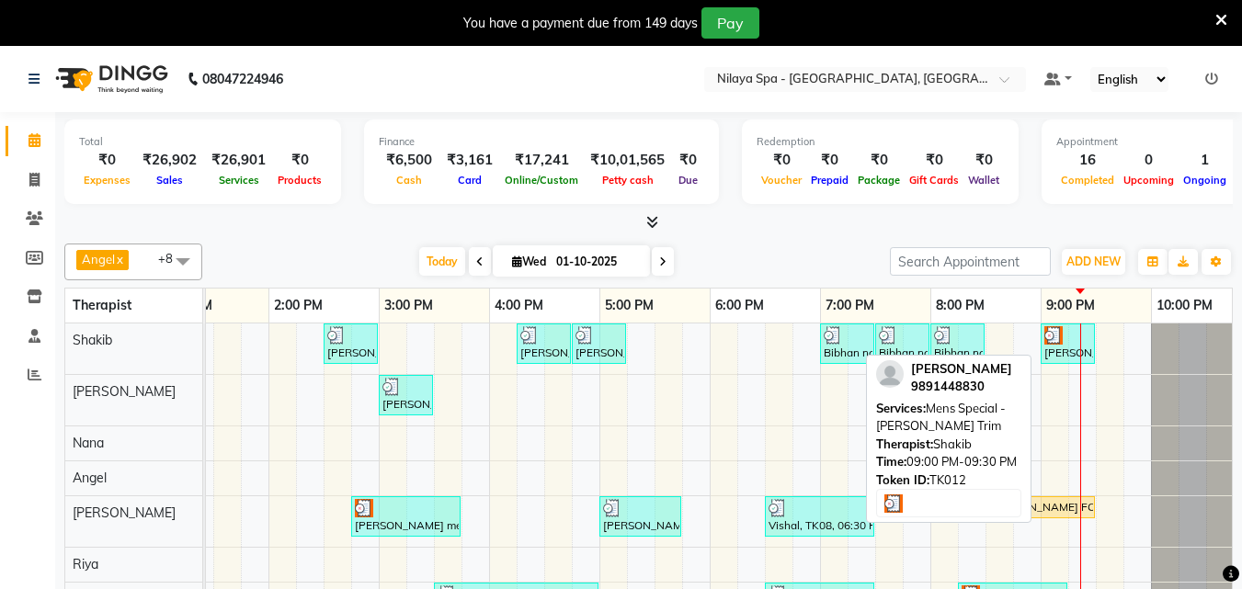
click at [1059, 339] on img at bounding box center [1054, 335] width 18 height 18
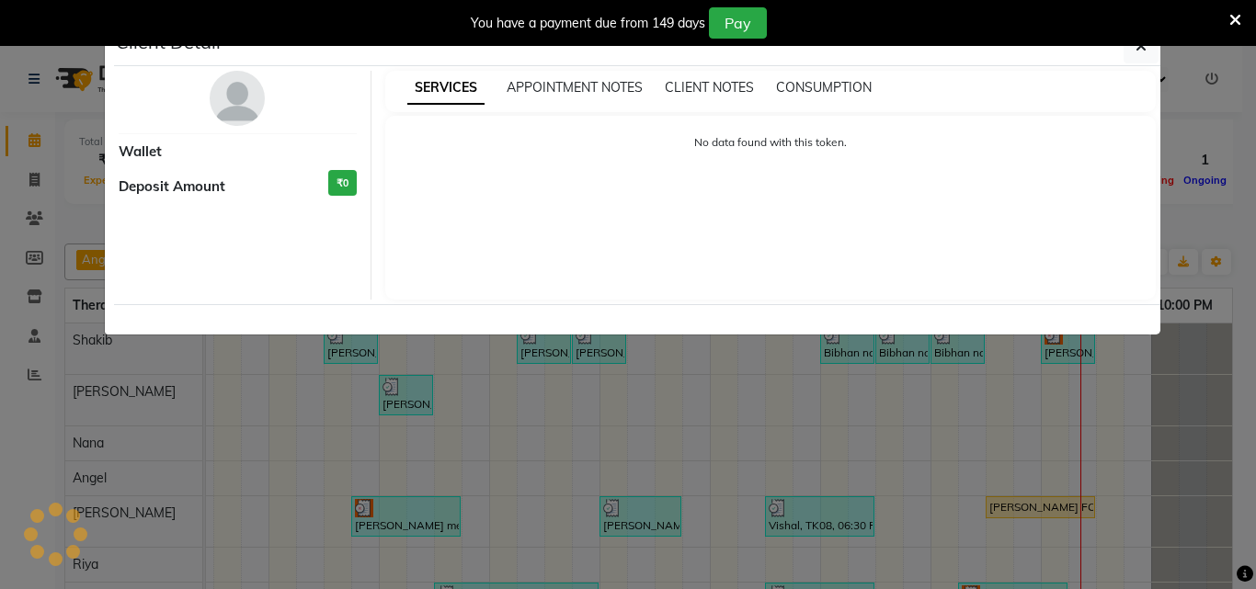
select select "3"
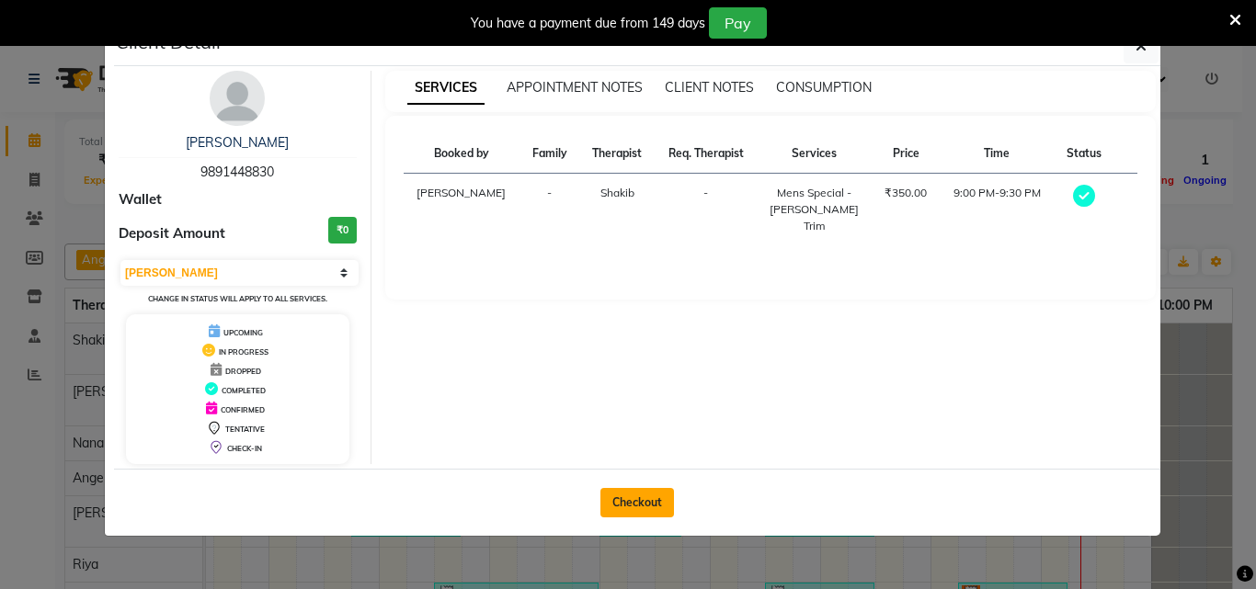
click at [650, 502] on button "Checkout" at bounding box center [638, 502] width 74 height 29
select select "service"
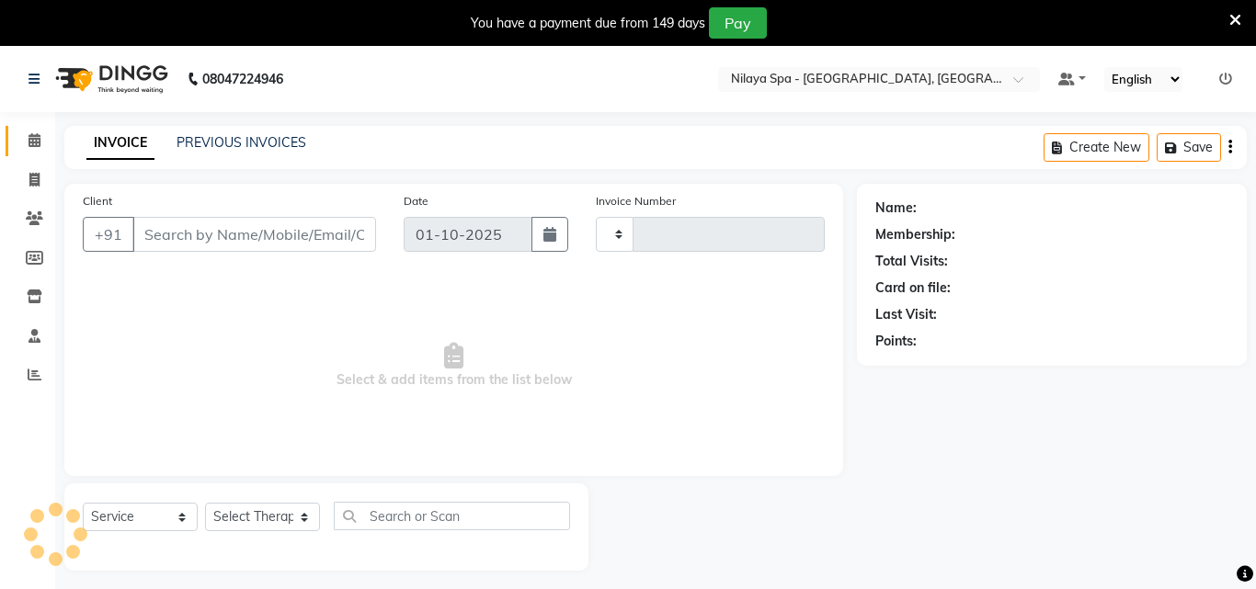
type input "1655"
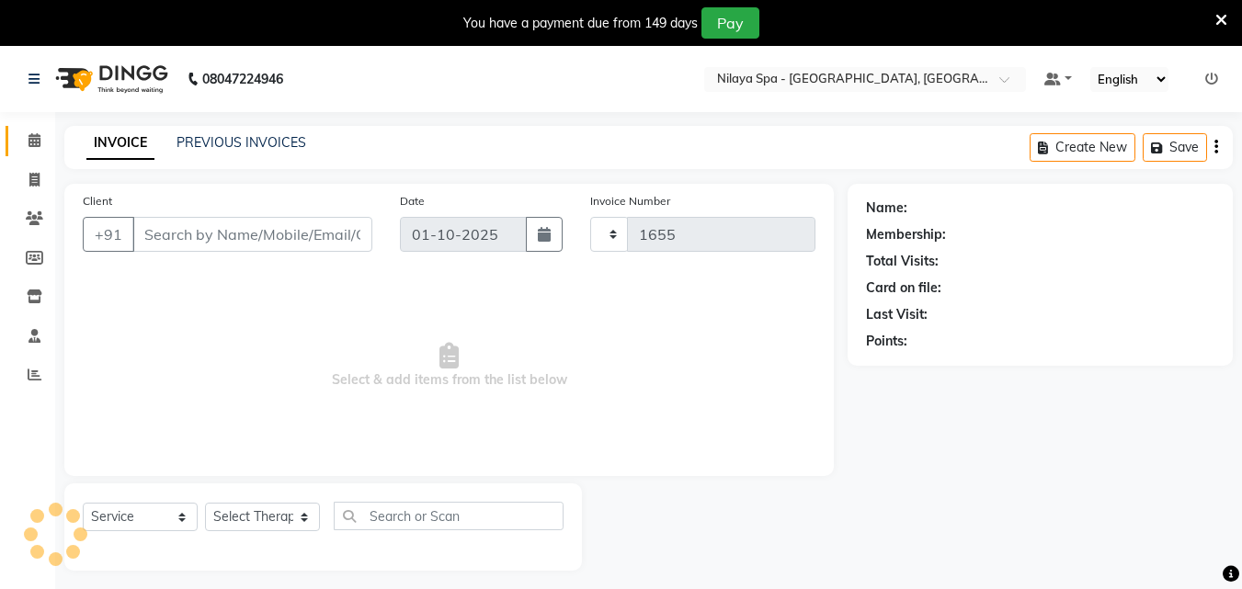
select select "8066"
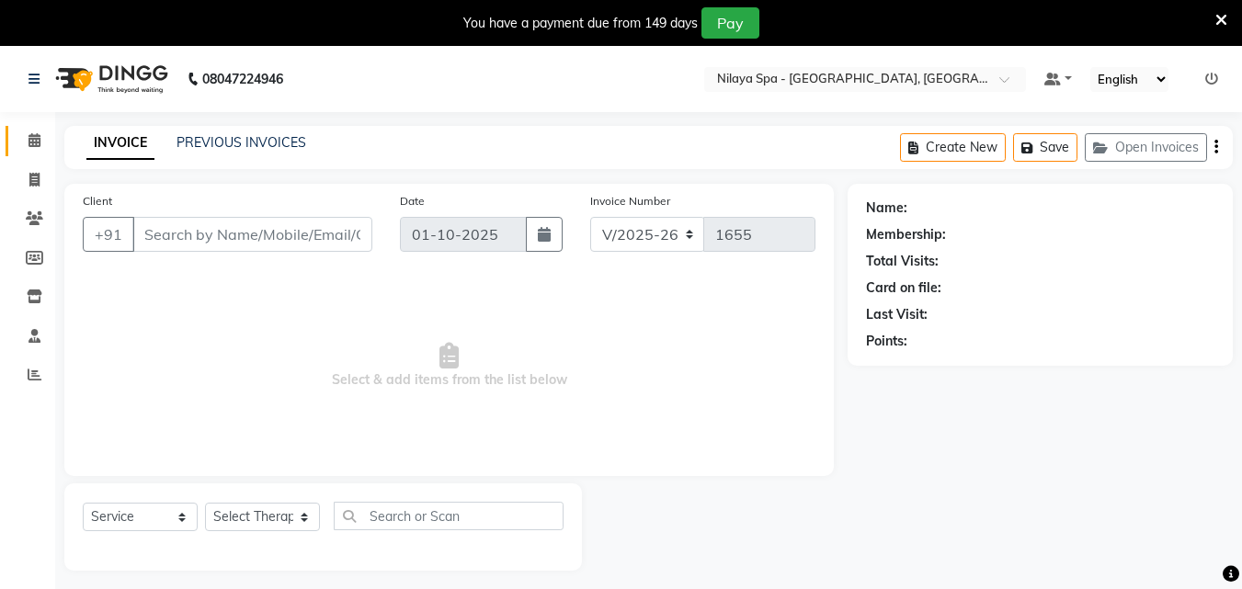
type input "98******30"
select select "78958"
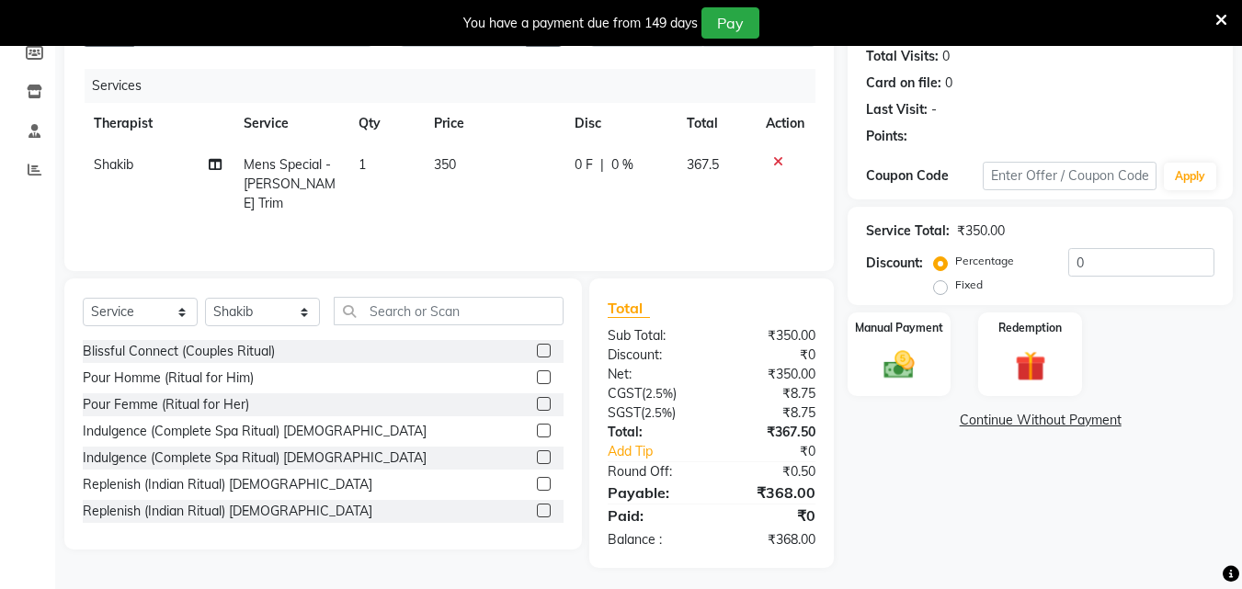
scroll to position [212, 0]
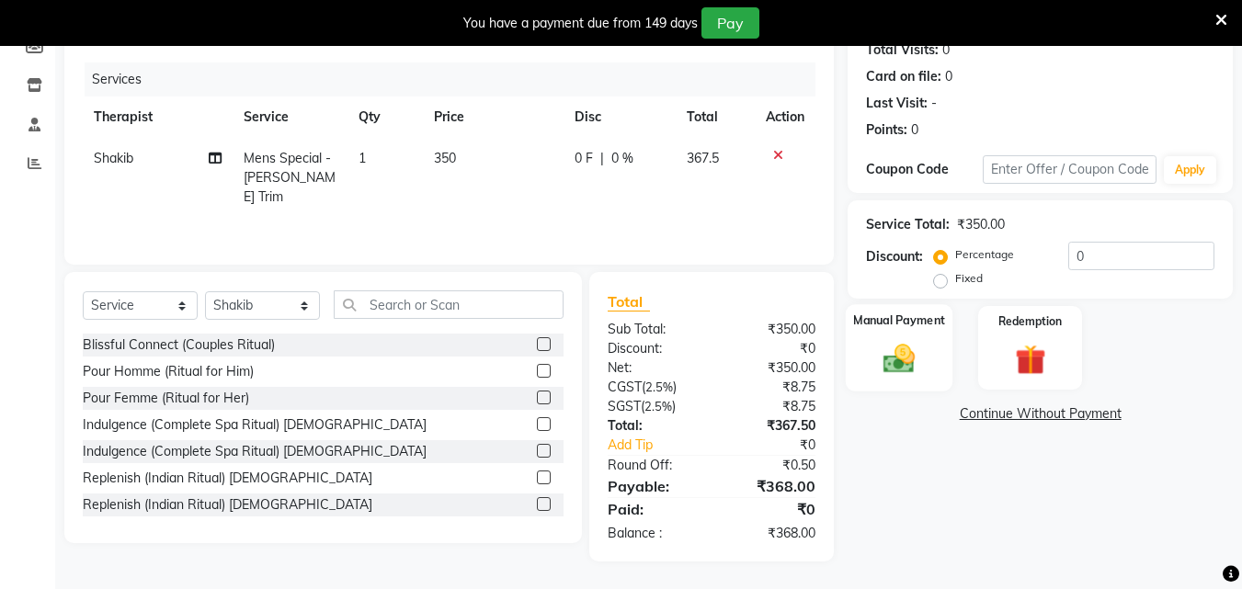
click at [915, 363] on img at bounding box center [900, 358] width 52 height 37
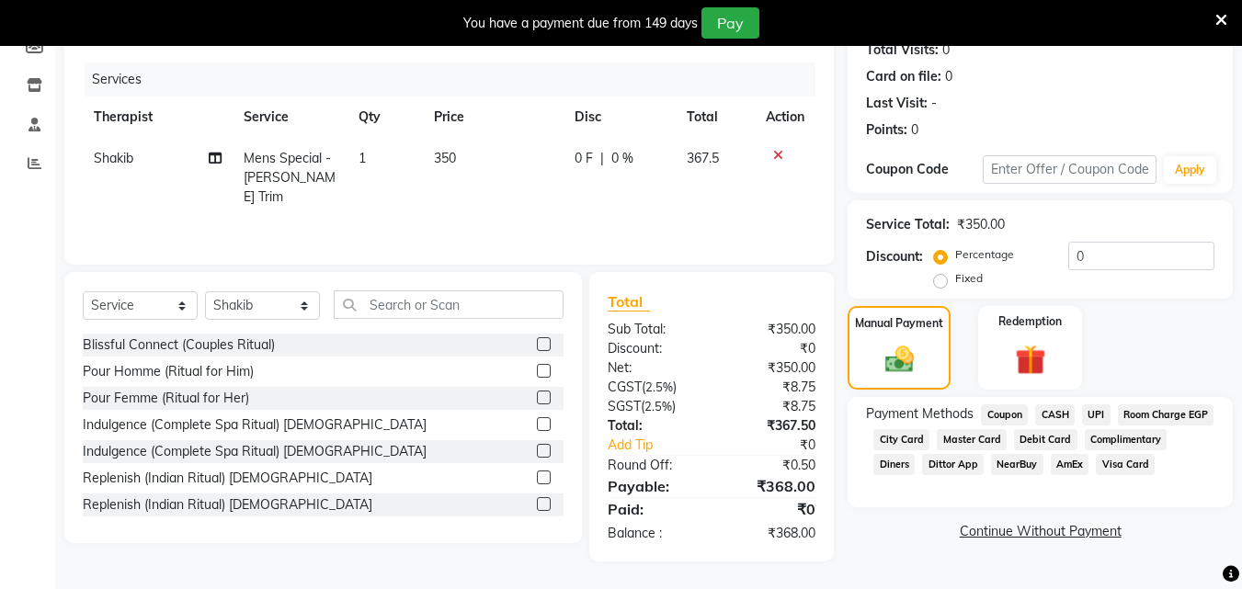
click at [1118, 426] on span "Room Charge EGP" at bounding box center [1166, 415] width 97 height 21
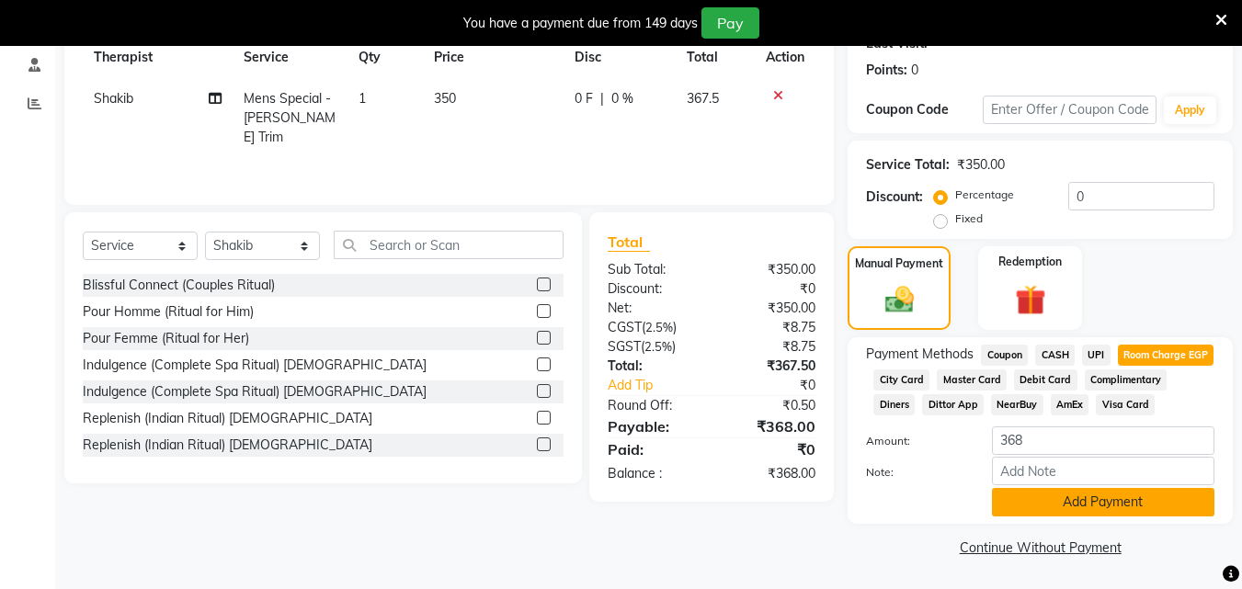
click at [1027, 501] on button "Add Payment" at bounding box center [1103, 502] width 223 height 29
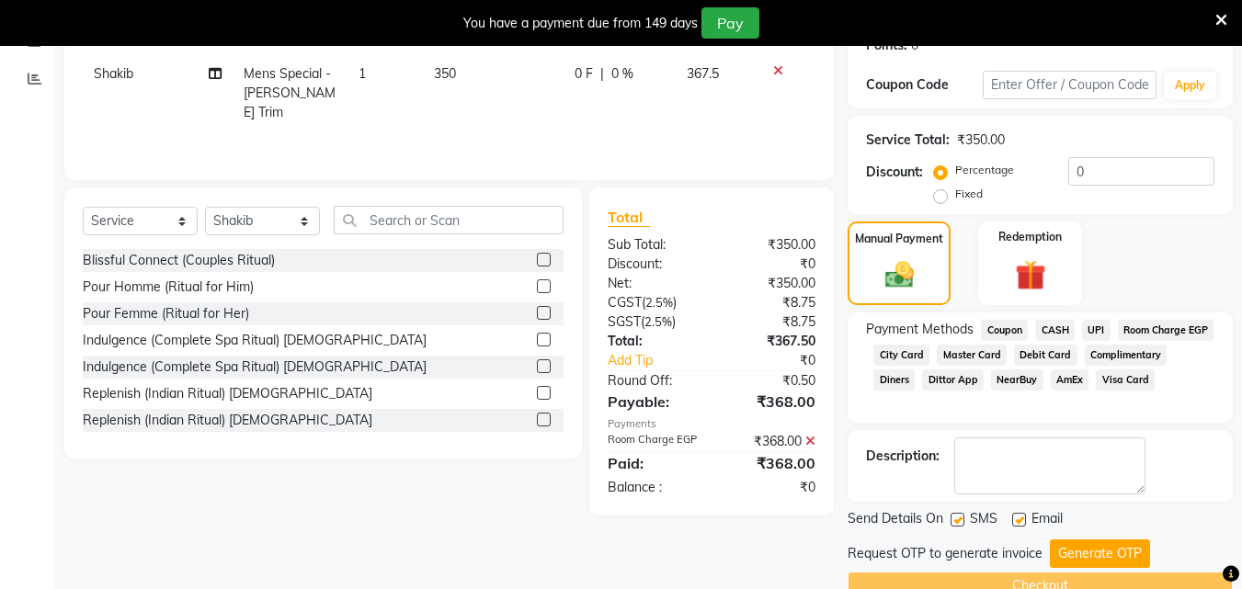
scroll to position [338, 0]
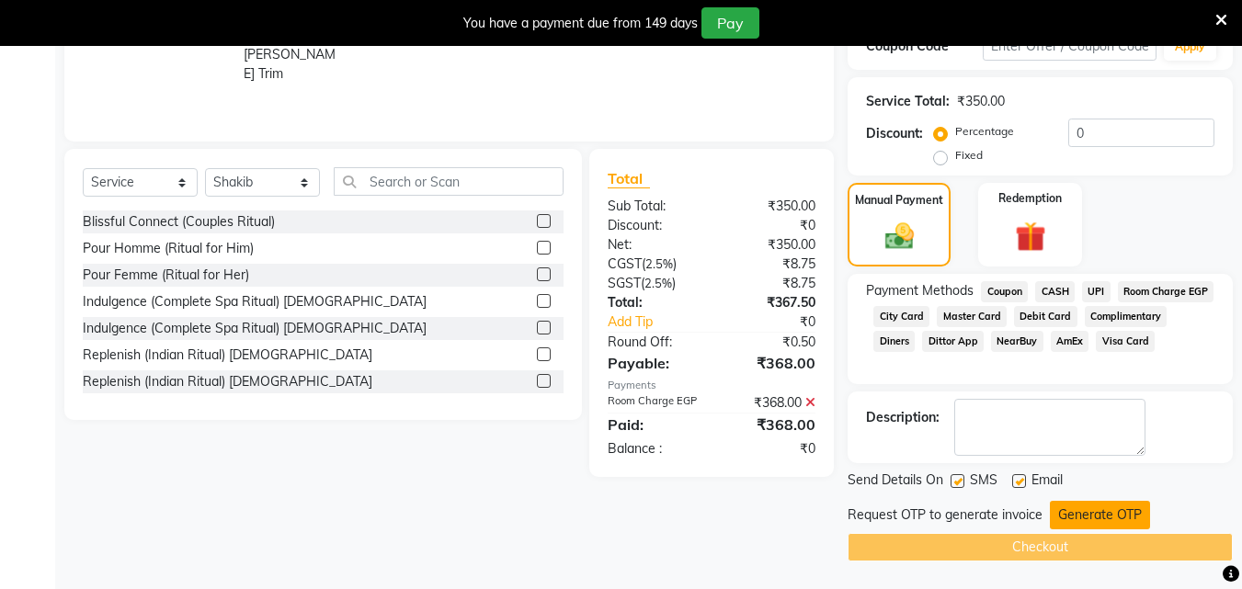
click at [1062, 507] on button "Generate OTP" at bounding box center [1100, 515] width 100 height 29
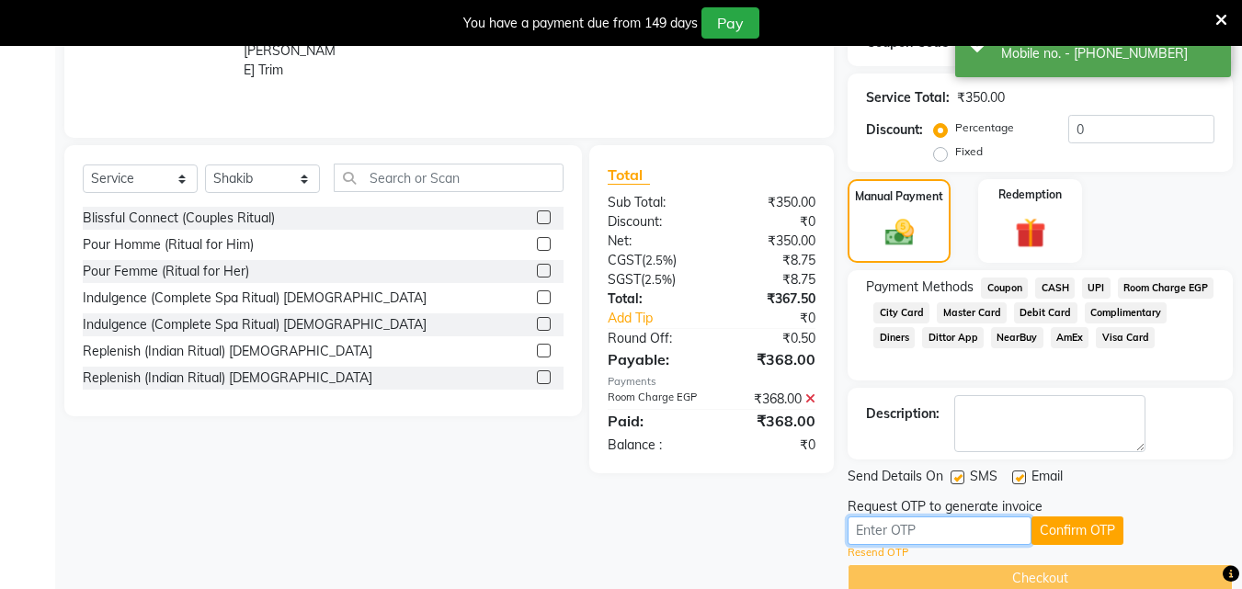
click at [874, 530] on input "text" at bounding box center [940, 531] width 184 height 29
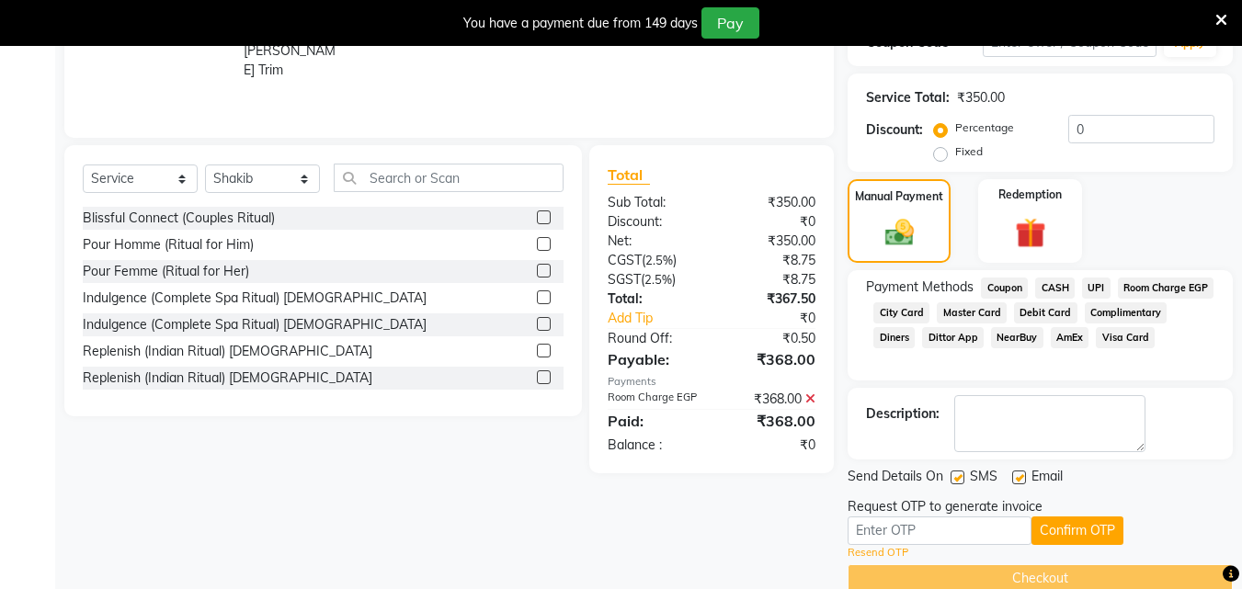
click at [849, 448] on div "Description:" at bounding box center [1040, 424] width 385 height 72
click at [887, 542] on input "text" at bounding box center [940, 531] width 184 height 29
type input "3366"
click at [1060, 537] on button "Confirm OTP" at bounding box center [1078, 531] width 92 height 29
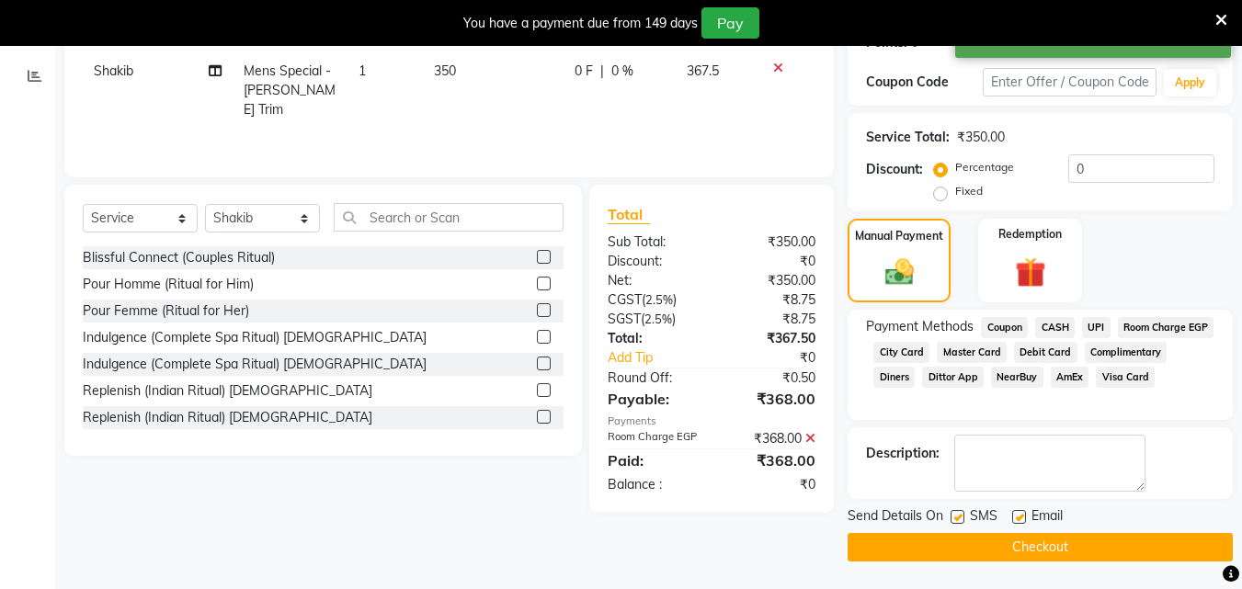
scroll to position [303, 0]
click at [1057, 543] on button "Checkout" at bounding box center [1040, 547] width 385 height 29
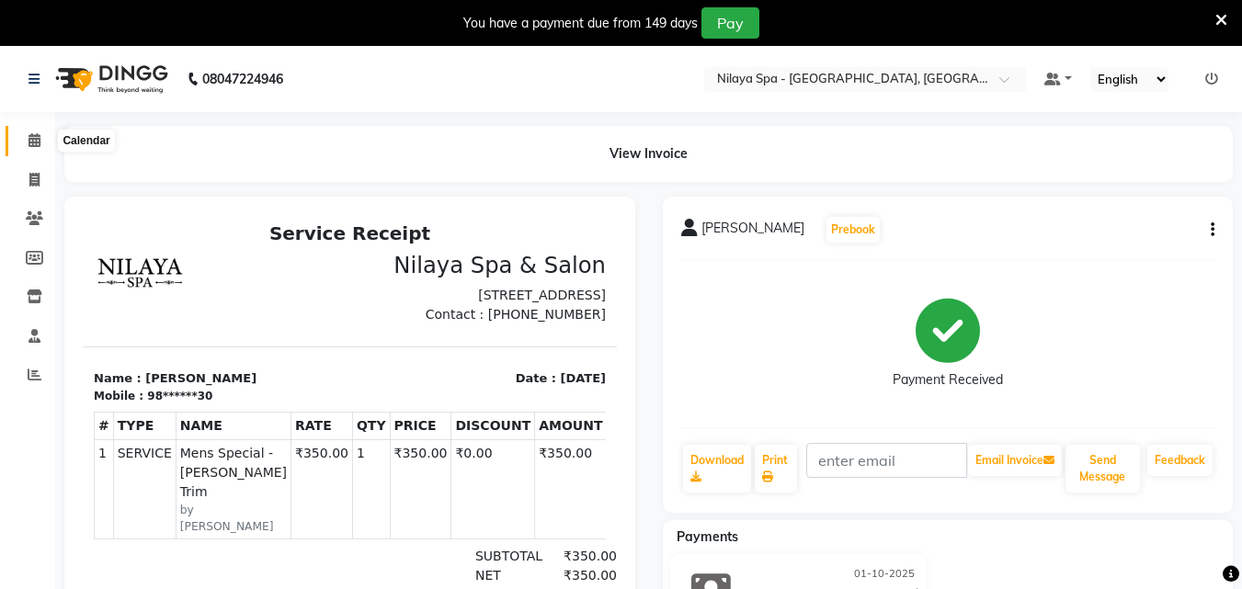
click at [36, 143] on icon at bounding box center [35, 140] width 12 height 14
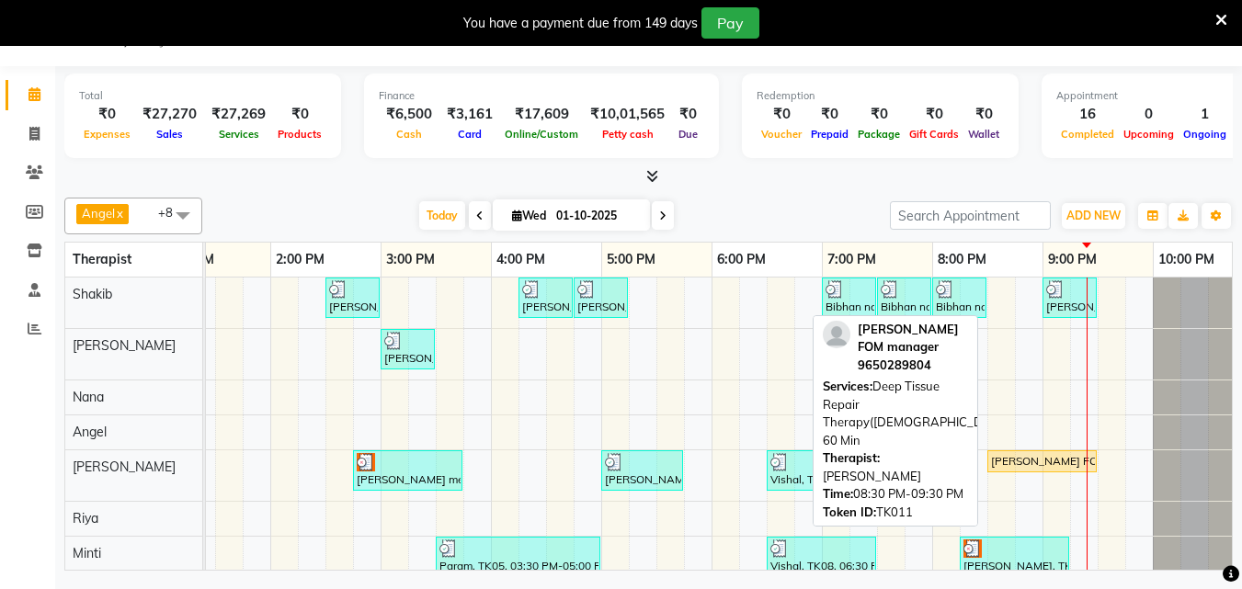
scroll to position [83, 0]
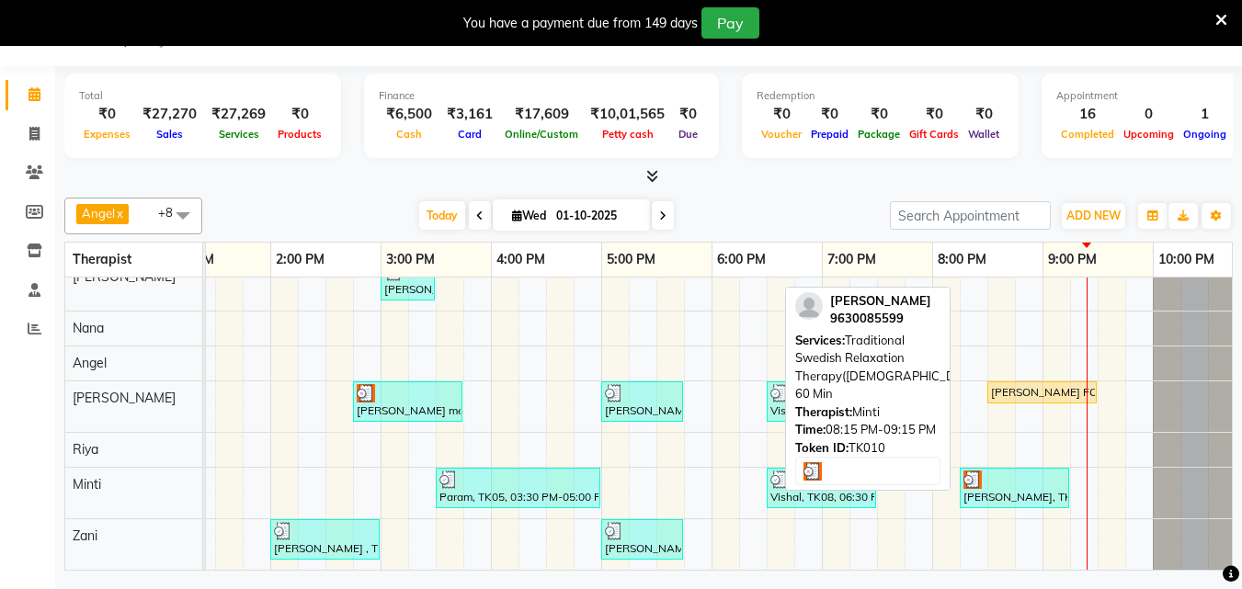
click at [1037, 483] on div "[PERSON_NAME], TK10, 08:15 PM-09:15 PM, Traditional Swedish Relaxation Therapy(…" at bounding box center [1015, 488] width 106 height 35
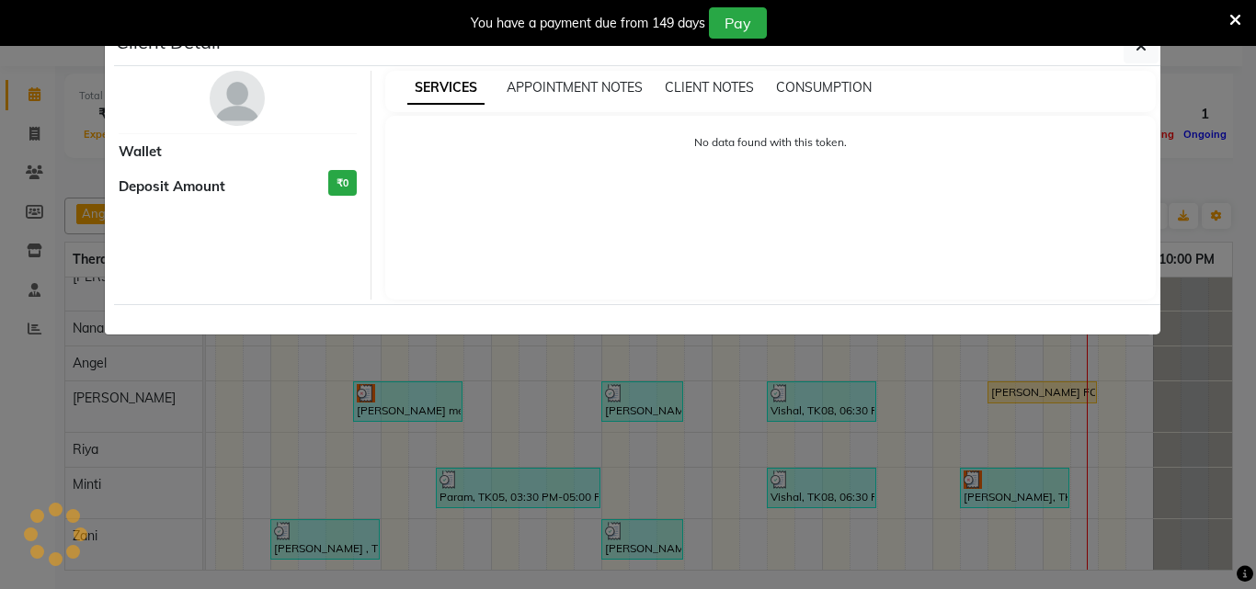
select select "3"
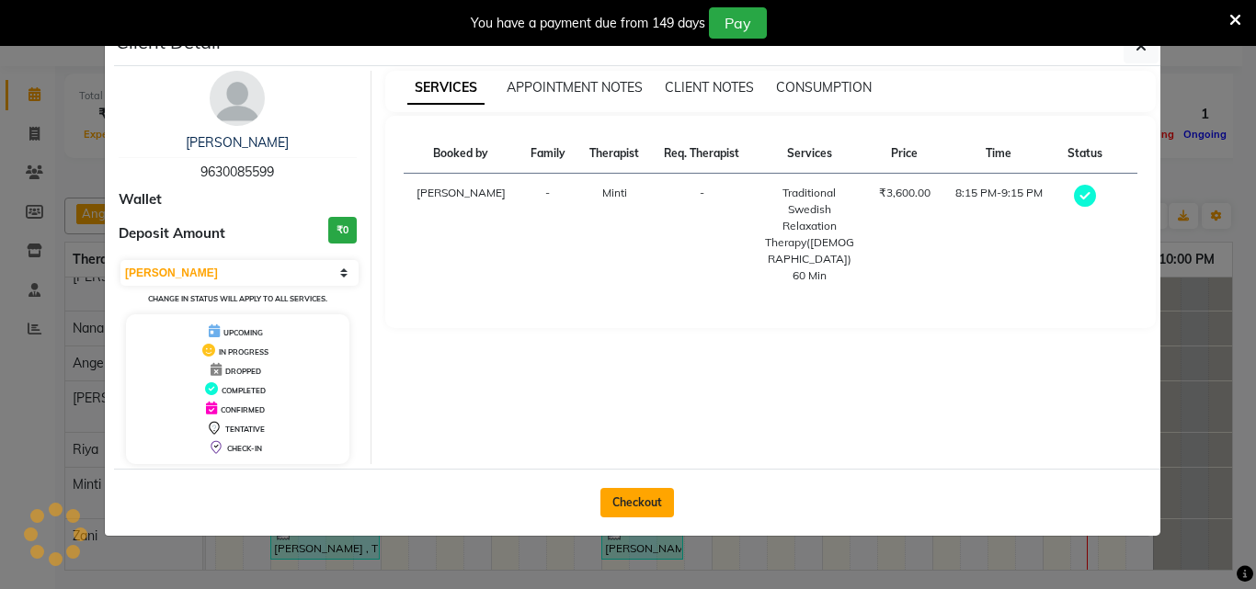
click at [641, 507] on button "Checkout" at bounding box center [638, 502] width 74 height 29
select select "service"
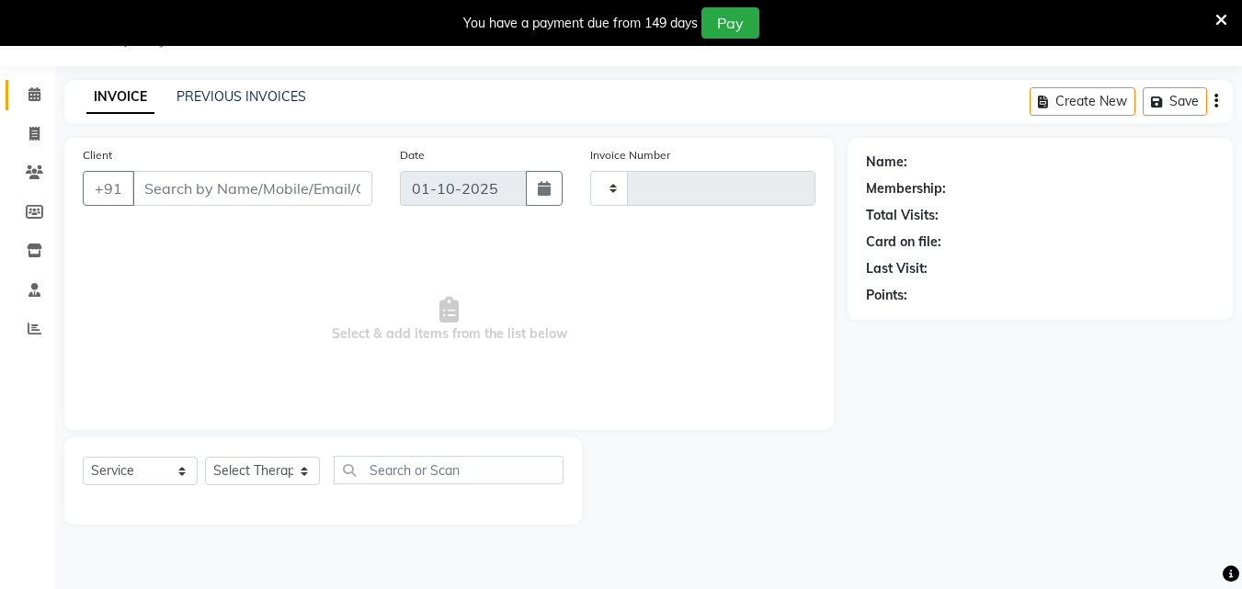
type input "1656"
select select "8066"
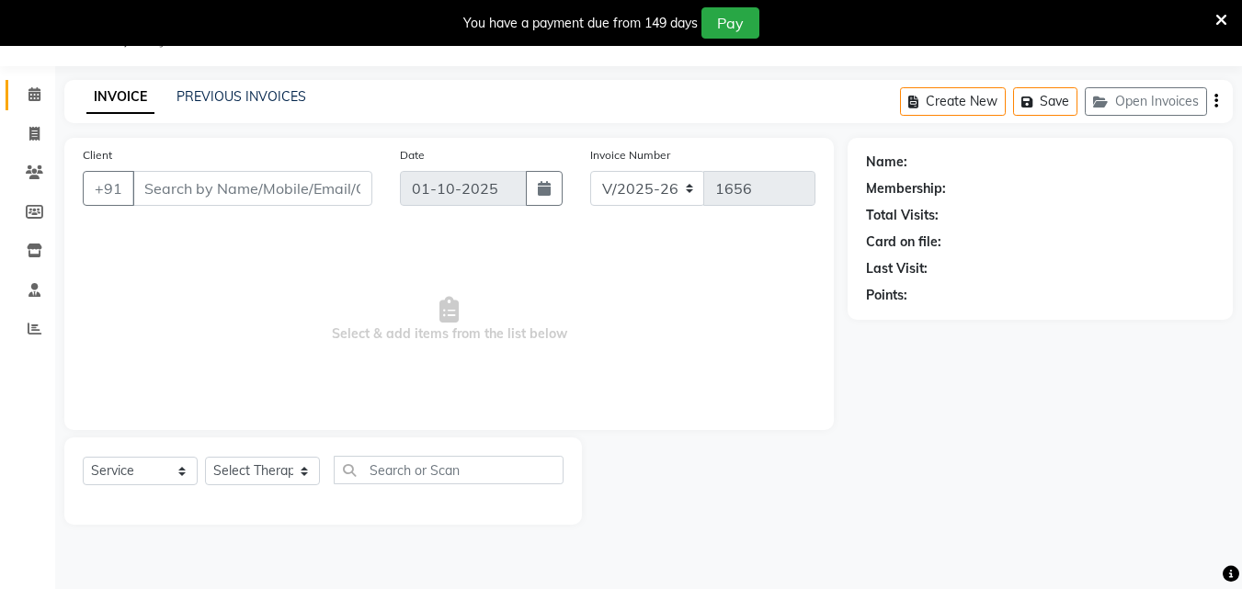
type input "96******99"
select select "90192"
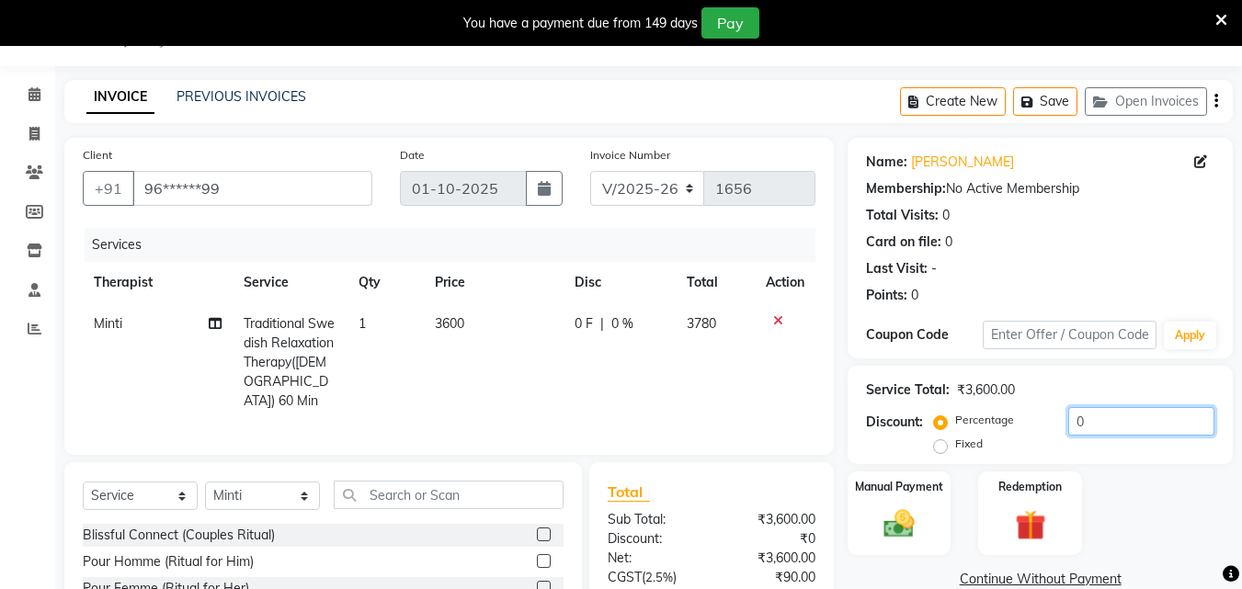
click at [1116, 418] on input "0" at bounding box center [1142, 421] width 146 height 29
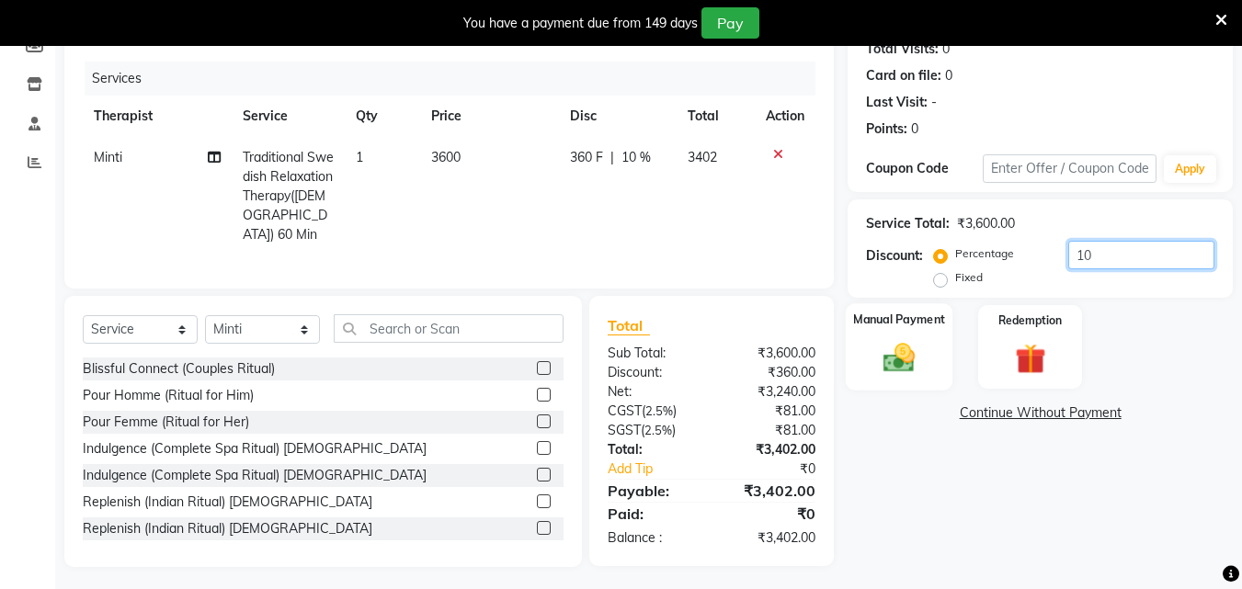
type input "10"
click at [912, 368] on img at bounding box center [900, 357] width 52 height 37
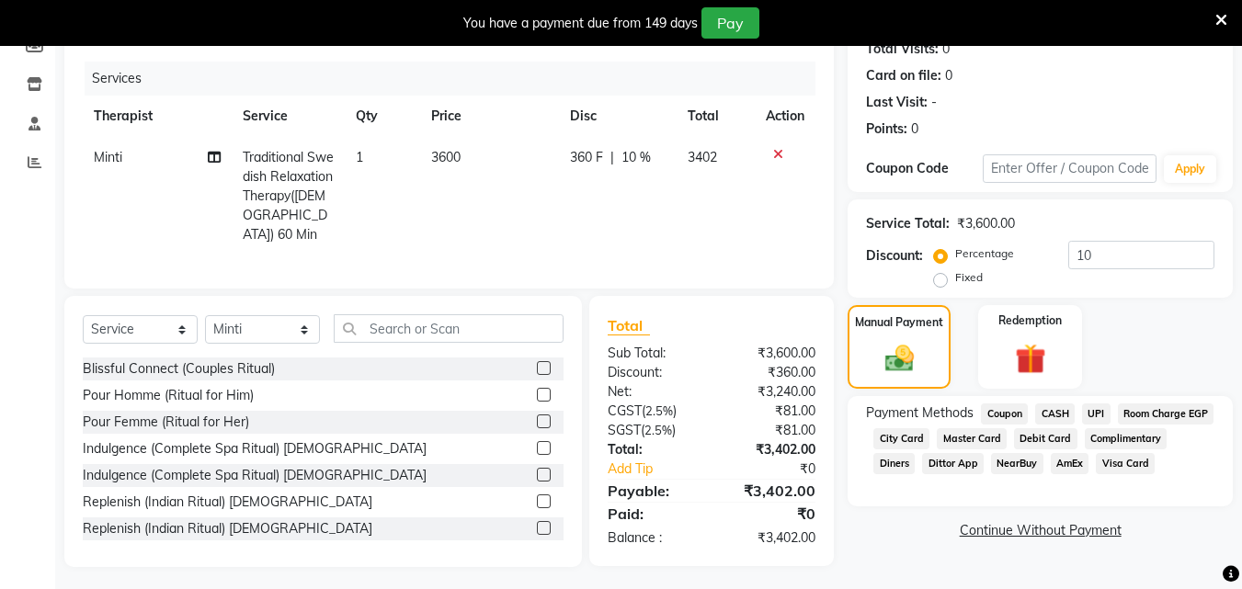
click at [1007, 443] on span "Master Card" at bounding box center [972, 439] width 70 height 21
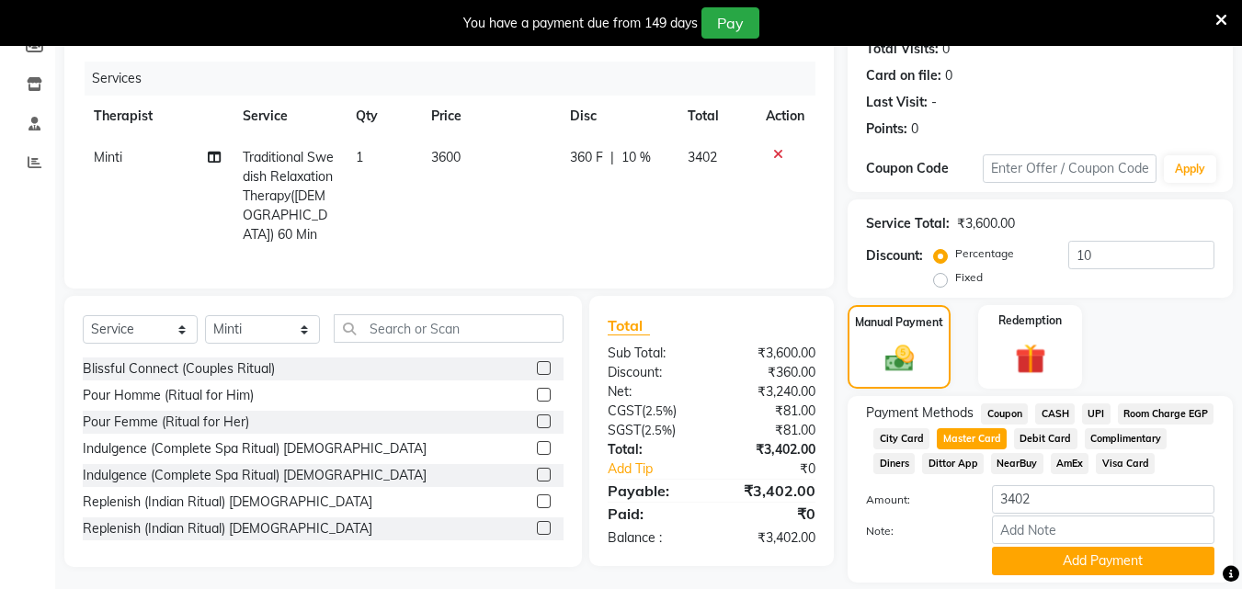
scroll to position [296, 0]
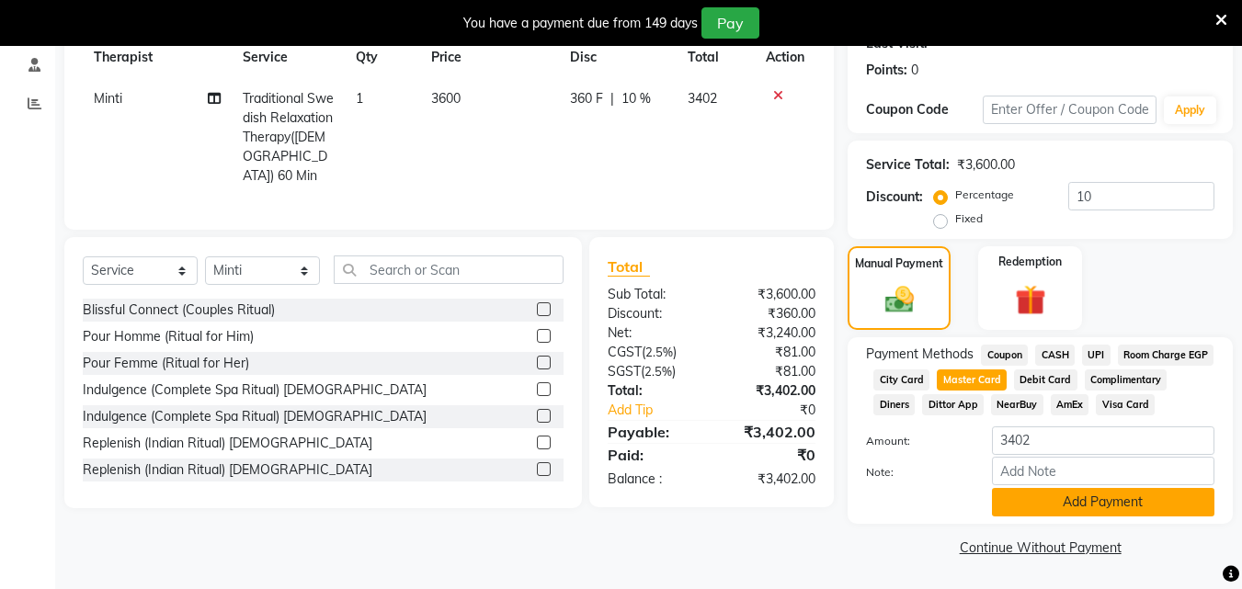
click at [1064, 494] on button "Add Payment" at bounding box center [1103, 502] width 223 height 29
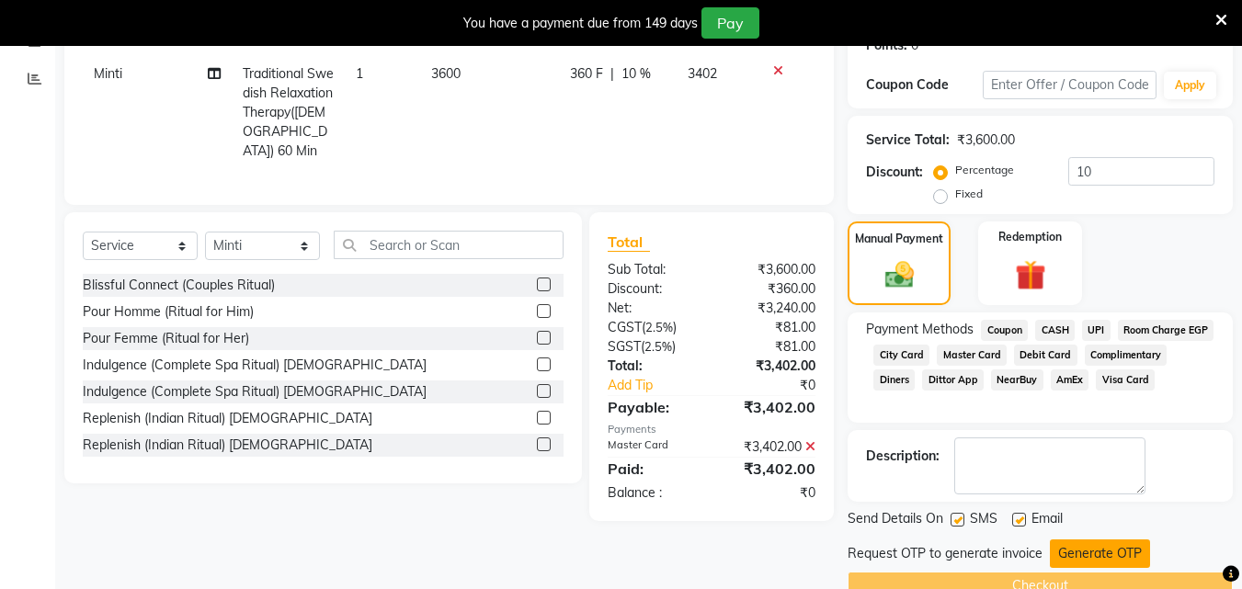
click at [1077, 560] on button "Generate OTP" at bounding box center [1100, 554] width 100 height 29
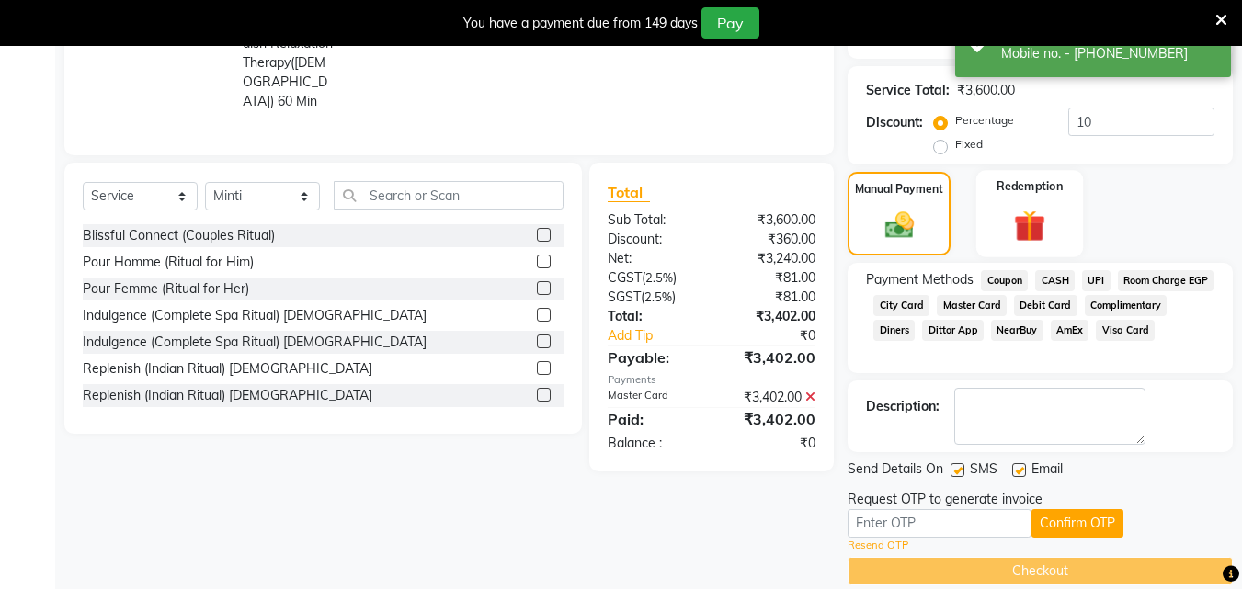
scroll to position [373, 0]
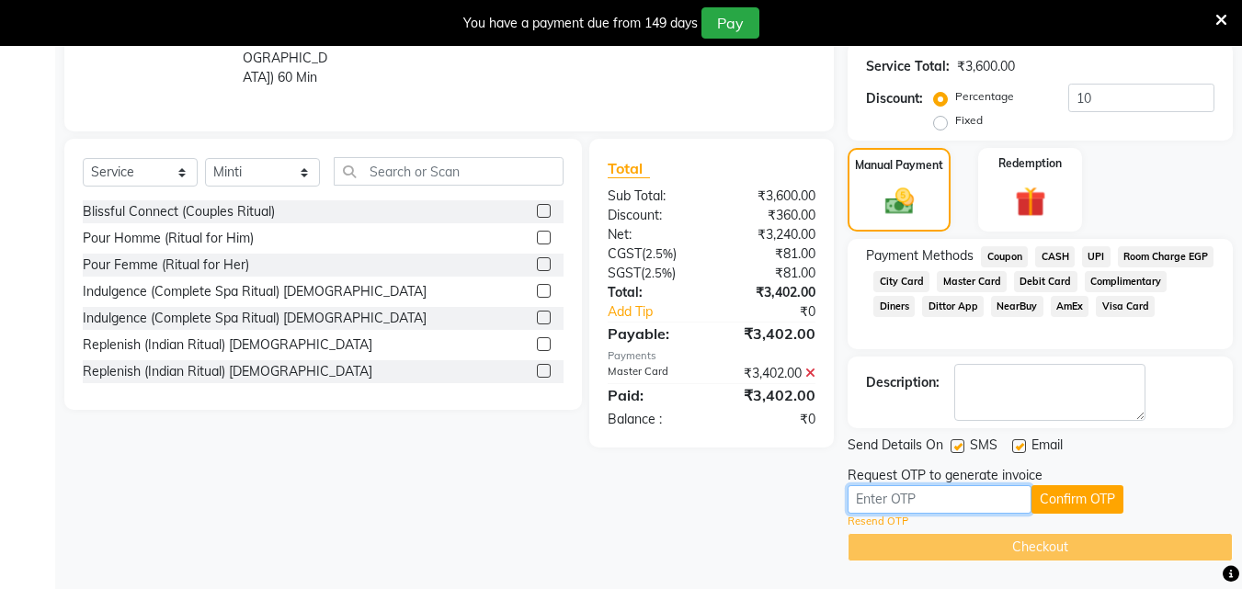
click at [897, 498] on input "text" at bounding box center [940, 500] width 184 height 29
type input "1315"
click at [1088, 508] on button "Confirm OTP" at bounding box center [1078, 500] width 92 height 29
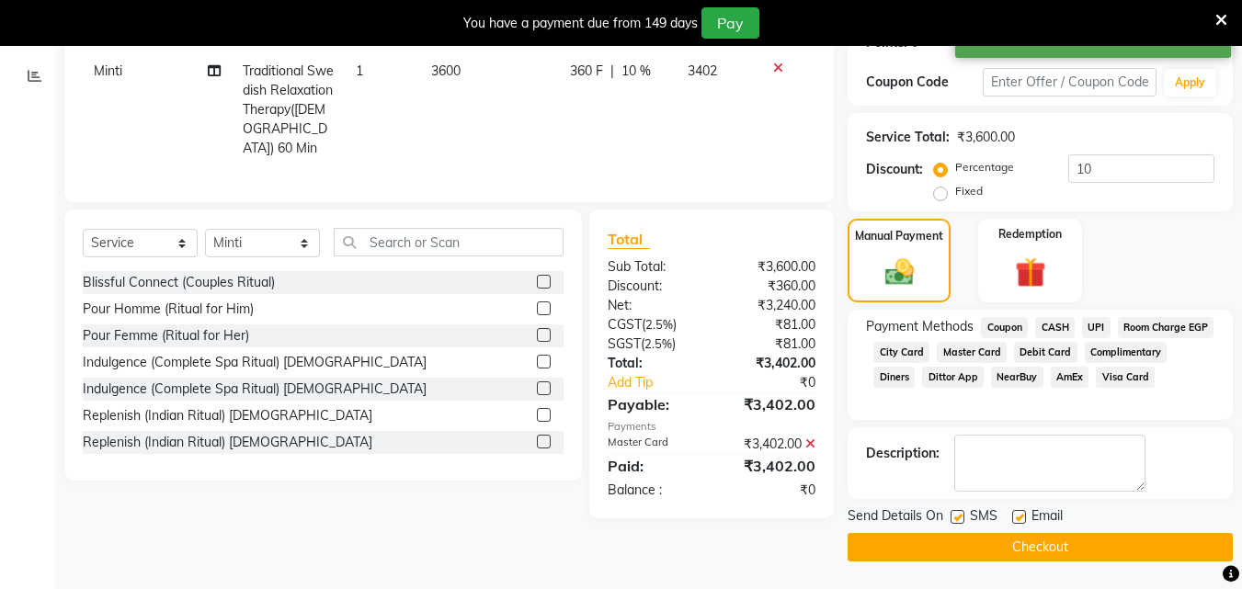
click at [1077, 539] on button "Checkout" at bounding box center [1040, 547] width 385 height 29
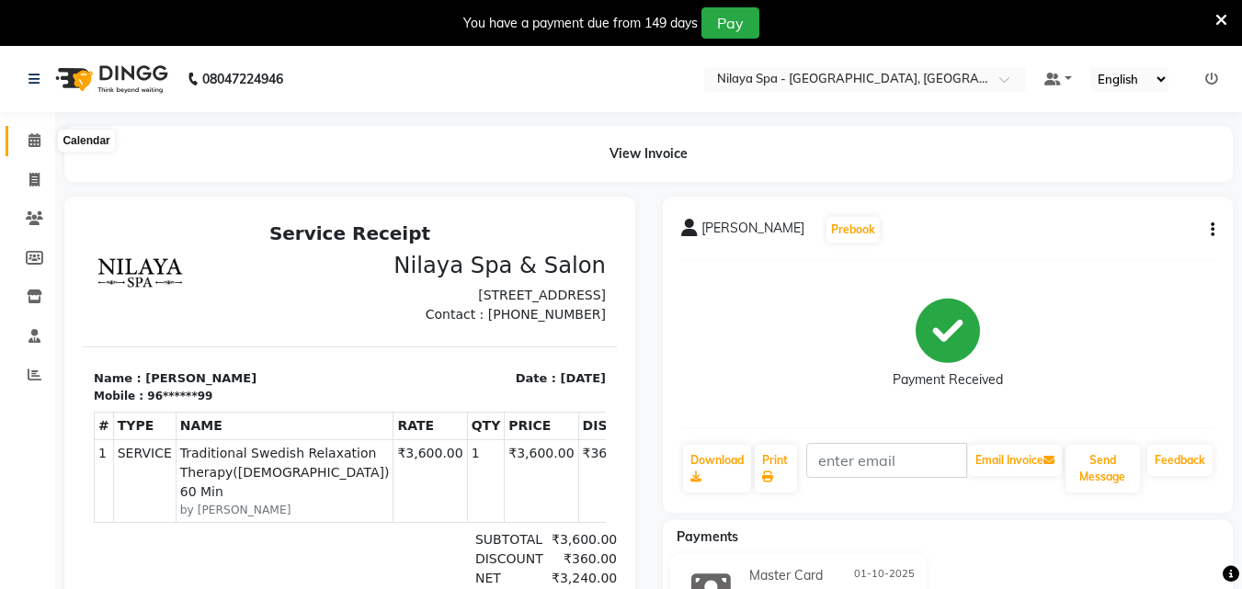
click at [37, 146] on icon at bounding box center [35, 140] width 12 height 14
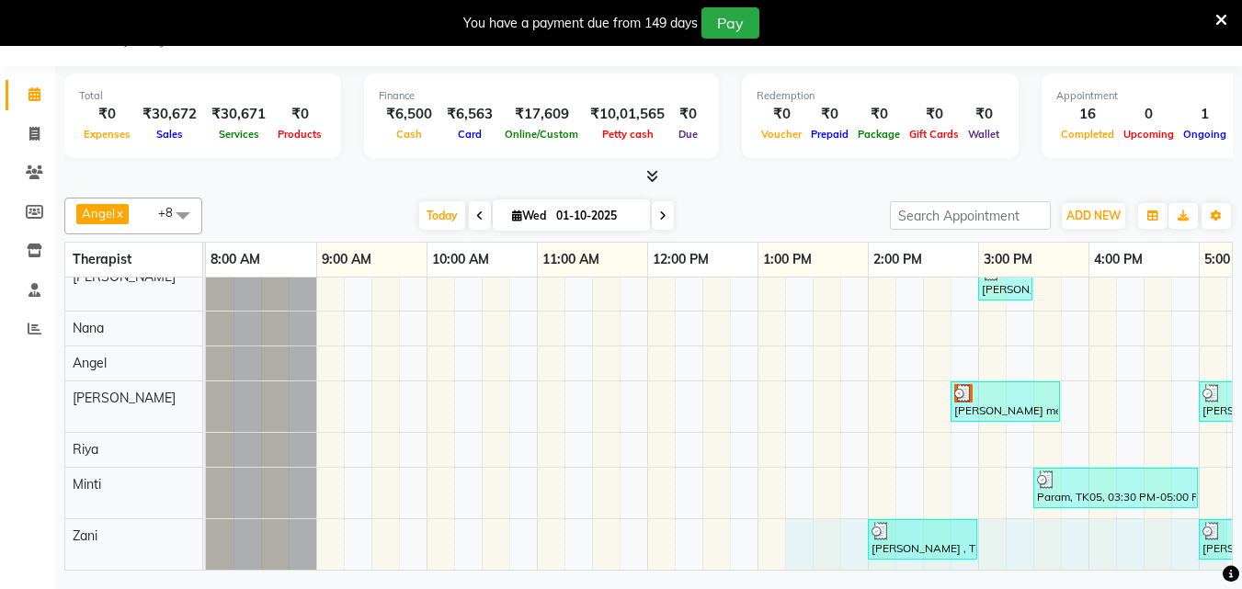
scroll to position [0, 17]
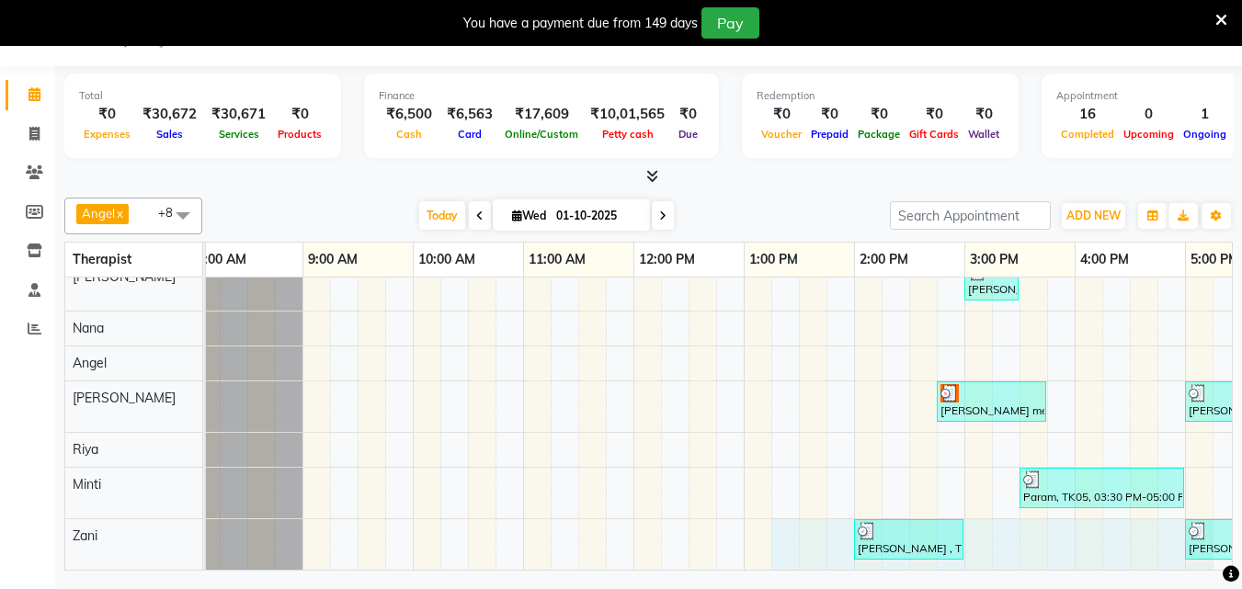
drag, startPoint x: 787, startPoint y: 555, endPoint x: 1173, endPoint y: 553, distance: 386.3
click at [1196, 547] on div "Vikram Aaditya , TK03, 02:30 PM-03:00 PM, Hair Care - Therapies - Hair Cut (Wit…" at bounding box center [1017, 389] width 1655 height 361
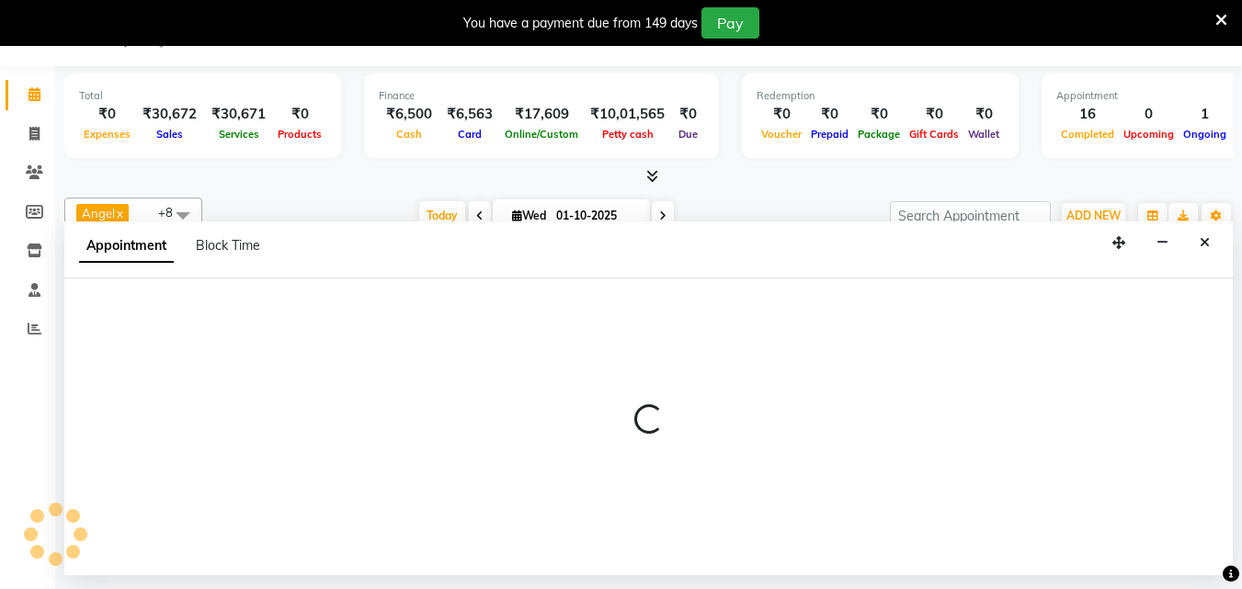
select select "90193"
select select "795"
select select "tentative"
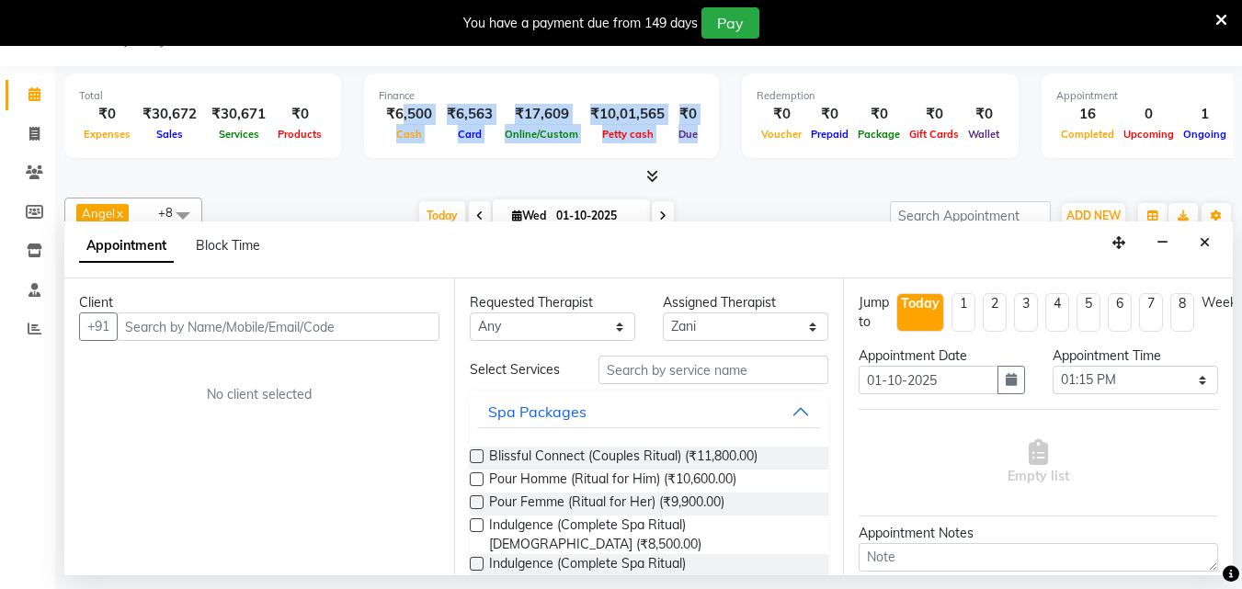
drag, startPoint x: 533, startPoint y: 148, endPoint x: 483, endPoint y: 98, distance: 70.9
click at [444, 112] on div "Total ₹0 Expenses ₹30,672 Sales ₹30,671 Services ₹0 Products Finance ₹6,500 Cas…" at bounding box center [648, 119] width 1169 height 90
click at [29, 140] on icon at bounding box center [34, 134] width 10 height 14
select select "service"
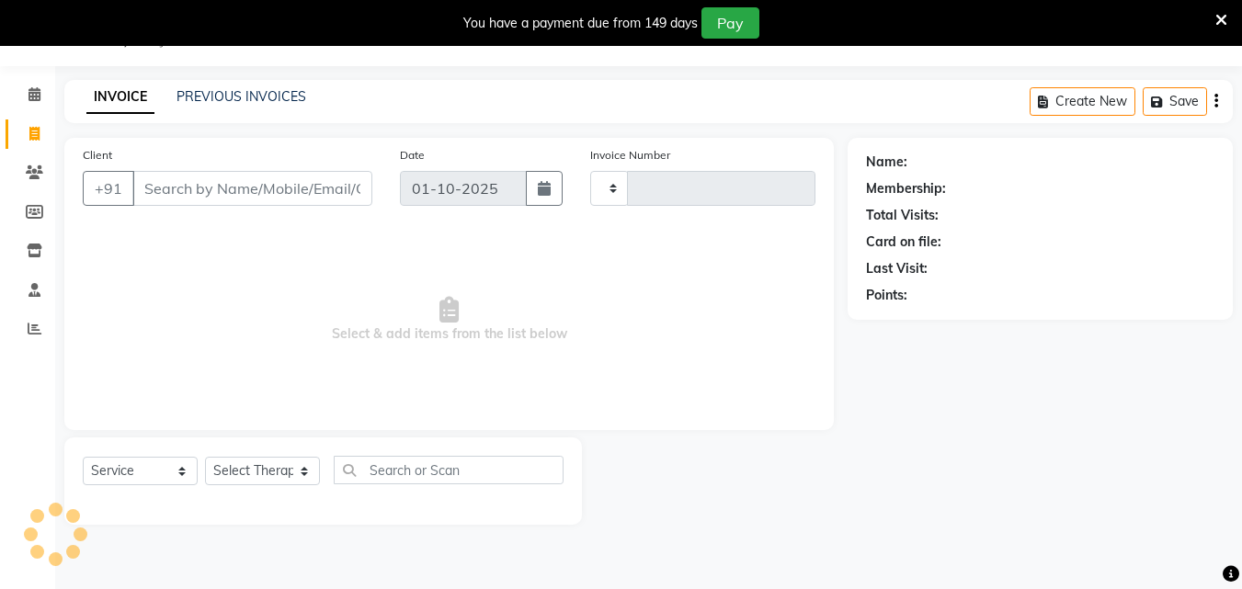
type input "1657"
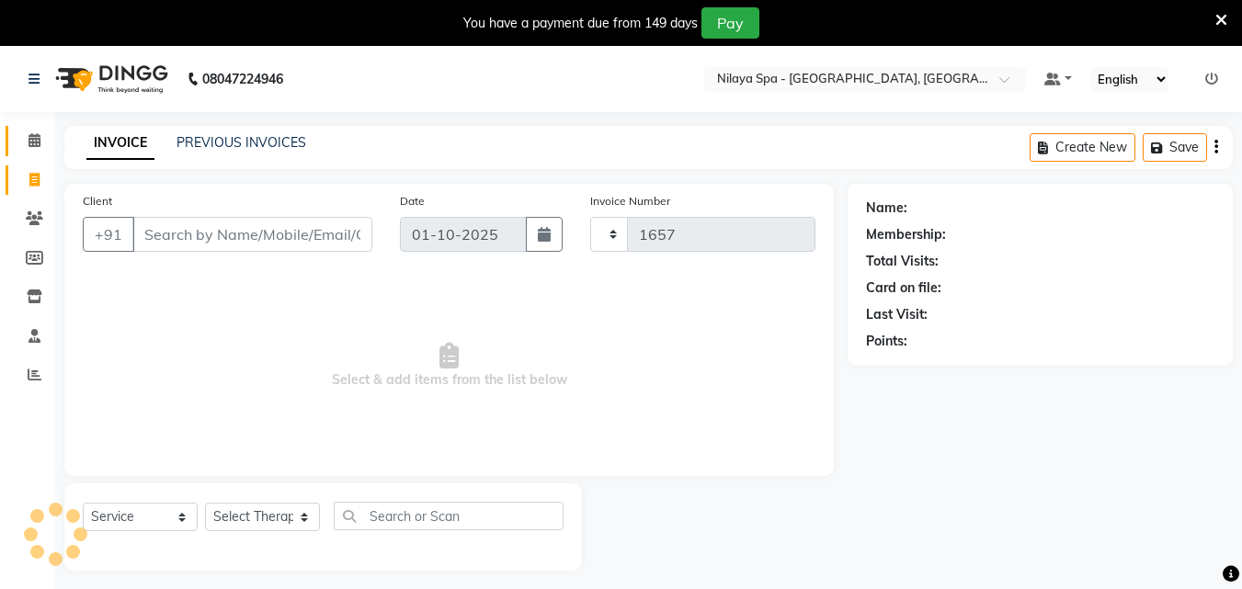
select select "8066"
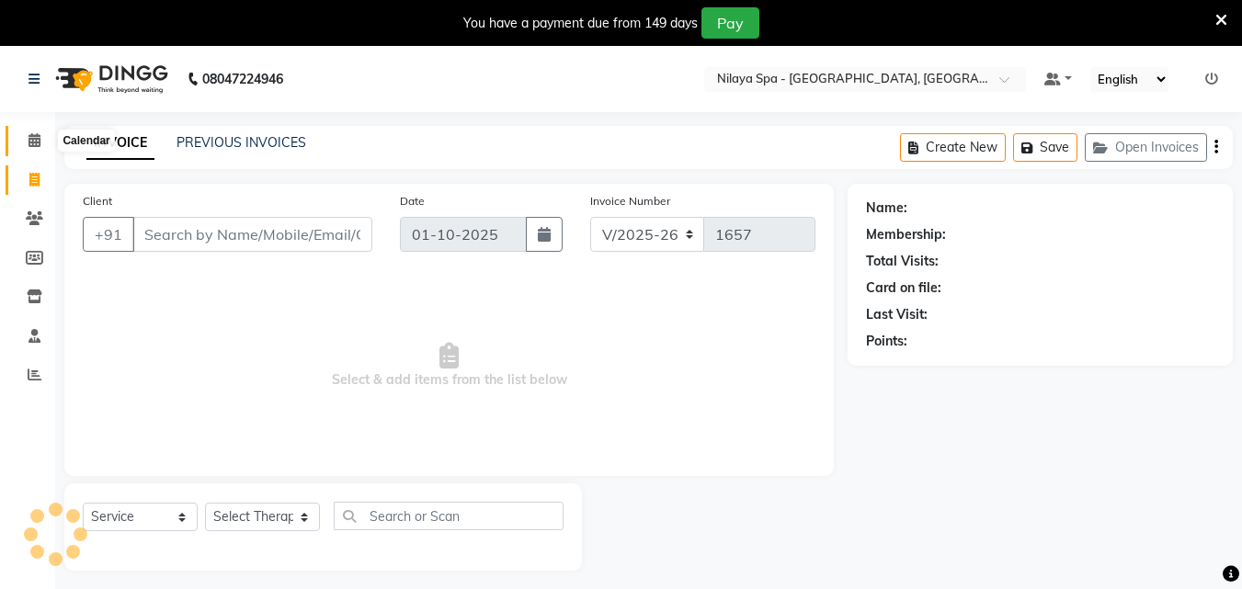
click at [38, 142] on icon at bounding box center [35, 140] width 12 height 14
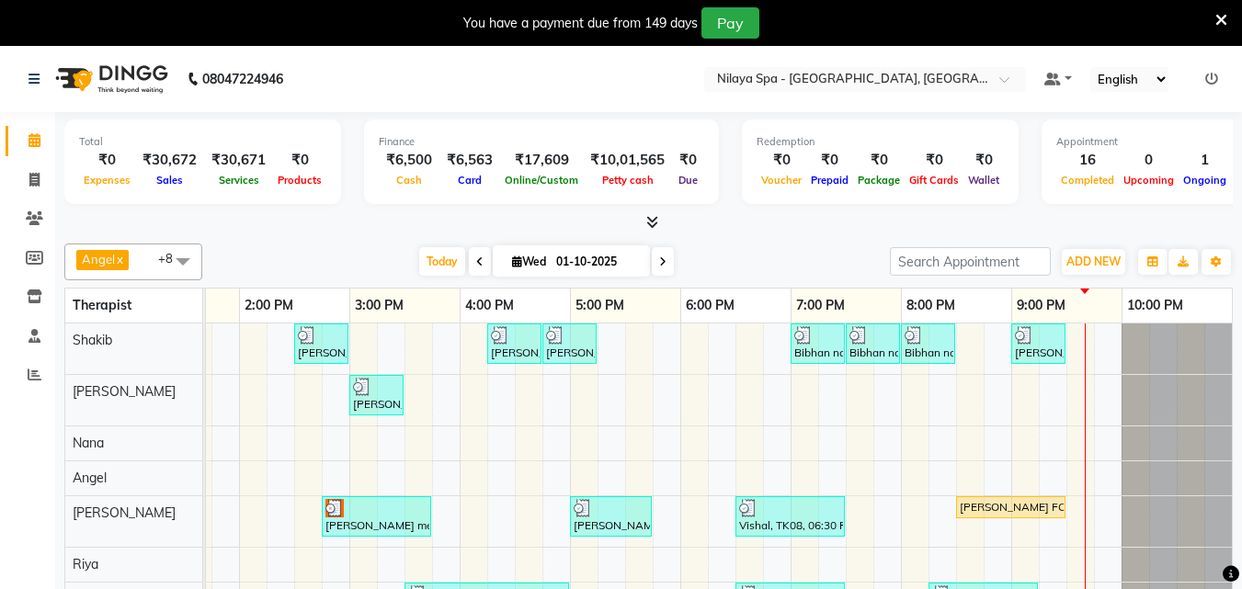
scroll to position [82, 643]
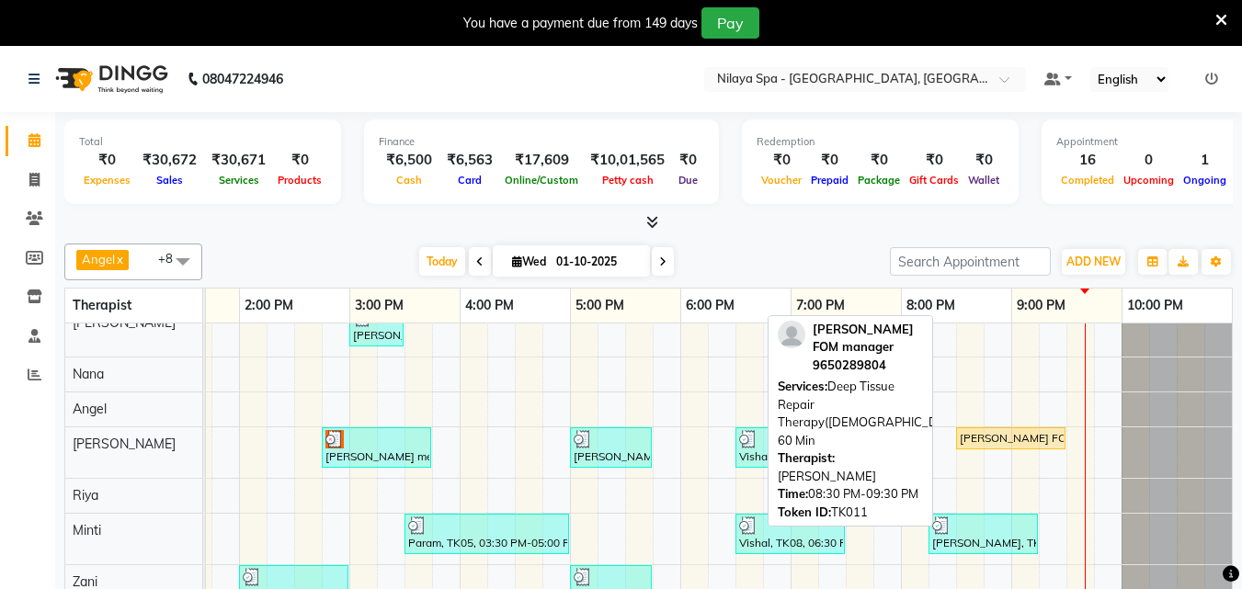
click at [984, 430] on div "[PERSON_NAME] FOM manager , TK11, 08:30 PM-09:30 PM, Deep Tissue Repair Therapy…" at bounding box center [1011, 438] width 106 height 17
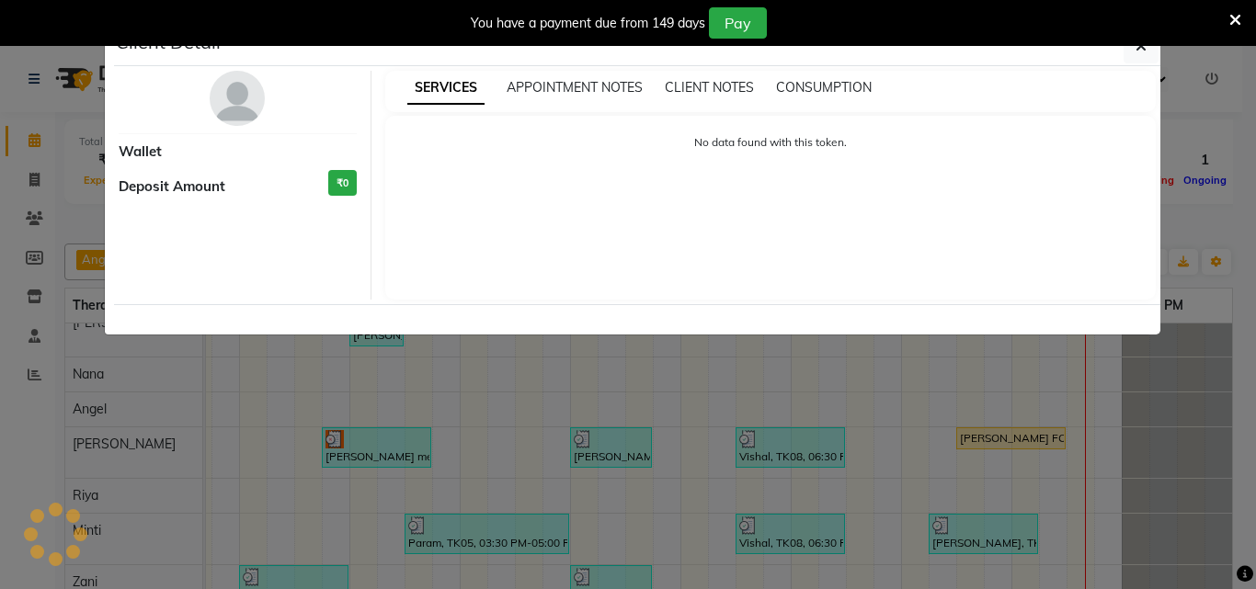
select select "1"
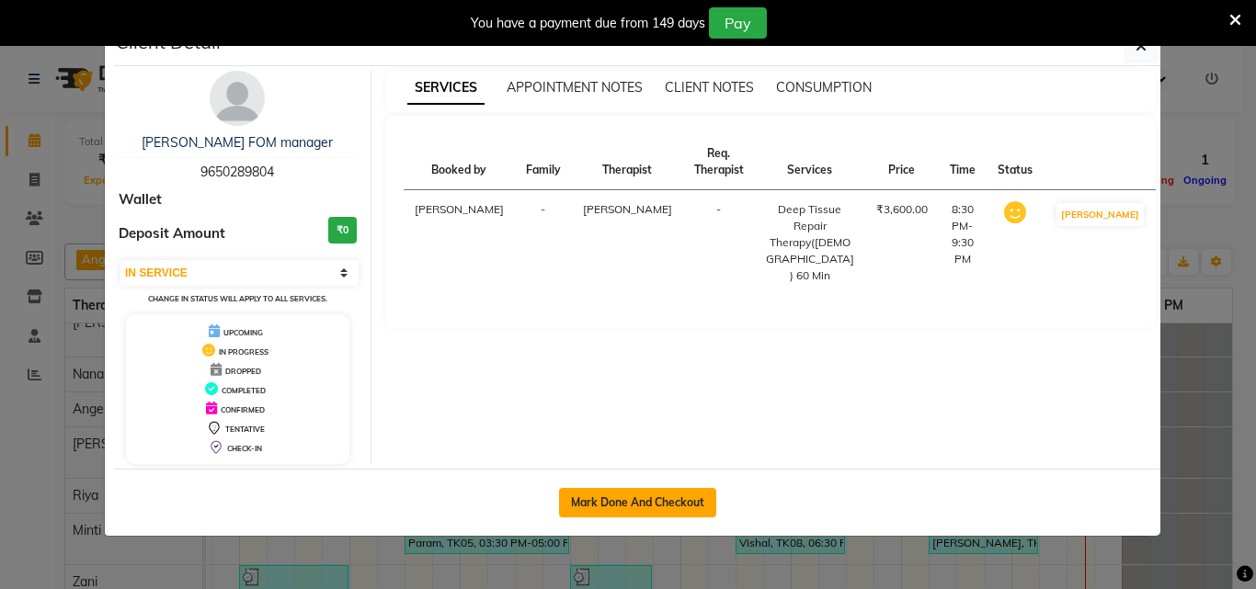
click at [657, 492] on button "Mark Done And Checkout" at bounding box center [637, 502] width 157 height 29
select select "service"
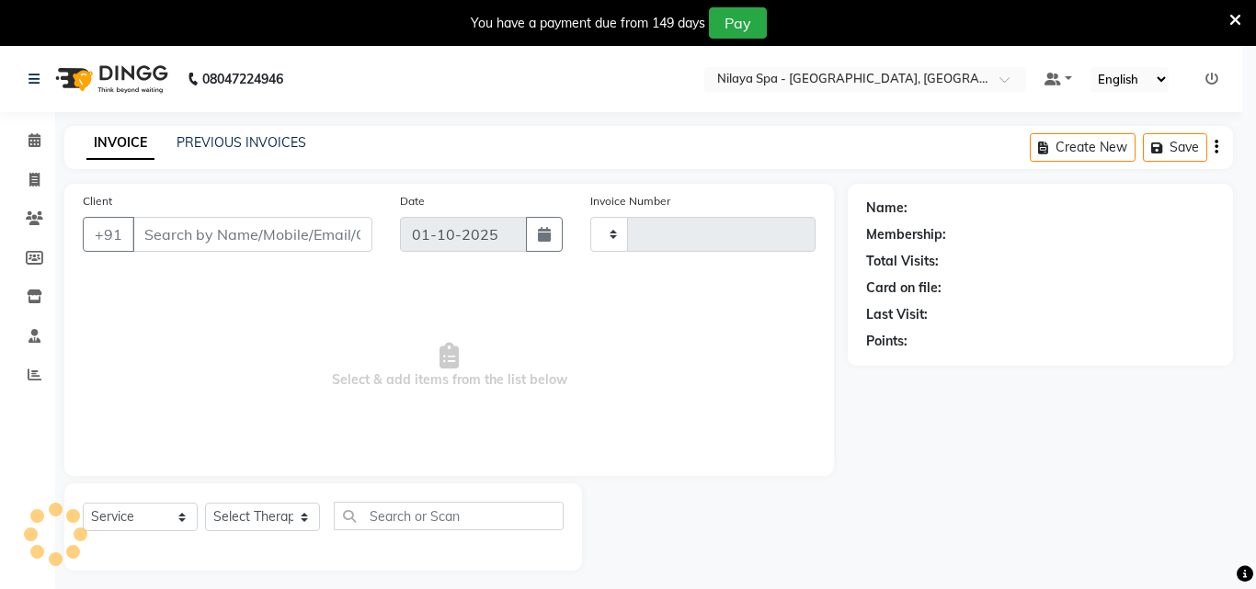
type input "1657"
select select "8066"
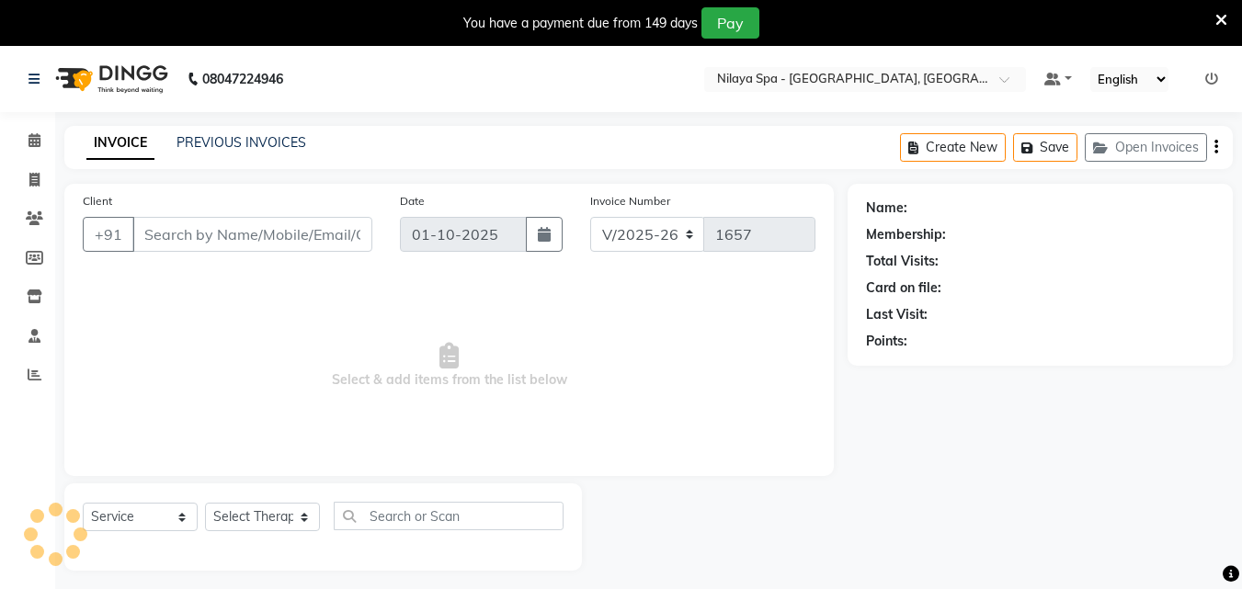
type input "96******04"
select select "78999"
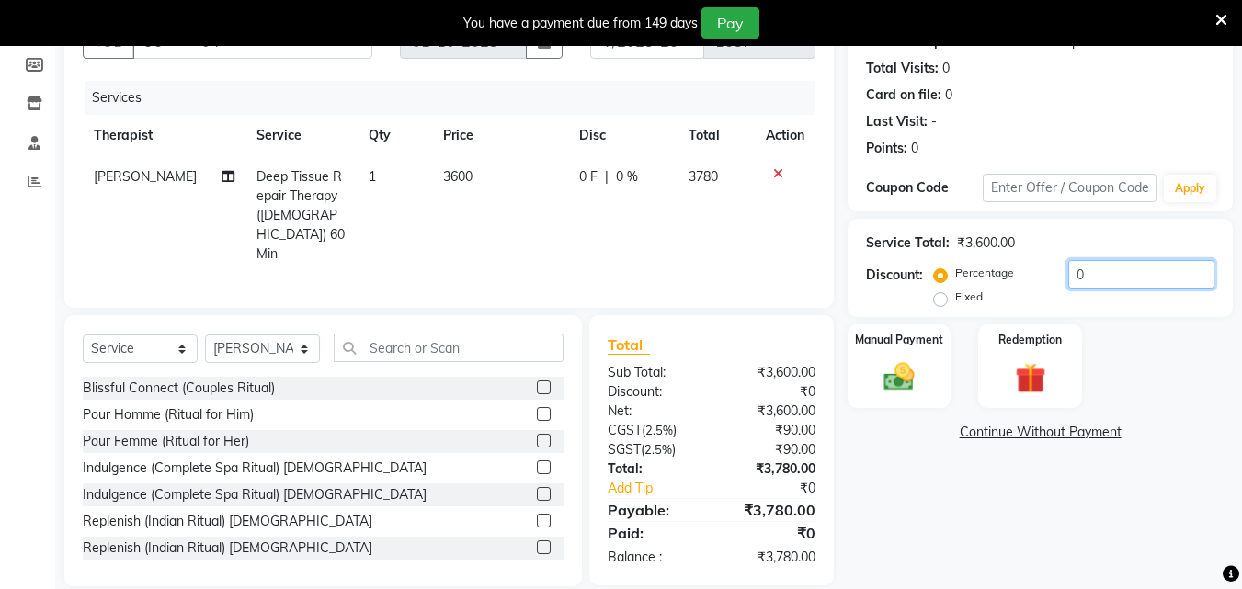
click at [1102, 281] on input "0" at bounding box center [1142, 274] width 146 height 29
type input "50"
click at [921, 374] on img at bounding box center [900, 377] width 52 height 37
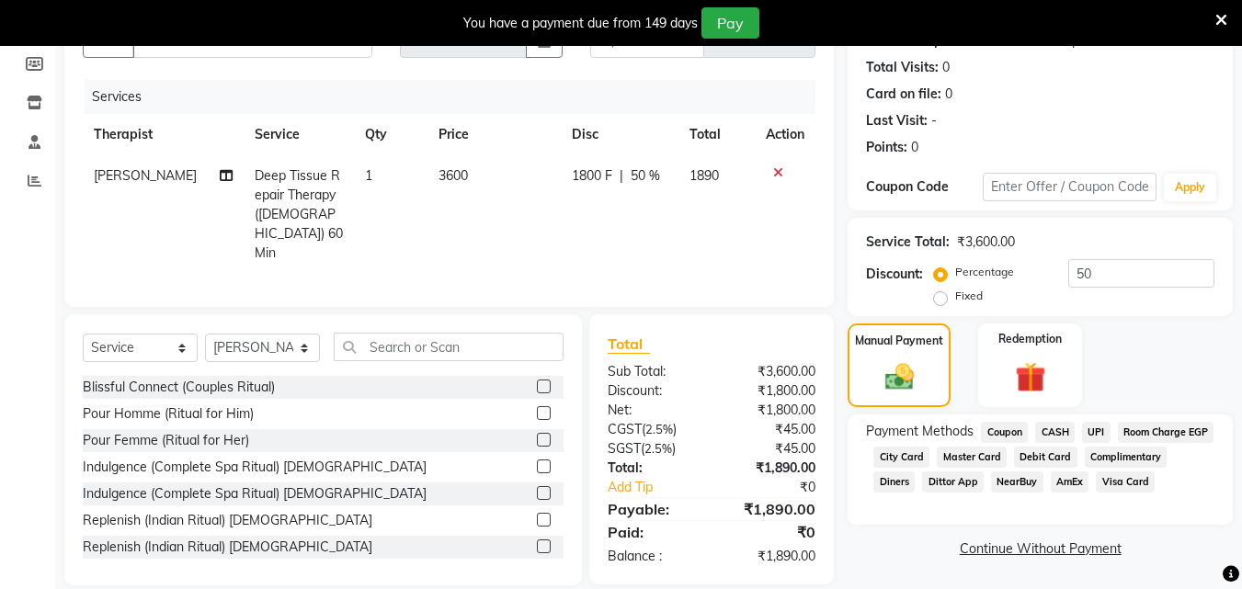
scroll to position [199, 0]
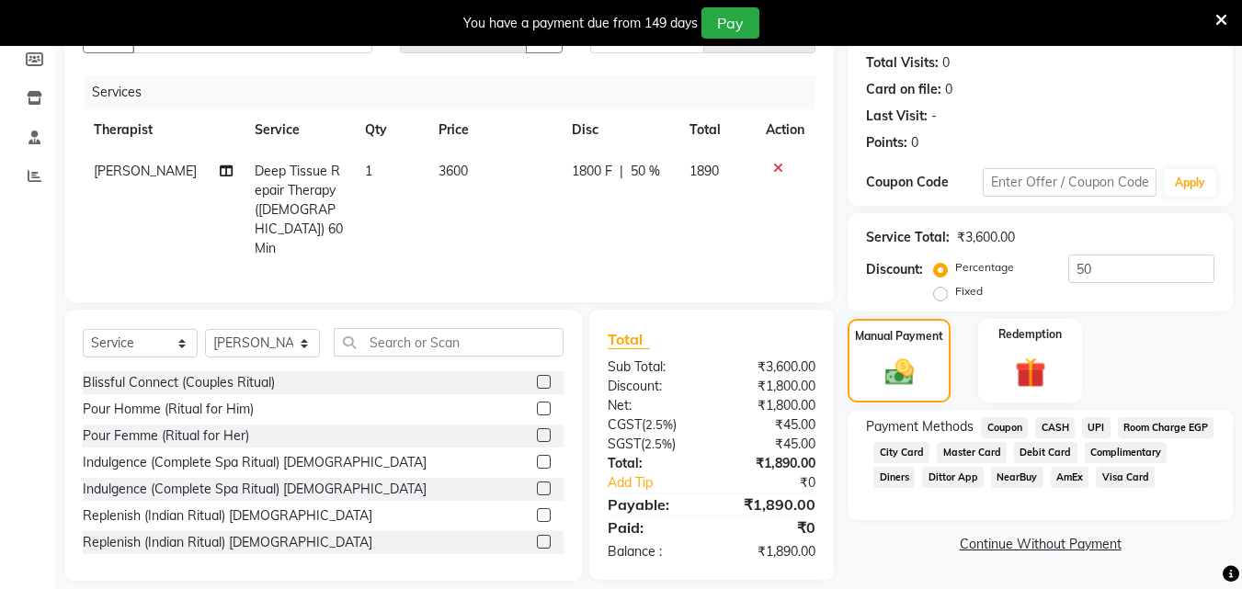
click at [1118, 439] on span "Room Charge EGP" at bounding box center [1166, 428] width 97 height 21
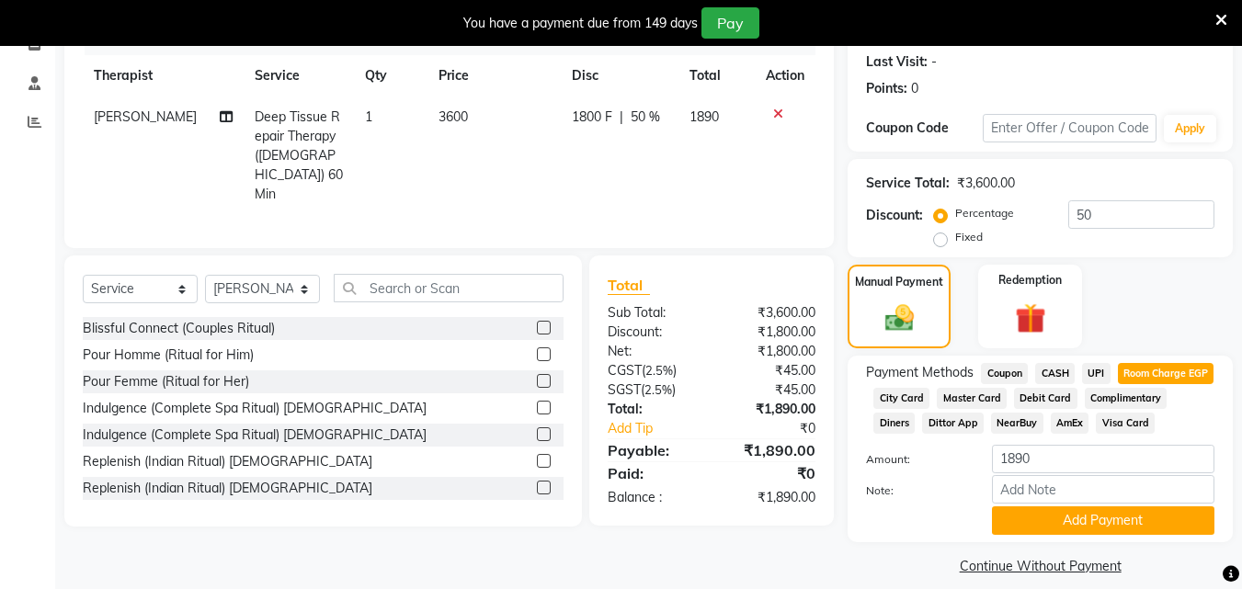
scroll to position [296, 0]
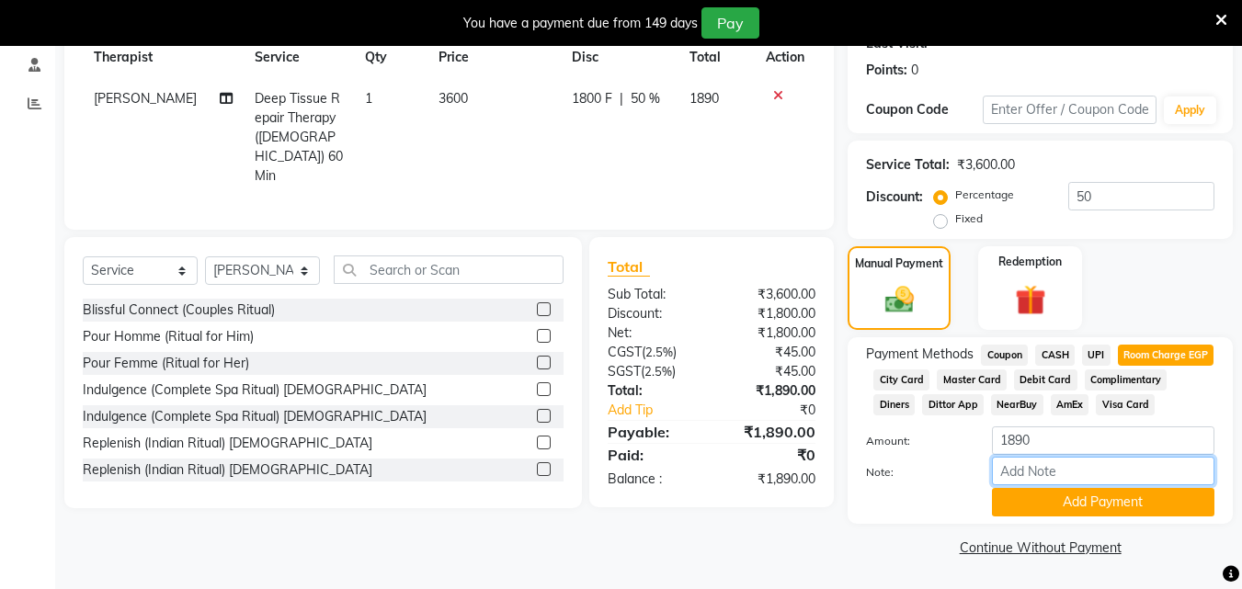
click at [1074, 475] on input "Note:" at bounding box center [1103, 471] width 223 height 29
type input "Fom Mananger"
click at [1087, 498] on button "Add Payment" at bounding box center [1103, 502] width 223 height 29
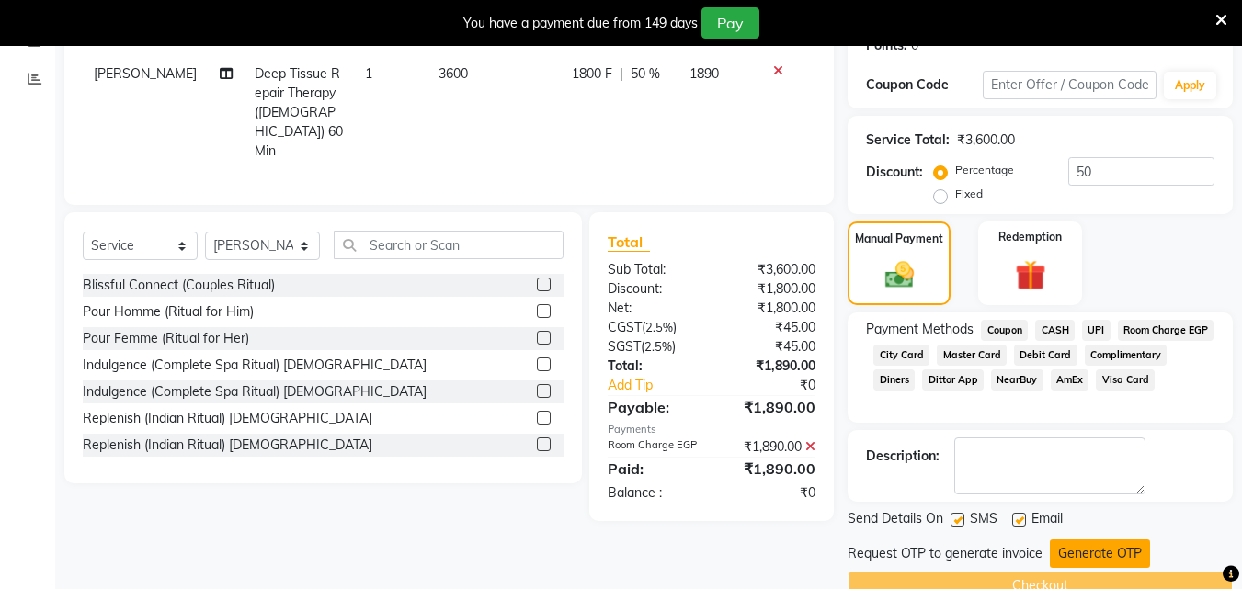
click at [1103, 552] on button "Generate OTP" at bounding box center [1100, 554] width 100 height 29
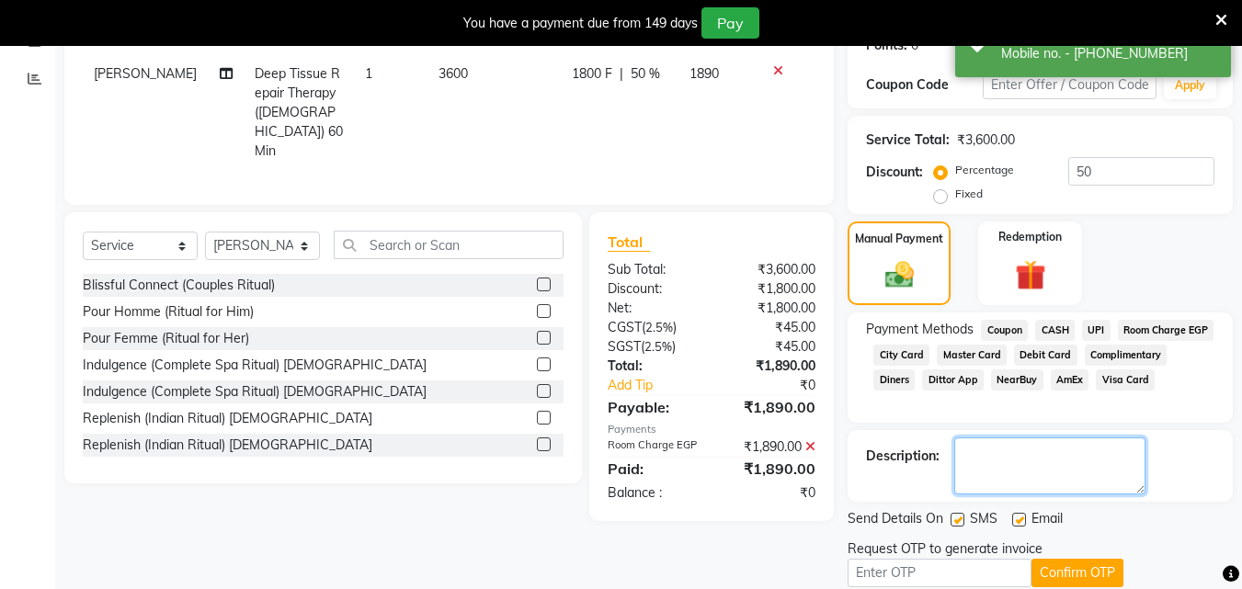
click at [1001, 475] on textarea at bounding box center [1050, 466] width 191 height 57
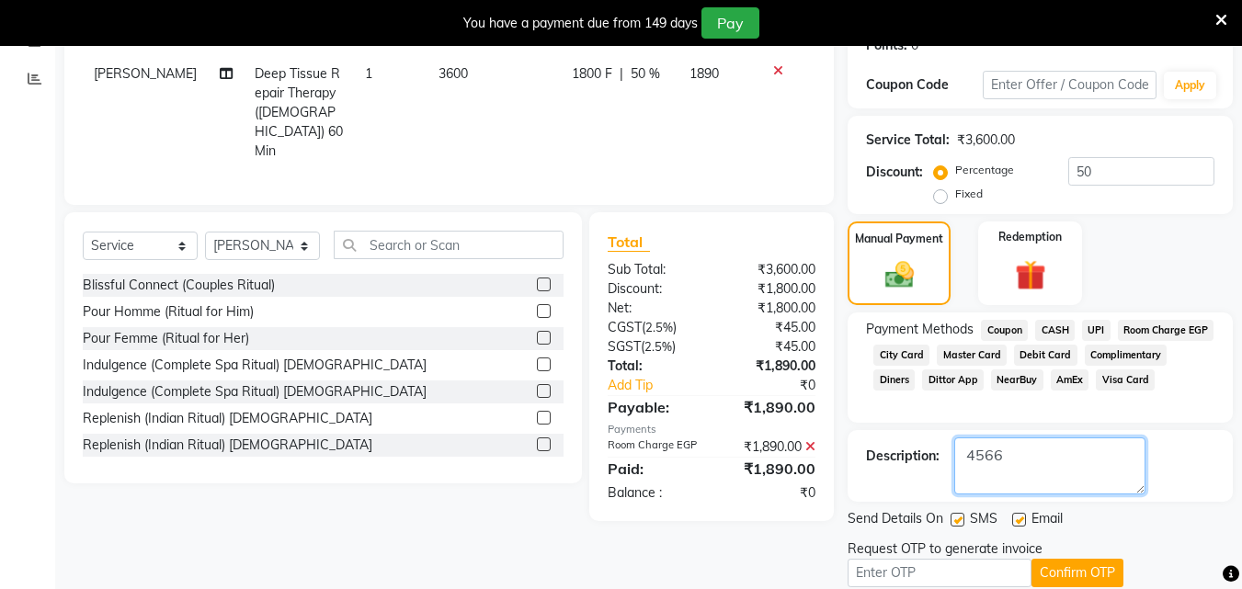
scroll to position [373, 0]
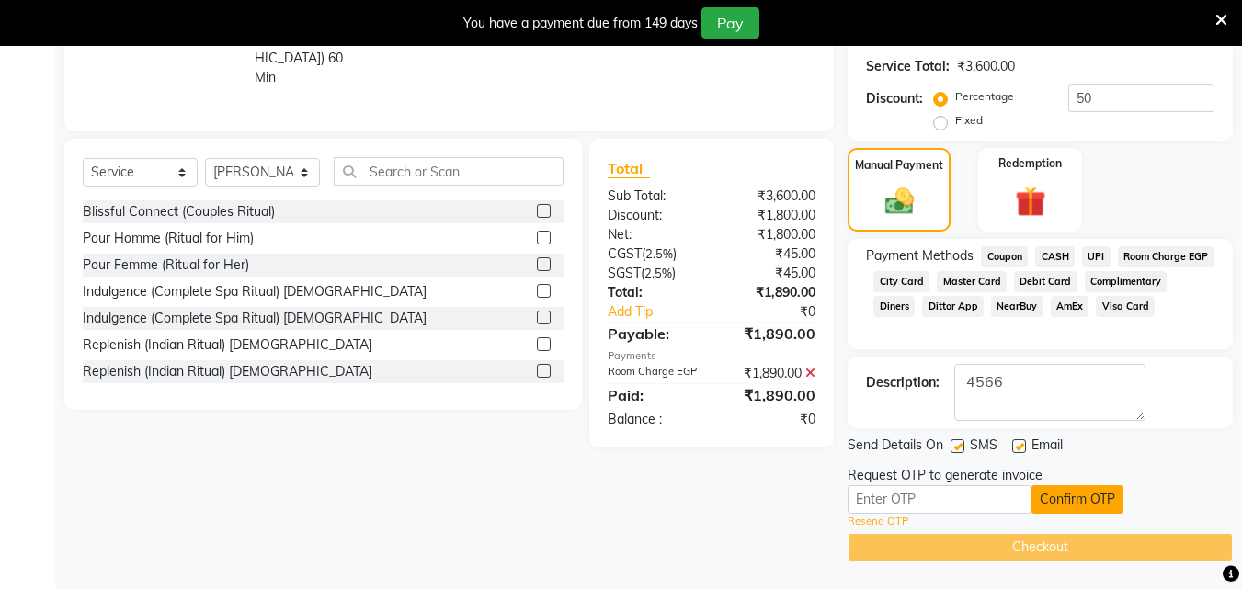
click at [1072, 500] on button "Confirm OTP" at bounding box center [1078, 500] width 92 height 29
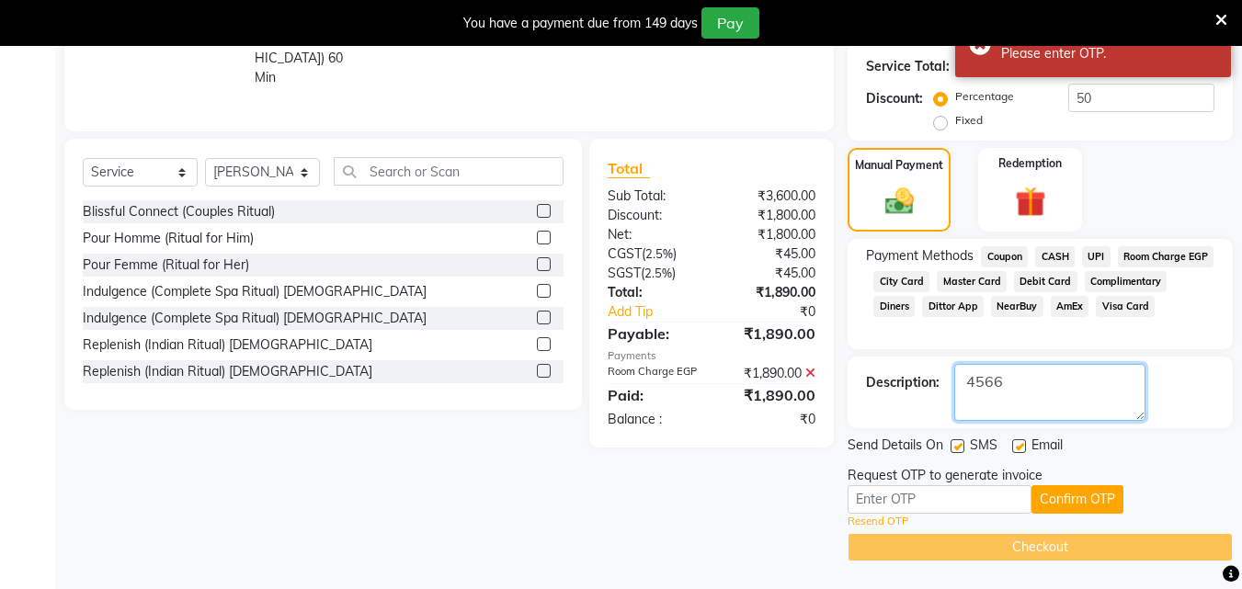
click at [1047, 382] on textarea at bounding box center [1050, 392] width 191 height 57
type textarea "4"
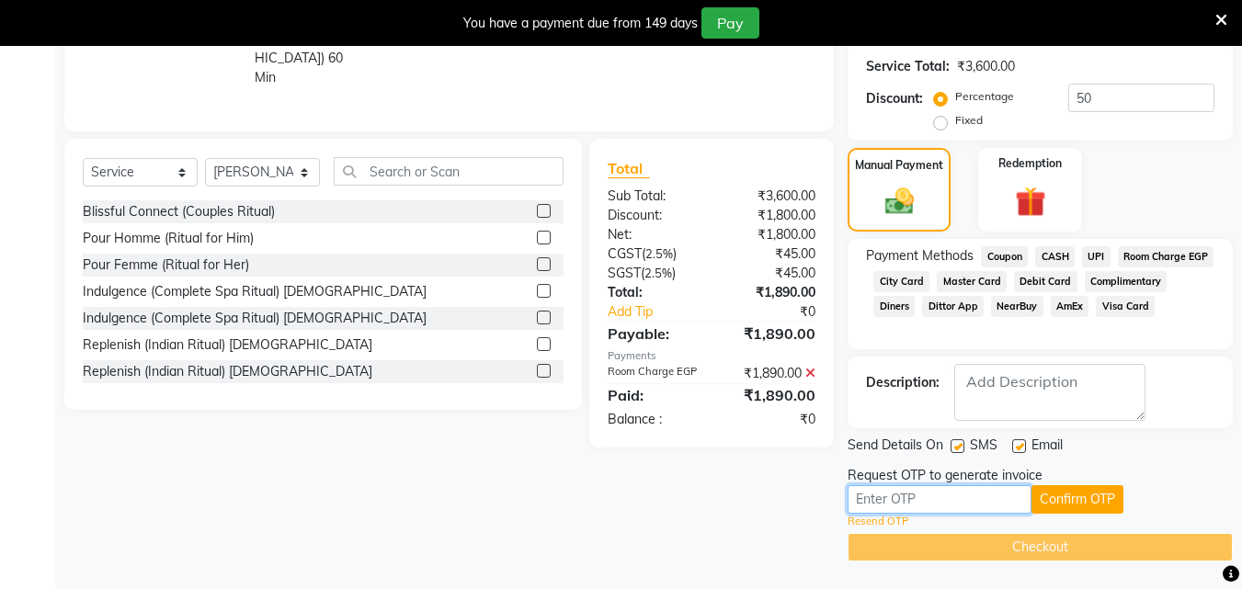
click at [909, 504] on input "text" at bounding box center [940, 500] width 184 height 29
type input "4566"
click at [1093, 492] on button "Confirm OTP" at bounding box center [1078, 500] width 92 height 29
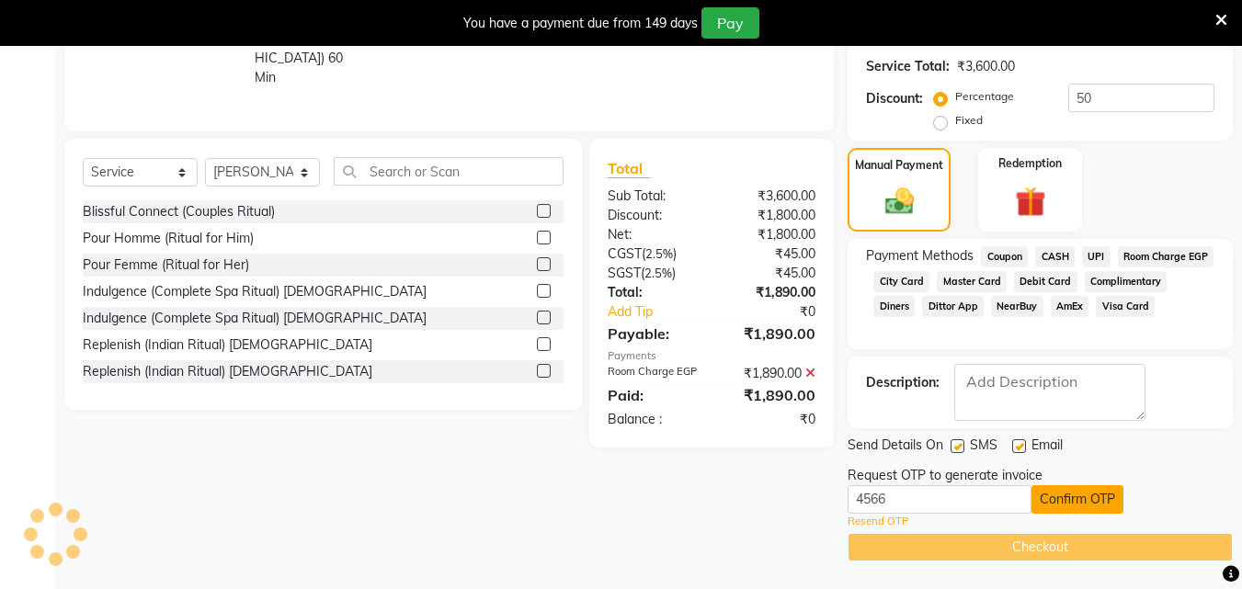
scroll to position [303, 0]
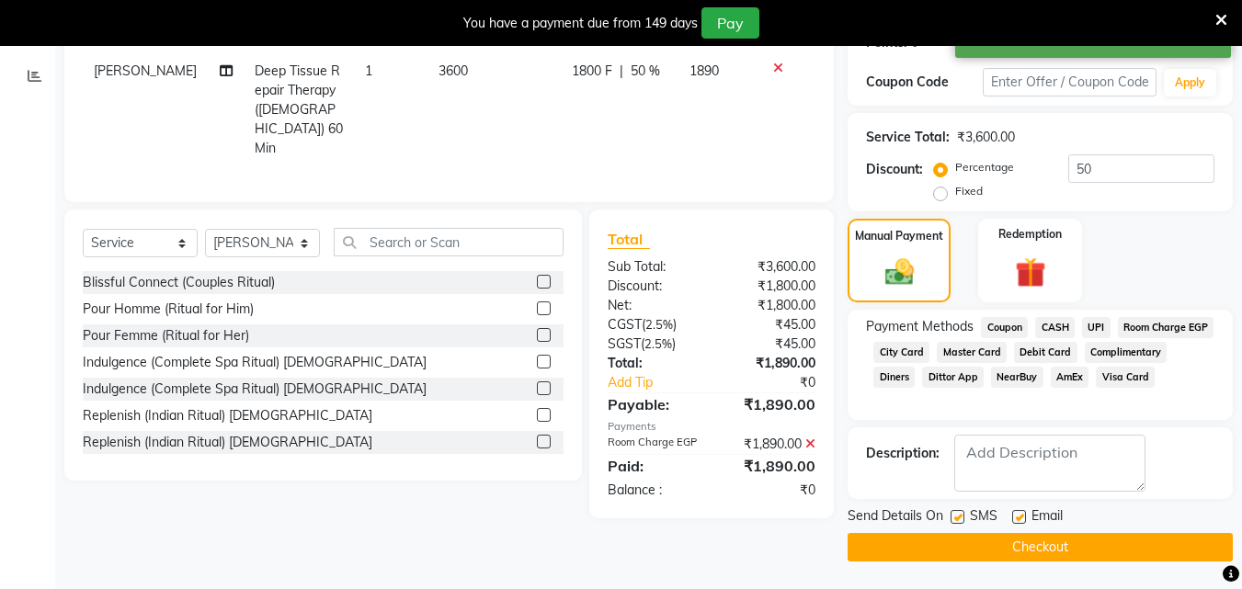
click at [990, 553] on button "Checkout" at bounding box center [1040, 547] width 385 height 29
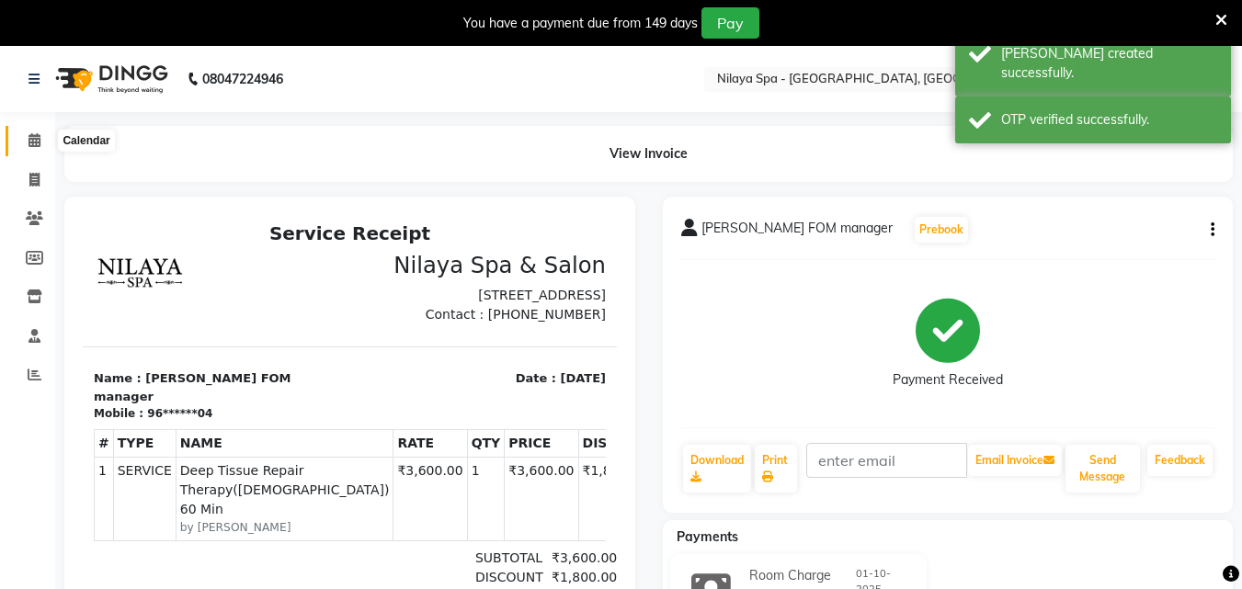
click at [38, 142] on icon at bounding box center [35, 140] width 12 height 14
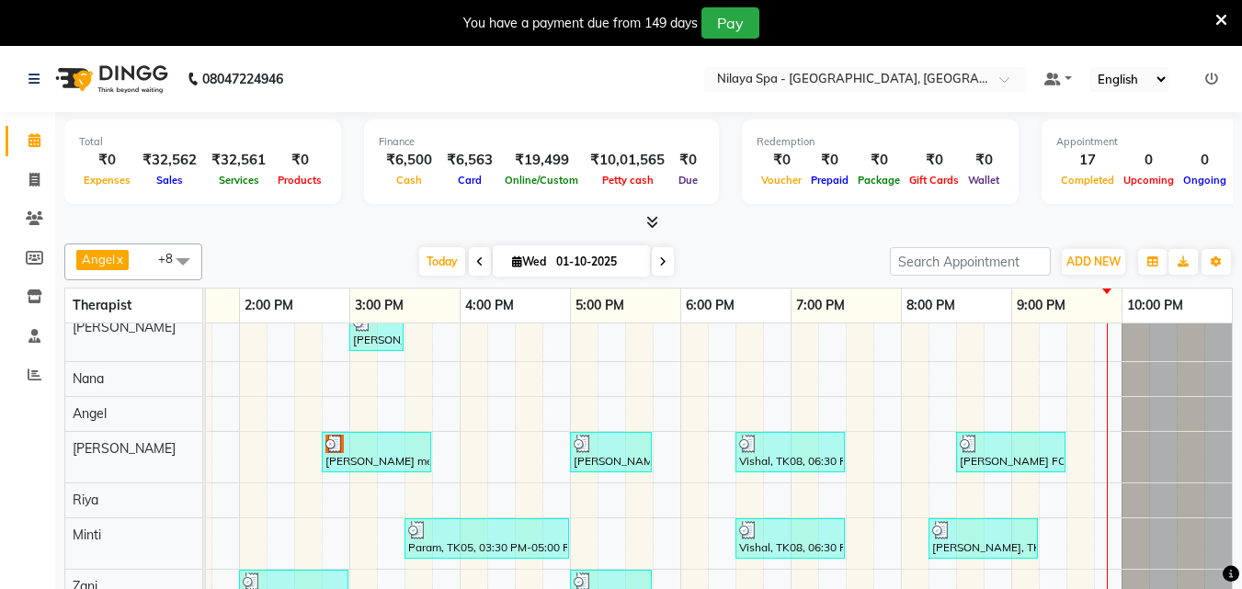
scroll to position [83, 0]
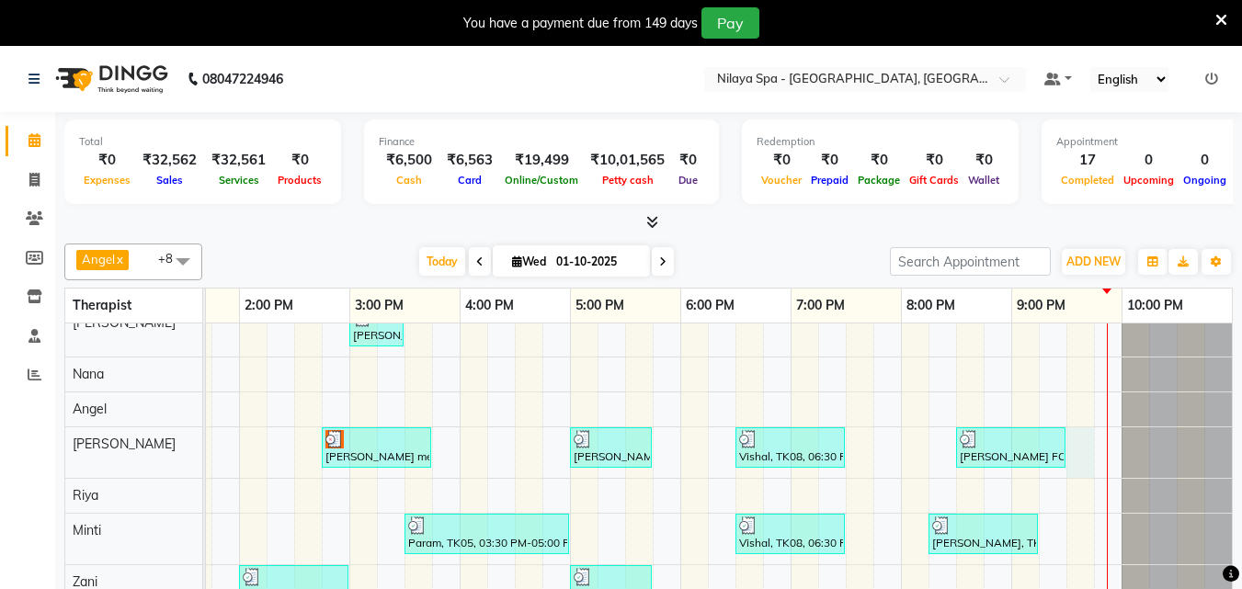
click at [1078, 434] on div "Vikram Aaditya , TK03, 02:30 PM-03:00 PM, Hair Care - Therapies - Hair Cut (Wit…" at bounding box center [404, 435] width 1655 height 361
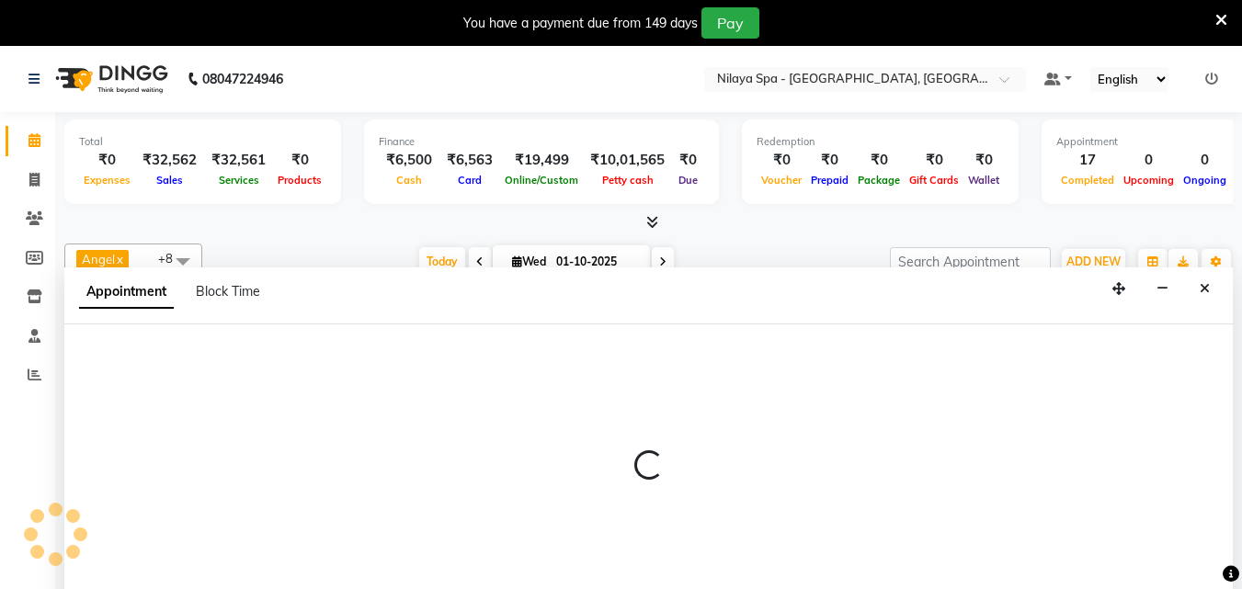
scroll to position [46, 0]
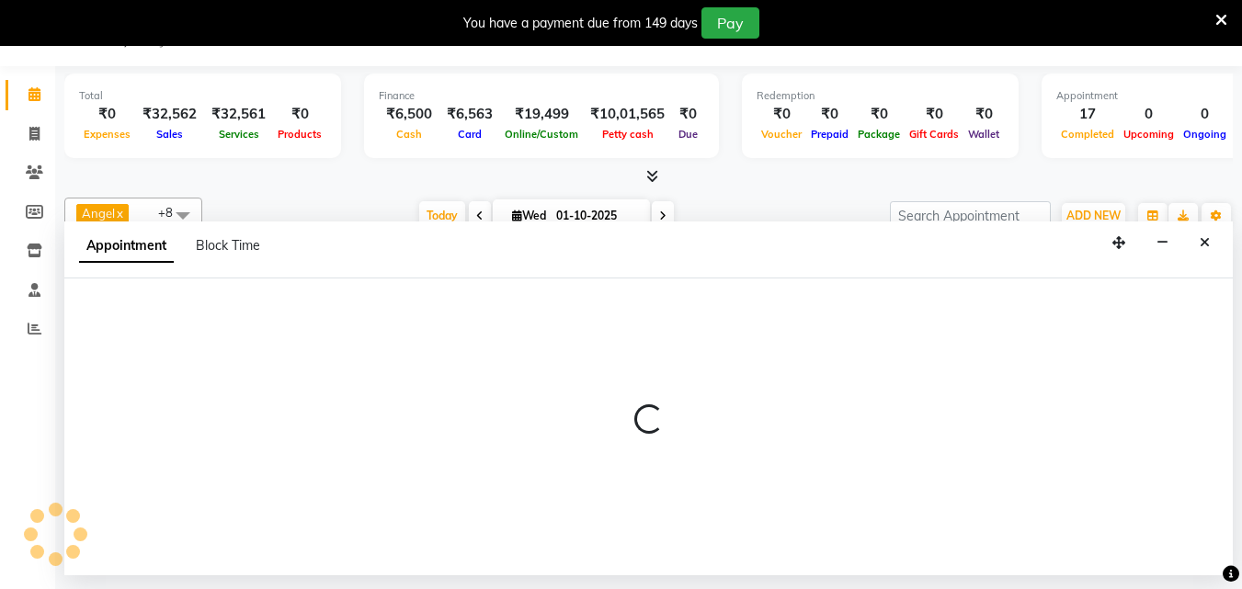
select select "78999"
select select "1290"
select select "tentative"
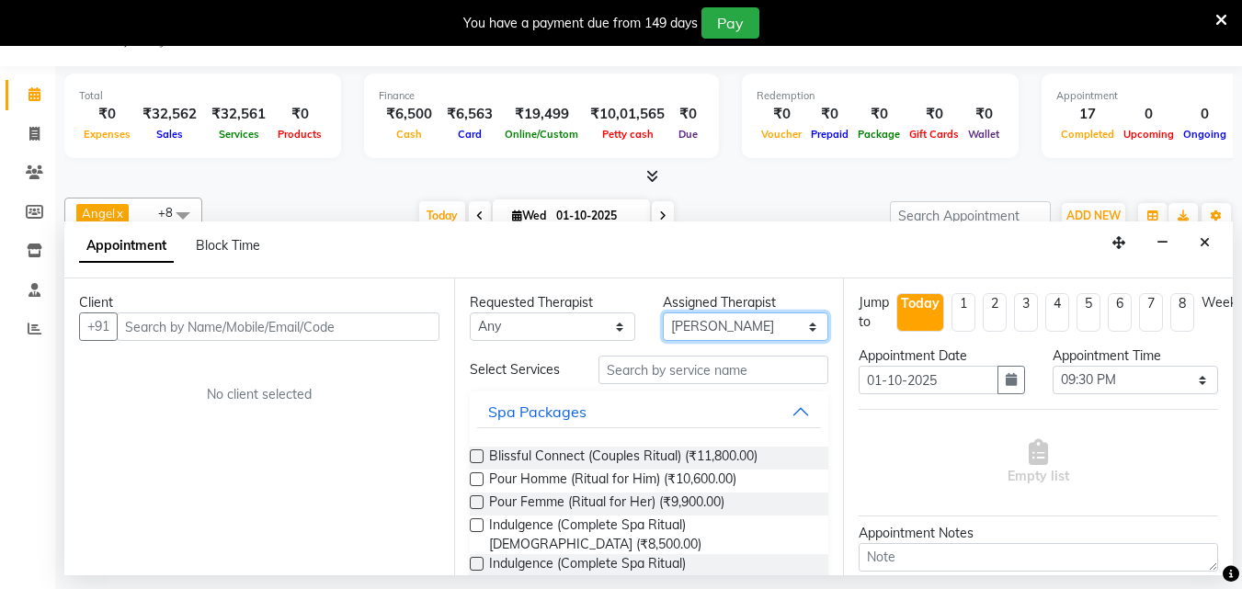
click at [796, 326] on select "Select [PERSON_NAME] Minti Nana [PERSON_NAME] [PERSON_NAME] [PERSON_NAME]" at bounding box center [746, 327] width 166 height 29
click at [663, 313] on select "Select [PERSON_NAME] Minti Nana [PERSON_NAME] [PERSON_NAME] [PERSON_NAME]" at bounding box center [746, 327] width 166 height 29
click at [797, 329] on select "Select [PERSON_NAME] Minti Nana [PERSON_NAME] [PERSON_NAME] [PERSON_NAME]" at bounding box center [746, 327] width 166 height 29
select select "90192"
click at [663, 313] on select "Select [PERSON_NAME] Minti Nana [PERSON_NAME] [PERSON_NAME] [PERSON_NAME]" at bounding box center [746, 327] width 166 height 29
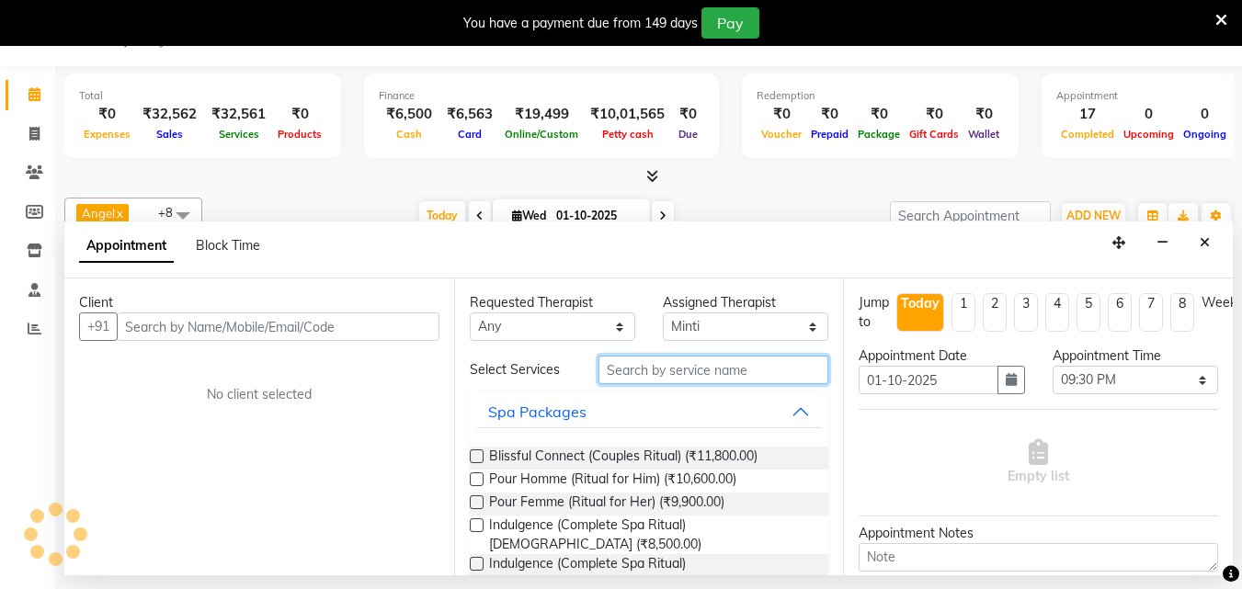
click at [668, 367] on input "text" at bounding box center [714, 370] width 230 height 29
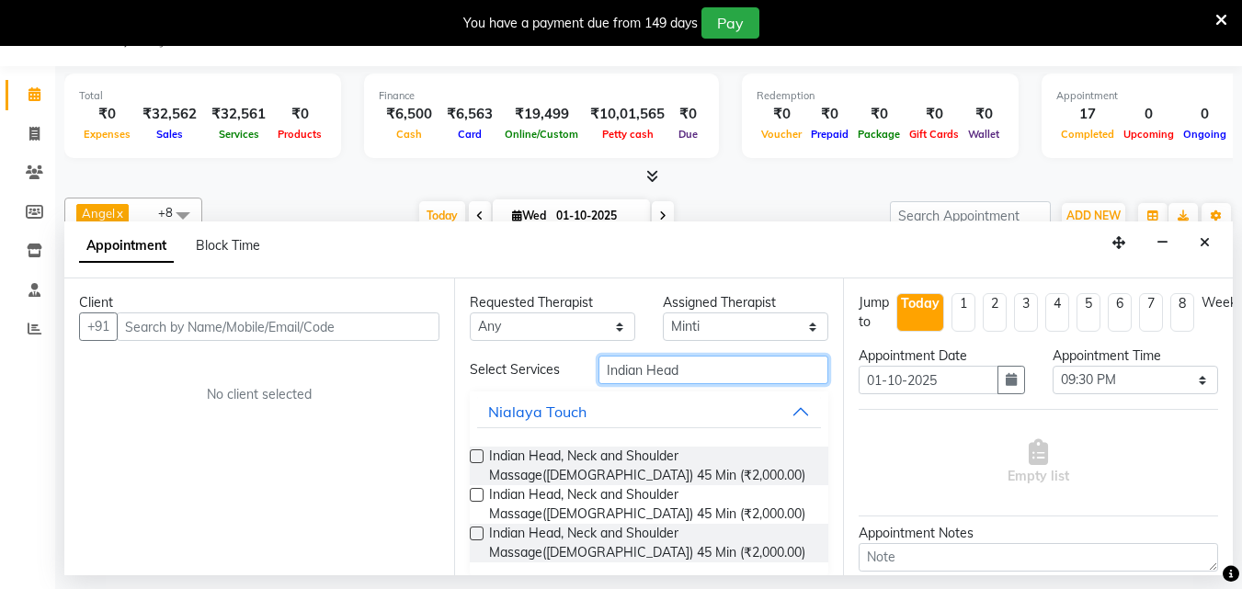
type input "Indian Head"
click at [471, 494] on label at bounding box center [477, 495] width 14 height 14
click at [471, 494] on input "checkbox" at bounding box center [476, 497] width 12 height 12
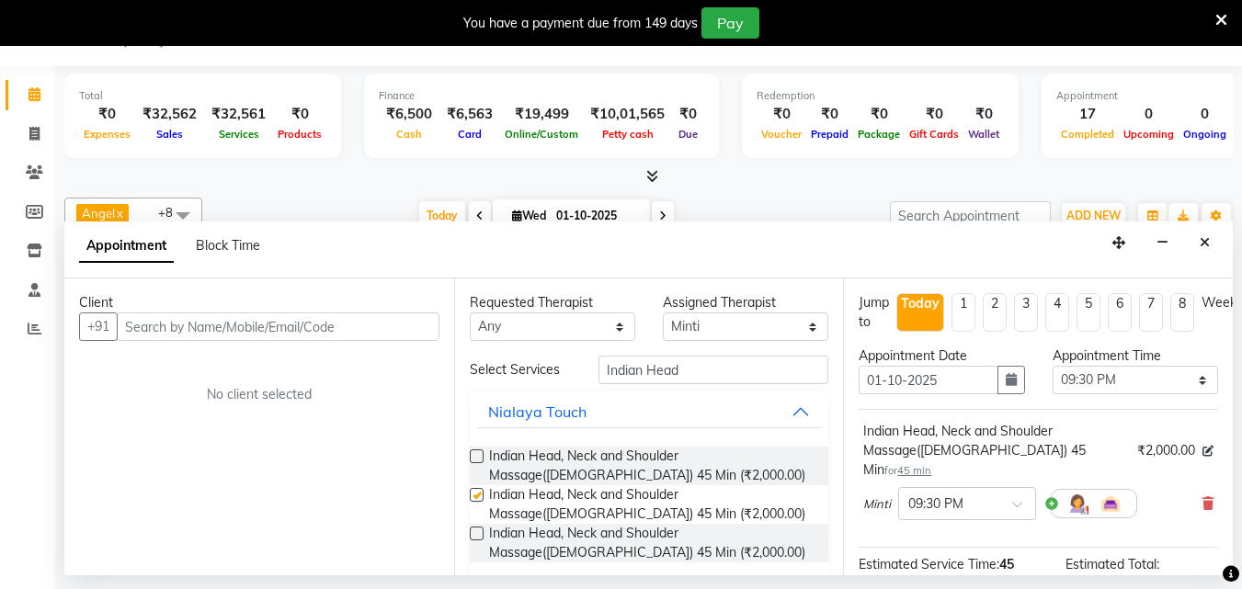
checkbox input "false"
click at [799, 331] on select "Select [PERSON_NAME] Minti Nana [PERSON_NAME] [PERSON_NAME] [PERSON_NAME]" at bounding box center [746, 327] width 166 height 29
select select "78999"
click at [663, 313] on select "Select [PERSON_NAME] Minti Nana [PERSON_NAME] [PERSON_NAME] [PERSON_NAME]" at bounding box center [746, 327] width 166 height 29
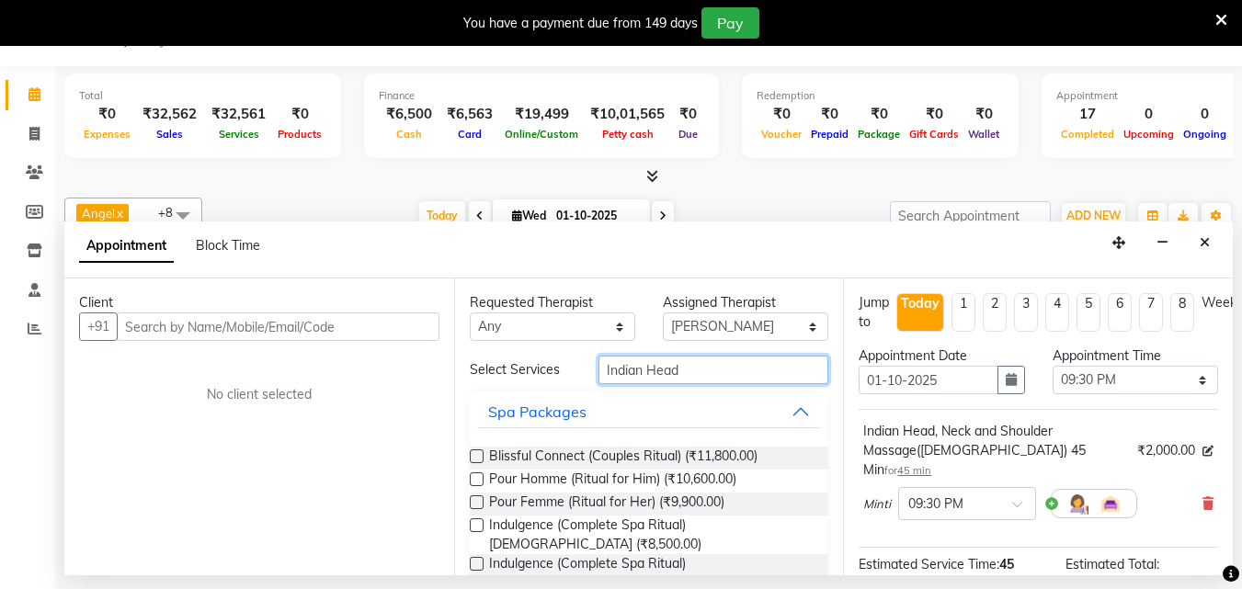
click at [691, 379] on input "Indian Head" at bounding box center [714, 370] width 230 height 29
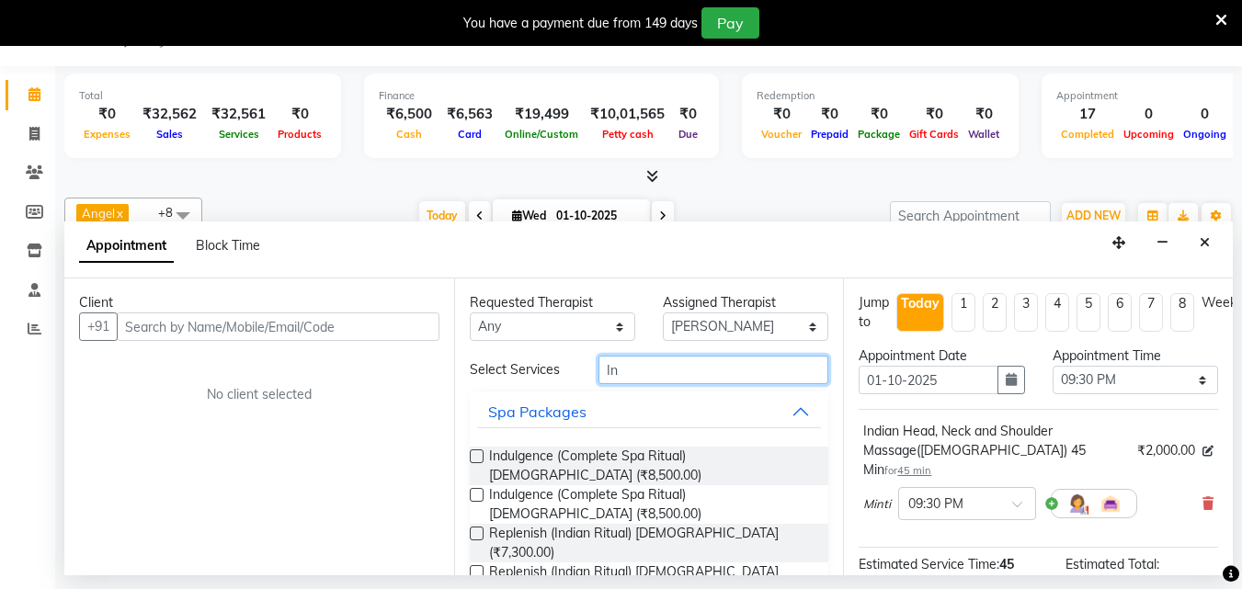
type input "I"
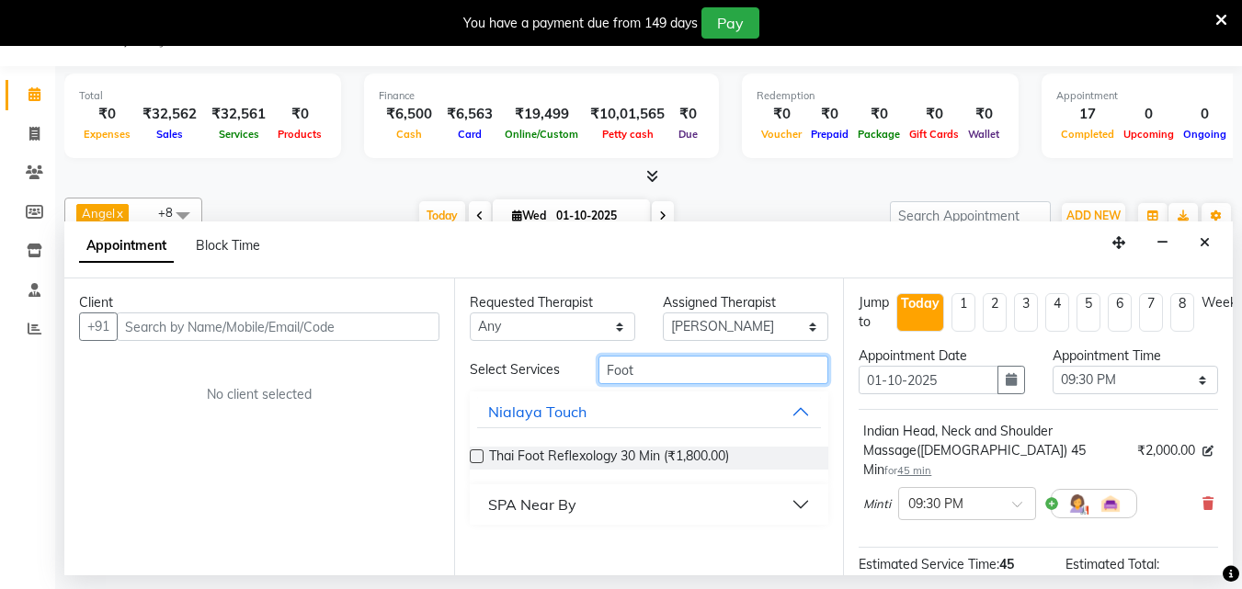
type input "Foot"
click at [475, 457] on label at bounding box center [477, 457] width 14 height 14
click at [475, 457] on input "checkbox" at bounding box center [476, 458] width 12 height 12
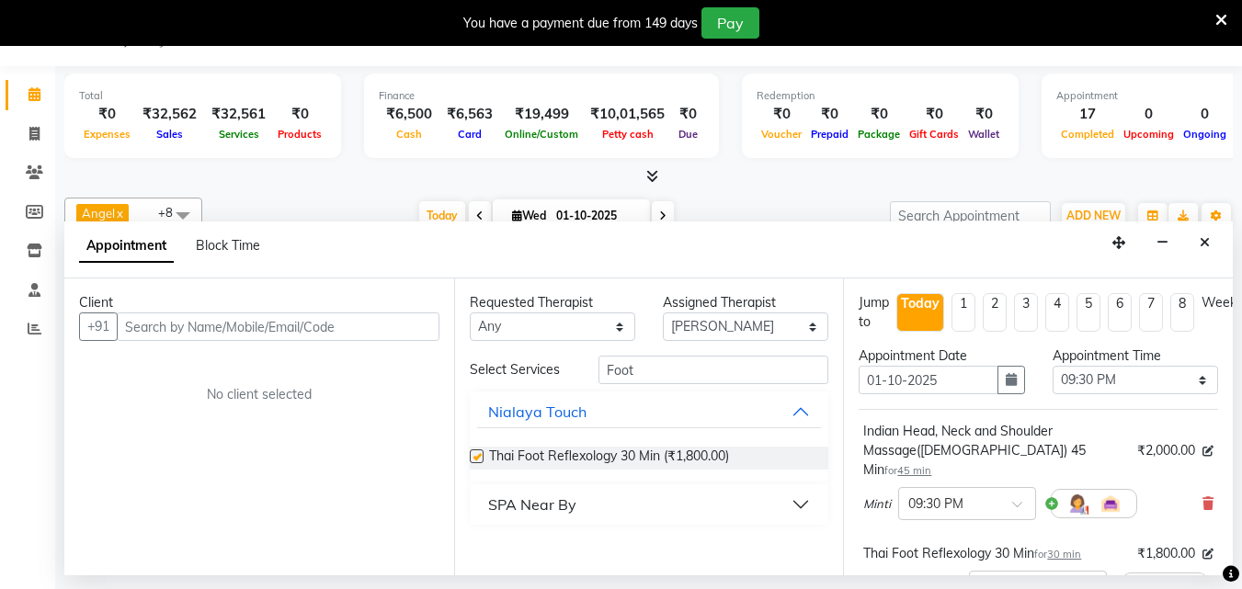
checkbox input "false"
click at [1185, 381] on select "Select 09:00 AM 09:15 AM 09:30 AM 09:45 AM 10:00 AM 10:15 AM 10:30 AM 10:45 AM …" at bounding box center [1136, 380] width 166 height 29
select select "1305"
click at [1053, 366] on select "Select 09:00 AM 09:15 AM 09:30 AM 09:45 AM 10:00 AM 10:15 AM 10:30 AM 10:45 AM …" at bounding box center [1136, 380] width 166 height 29
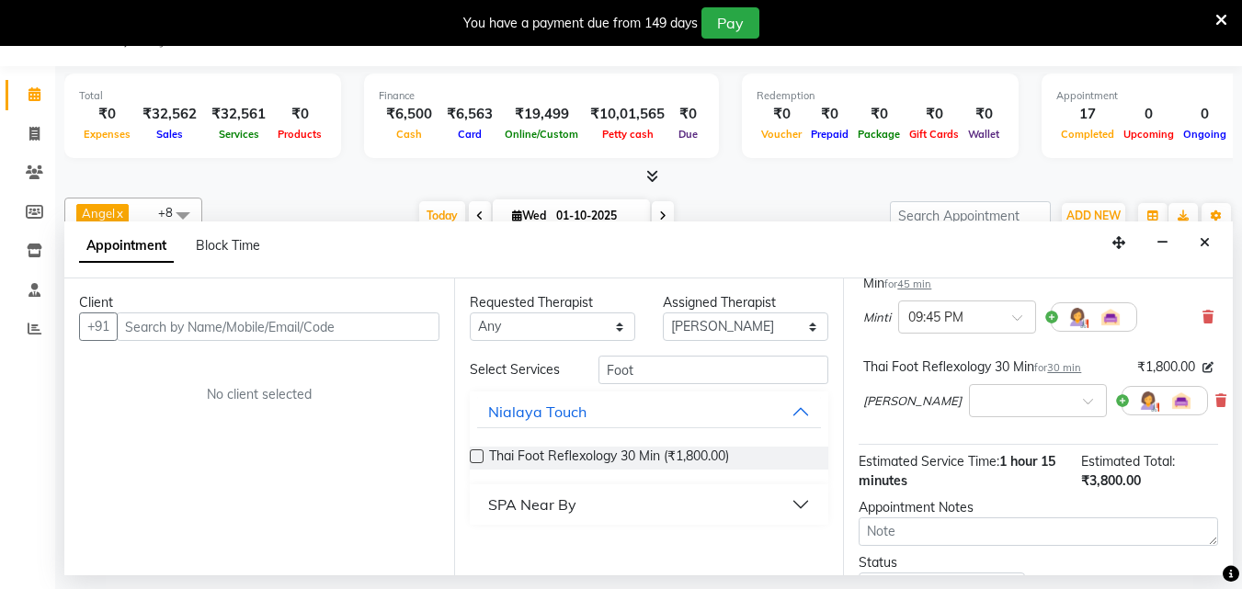
scroll to position [141, 0]
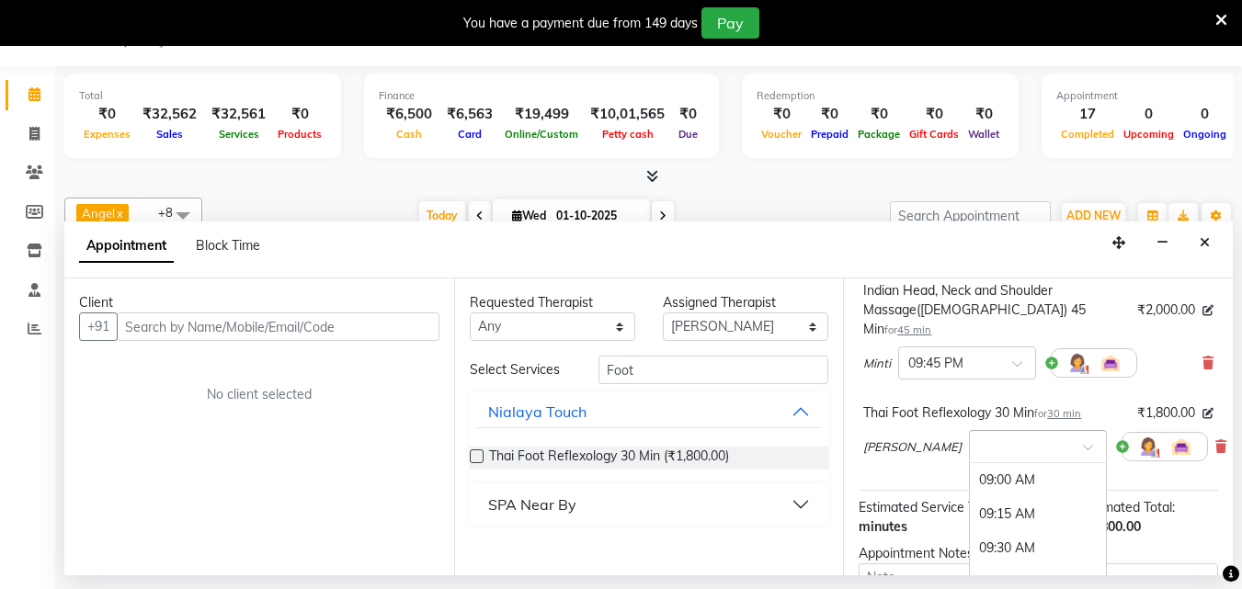
click at [1083, 443] on span at bounding box center [1094, 452] width 23 height 19
click at [970, 477] on div "09:45 AM" at bounding box center [1038, 491] width 136 height 34
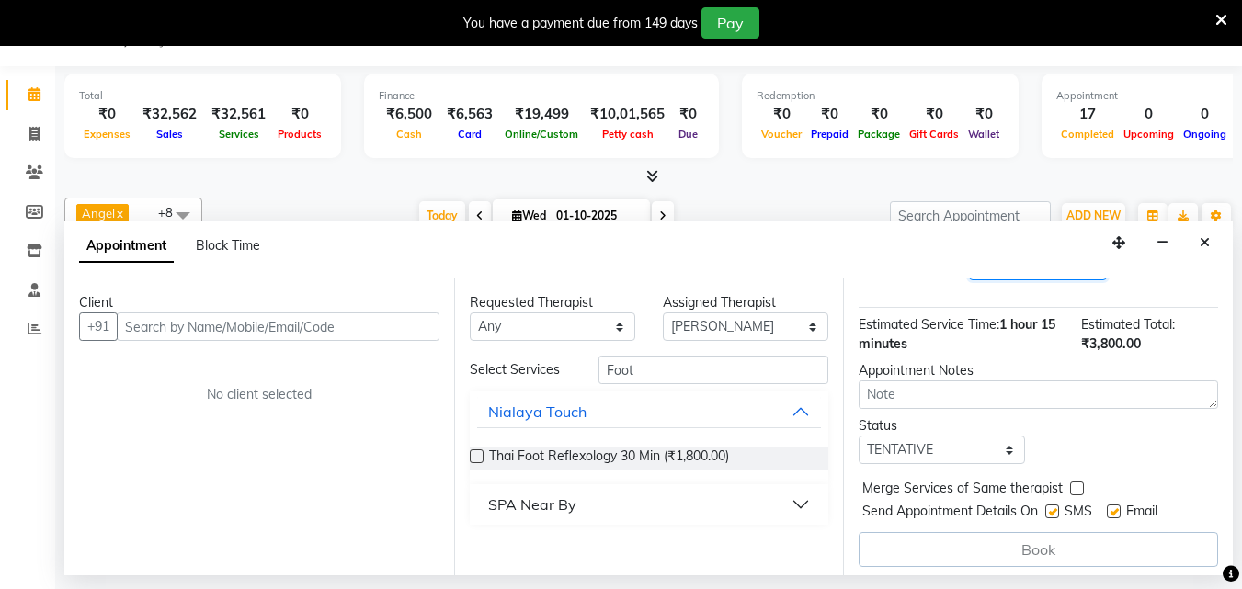
scroll to position [325, 0]
click at [986, 532] on div "Book" at bounding box center [1039, 549] width 360 height 35
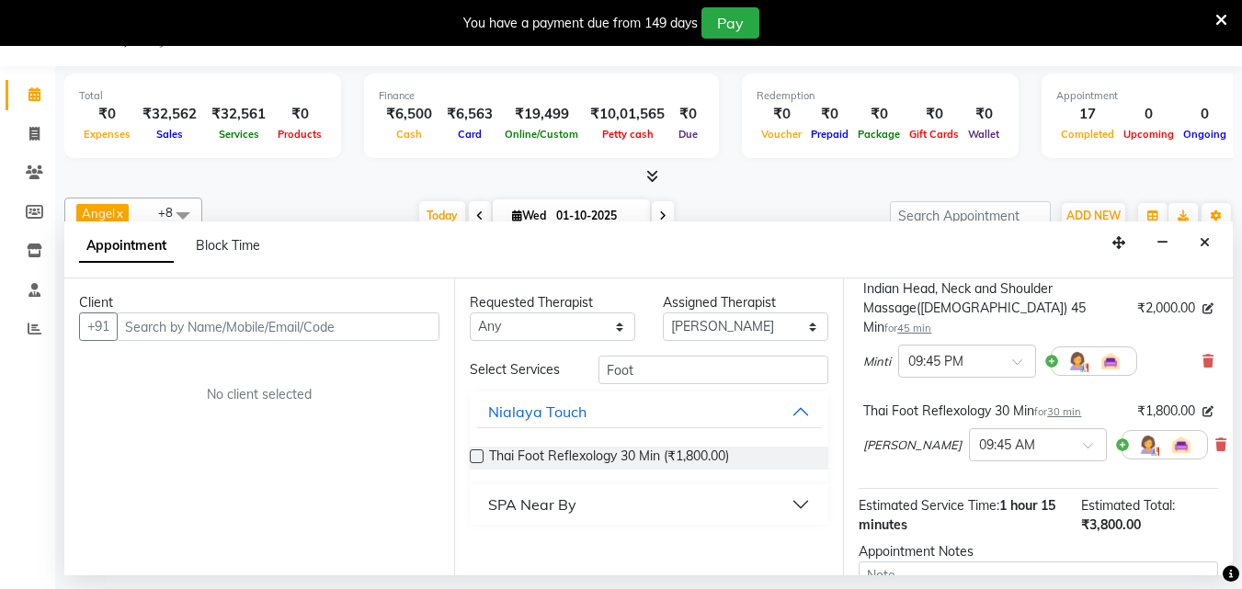
scroll to position [141, 0]
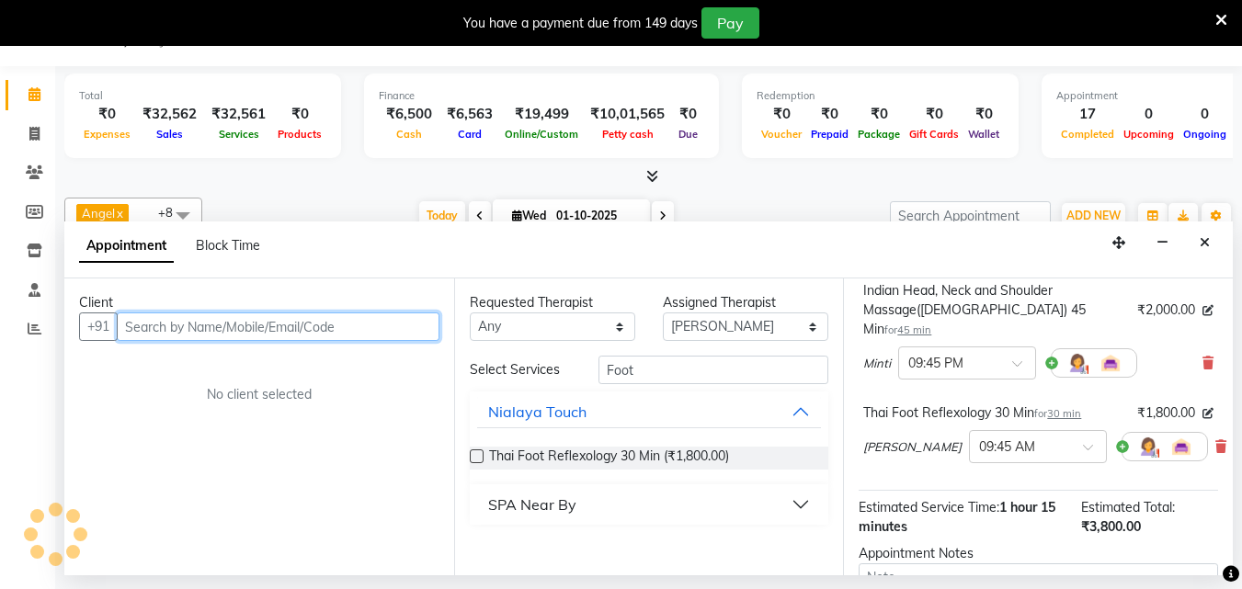
click at [200, 320] on input "text" at bounding box center [278, 327] width 323 height 29
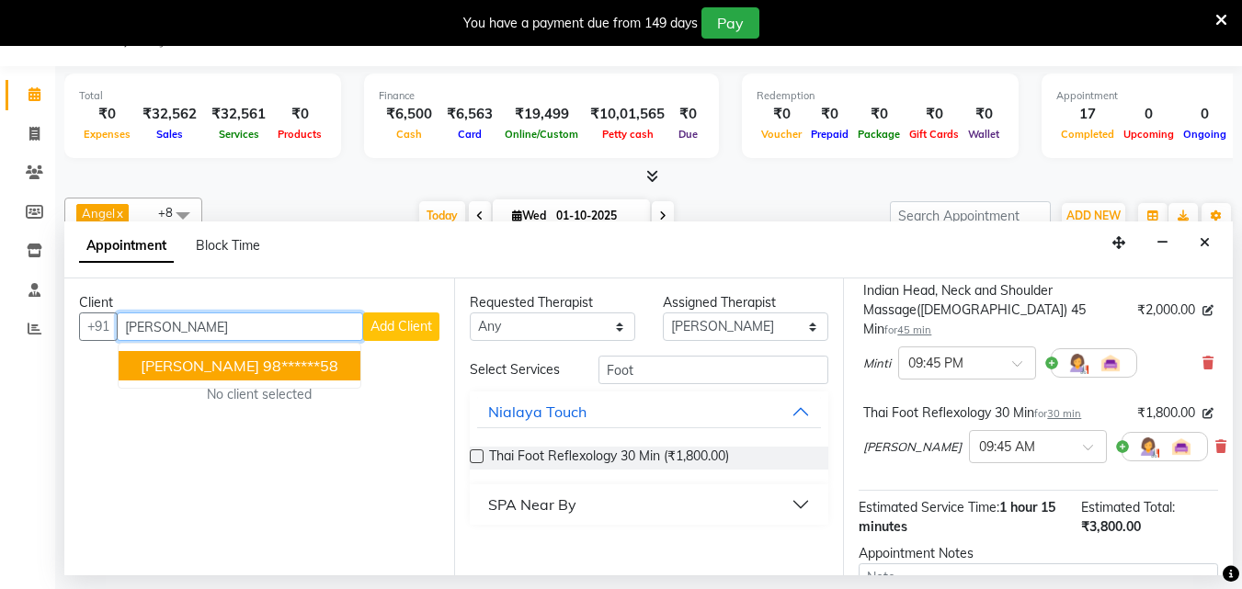
click at [263, 368] on ngb-highlight "98******58" at bounding box center [300, 366] width 75 height 18
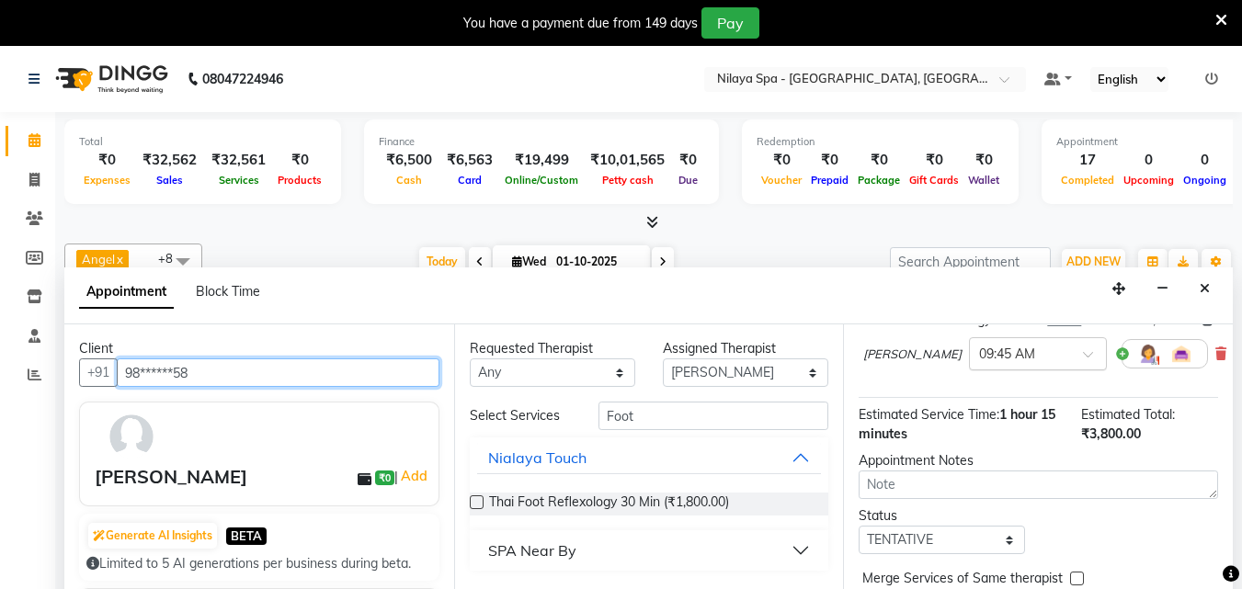
scroll to position [323, 0]
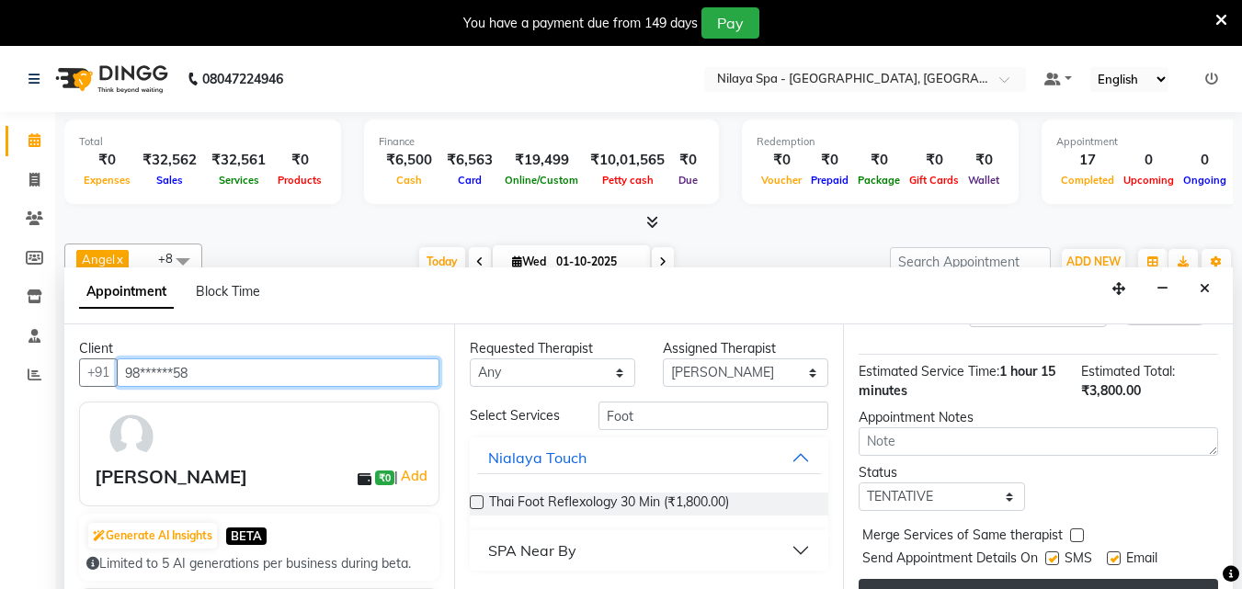
type input "98******58"
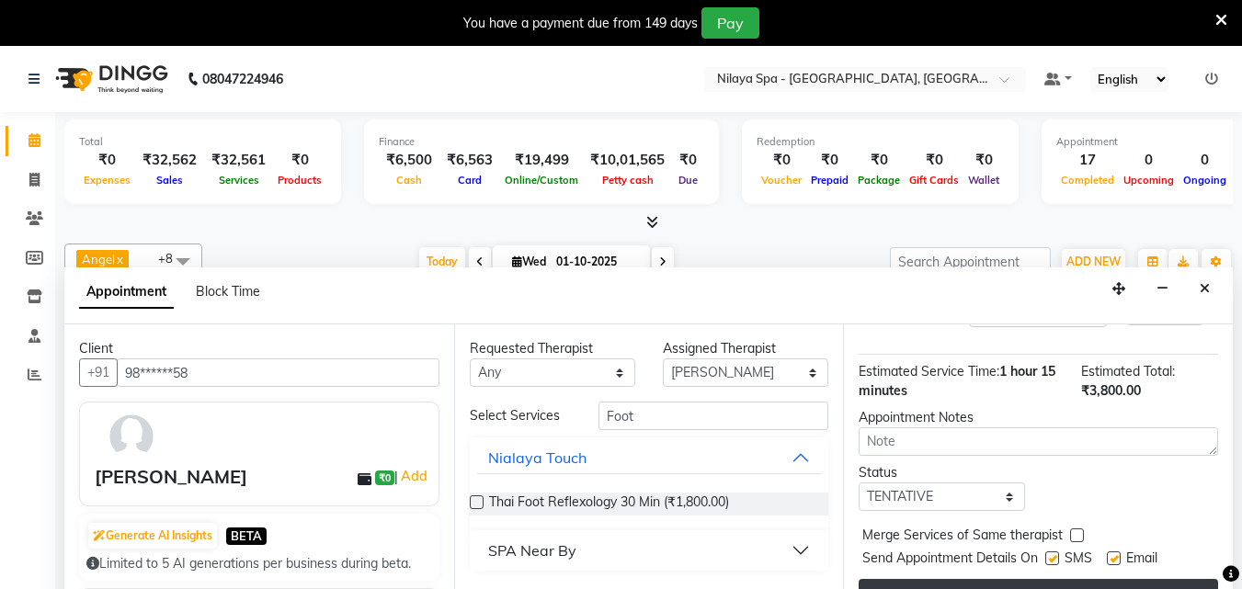
click at [983, 579] on button "Book" at bounding box center [1039, 595] width 360 height 33
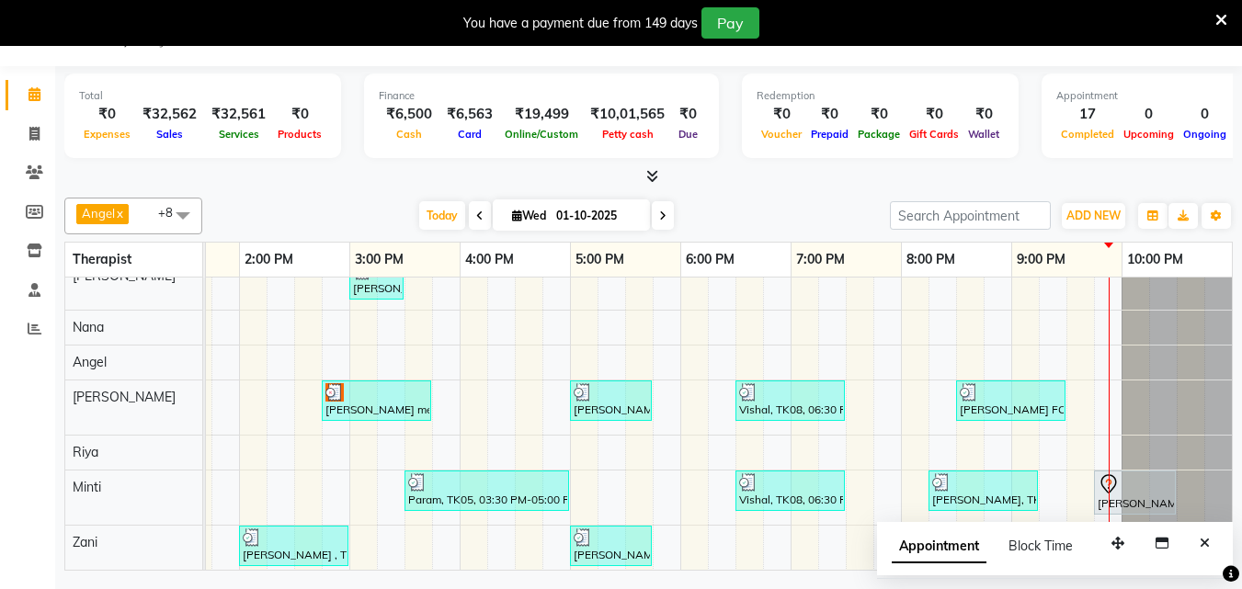
scroll to position [90, 0]
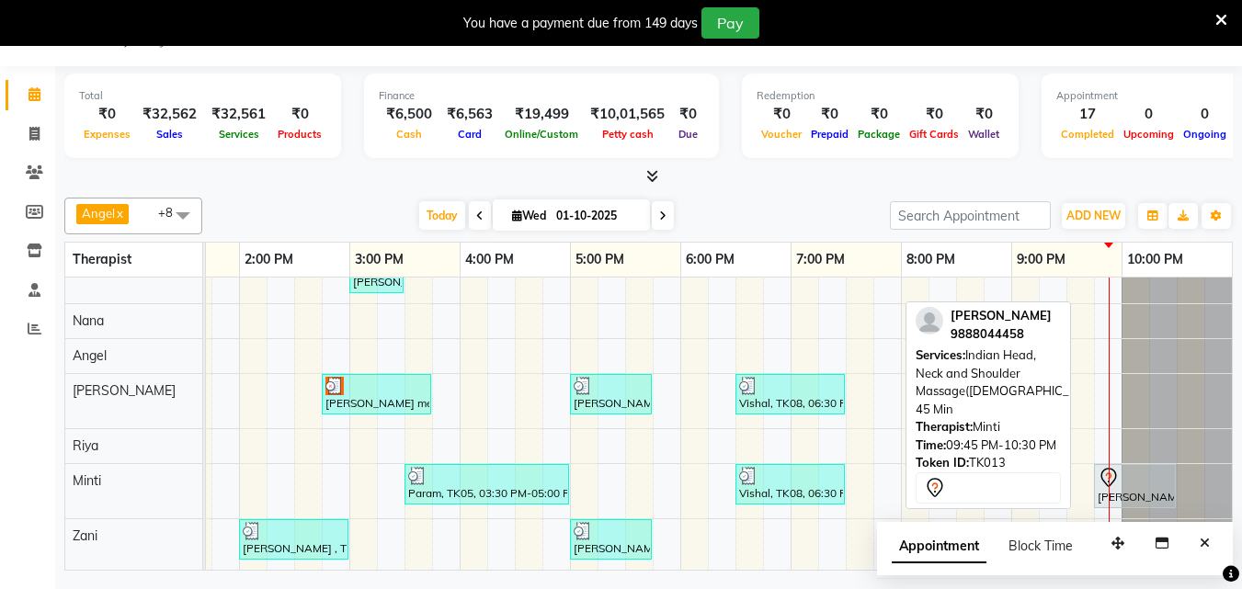
click at [1123, 468] on div at bounding box center [1135, 478] width 74 height 22
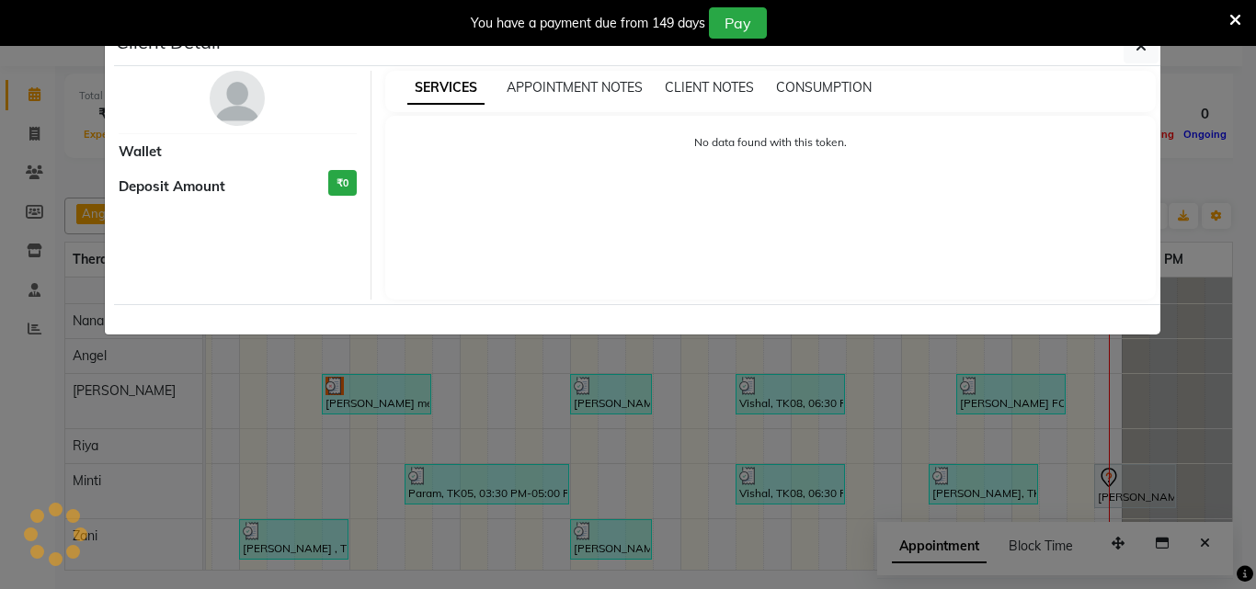
select select "7"
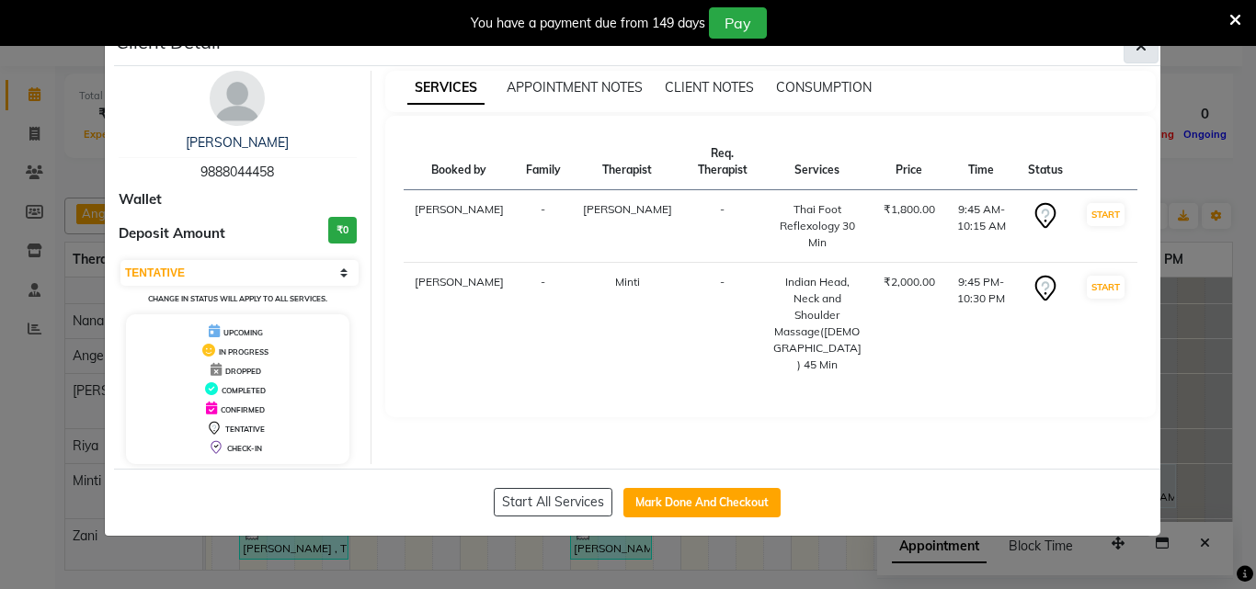
click at [1127, 53] on button "button" at bounding box center [1141, 46] width 35 height 35
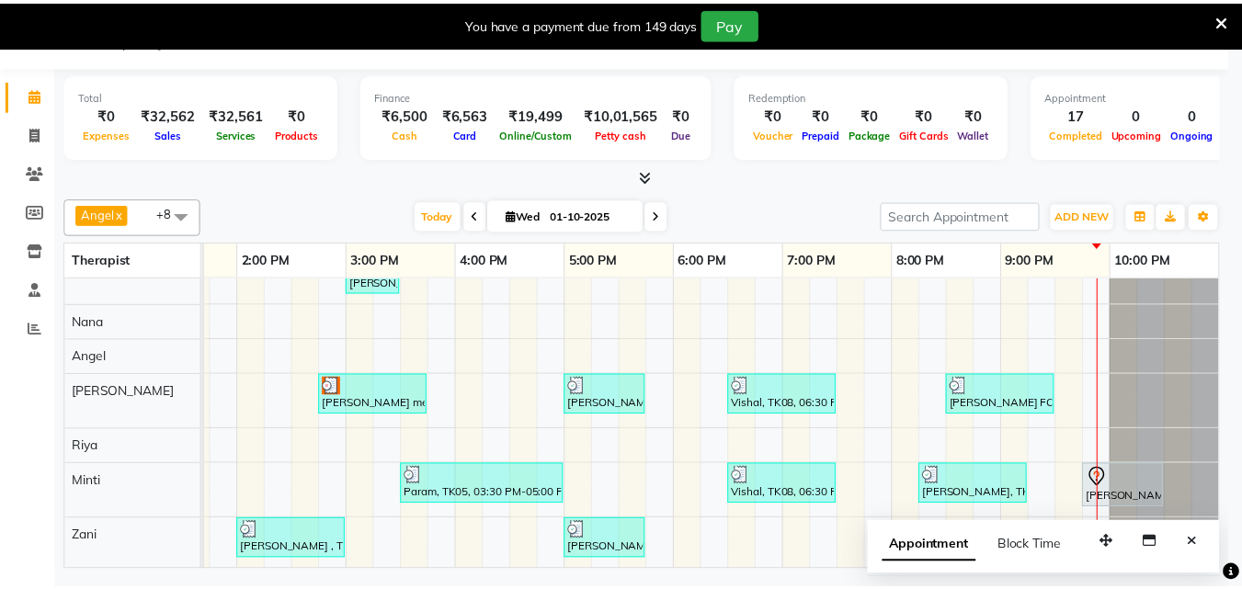
scroll to position [90, 615]
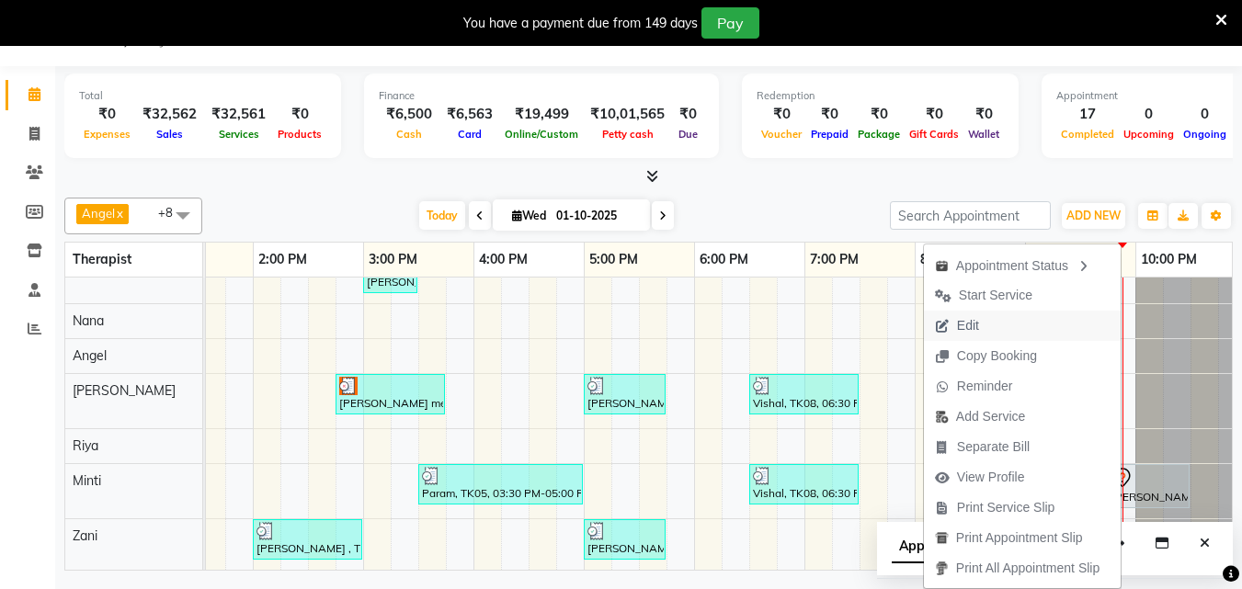
click at [967, 323] on span "Edit" at bounding box center [968, 325] width 22 height 19
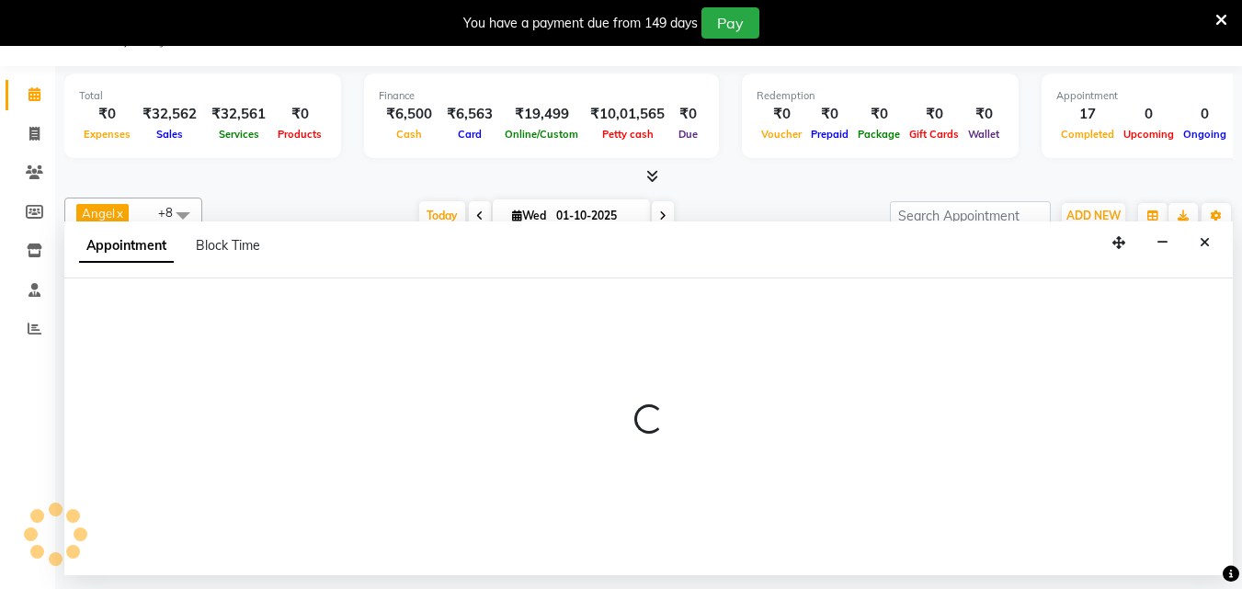
select select "tentative"
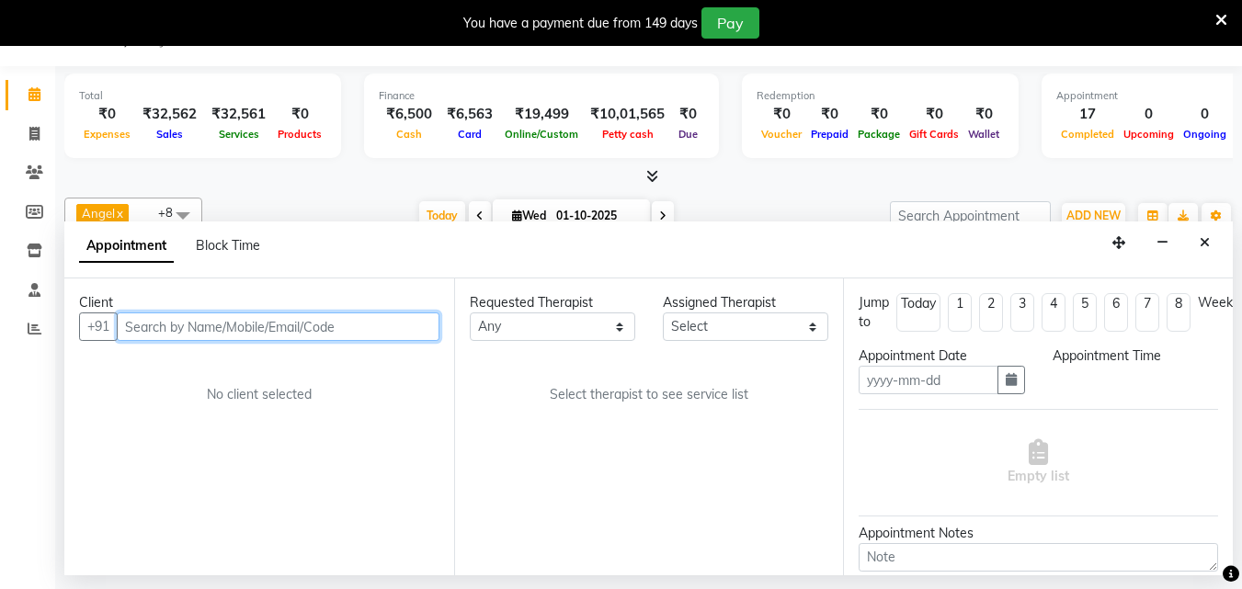
type input "01-10-2025"
select select "585"
select select "90192"
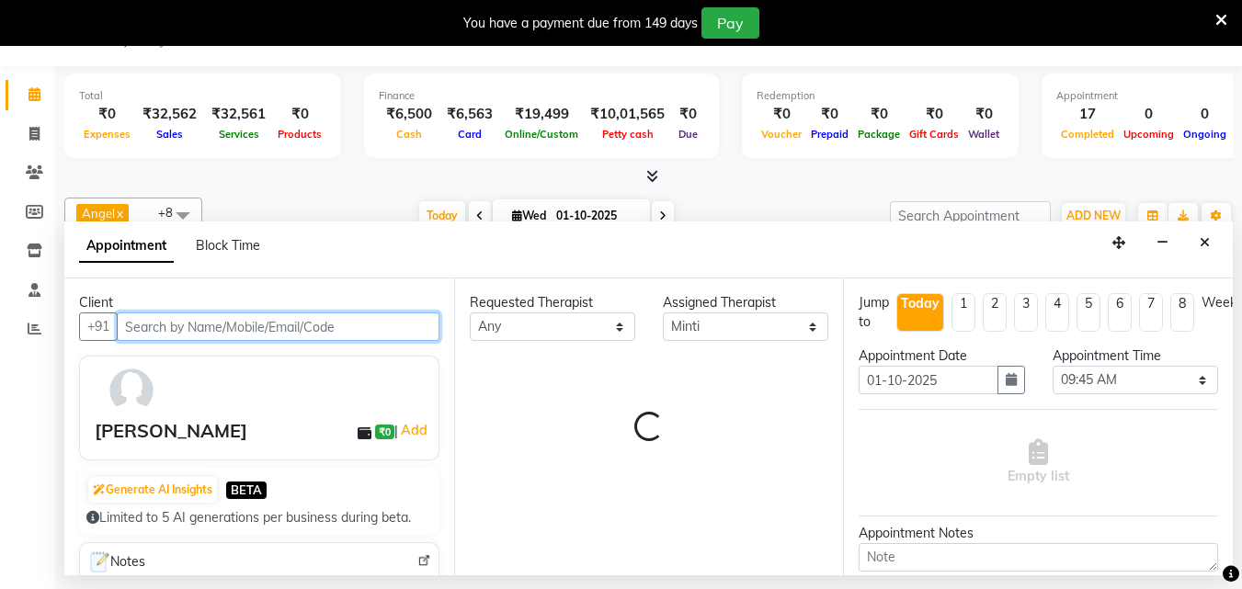
select select "4058"
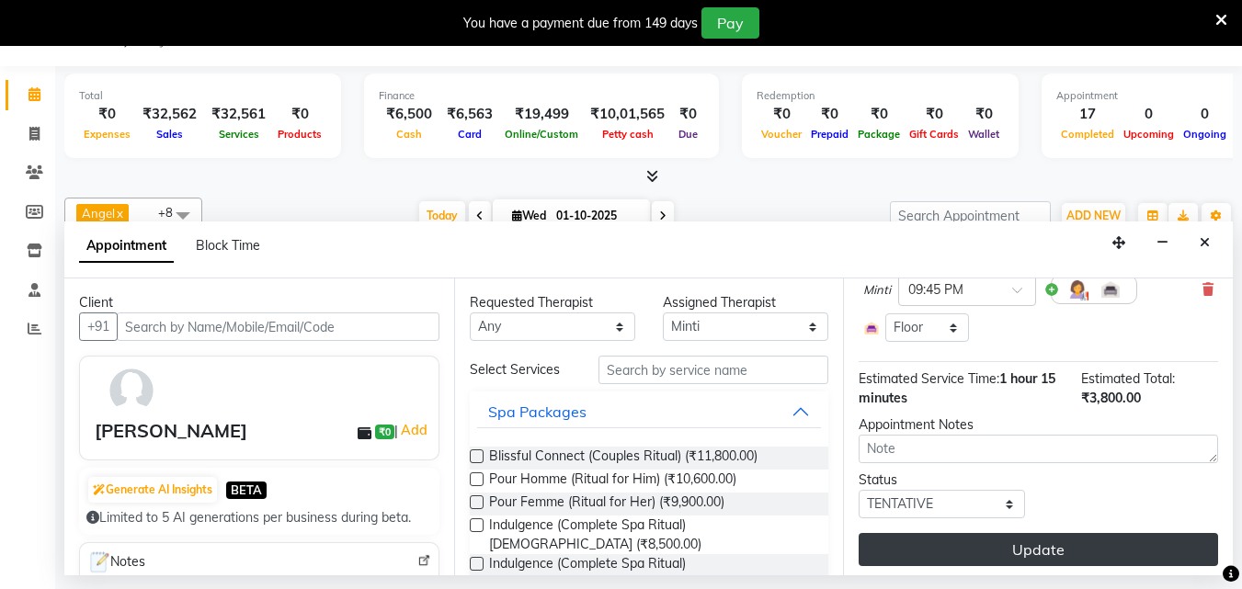
click at [948, 533] on button "Update" at bounding box center [1039, 549] width 360 height 33
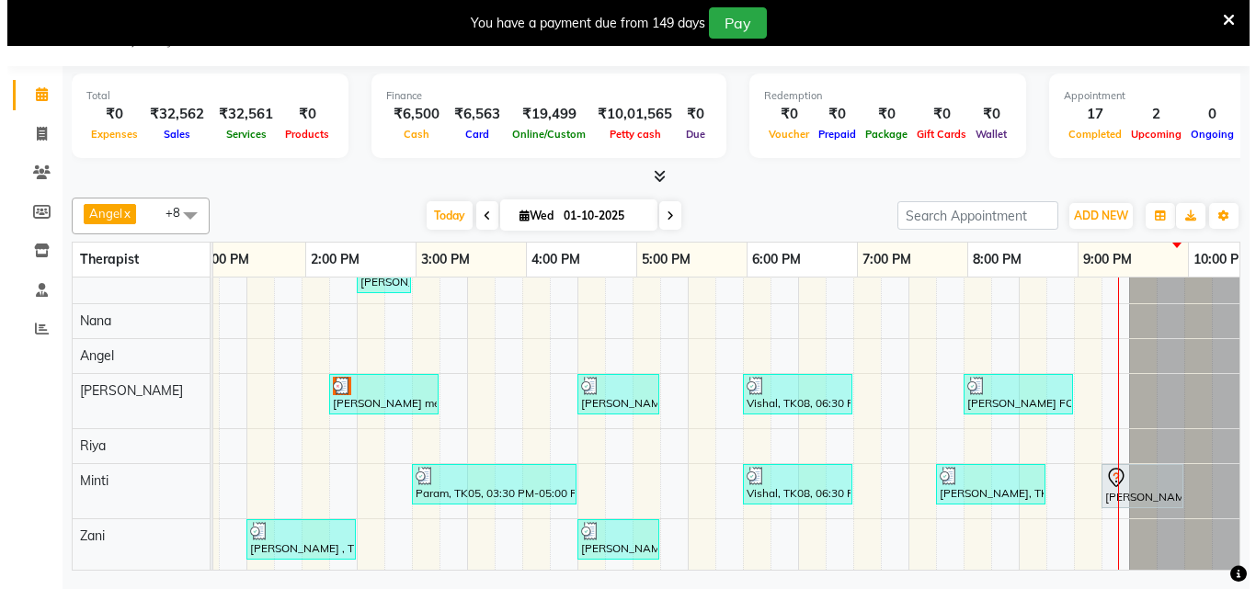
scroll to position [0, 629]
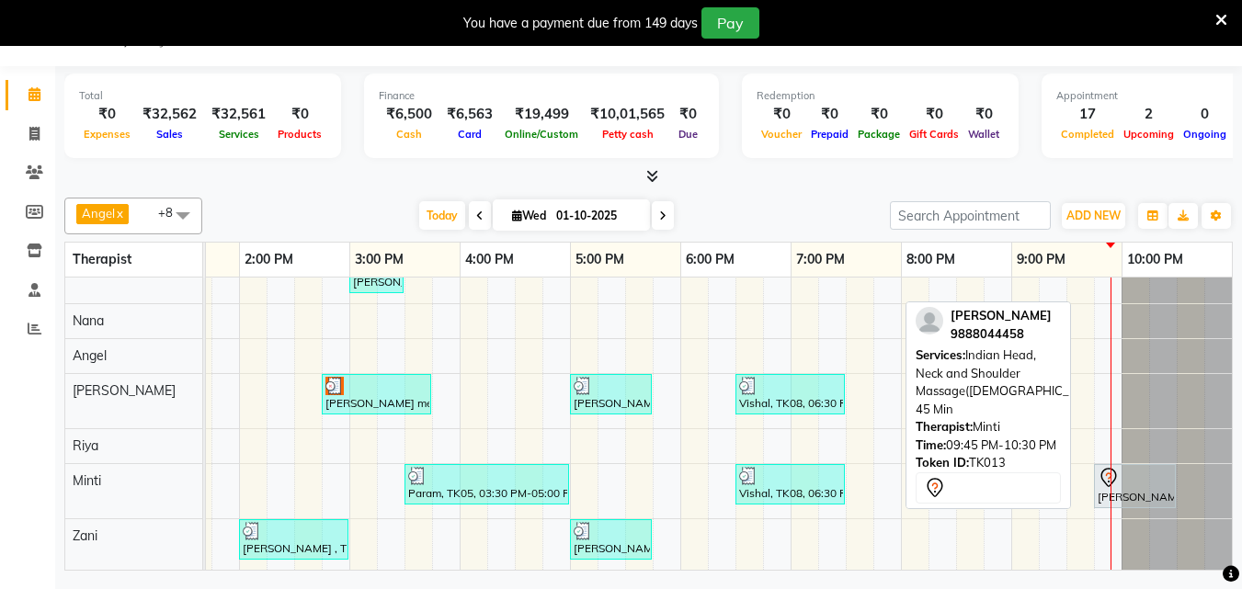
drag, startPoint x: 1097, startPoint y: 471, endPoint x: 1137, endPoint y: 475, distance: 39.8
click at [1137, 475] on div "Mahak, TK13, 09:45 PM-10:30 PM, Indian Head, Neck and Shoulder Massage(Female) …" at bounding box center [1135, 486] width 78 height 39
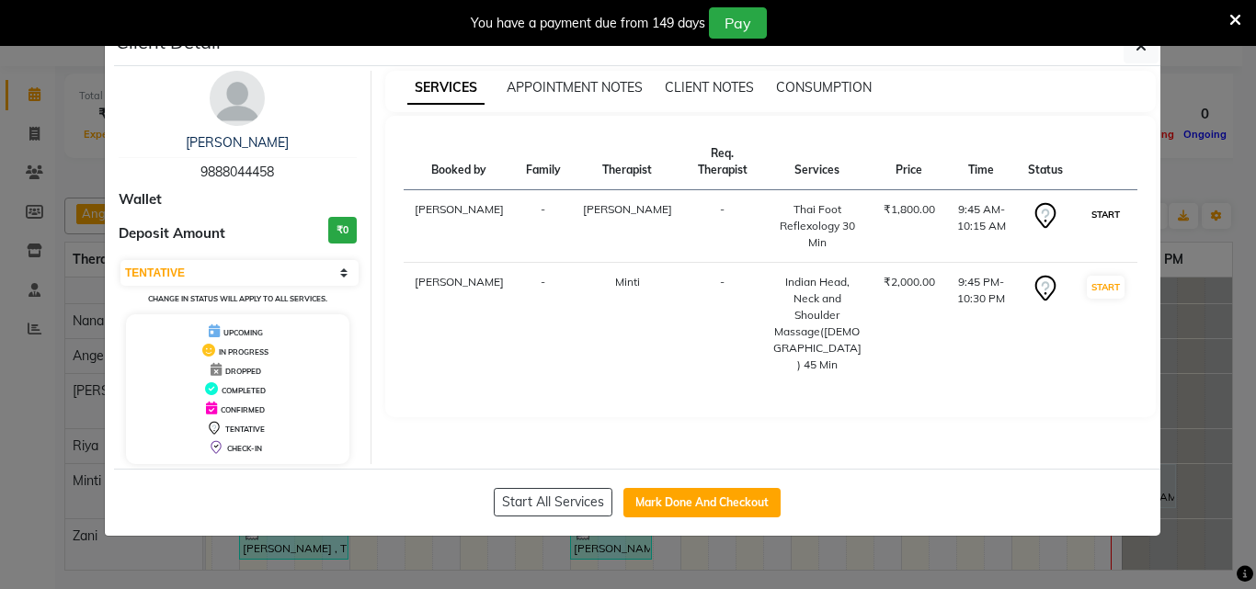
click at [1116, 203] on button "START" at bounding box center [1106, 214] width 38 height 23
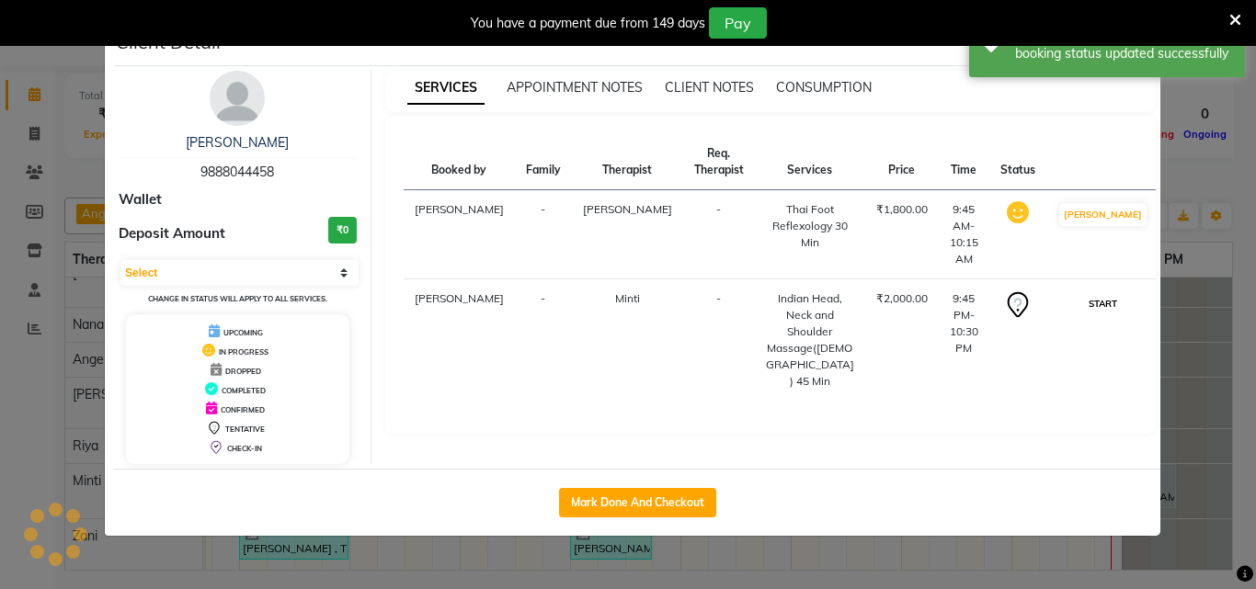
scroll to position [86, 643]
click at [1104, 293] on button "START" at bounding box center [1103, 303] width 38 height 23
select select "1"
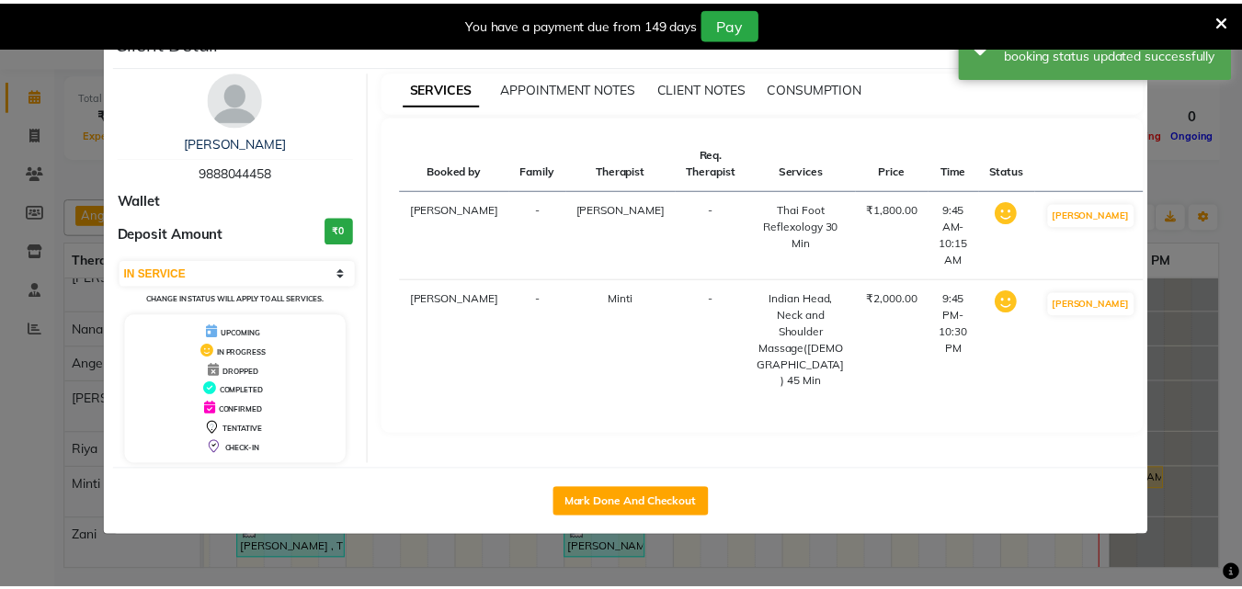
scroll to position [83, 643]
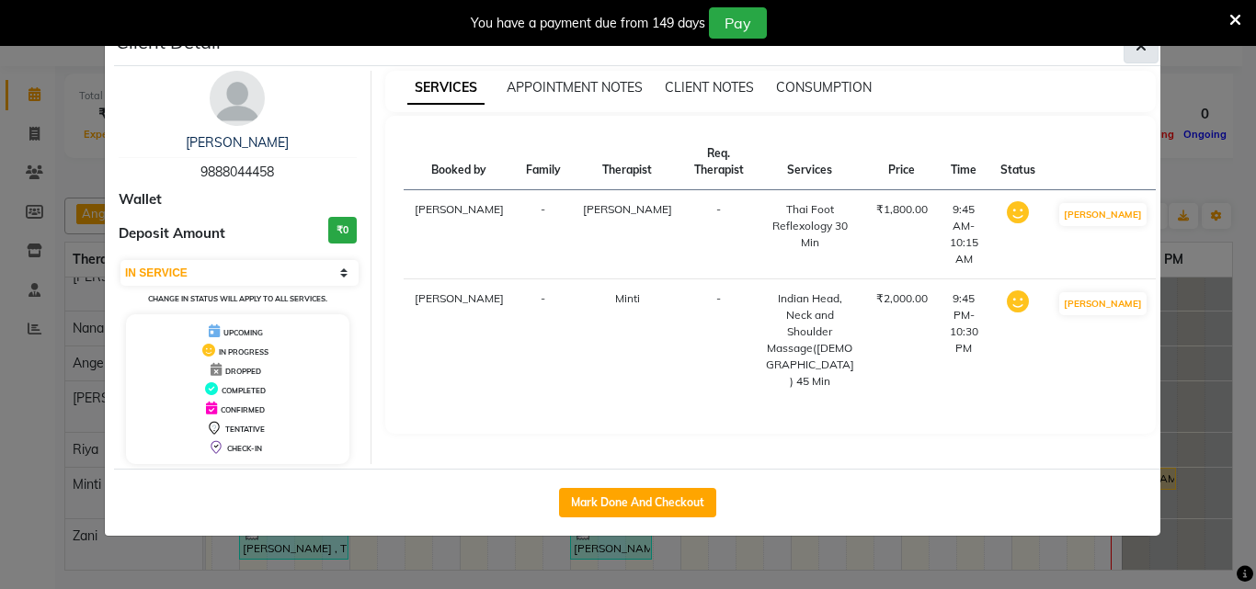
click at [1155, 56] on button "button" at bounding box center [1141, 46] width 35 height 35
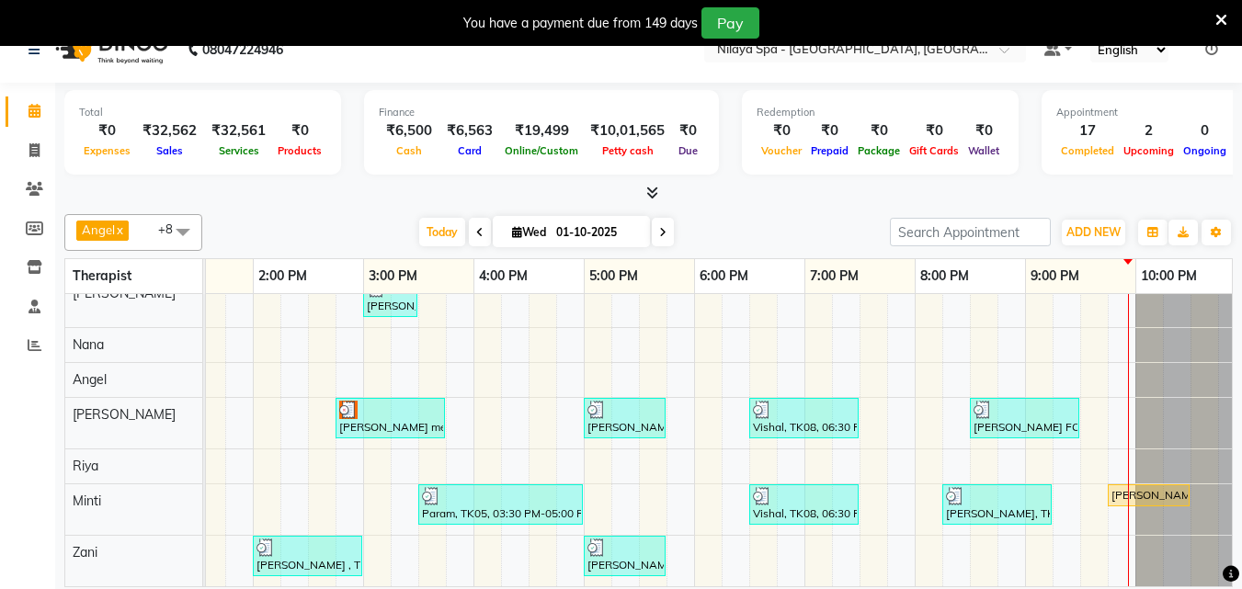
scroll to position [46, 0]
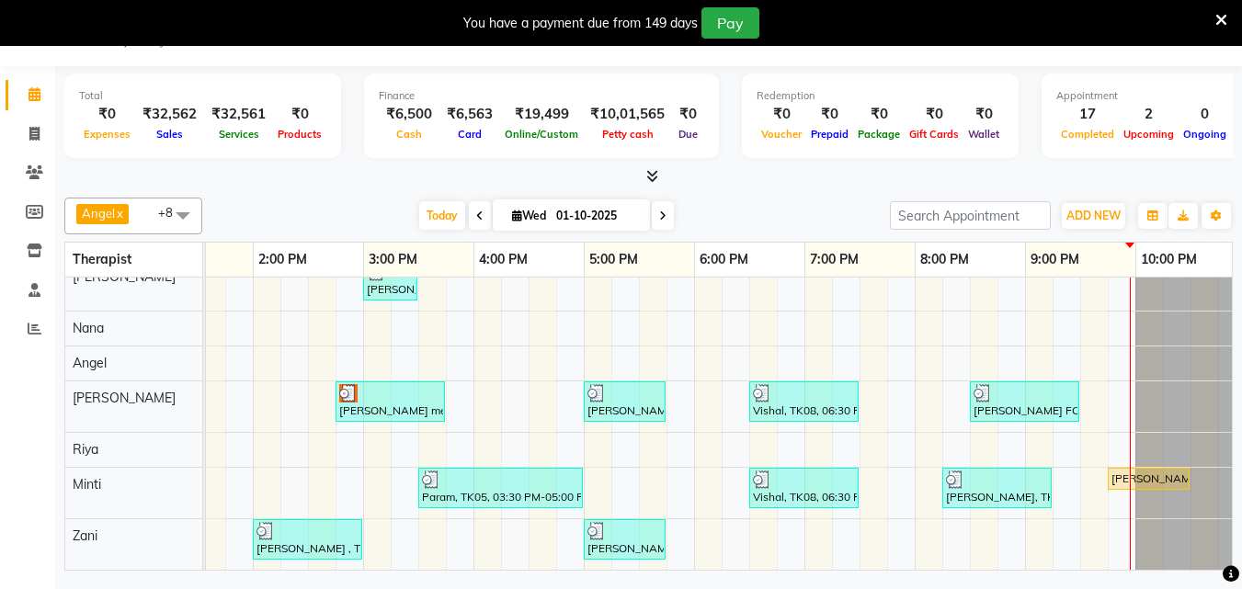
drag, startPoint x: 0, startPoint y: 487, endPoint x: 16, endPoint y: 556, distance: 70.7
click at [16, 556] on div "Calendar Invoice Clients Members Inventory Staff Reports Completed InProgress U…" at bounding box center [124, 306] width 248 height 509
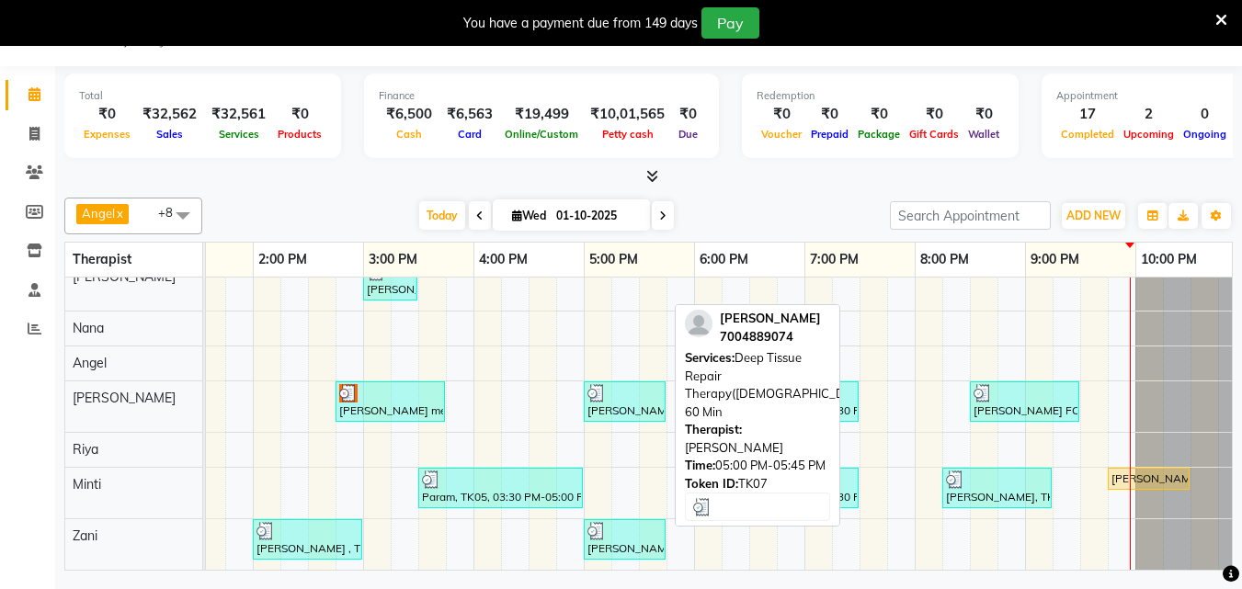
click at [640, 395] on div "[PERSON_NAME], TK07, 05:00 PM-05:45 PM, Deep Tissue Repair Therapy([DEMOGRAPHIC…" at bounding box center [625, 401] width 78 height 35
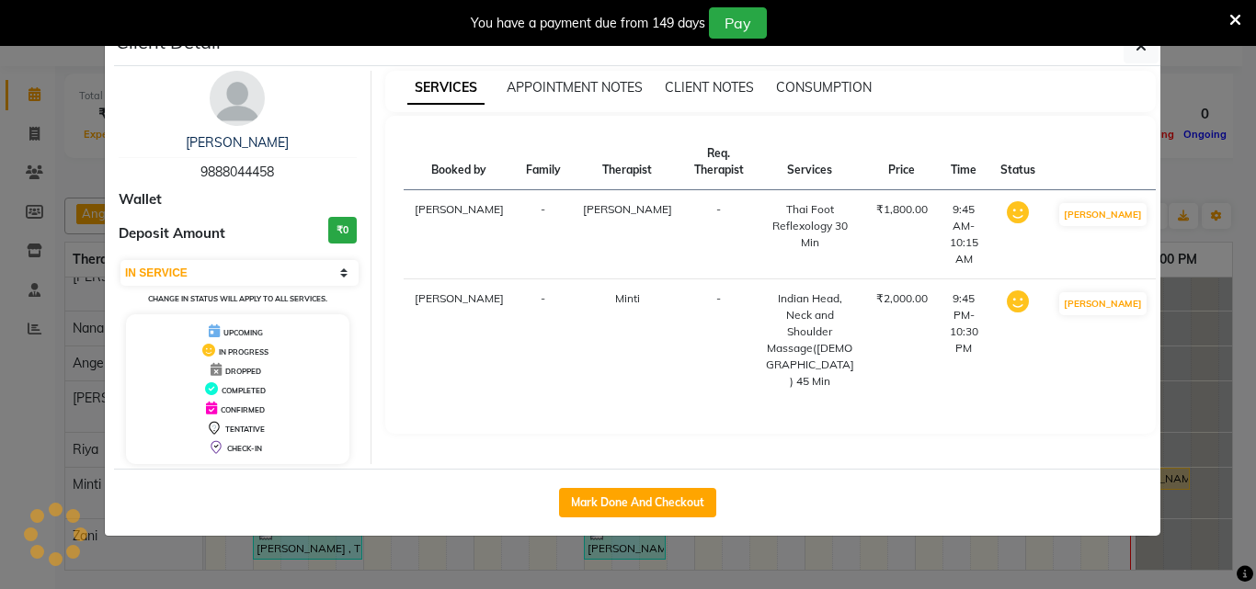
select select "3"
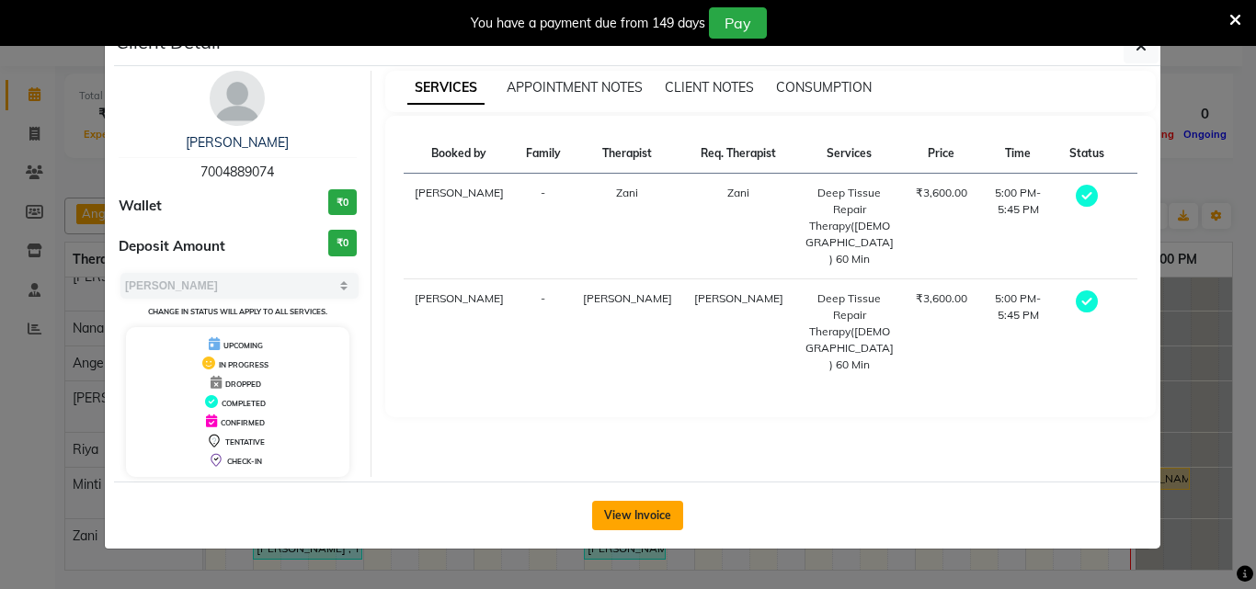
click at [660, 525] on button "View Invoice" at bounding box center [637, 515] width 91 height 29
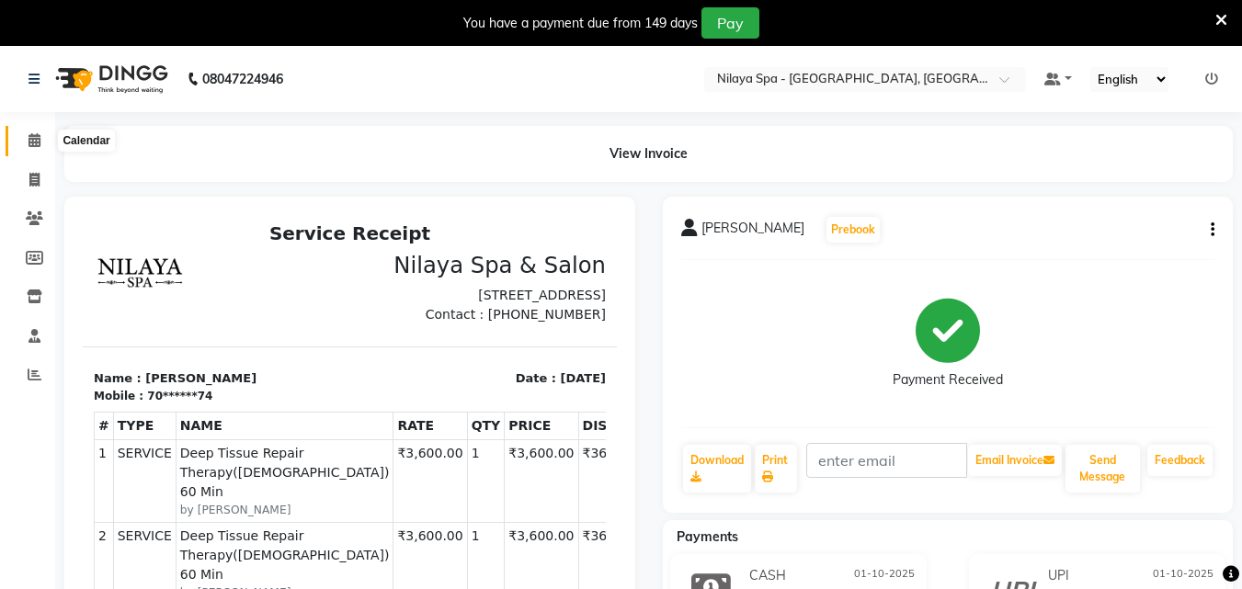
click at [33, 148] on span at bounding box center [34, 141] width 32 height 21
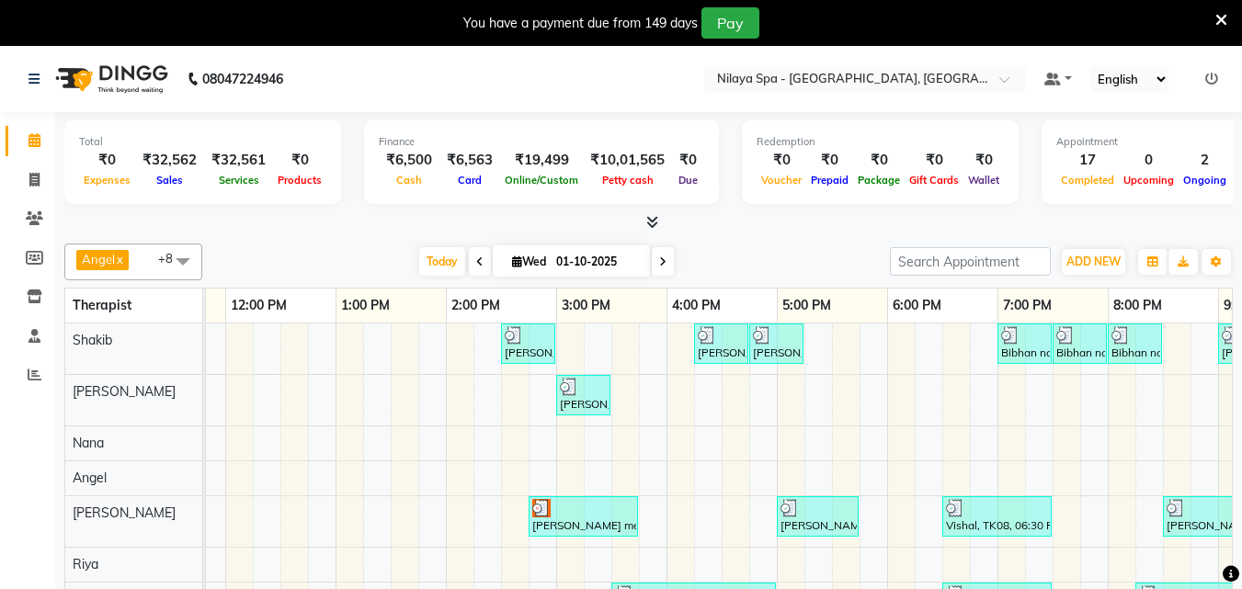
scroll to position [53, 422]
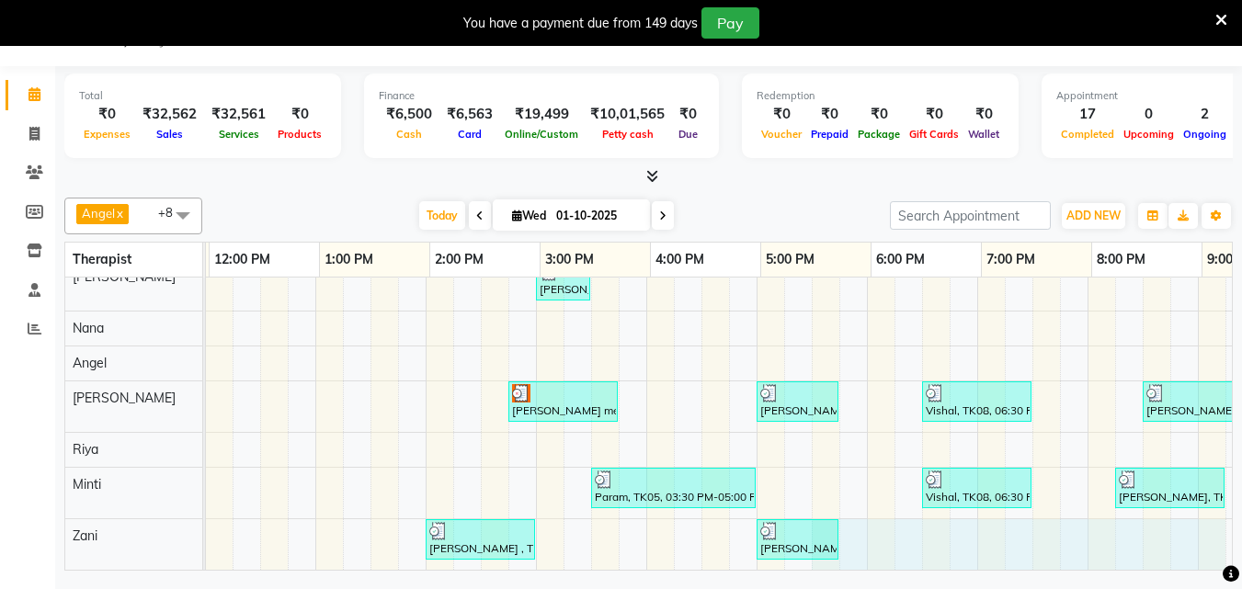
drag, startPoint x: 1063, startPoint y: 542, endPoint x: 1191, endPoint y: 542, distance: 127.8
click at [1207, 542] on div "Vikram Aaditya , TK03, 02:30 PM-03:00 PM, Hair Care - Therapies - Hair Cut (Wit…" at bounding box center [591, 389] width 1655 height 361
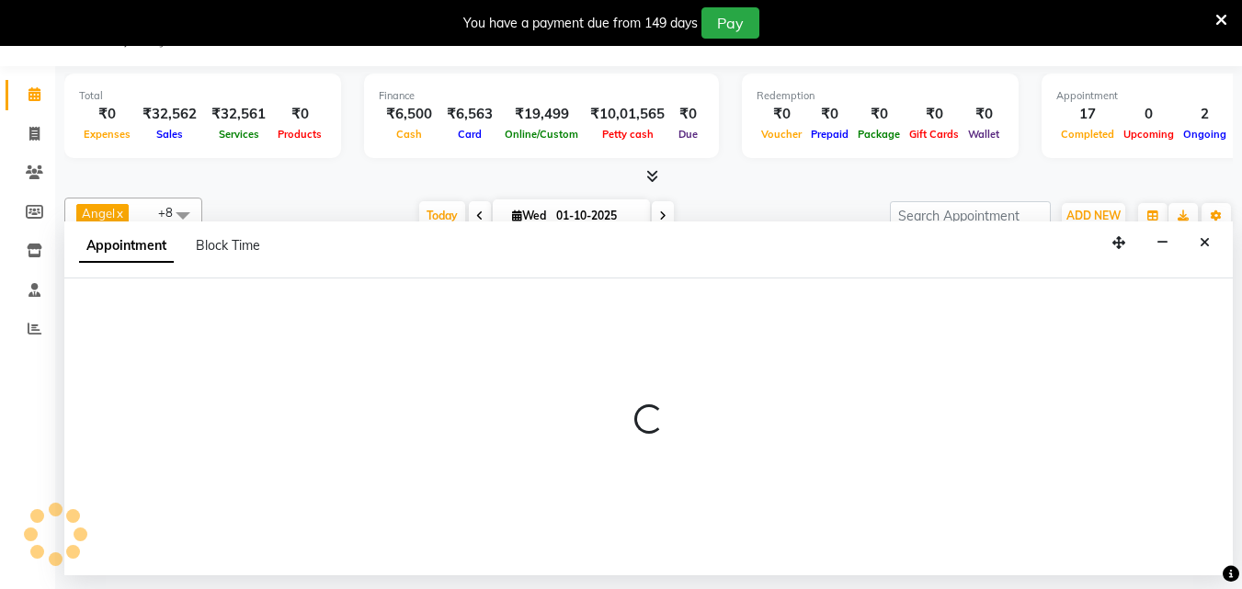
select select "90193"
select select "tentative"
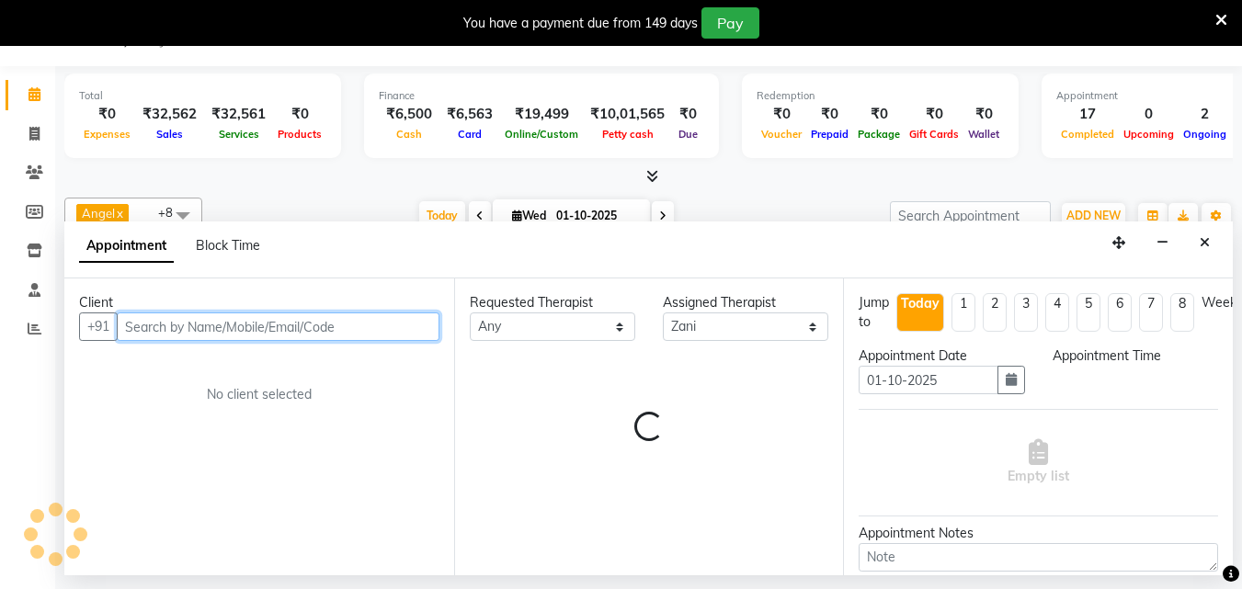
select select "1050"
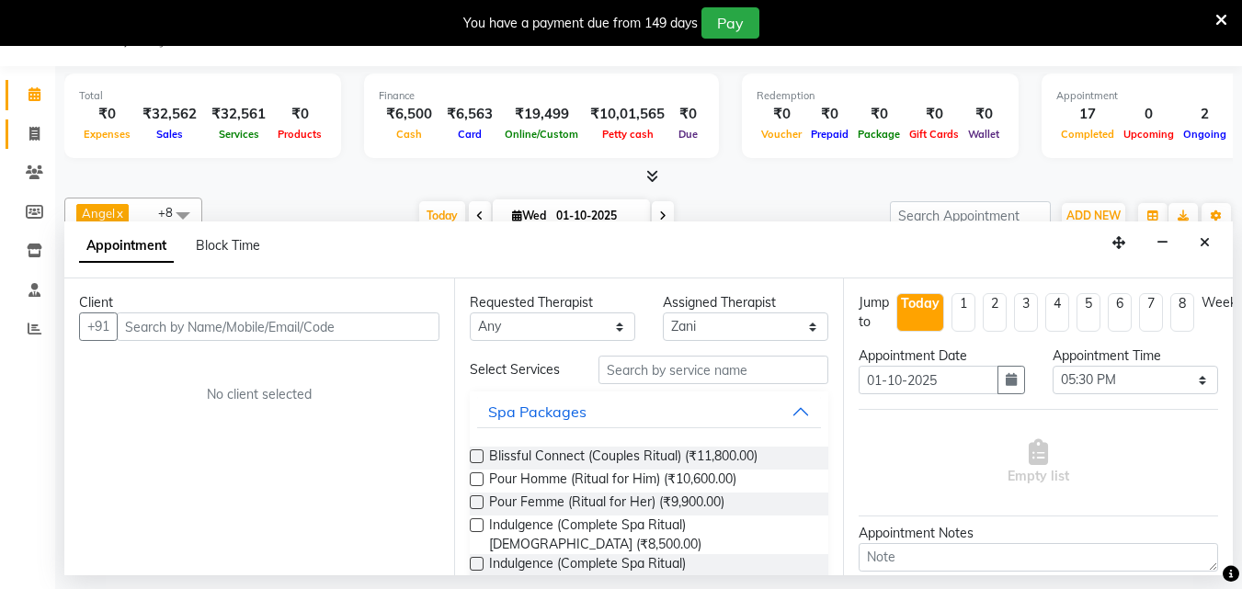
click at [34, 132] on icon at bounding box center [34, 134] width 10 height 14
select select "service"
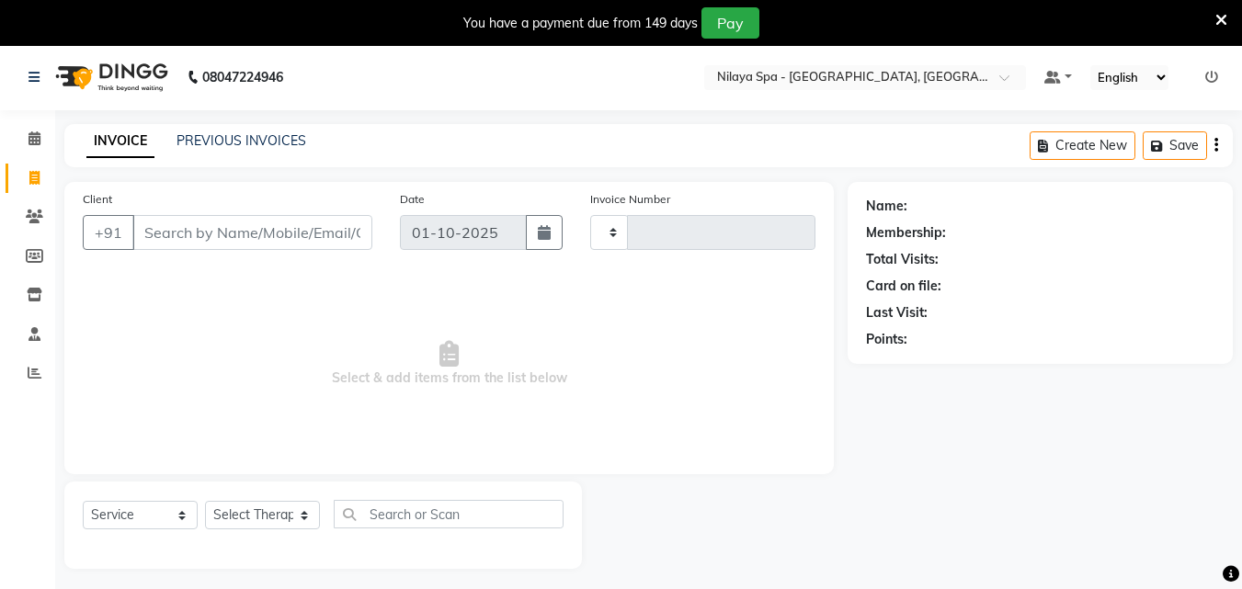
type input "1658"
select select "8066"
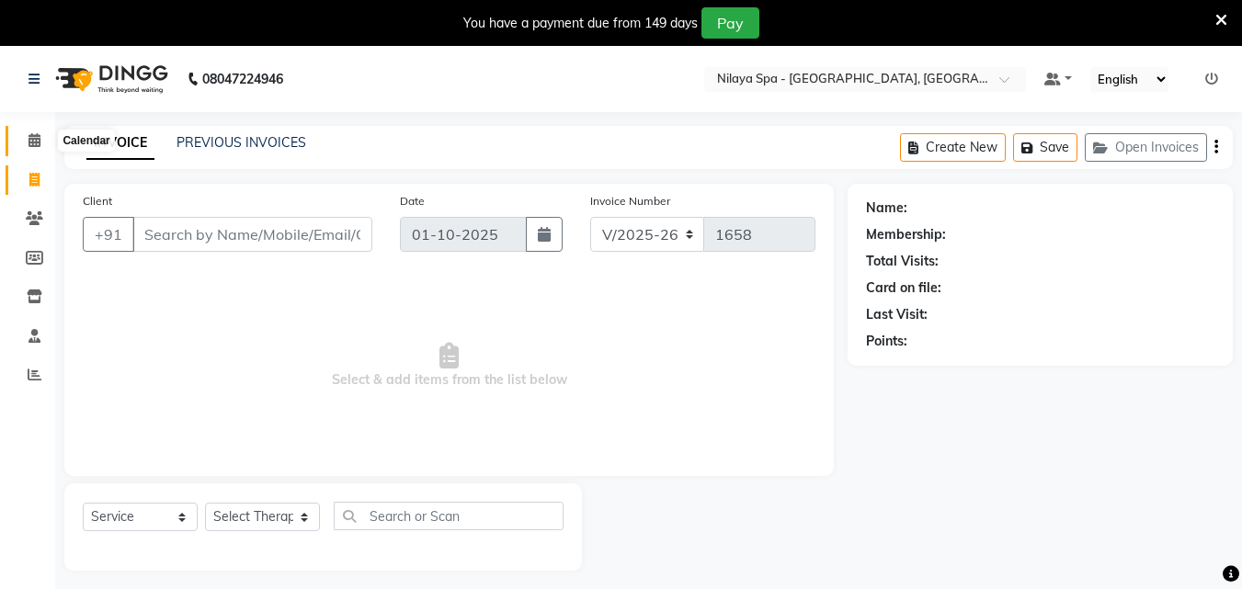
click at [31, 142] on icon at bounding box center [35, 140] width 12 height 14
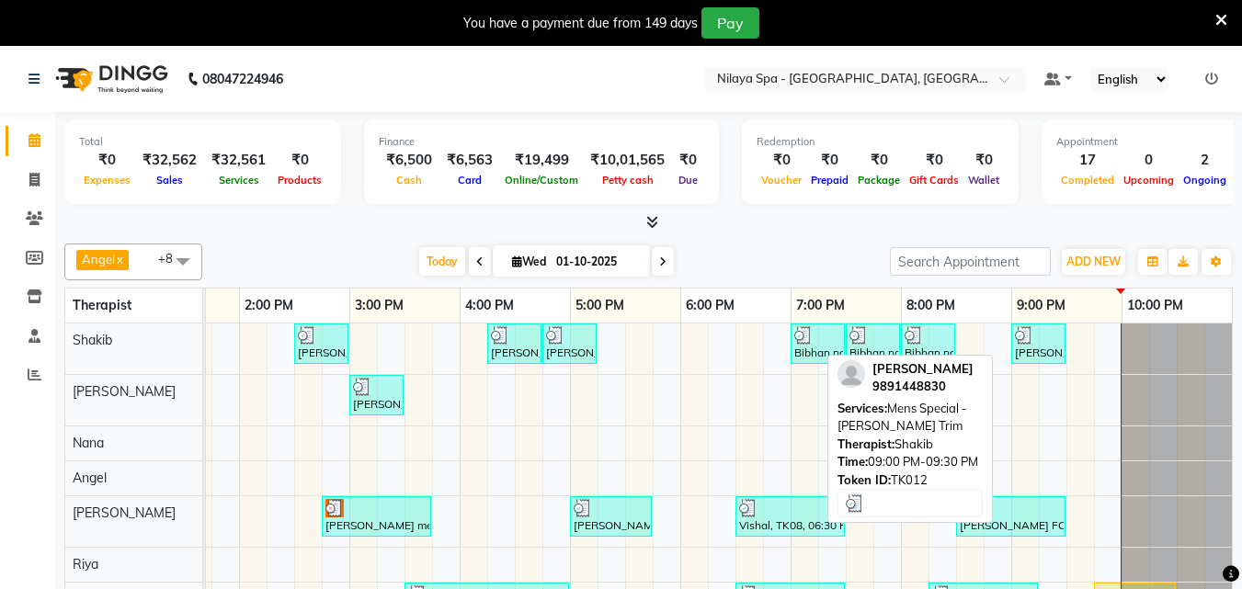
click at [1028, 352] on div "Santosh Kumar, TK12, 09:00 PM-09:30 PM, Mens Special - Beard Trim" at bounding box center [1038, 343] width 51 height 35
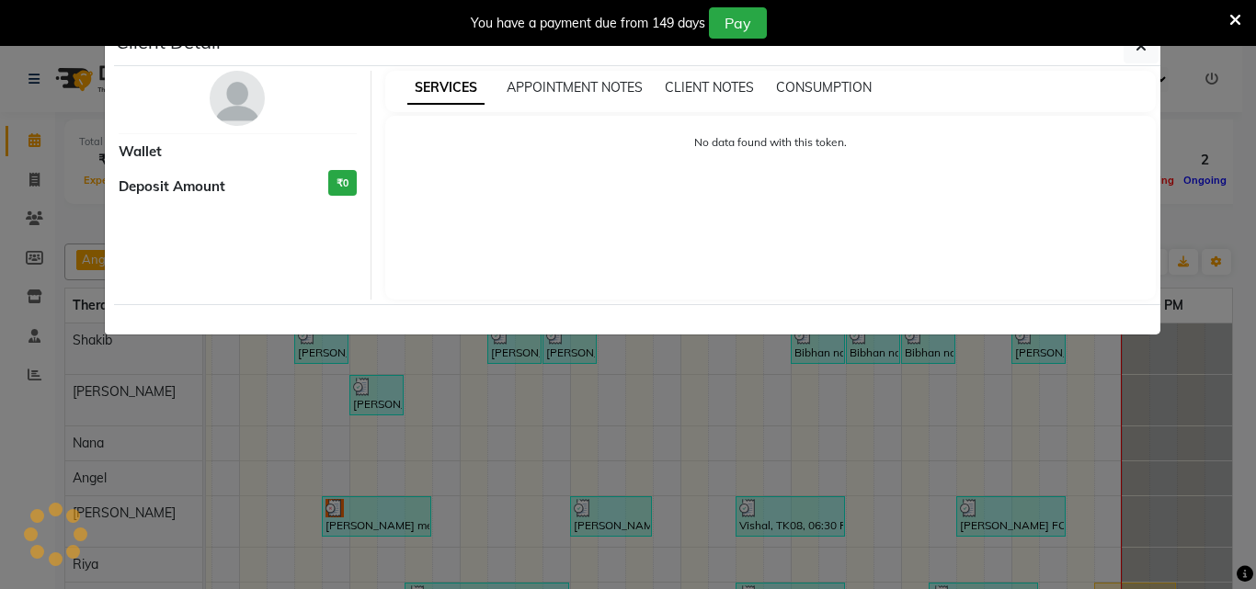
select select "3"
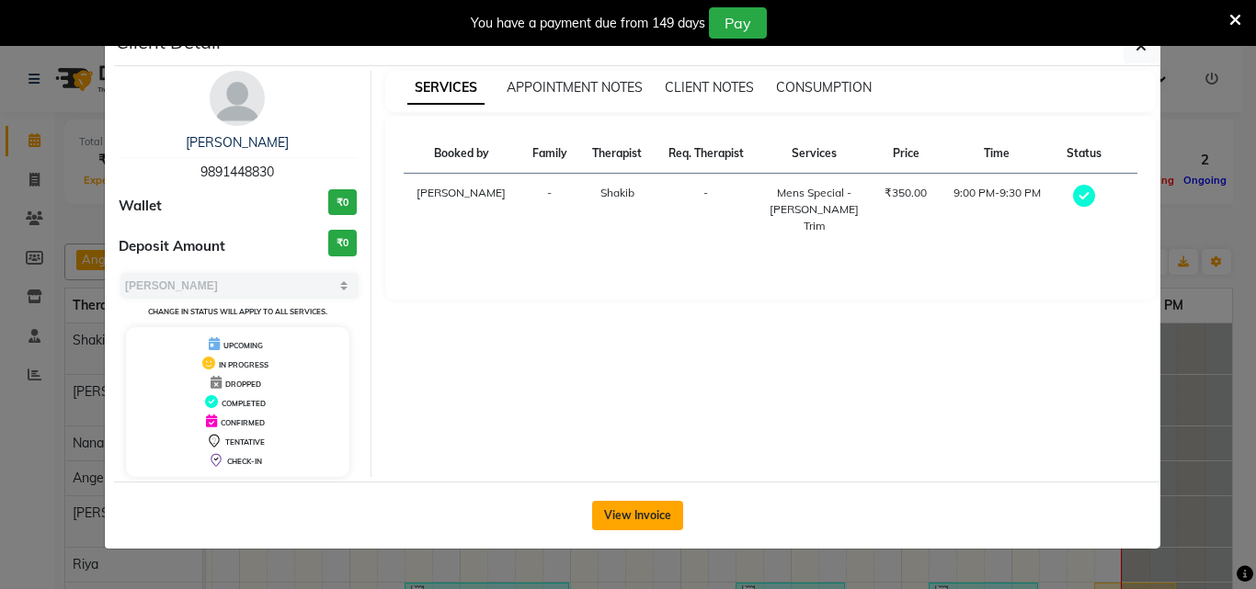
click at [650, 517] on button "View Invoice" at bounding box center [637, 515] width 91 height 29
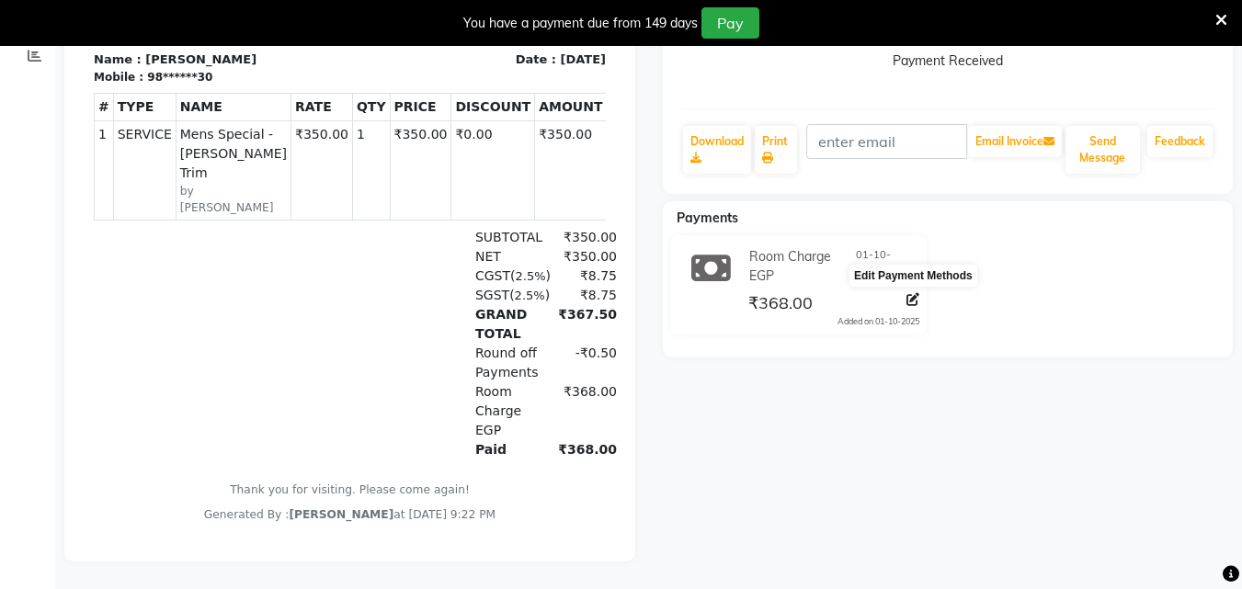
click at [916, 293] on icon at bounding box center [913, 299] width 13 height 13
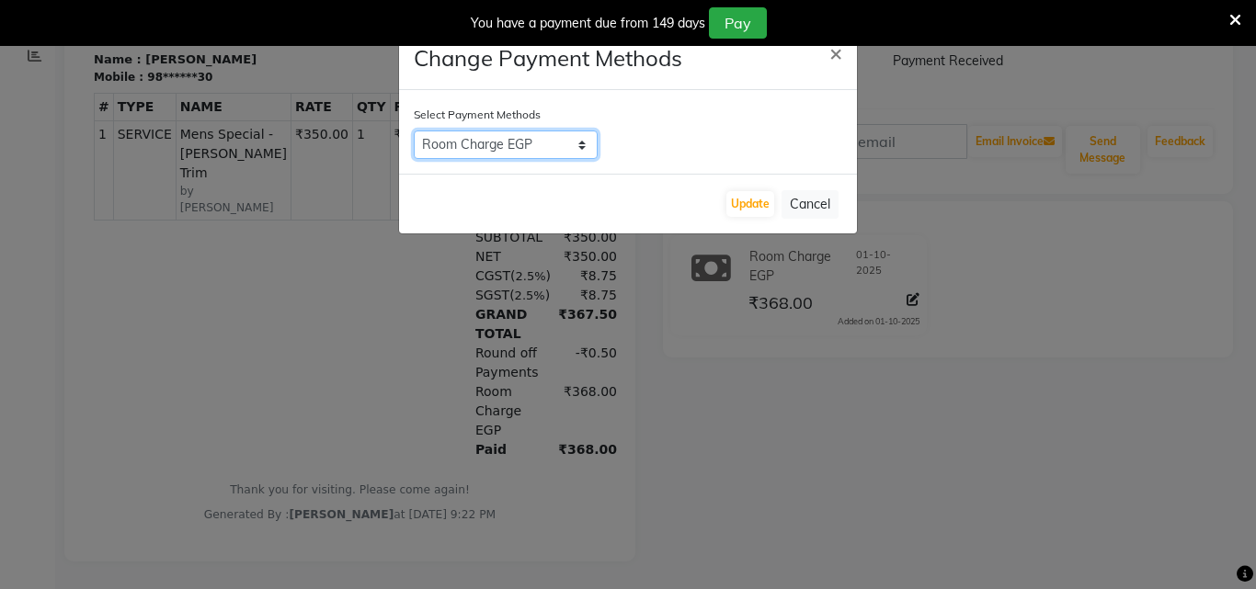
click at [580, 147] on select "Coupon CASH UPI Room Charge EGP City Card Master Card Debit Card Complimentary …" at bounding box center [506, 145] width 184 height 29
select select "8"
click at [414, 131] on select "Coupon CASH UPI Room Charge EGP City Card Master Card Debit Card Complimentary …" at bounding box center [506, 145] width 184 height 29
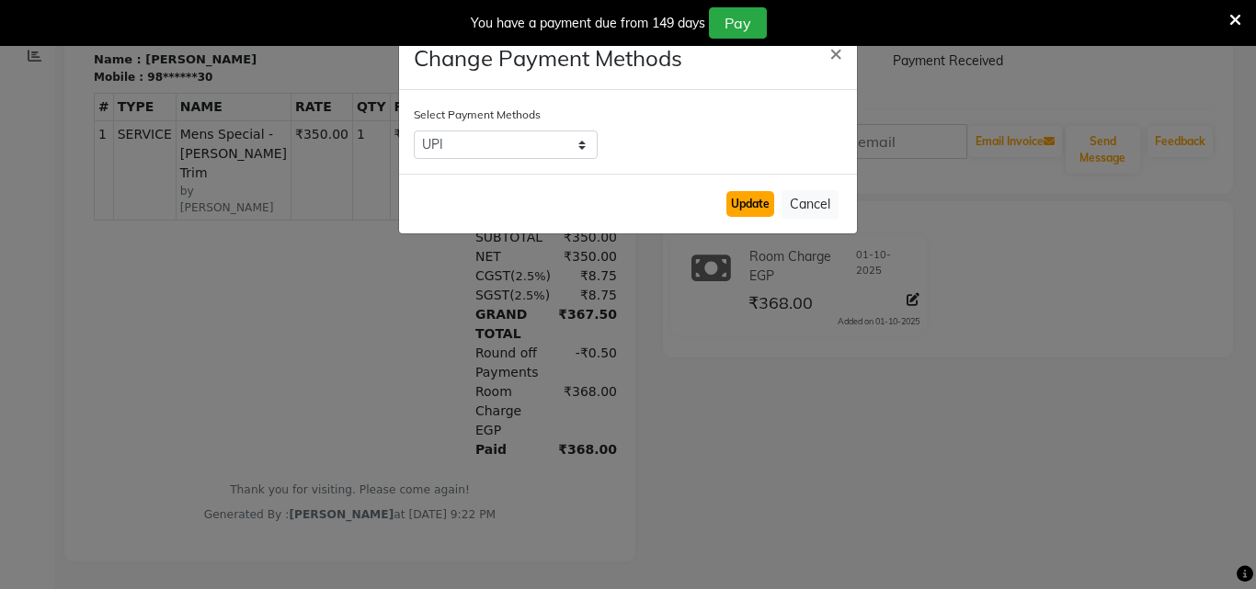
click at [768, 206] on button "Update" at bounding box center [751, 204] width 48 height 26
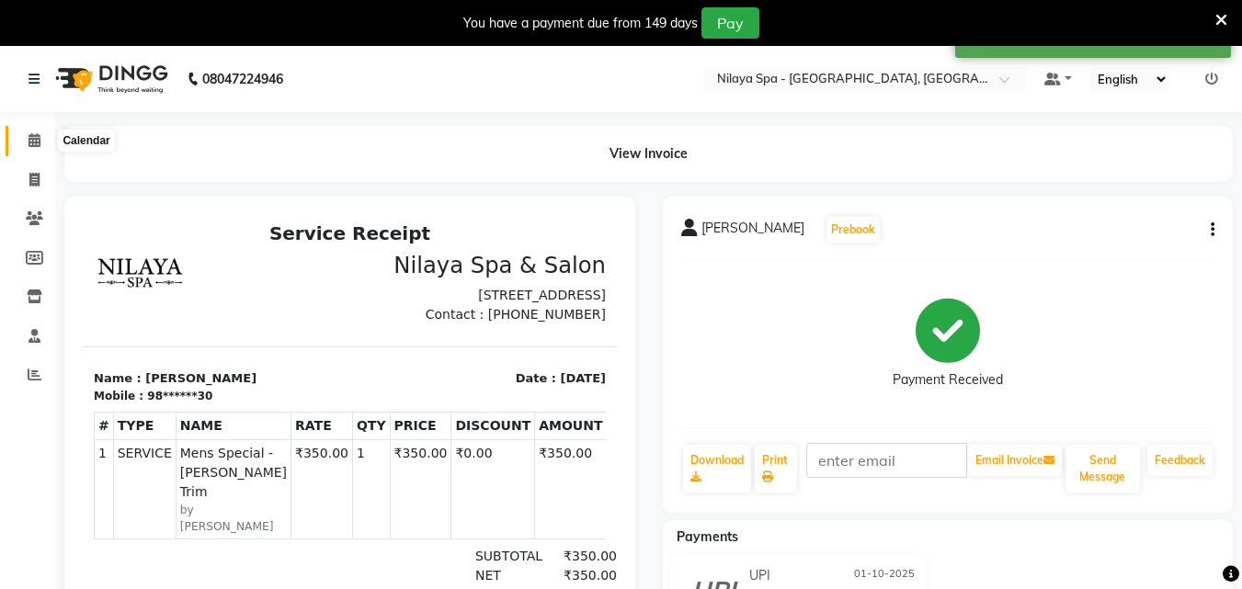
click at [33, 138] on icon at bounding box center [35, 140] width 12 height 14
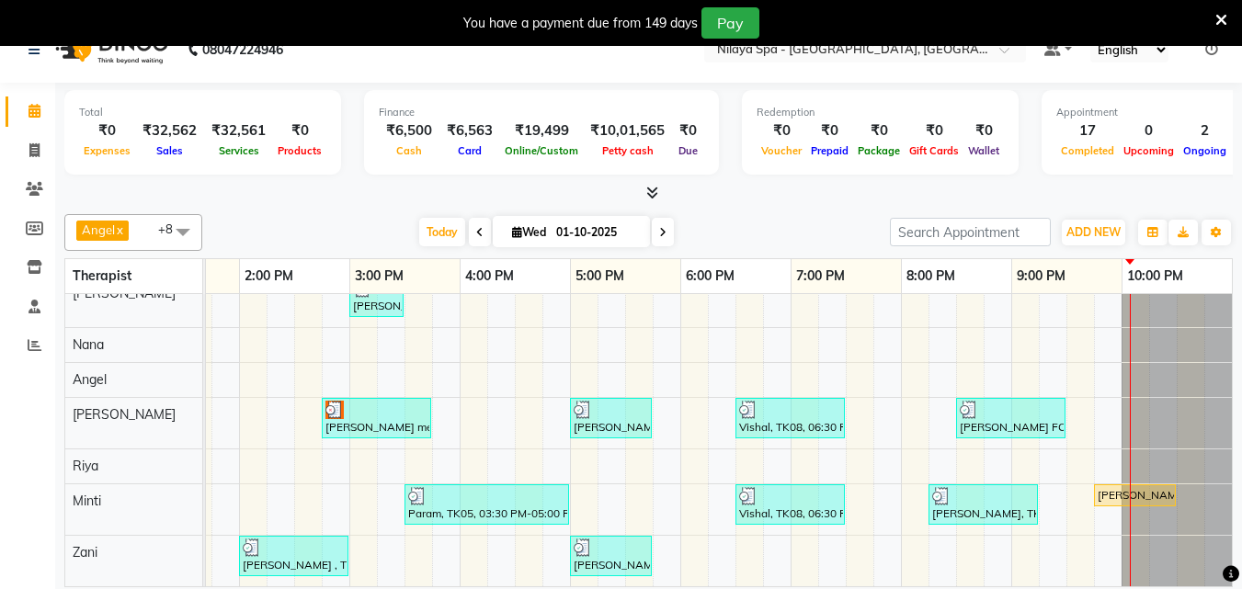
scroll to position [46, 0]
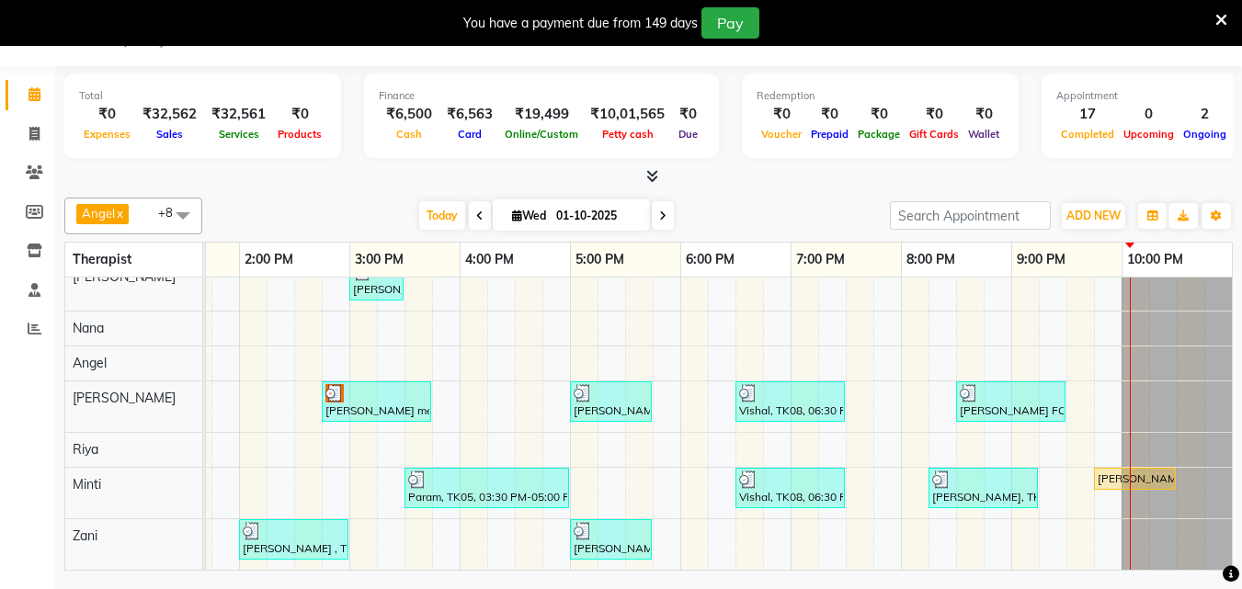
drag, startPoint x: 720, startPoint y: 555, endPoint x: 617, endPoint y: 578, distance: 105.5
click at [617, 578] on div "08047224946 Select Location × Nilaya Spa - Radisson Blu Hotel, Ranchi Default P…" at bounding box center [621, 294] width 1242 height 589
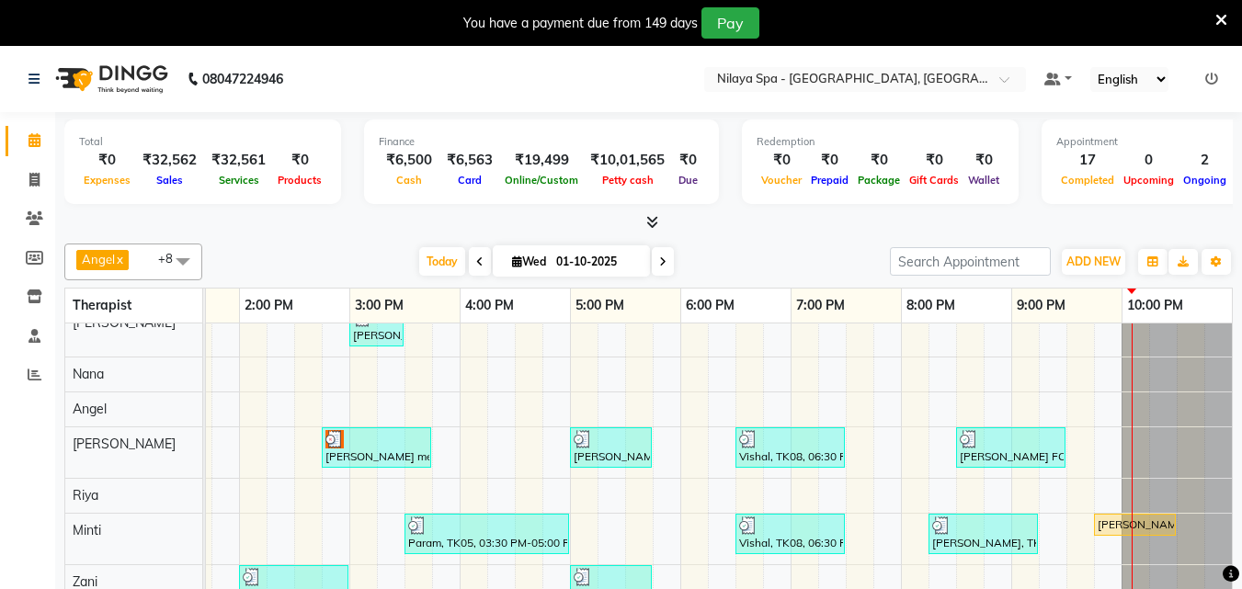
scroll to position [0, 0]
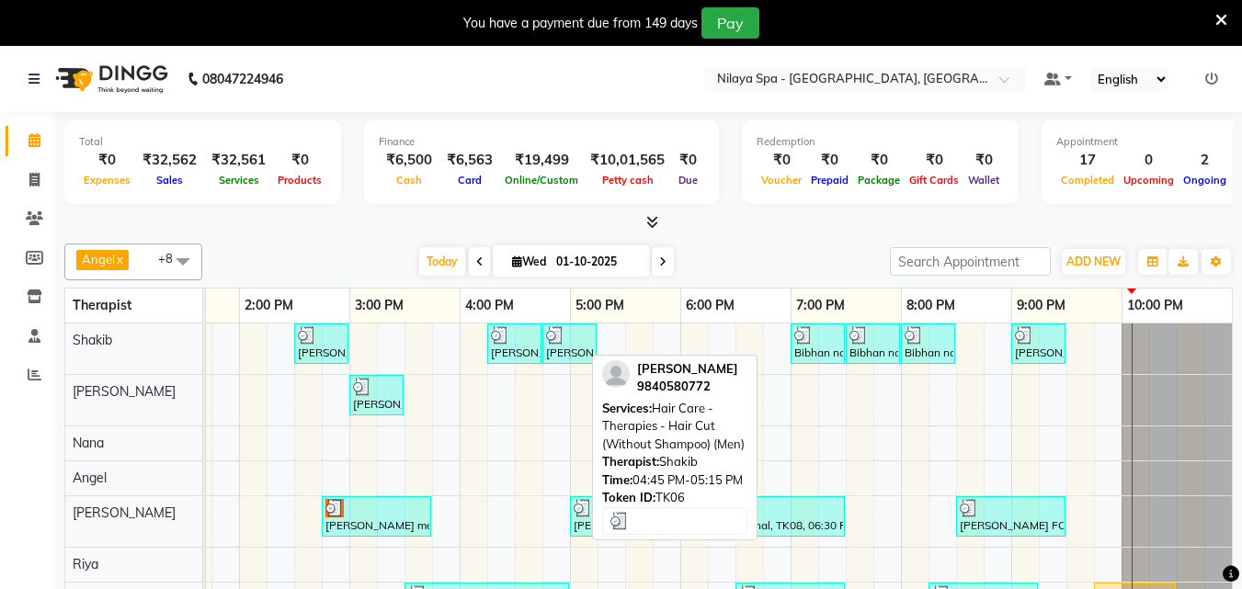
click at [546, 343] on img at bounding box center [555, 335] width 18 height 18
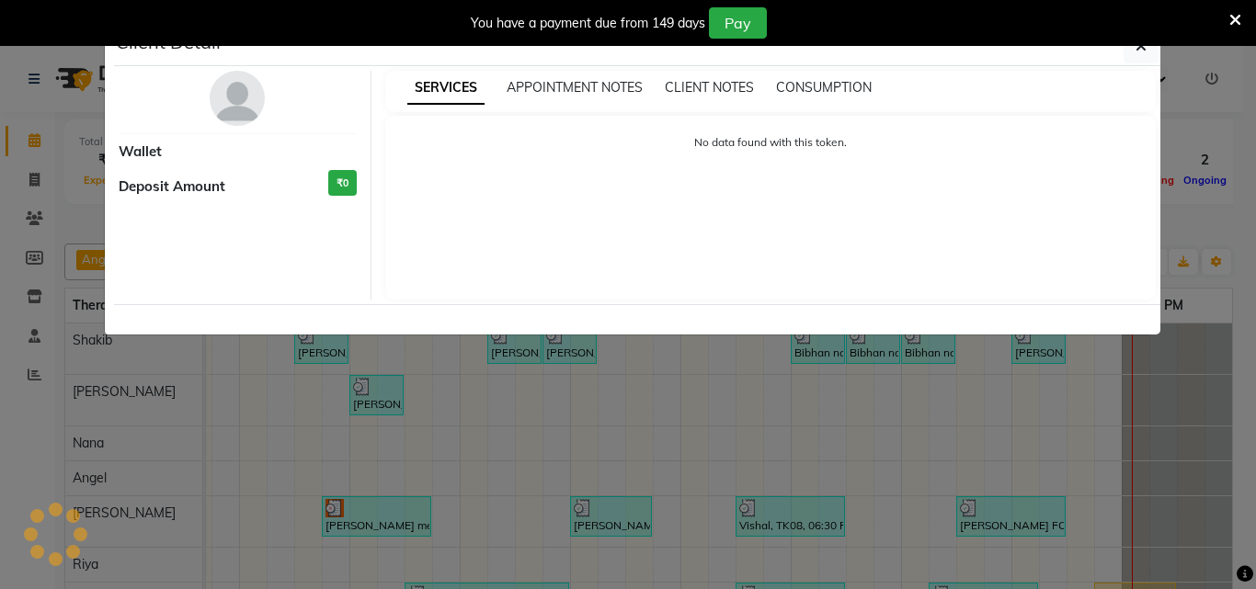
select select "3"
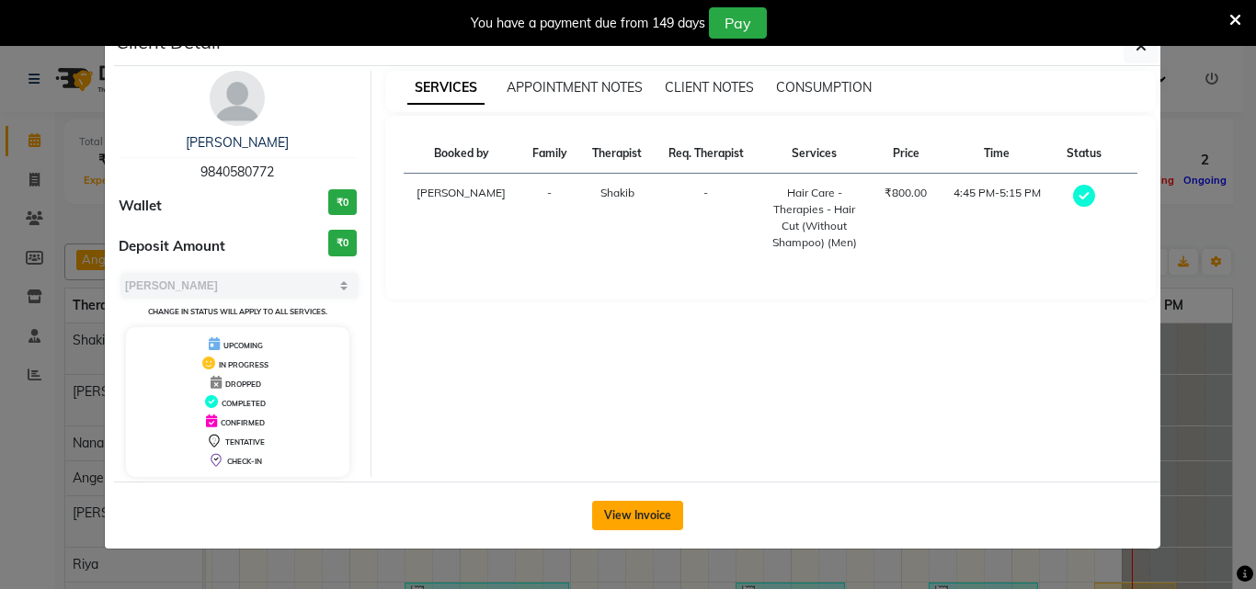
click at [635, 522] on button "View Invoice" at bounding box center [637, 515] width 91 height 29
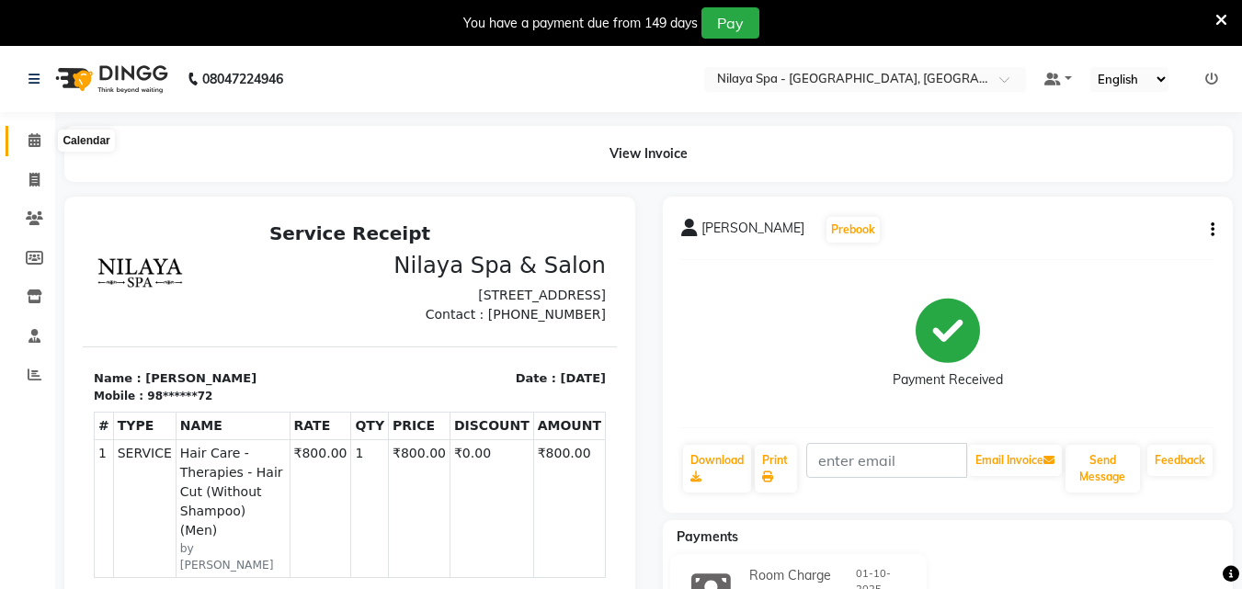
click at [31, 139] on icon at bounding box center [35, 140] width 12 height 14
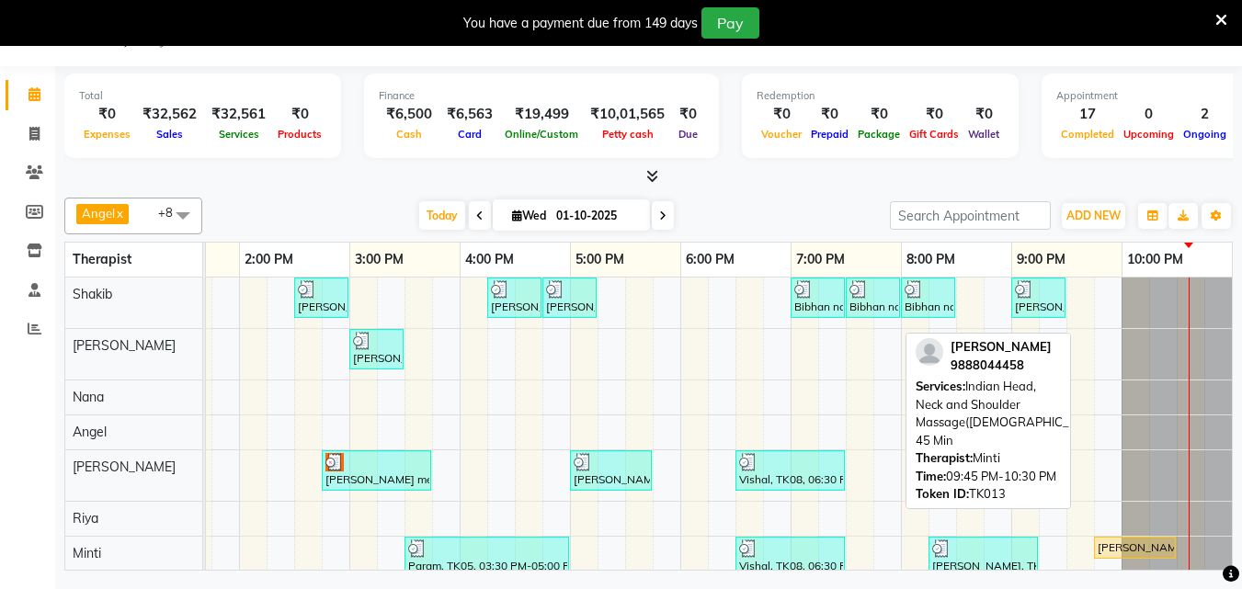
click at [1104, 547] on div "Mahak, TK13, 09:45 PM-10:30 PM, Indian Head, Neck and Shoulder Massage(Female) …" at bounding box center [1135, 548] width 78 height 17
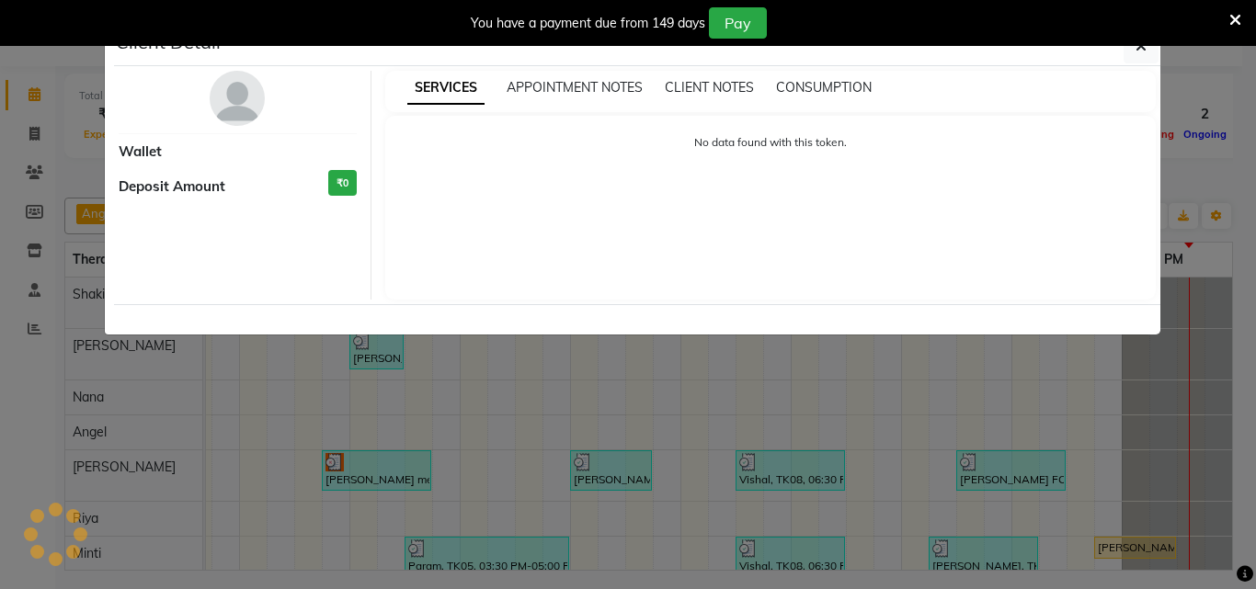
select select "1"
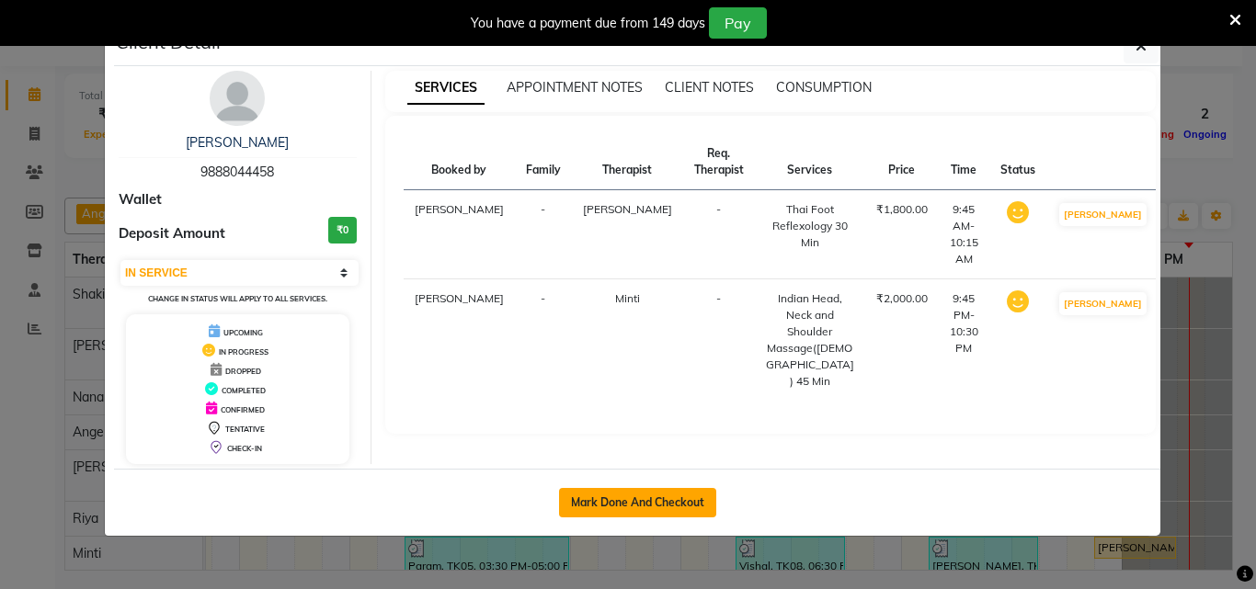
click at [641, 513] on button "Mark Done And Checkout" at bounding box center [637, 502] width 157 height 29
select select "service"
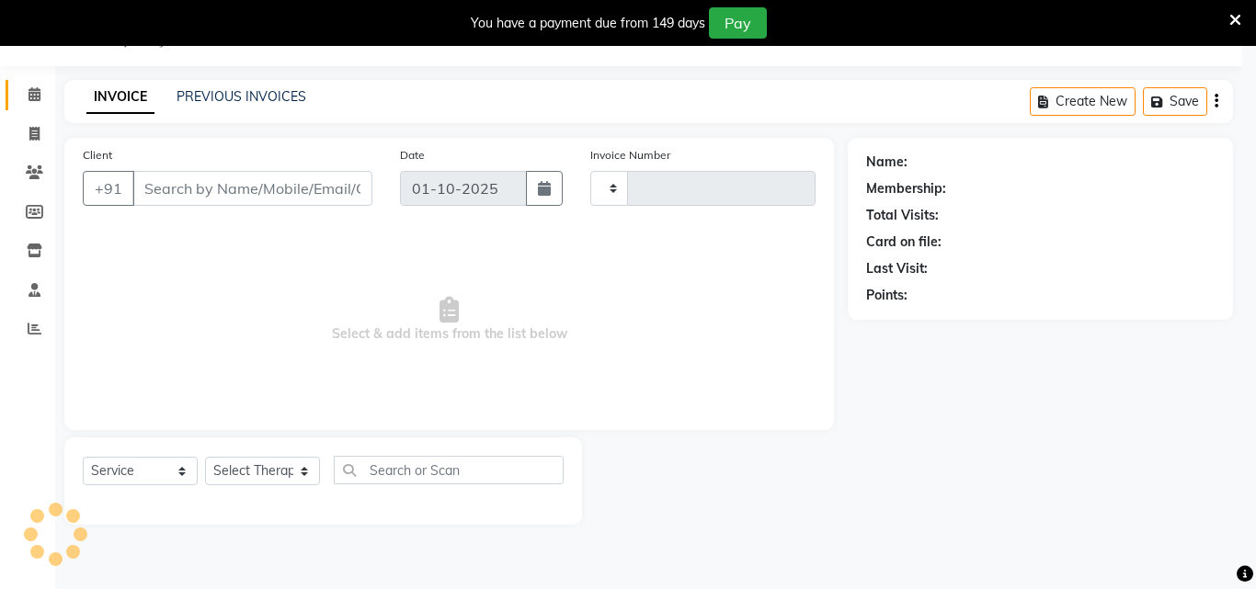
type input "1658"
select select "8066"
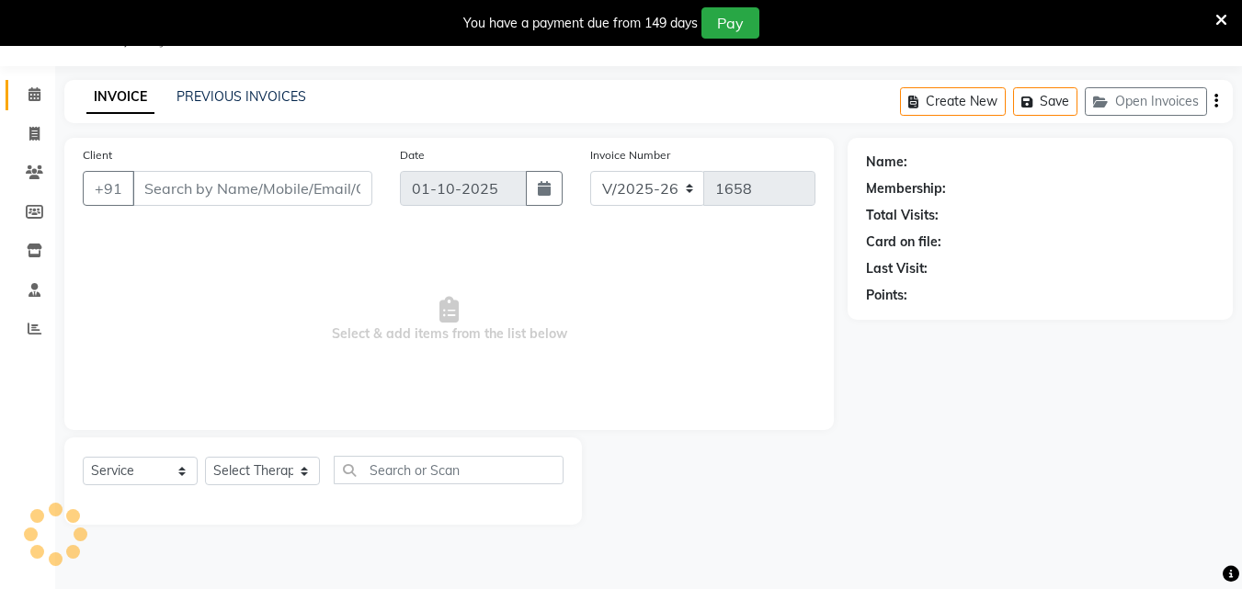
type input "98******58"
select select "90192"
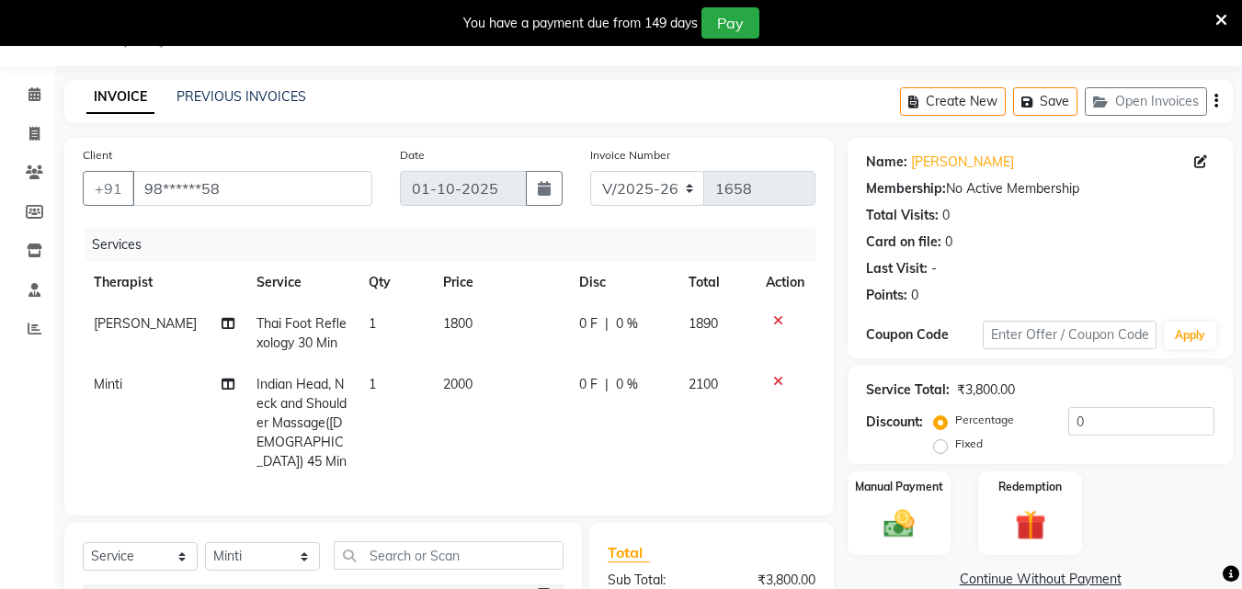
click at [776, 323] on icon at bounding box center [778, 321] width 10 height 13
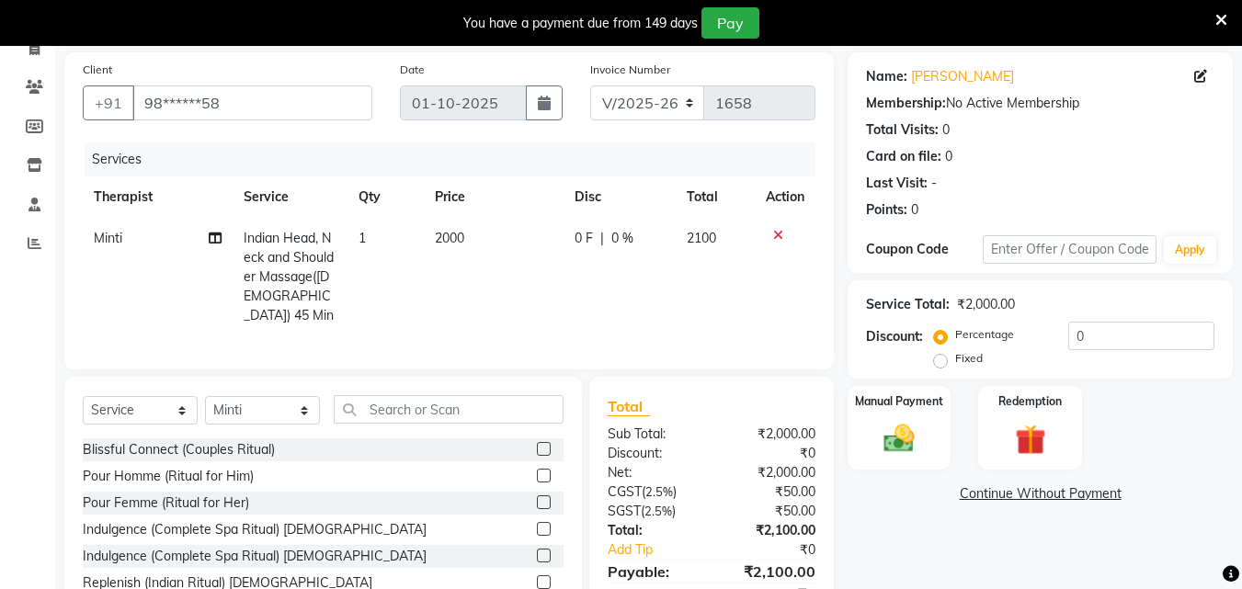
scroll to position [212, 0]
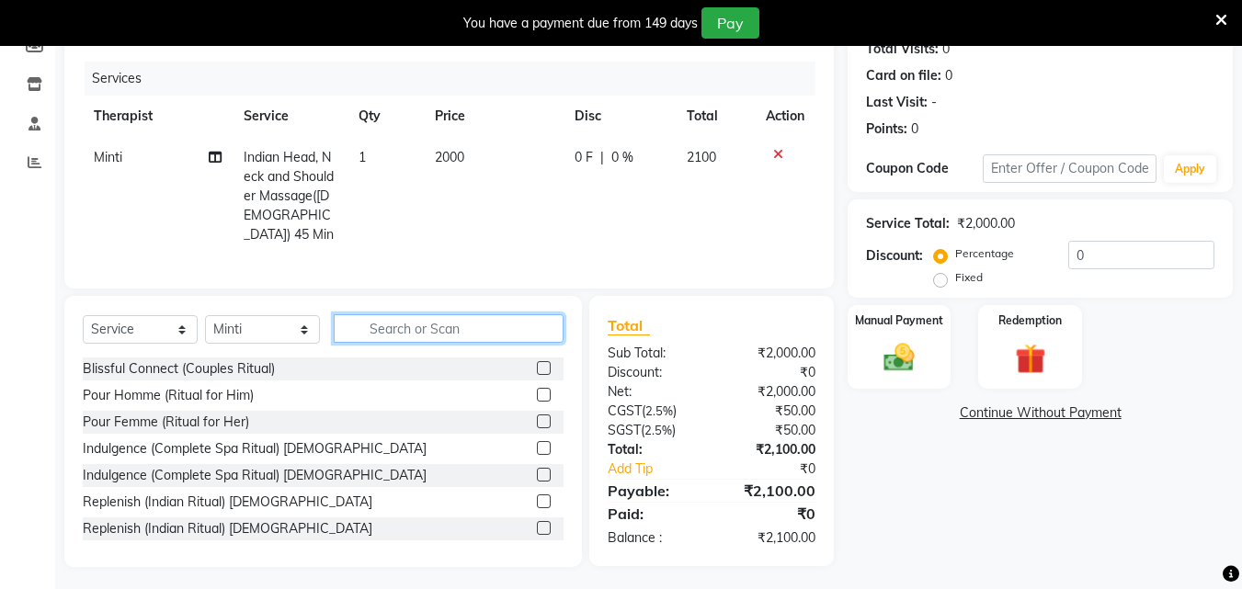
click at [446, 323] on input "text" at bounding box center [449, 329] width 230 height 29
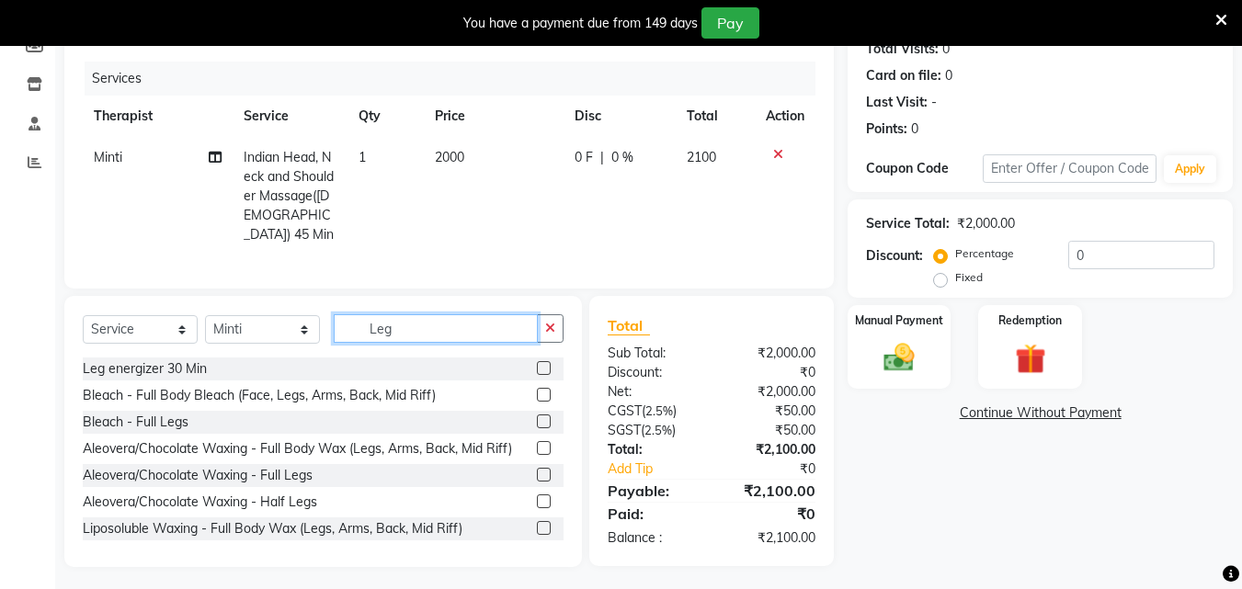
type input "Leg"
click at [537, 361] on label at bounding box center [544, 368] width 14 height 14
click at [537, 363] on input "checkbox" at bounding box center [543, 369] width 12 height 12
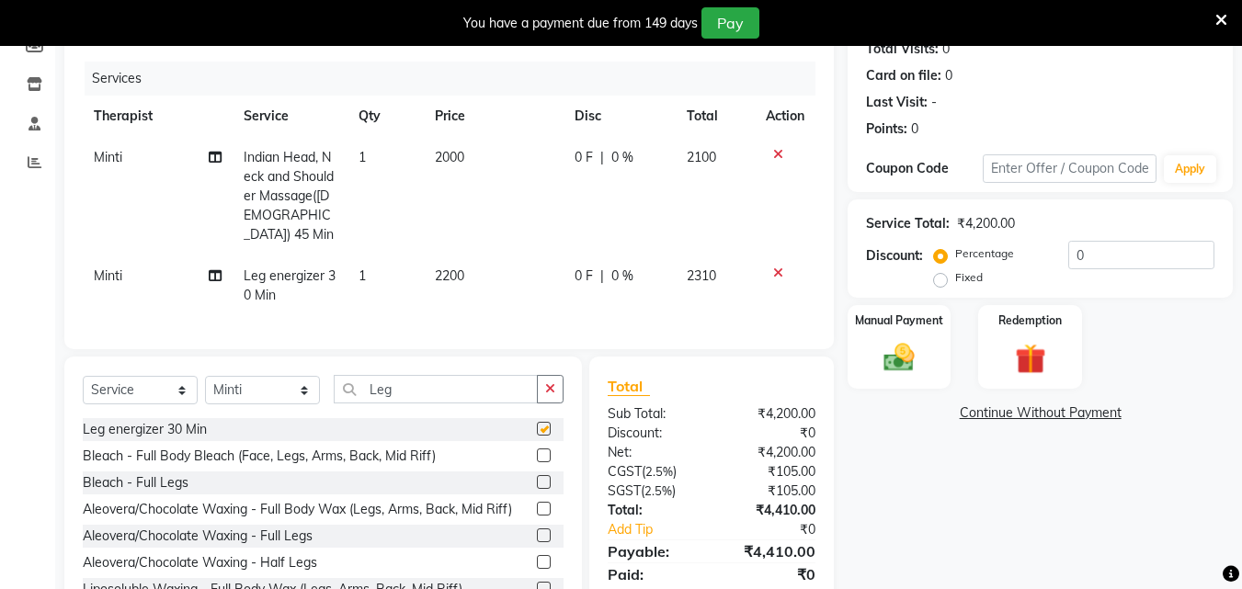
checkbox input "false"
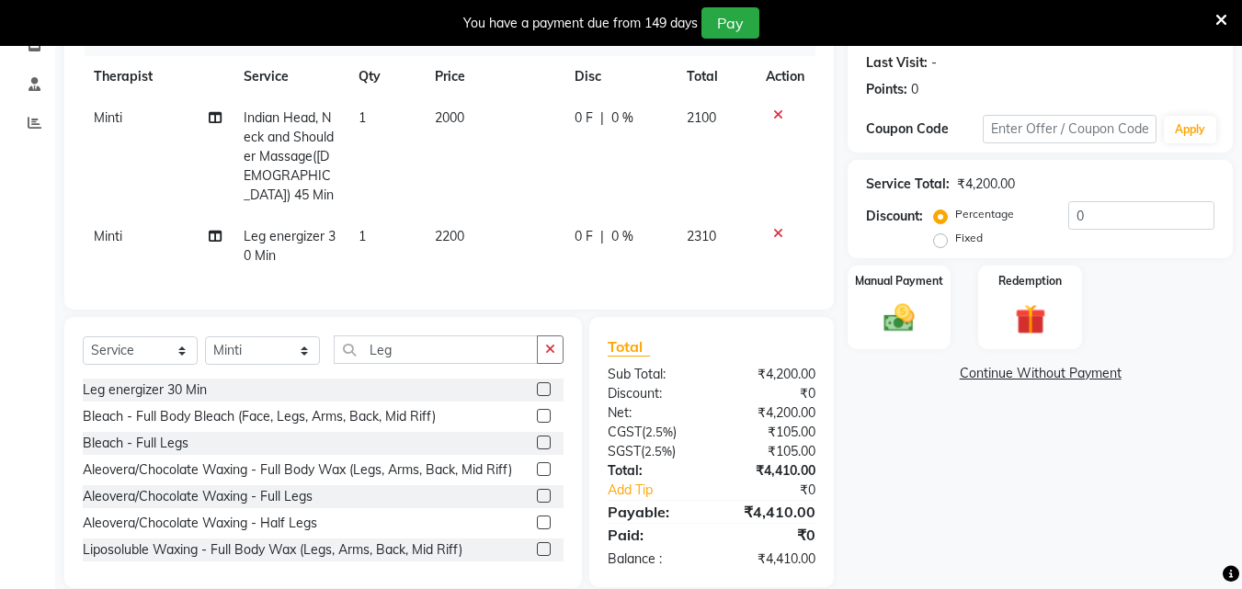
scroll to position [273, 0]
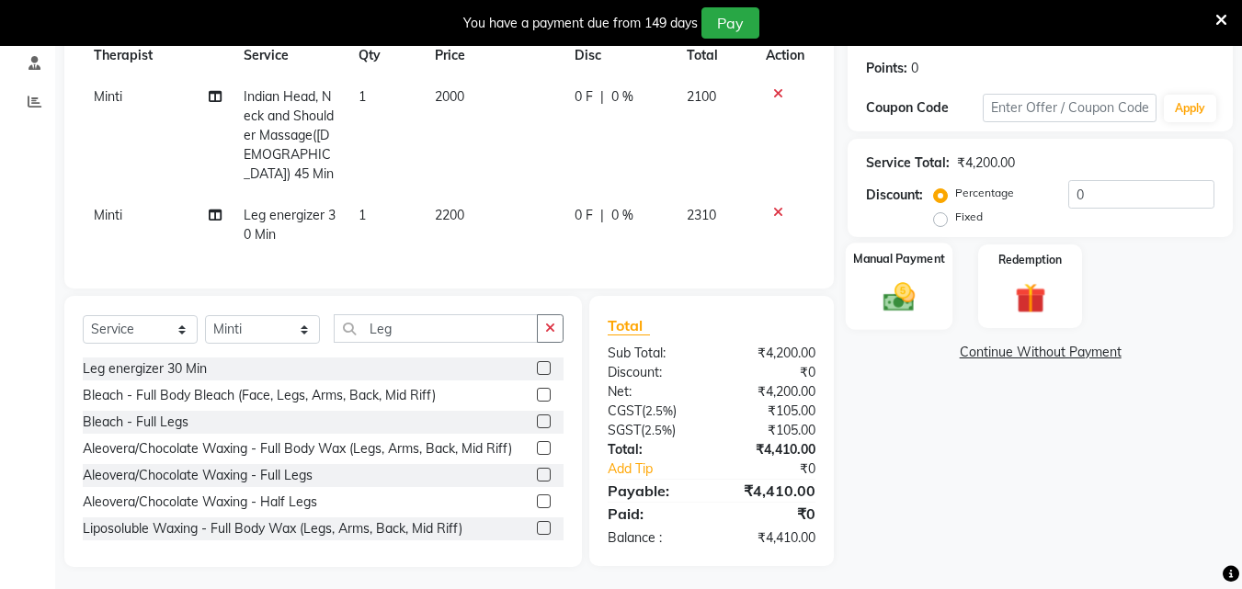
click at [907, 297] on img at bounding box center [900, 297] width 52 height 37
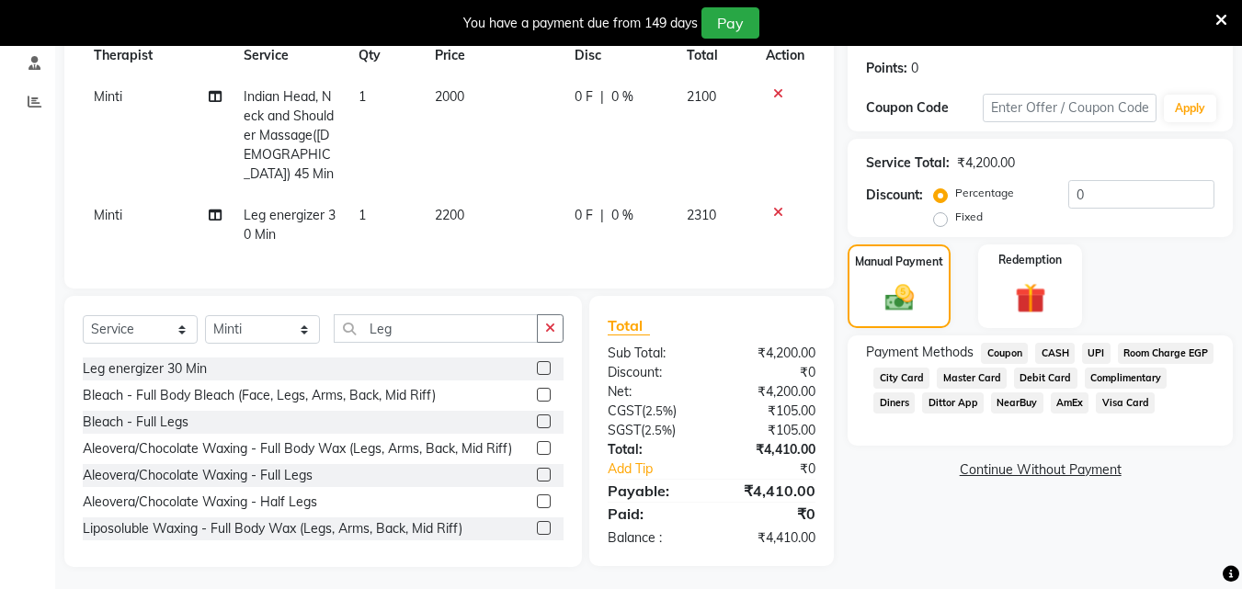
click at [1059, 358] on span "CASH" at bounding box center [1056, 353] width 40 height 21
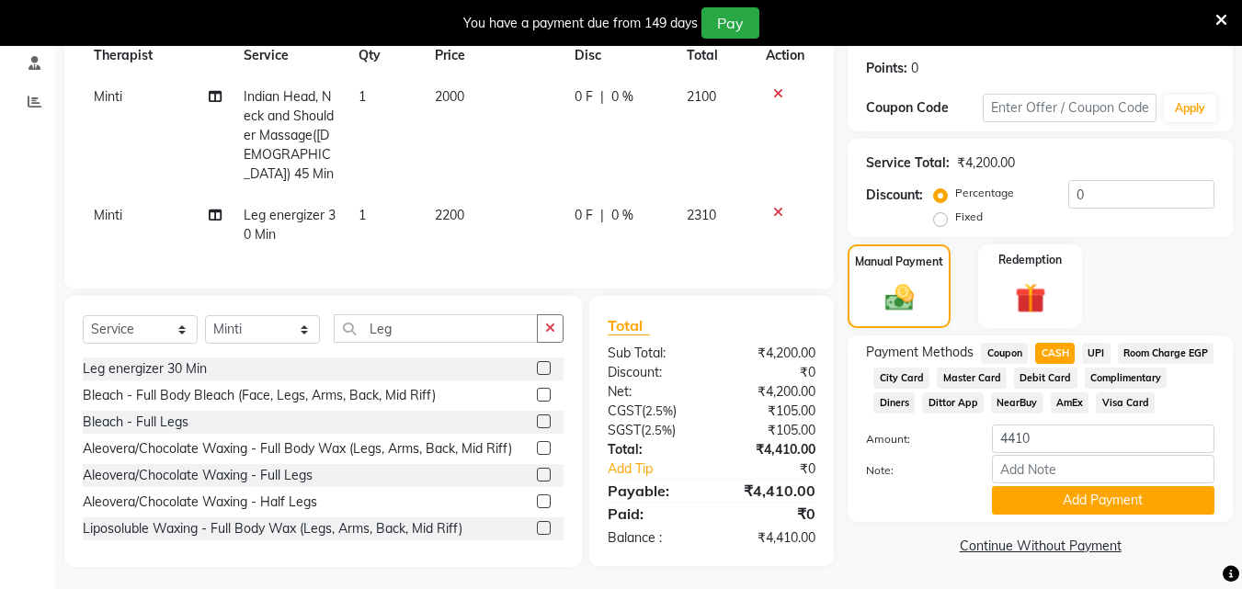
scroll to position [296, 0]
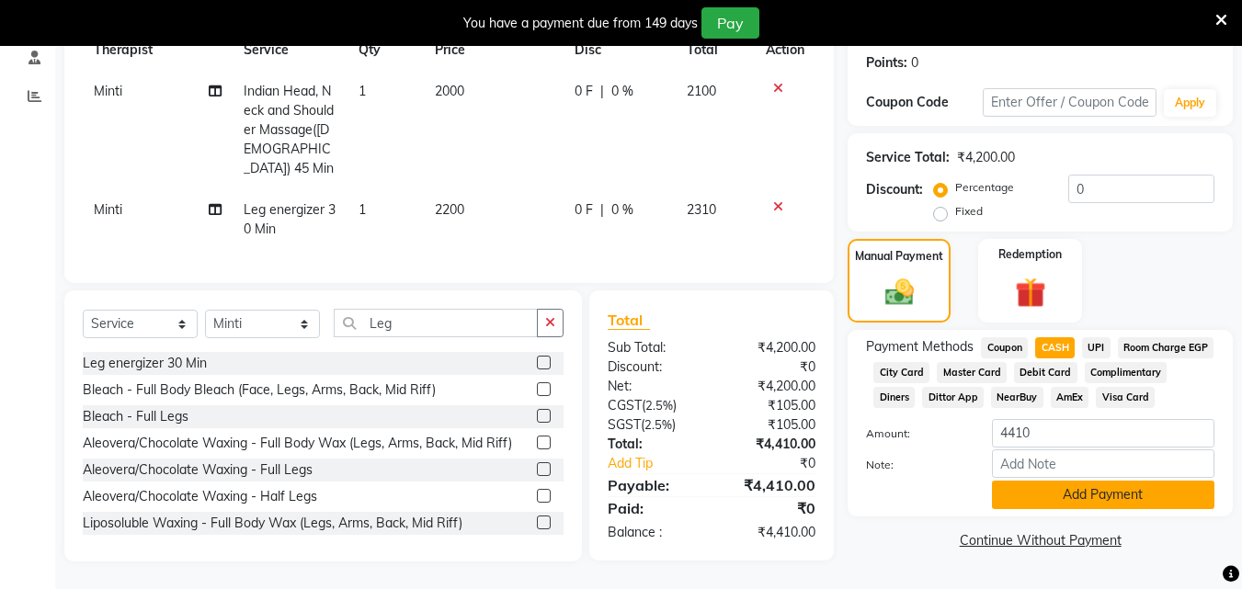
click at [1059, 504] on button "Add Payment" at bounding box center [1103, 495] width 223 height 29
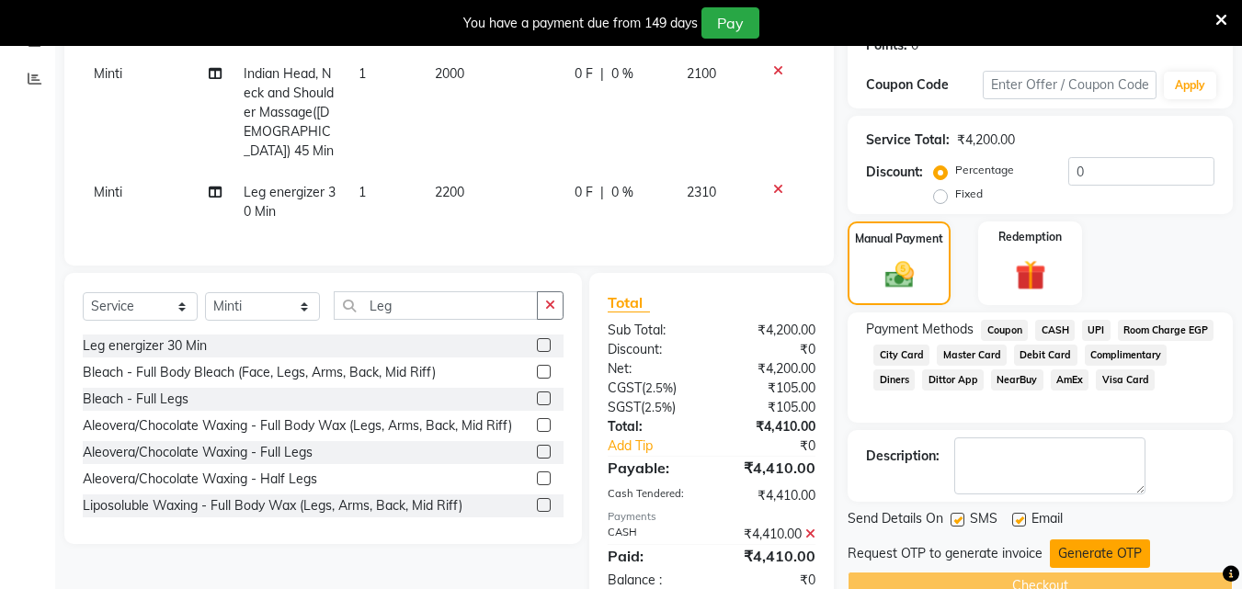
scroll to position [338, 0]
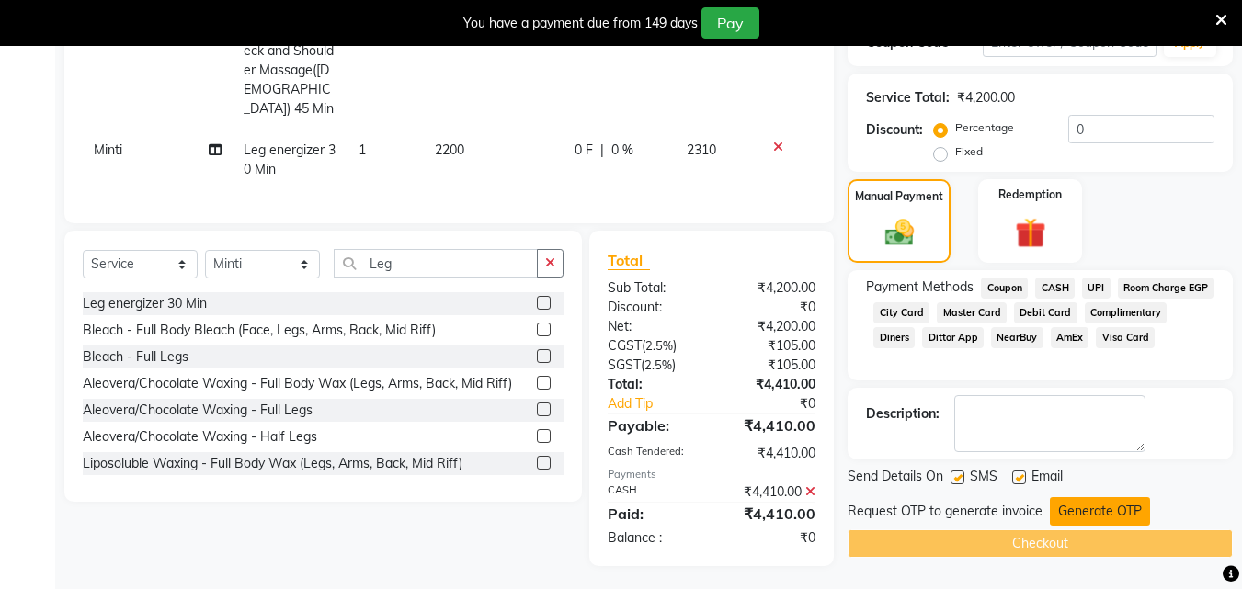
click at [1080, 510] on button "Generate OTP" at bounding box center [1100, 512] width 100 height 29
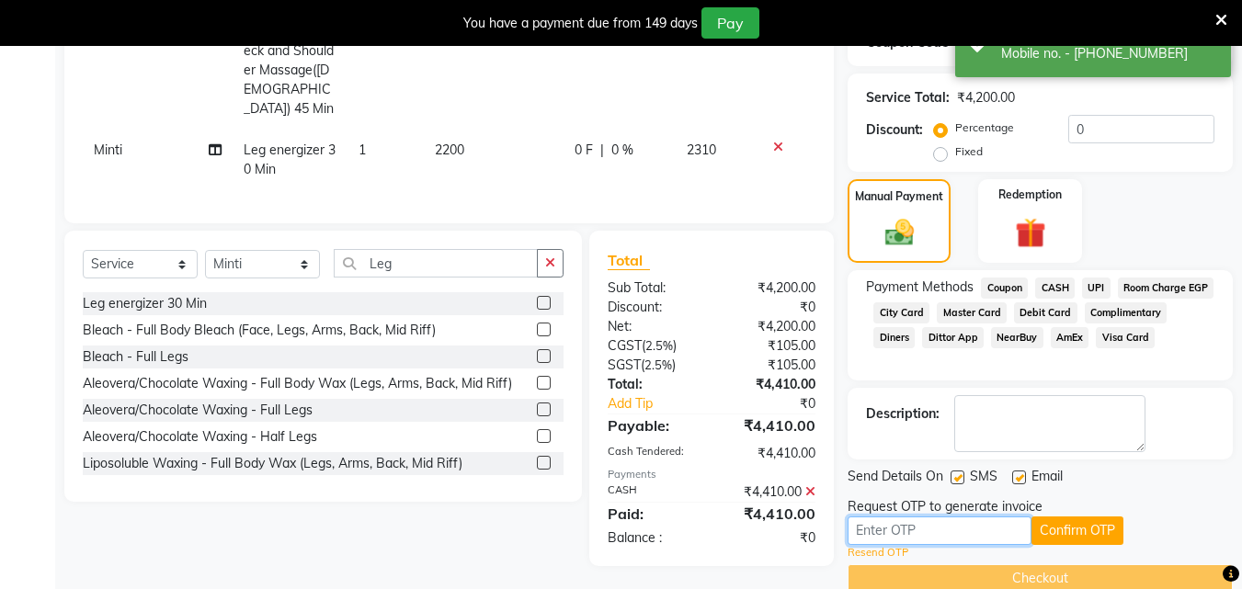
click at [881, 533] on input "text" at bounding box center [940, 531] width 184 height 29
type input "5553"
drag, startPoint x: 1104, startPoint y: 532, endPoint x: 1092, endPoint y: 531, distance: 12.1
click at [1096, 532] on button "Confirm OTP" at bounding box center [1078, 531] width 92 height 29
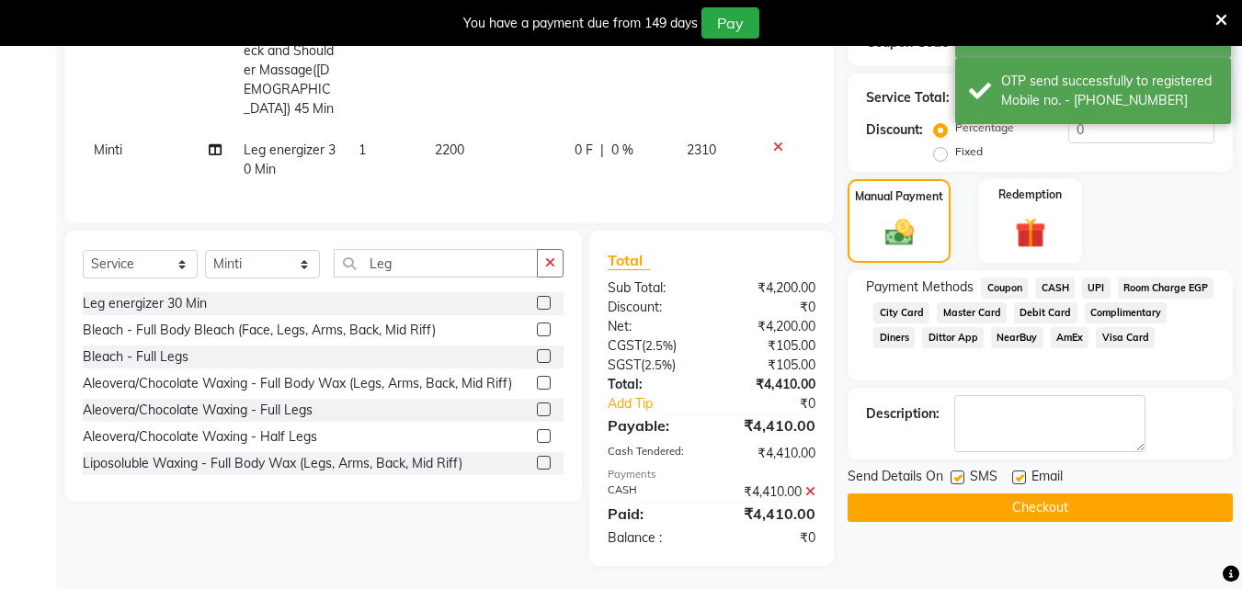
scroll to position [338, 0]
click at [1094, 498] on button "Checkout" at bounding box center [1040, 509] width 385 height 29
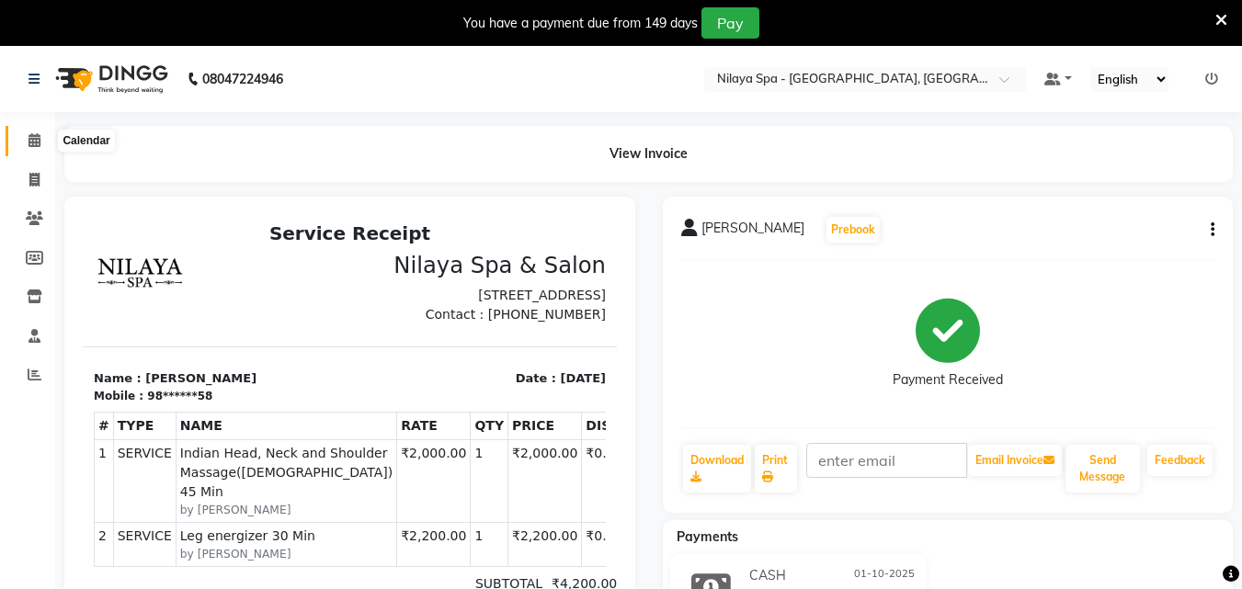
click at [33, 134] on icon at bounding box center [35, 140] width 12 height 14
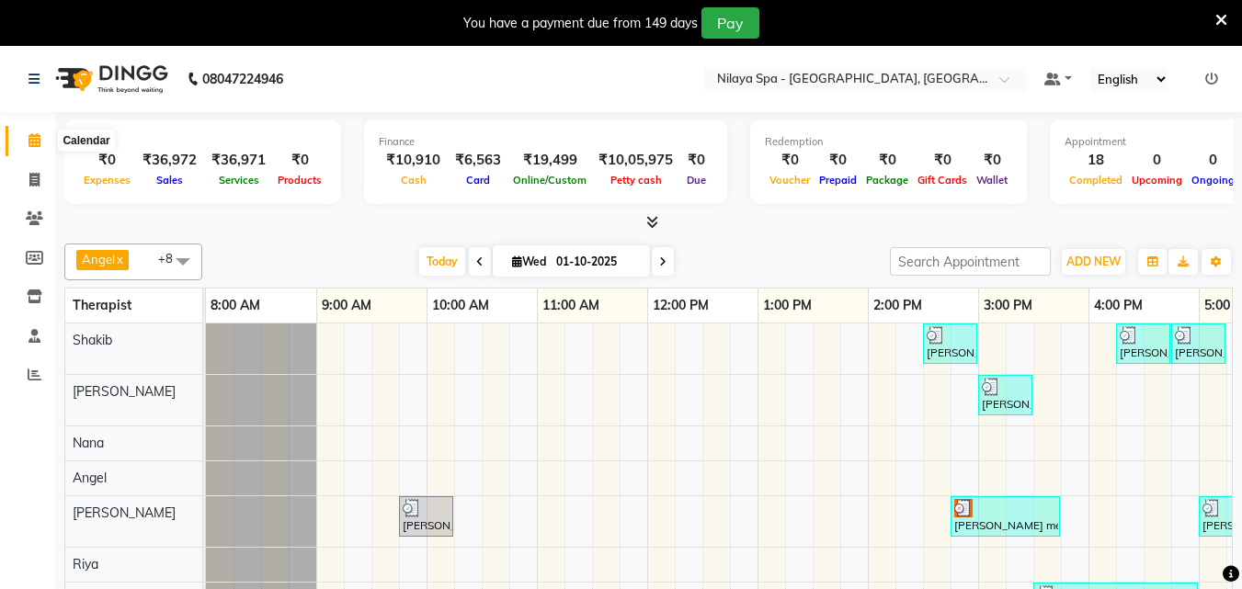
click at [33, 146] on icon at bounding box center [35, 140] width 12 height 14
click at [37, 182] on icon at bounding box center [34, 180] width 10 height 14
select select "service"
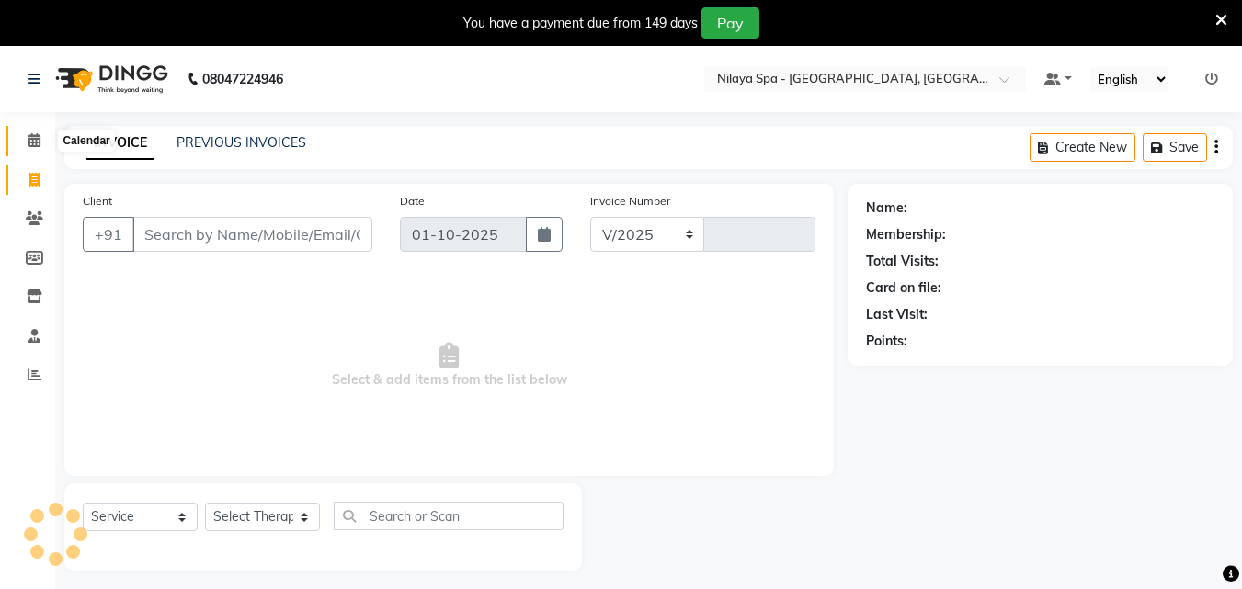
select select "8066"
type input "1659"
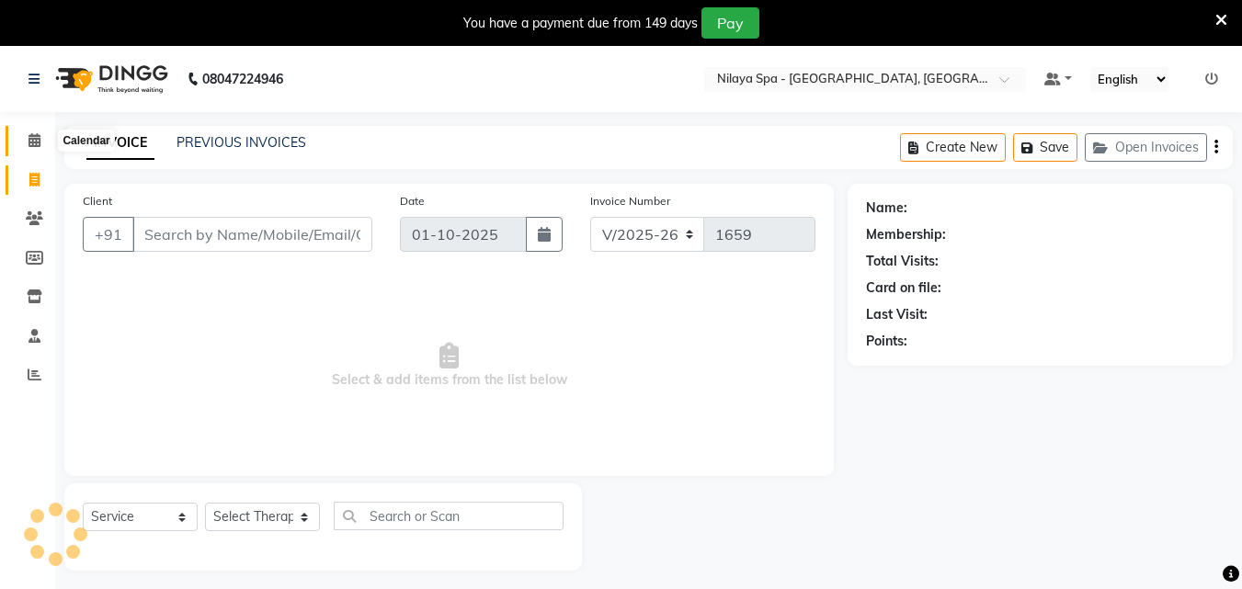
click at [24, 141] on span at bounding box center [34, 141] width 32 height 21
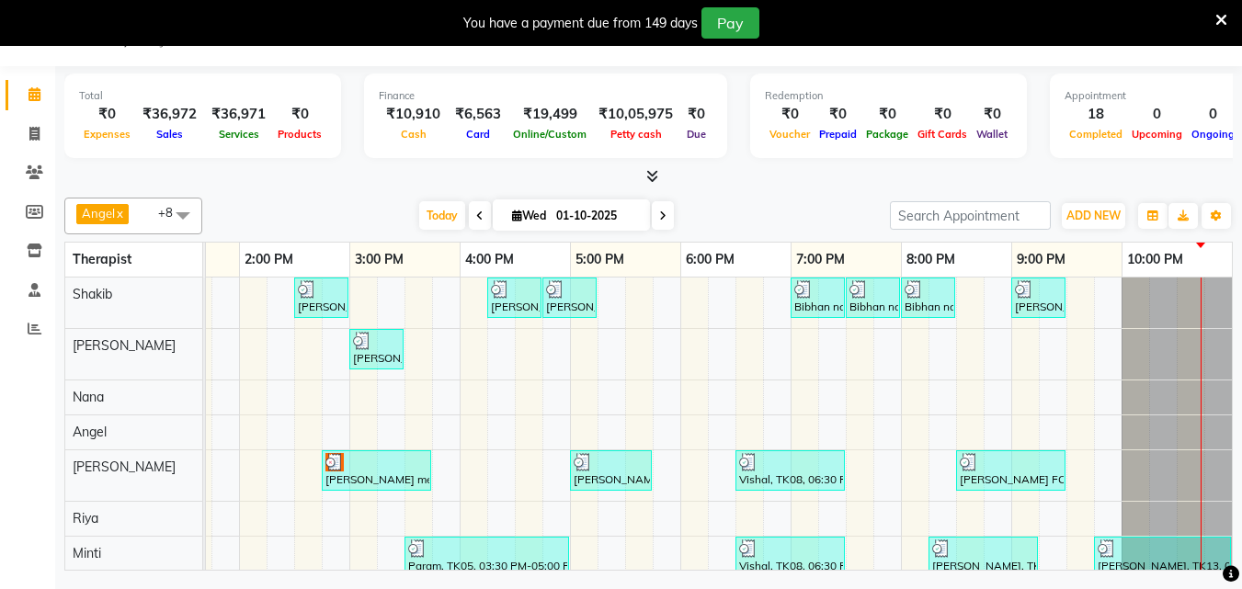
scroll to position [83, 0]
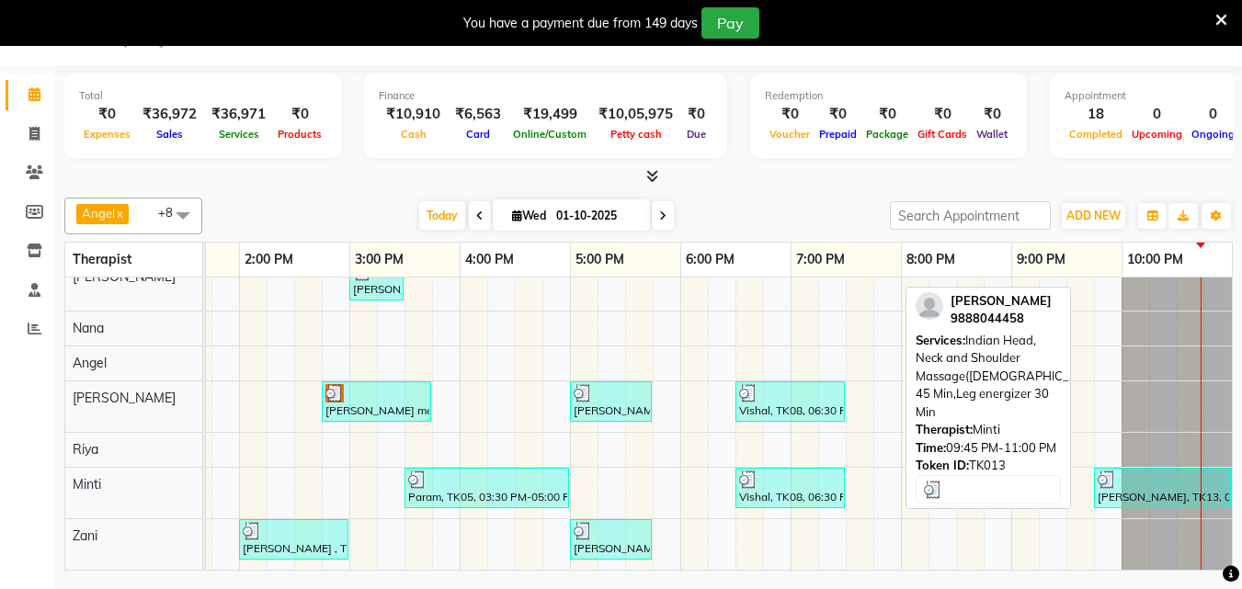
click at [1167, 482] on div "Mahak, TK13, 09:45 PM-11:00 PM, Indian Head, Neck and Shoulder Massage(Female) …" at bounding box center [1162, 488] width 133 height 35
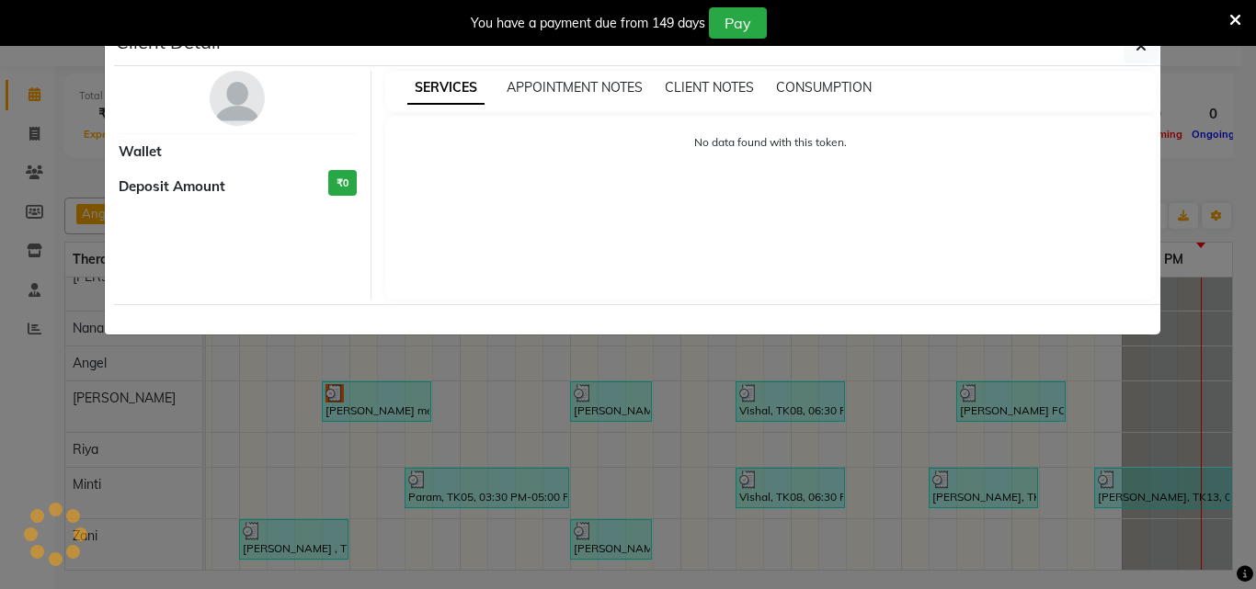
select select "3"
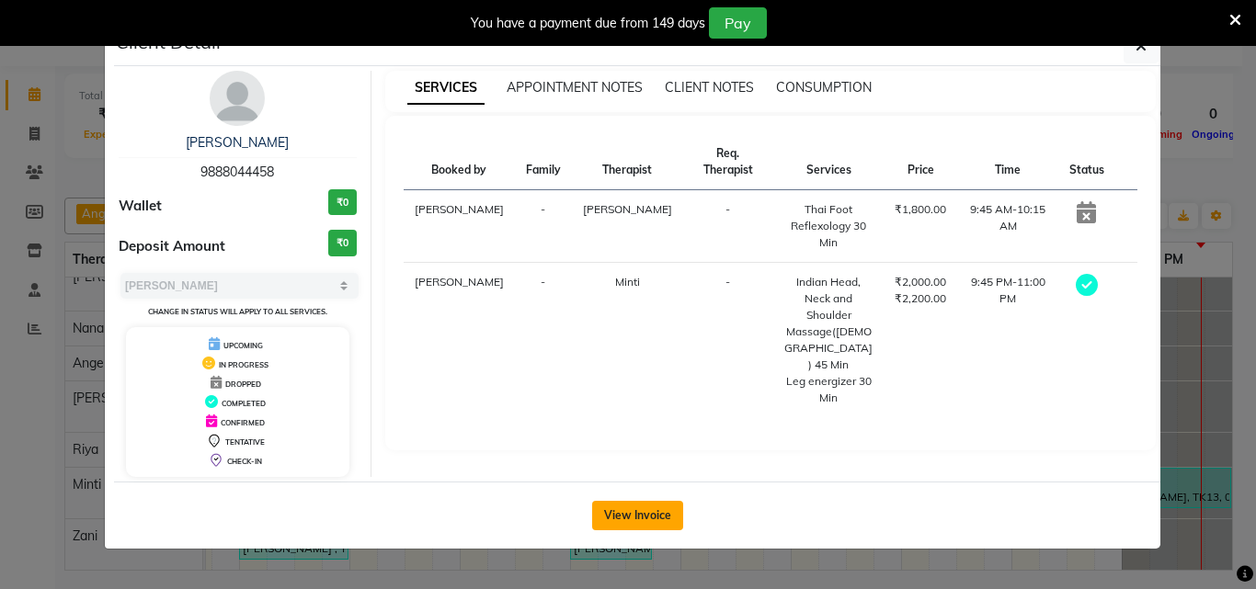
click at [660, 510] on button "View Invoice" at bounding box center [637, 515] width 91 height 29
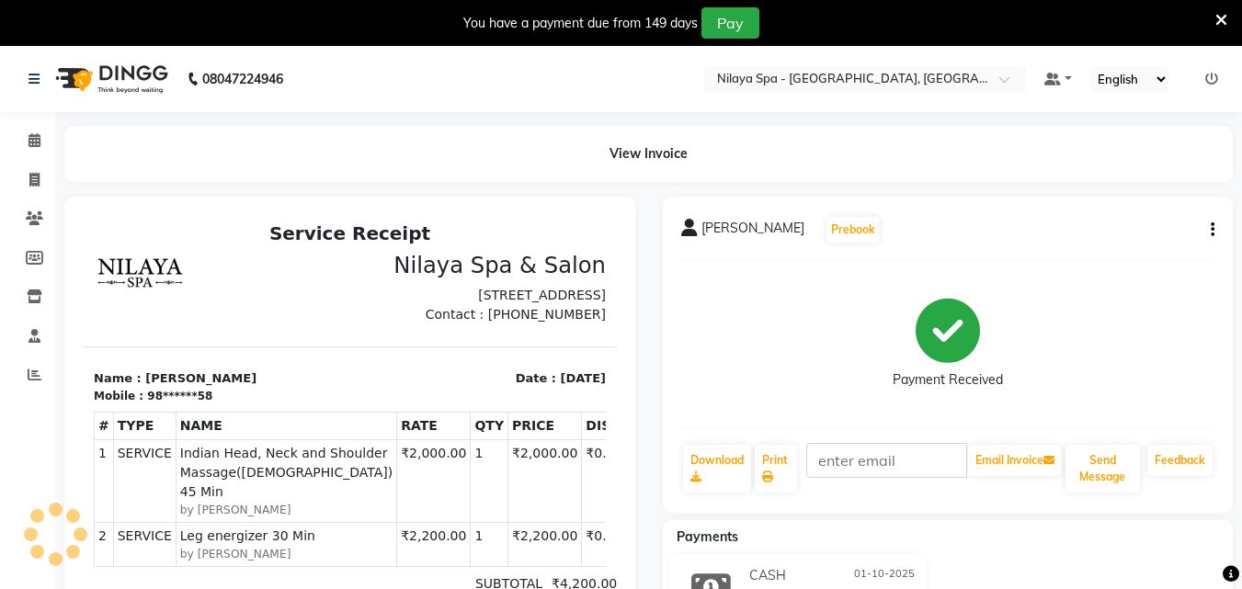
click at [1214, 230] on icon "button" at bounding box center [1213, 230] width 4 height 1
click at [1148, 236] on div "Split Service Amount" at bounding box center [1122, 230] width 126 height 23
select select "90192"
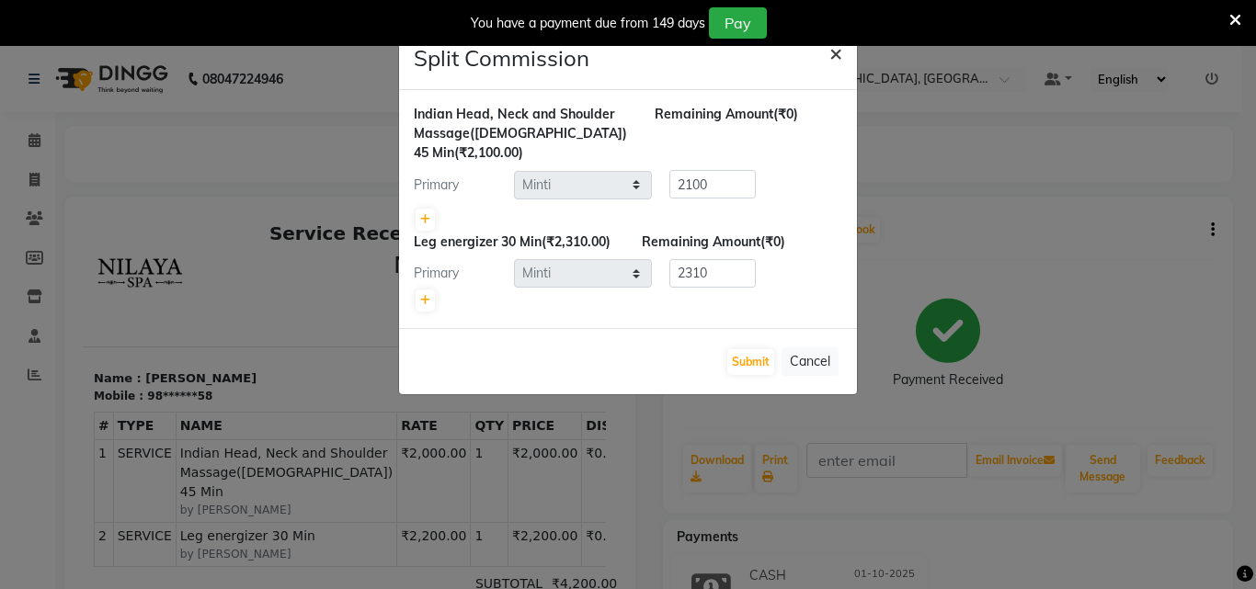
click at [837, 62] on span "×" at bounding box center [836, 53] width 13 height 28
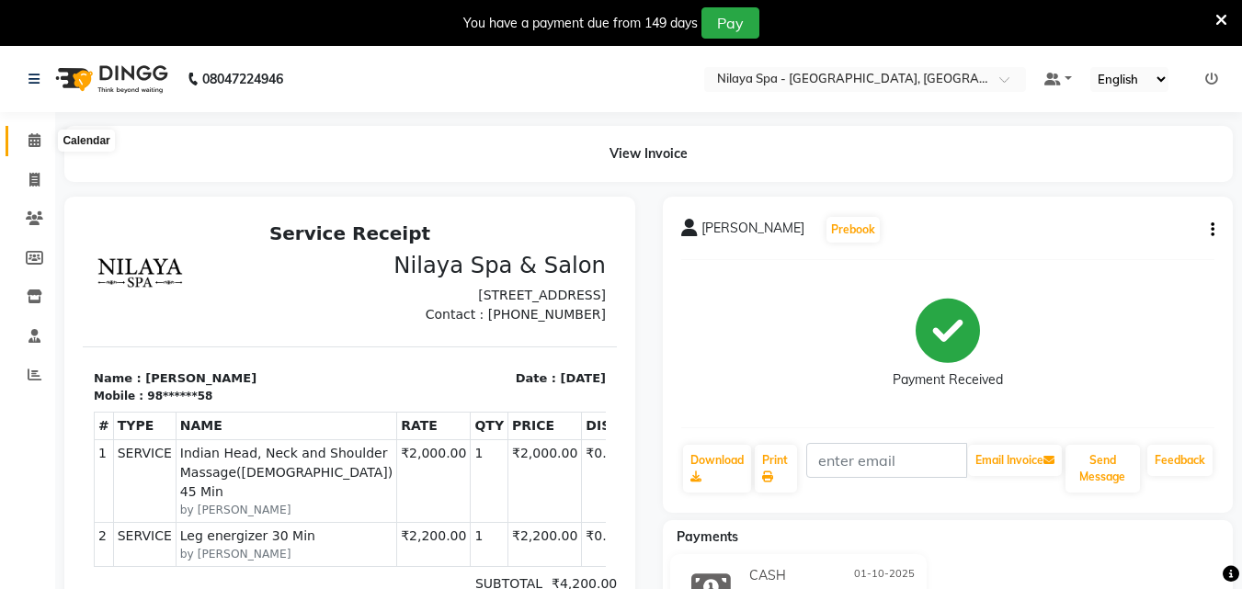
click at [36, 144] on icon at bounding box center [35, 140] width 12 height 14
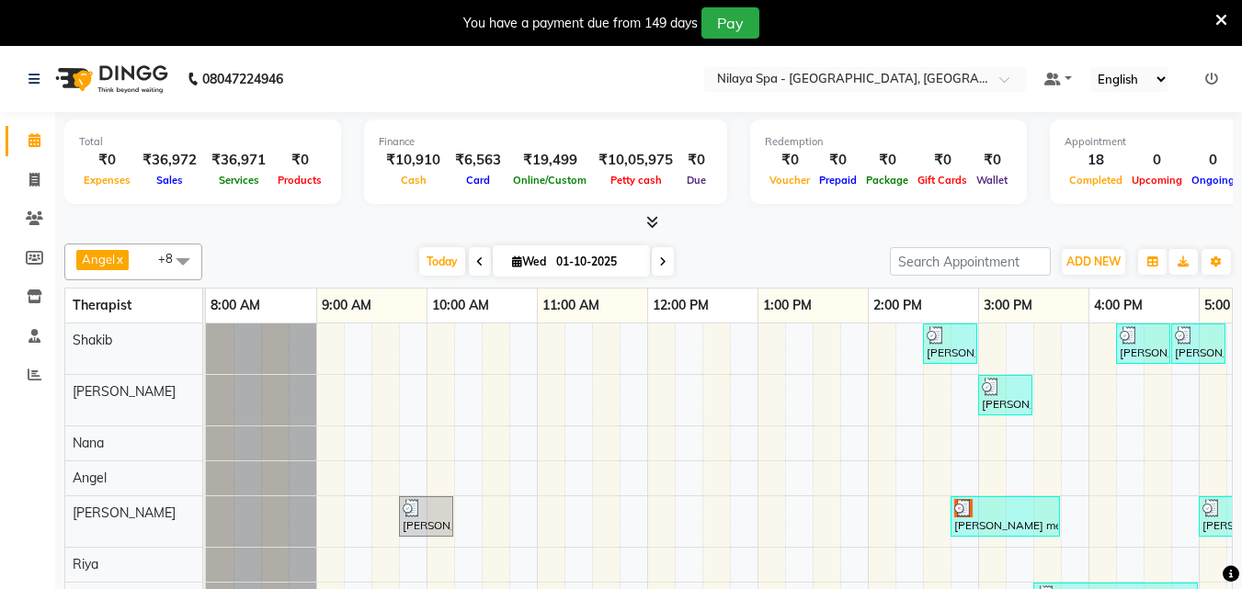
scroll to position [83, 0]
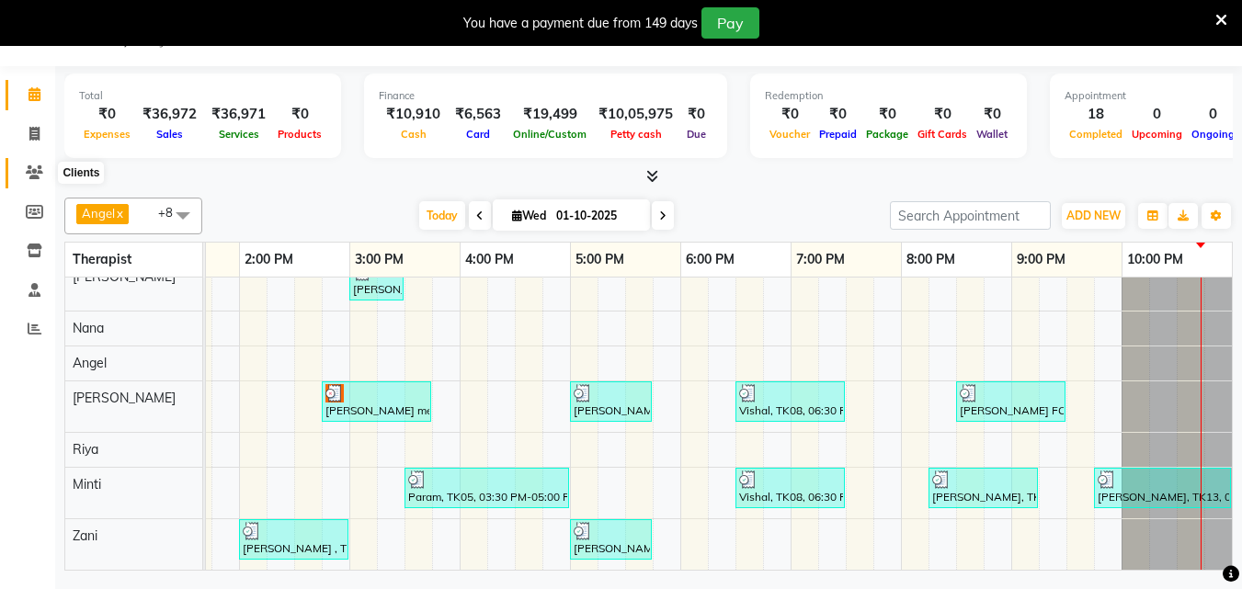
click at [32, 169] on icon at bounding box center [34, 173] width 17 height 14
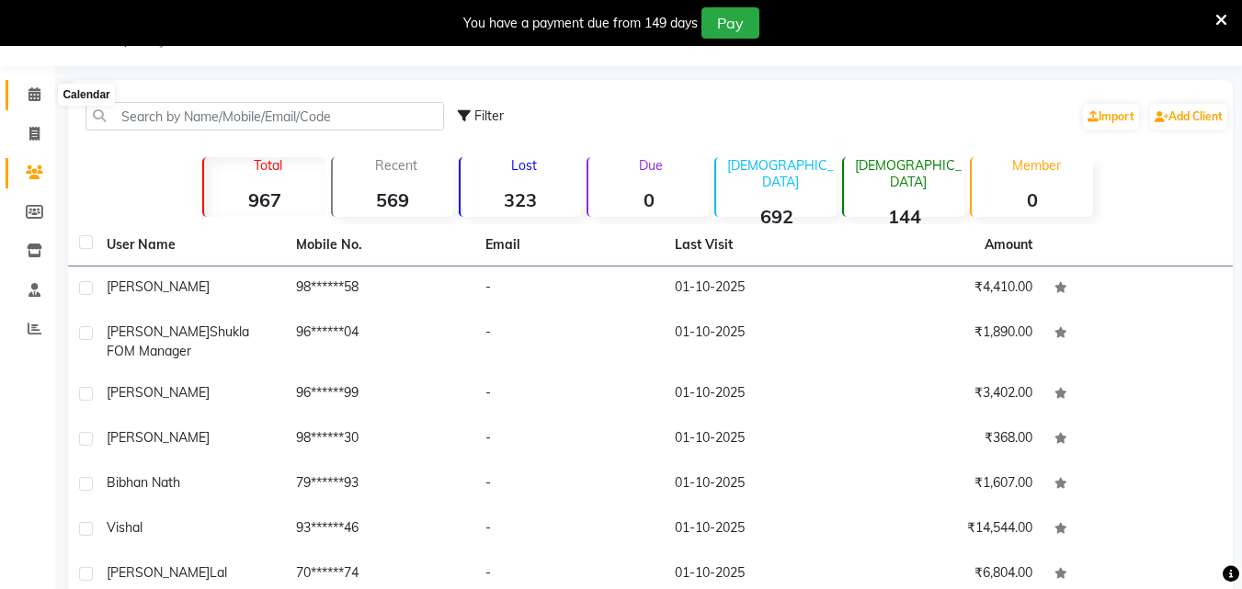
click at [29, 97] on icon at bounding box center [35, 94] width 12 height 14
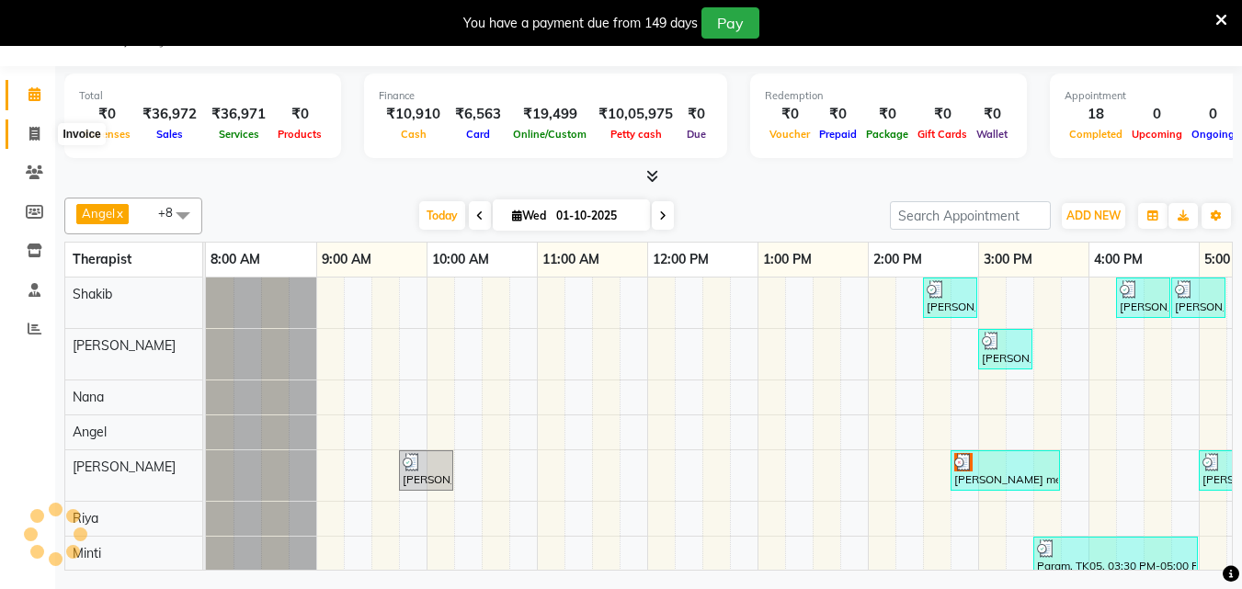
click at [31, 130] on icon at bounding box center [34, 134] width 10 height 14
select select "service"
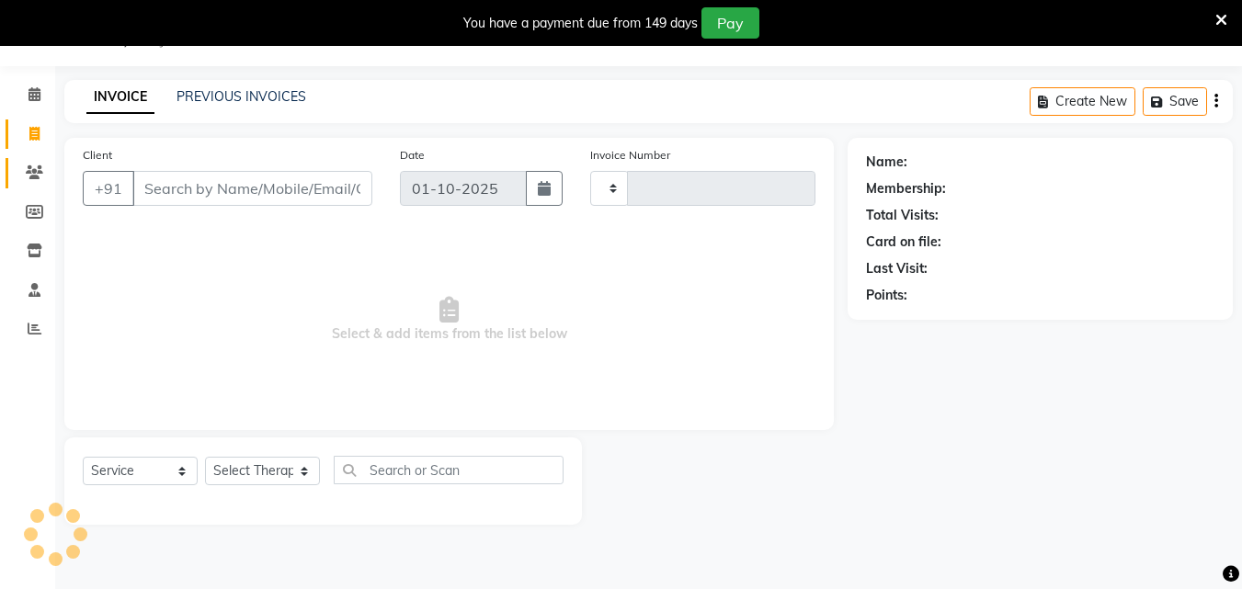
type input "1659"
select select "8066"
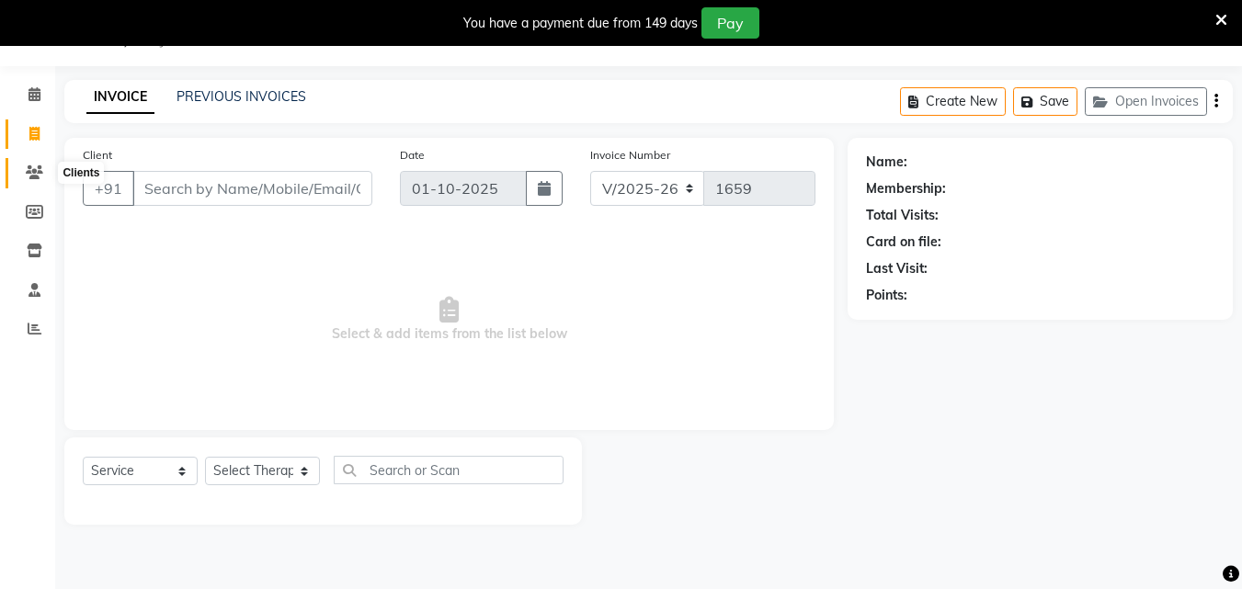
click at [35, 181] on span at bounding box center [34, 173] width 32 height 21
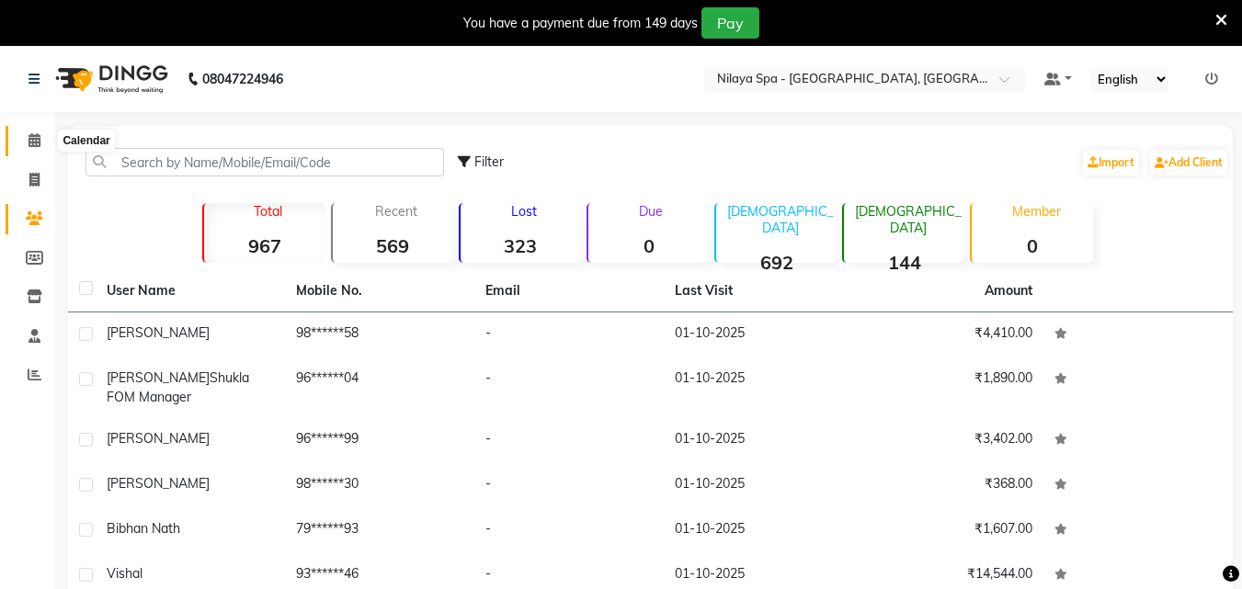
click at [31, 145] on icon at bounding box center [35, 140] width 12 height 14
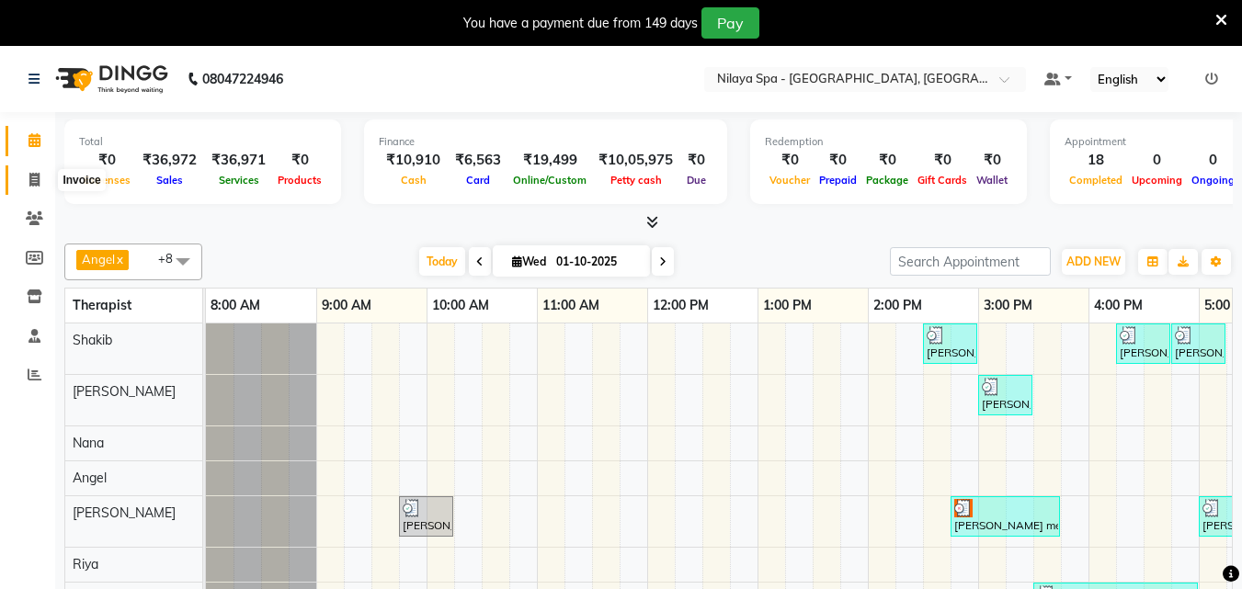
click at [40, 178] on span at bounding box center [34, 180] width 32 height 21
select select "service"
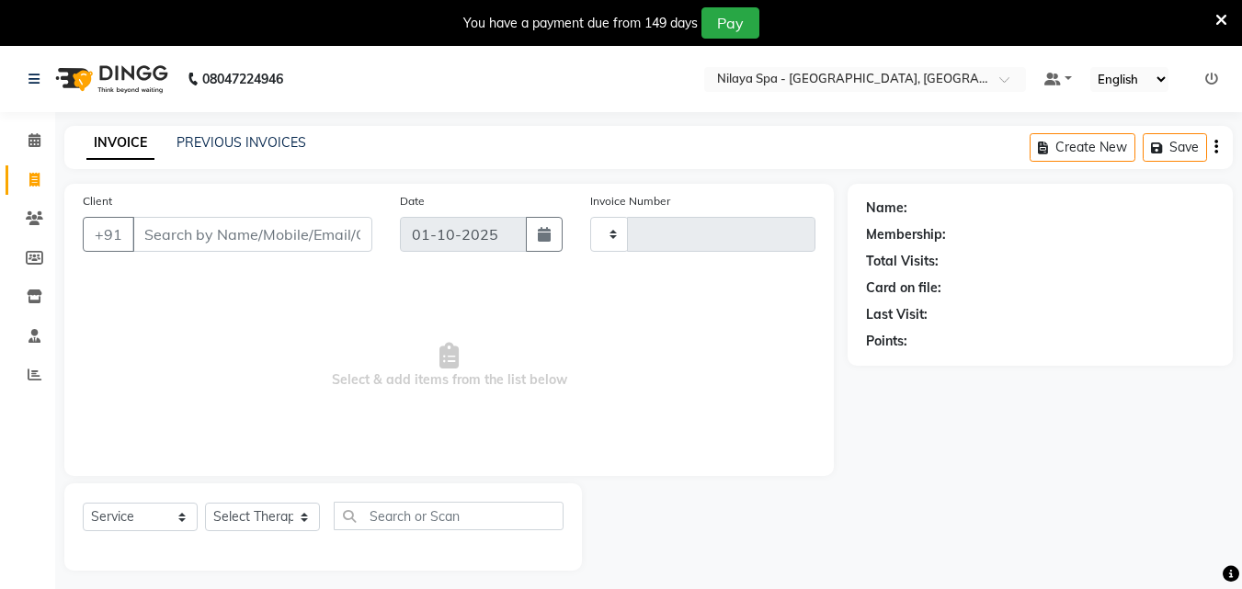
type input "1659"
select select "8066"
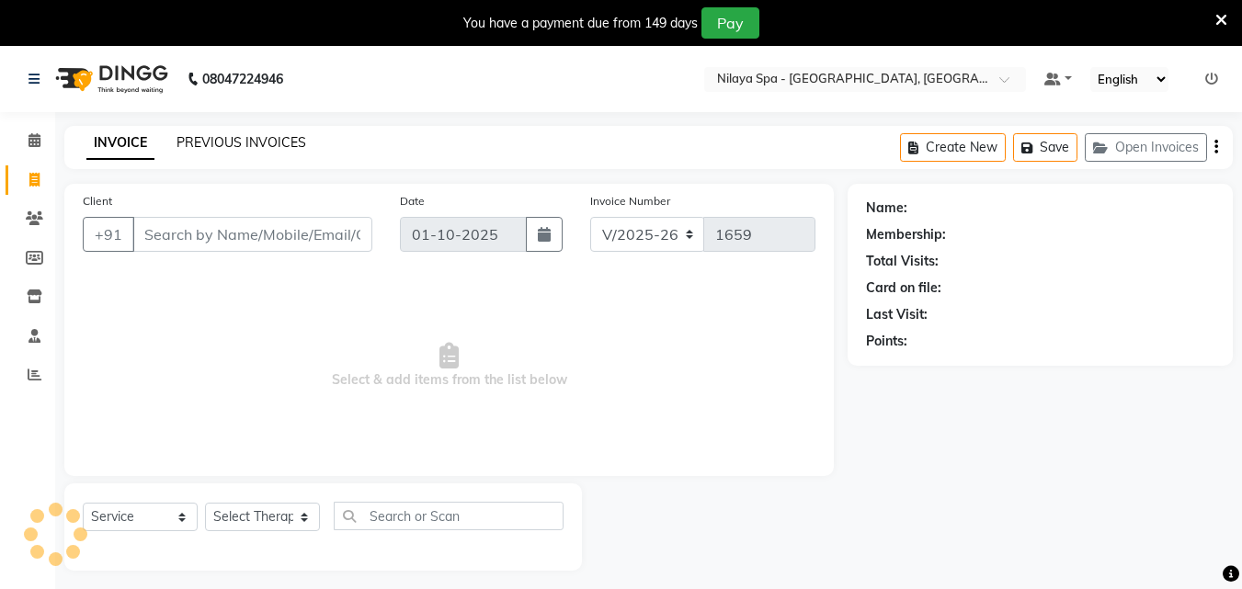
click at [194, 143] on link "PREVIOUS INVOICES" at bounding box center [242, 142] width 130 height 17
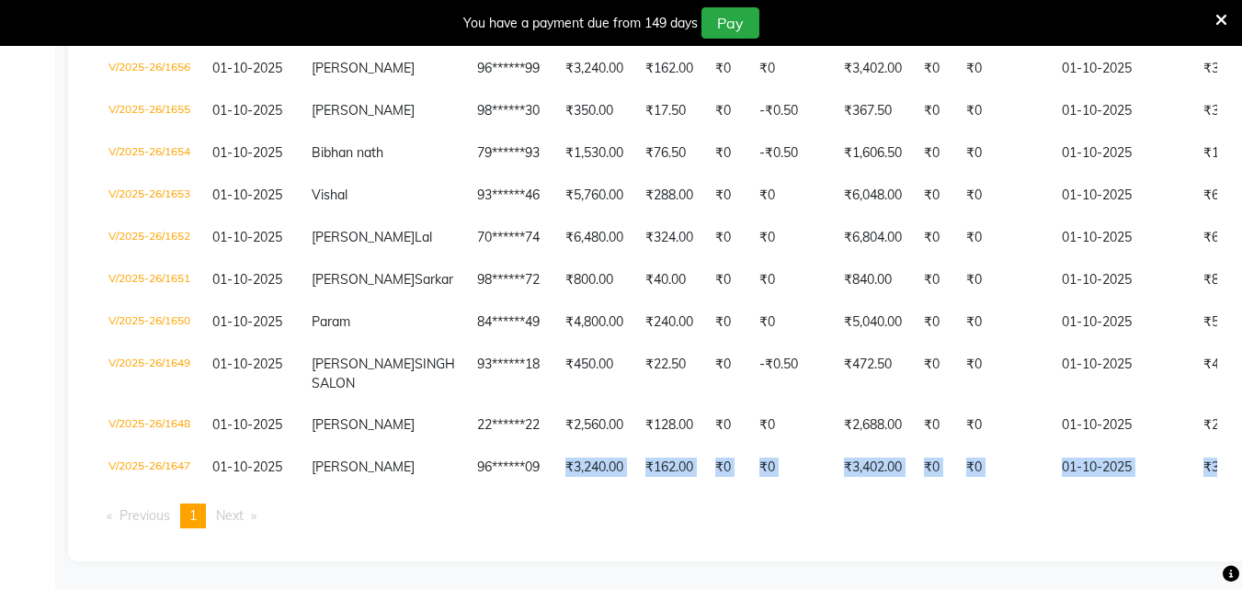
drag, startPoint x: 477, startPoint y: 474, endPoint x: 764, endPoint y: 489, distance: 287.4
click at [764, 489] on div "Invoice No. Invoice Date Client Name Mobile No. Net Tax Fee Round Off Total Tip…" at bounding box center [657, 223] width 1142 height 641
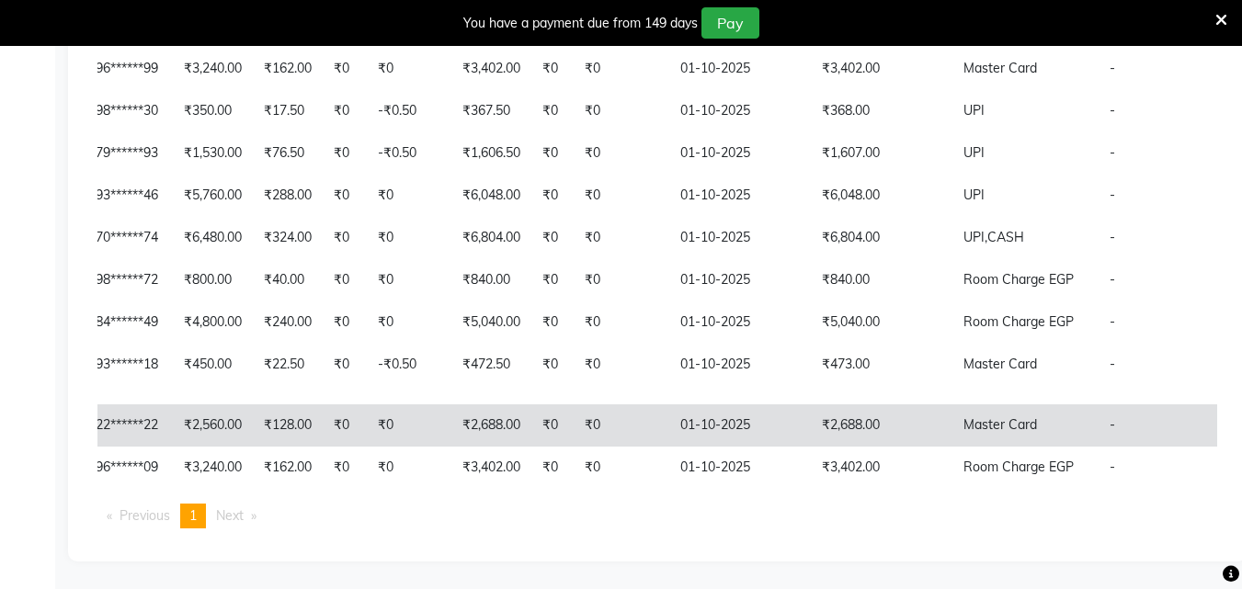
click at [985, 405] on td "Master Card" at bounding box center [1026, 426] width 146 height 42
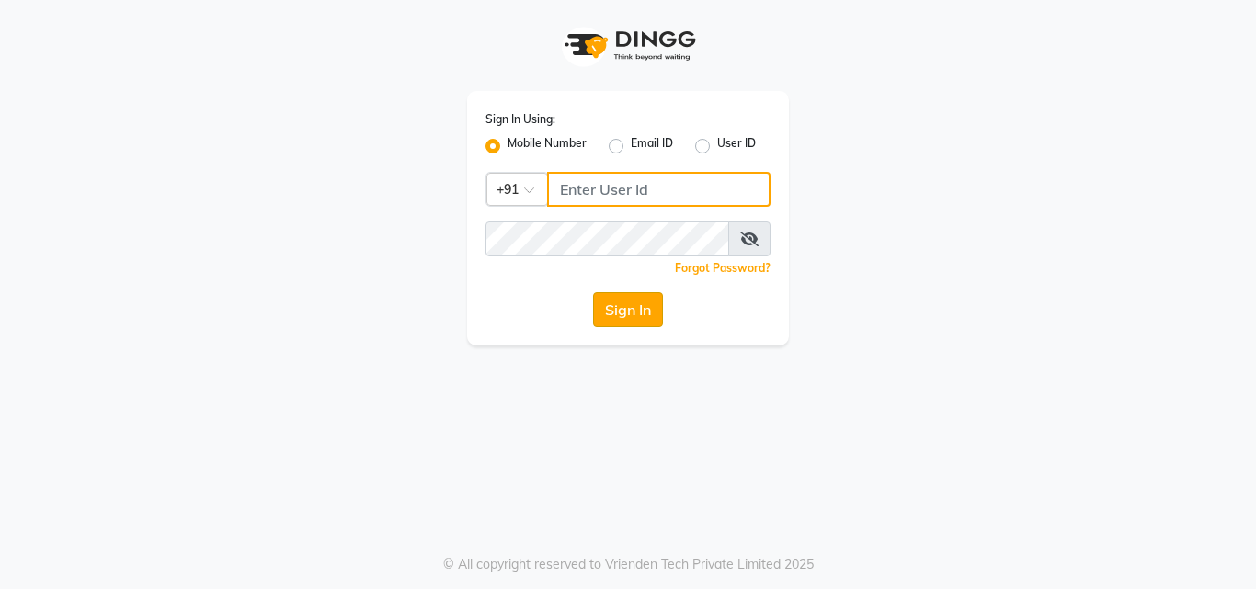
type input "9771433806"
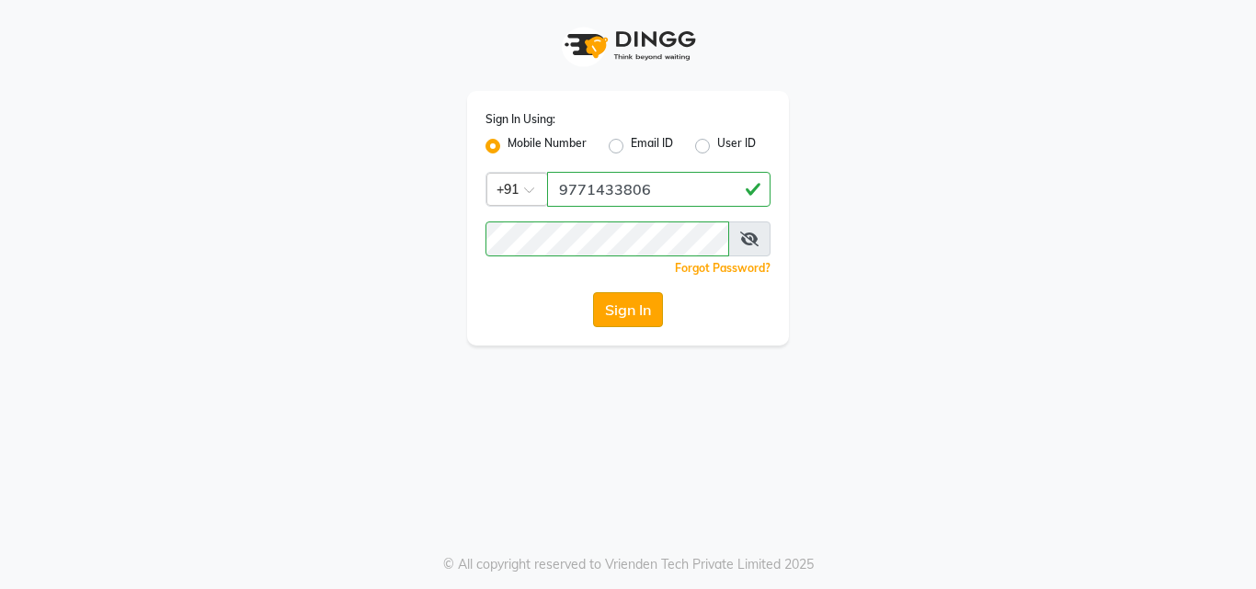
click at [644, 315] on button "Sign In" at bounding box center [628, 309] width 70 height 35
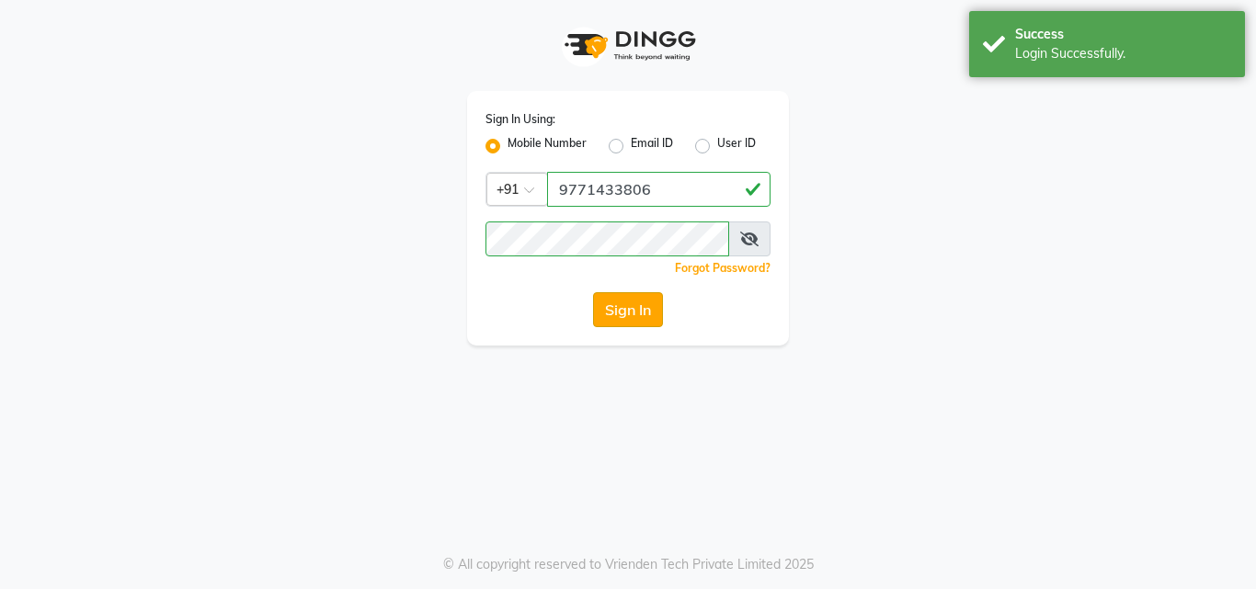
click at [619, 309] on button "Sign In" at bounding box center [628, 309] width 70 height 35
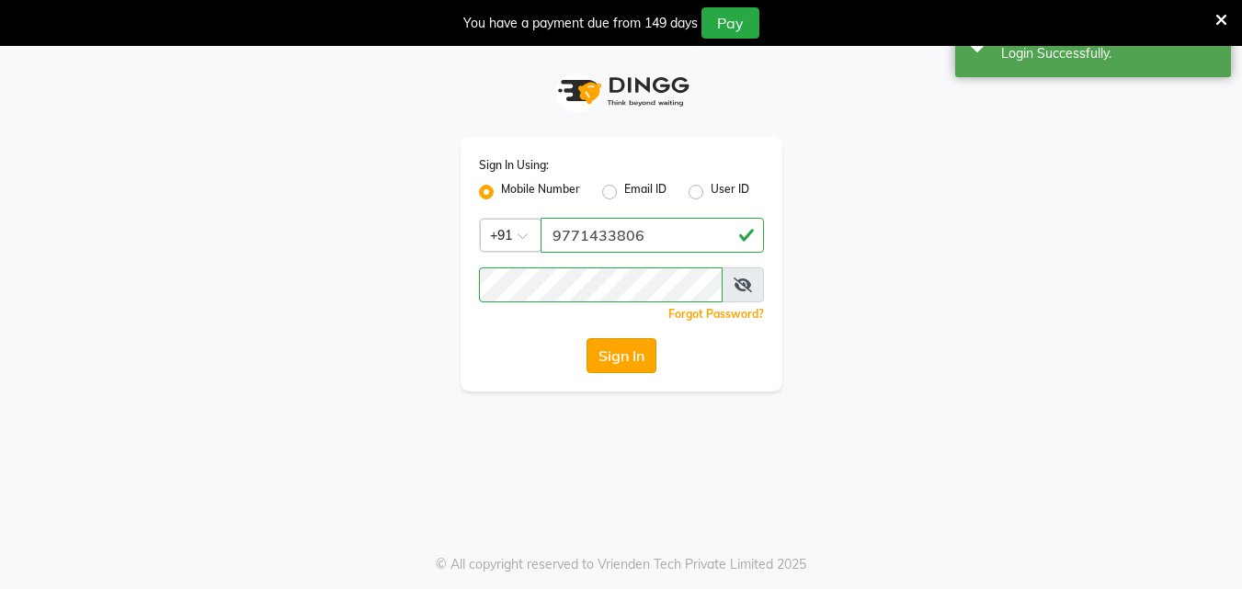
click at [617, 353] on button "Sign In" at bounding box center [622, 355] width 70 height 35
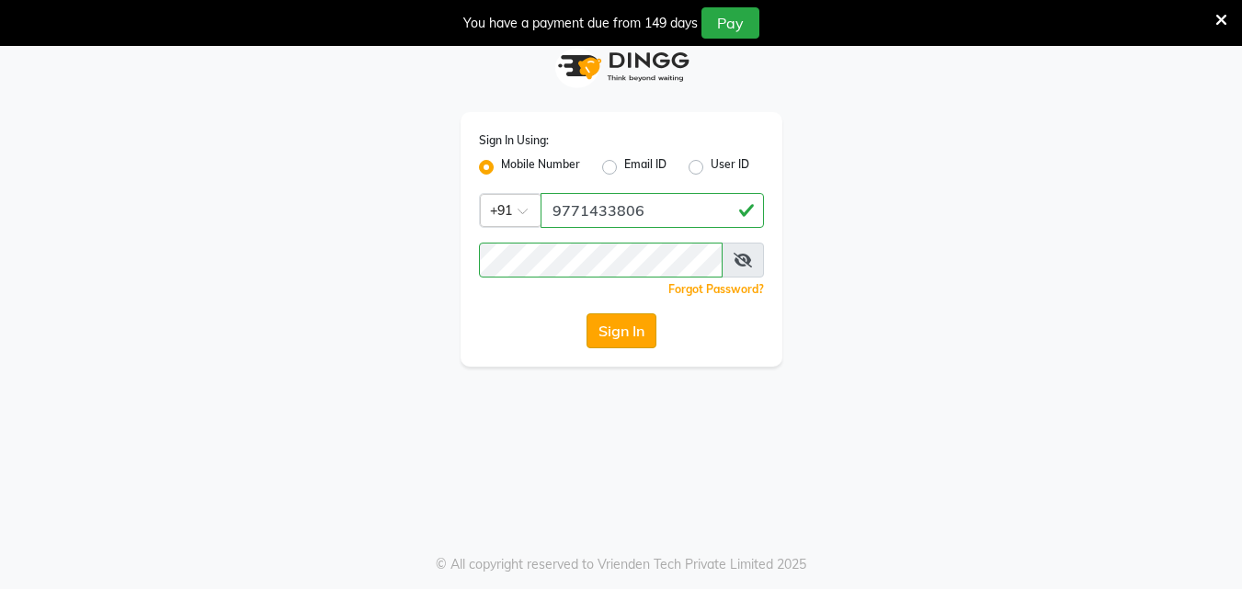
scroll to position [46, 0]
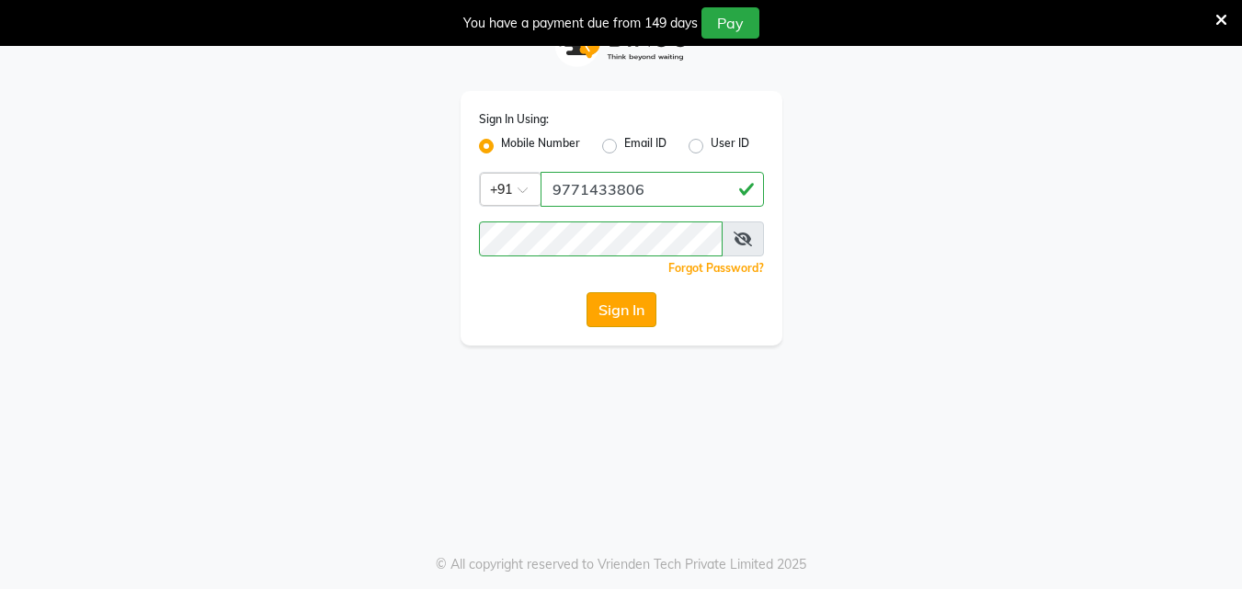
click at [628, 312] on button "Sign In" at bounding box center [622, 309] width 70 height 35
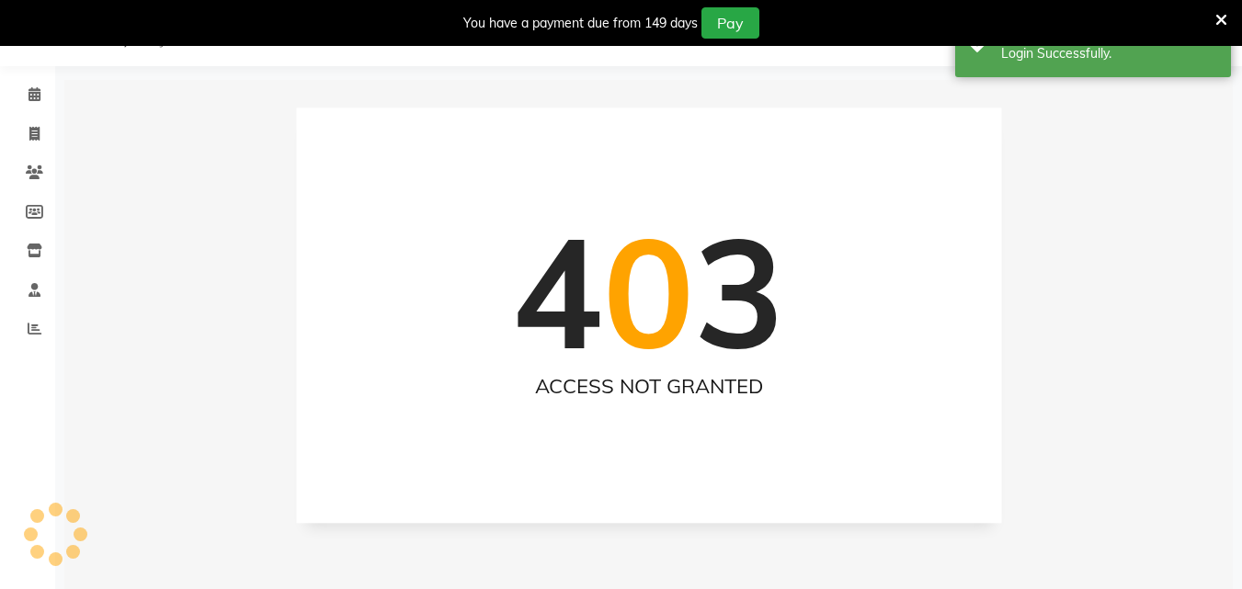
select select "en"
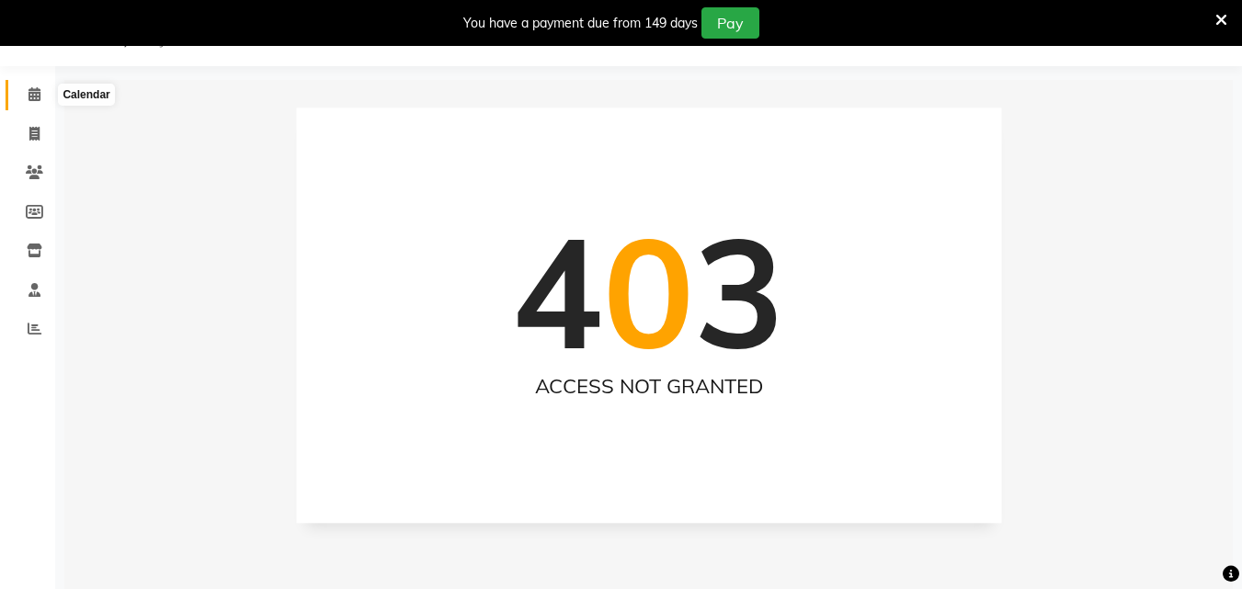
click at [39, 95] on icon at bounding box center [35, 94] width 12 height 14
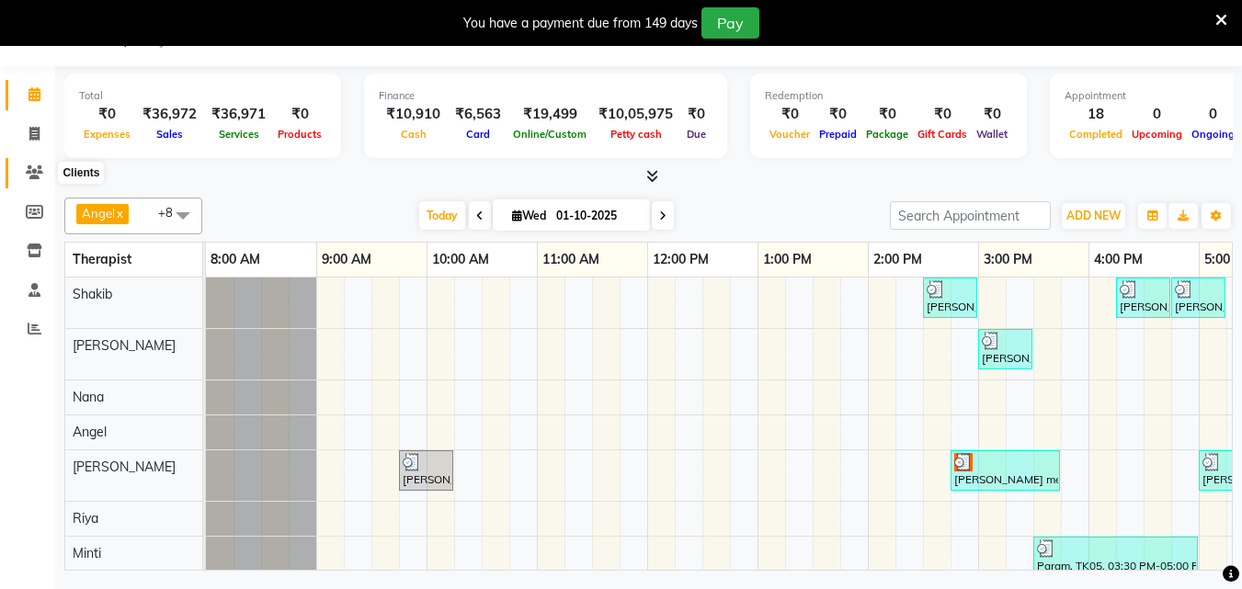
click at [30, 170] on icon at bounding box center [34, 173] width 17 height 14
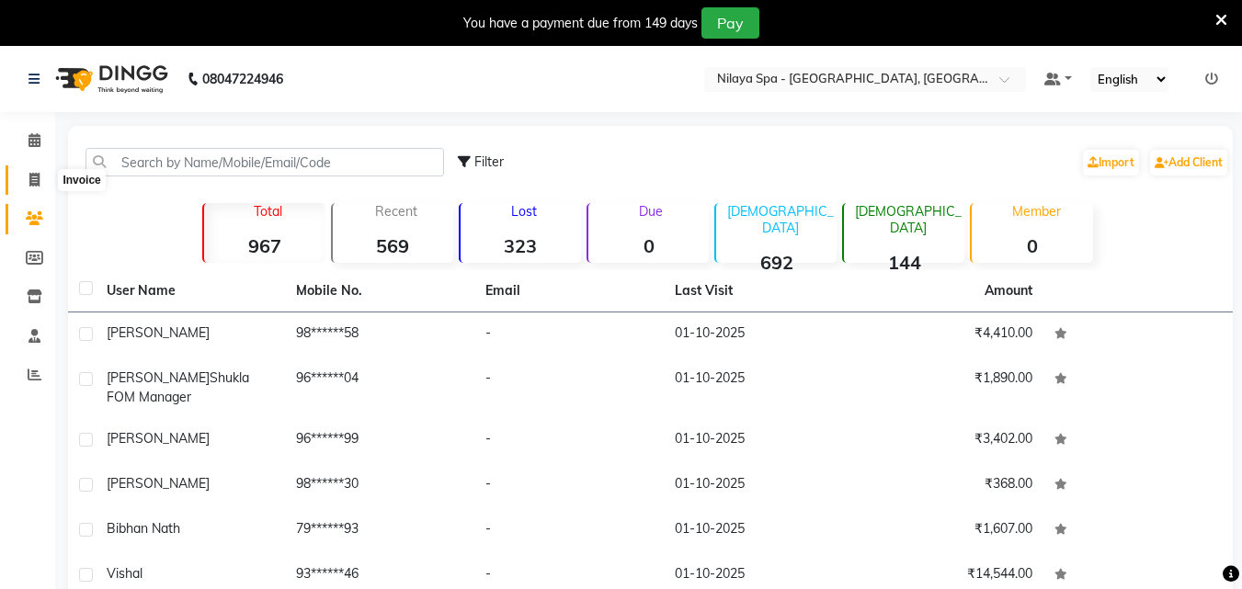
click at [31, 182] on icon at bounding box center [34, 180] width 10 height 14
select select "service"
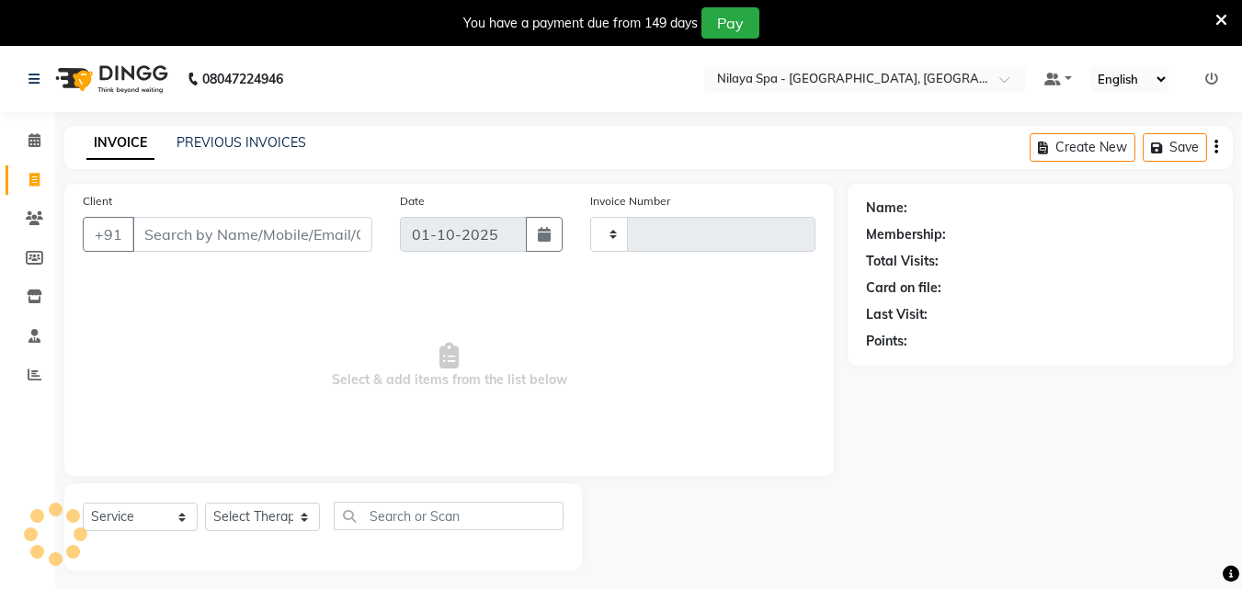
scroll to position [46, 0]
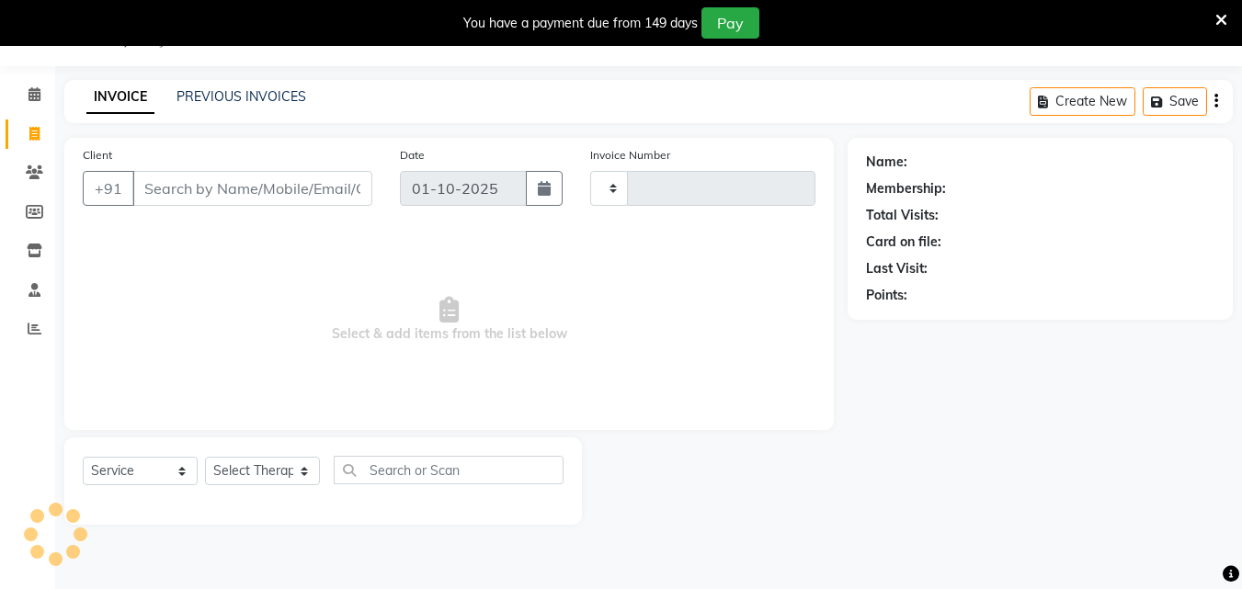
type input "1659"
select select "8066"
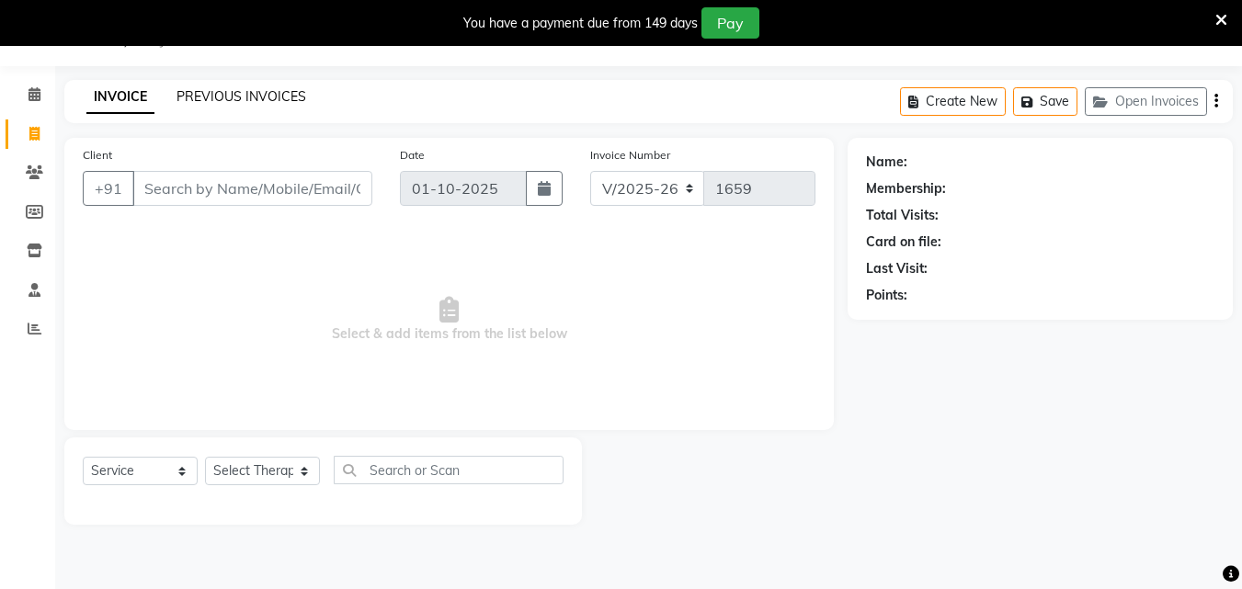
click at [240, 97] on link "PREVIOUS INVOICES" at bounding box center [242, 96] width 130 height 17
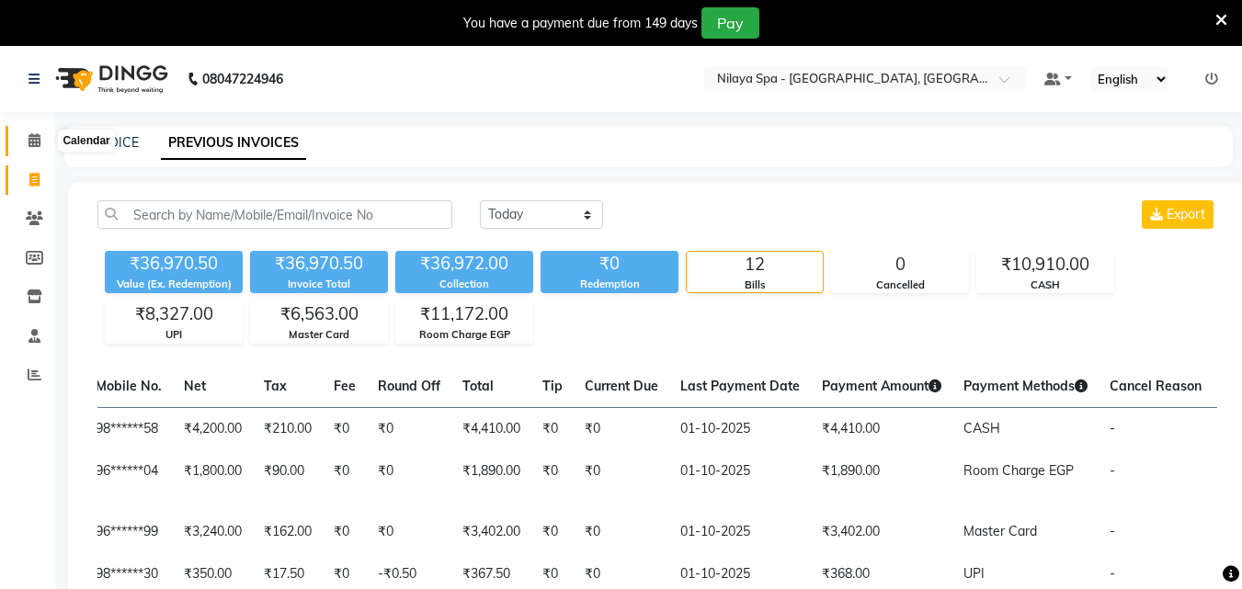
click at [39, 139] on icon at bounding box center [35, 140] width 12 height 14
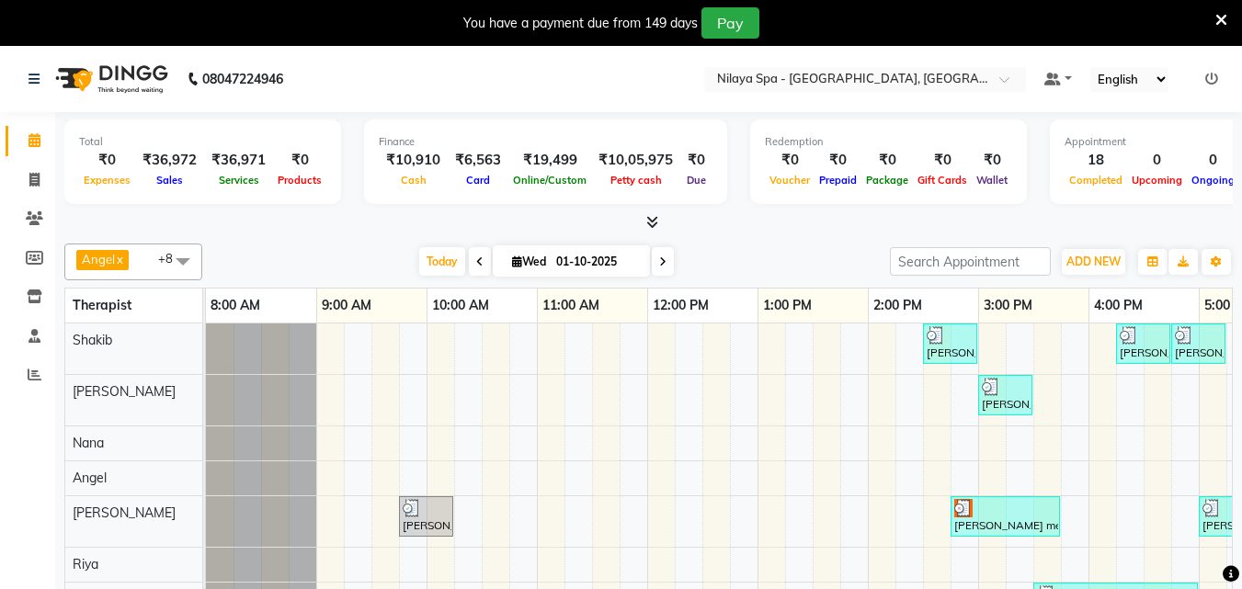
click at [1224, 14] on icon at bounding box center [1222, 20] width 12 height 17
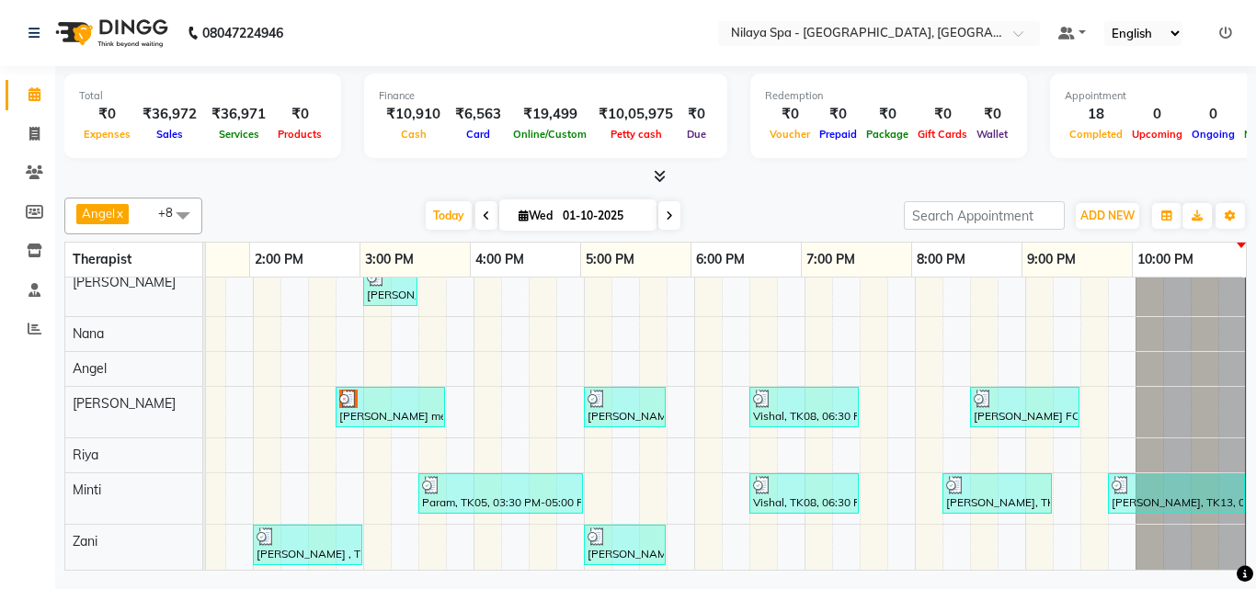
scroll to position [83, 0]
